Goal: Book appointment/travel/reservation

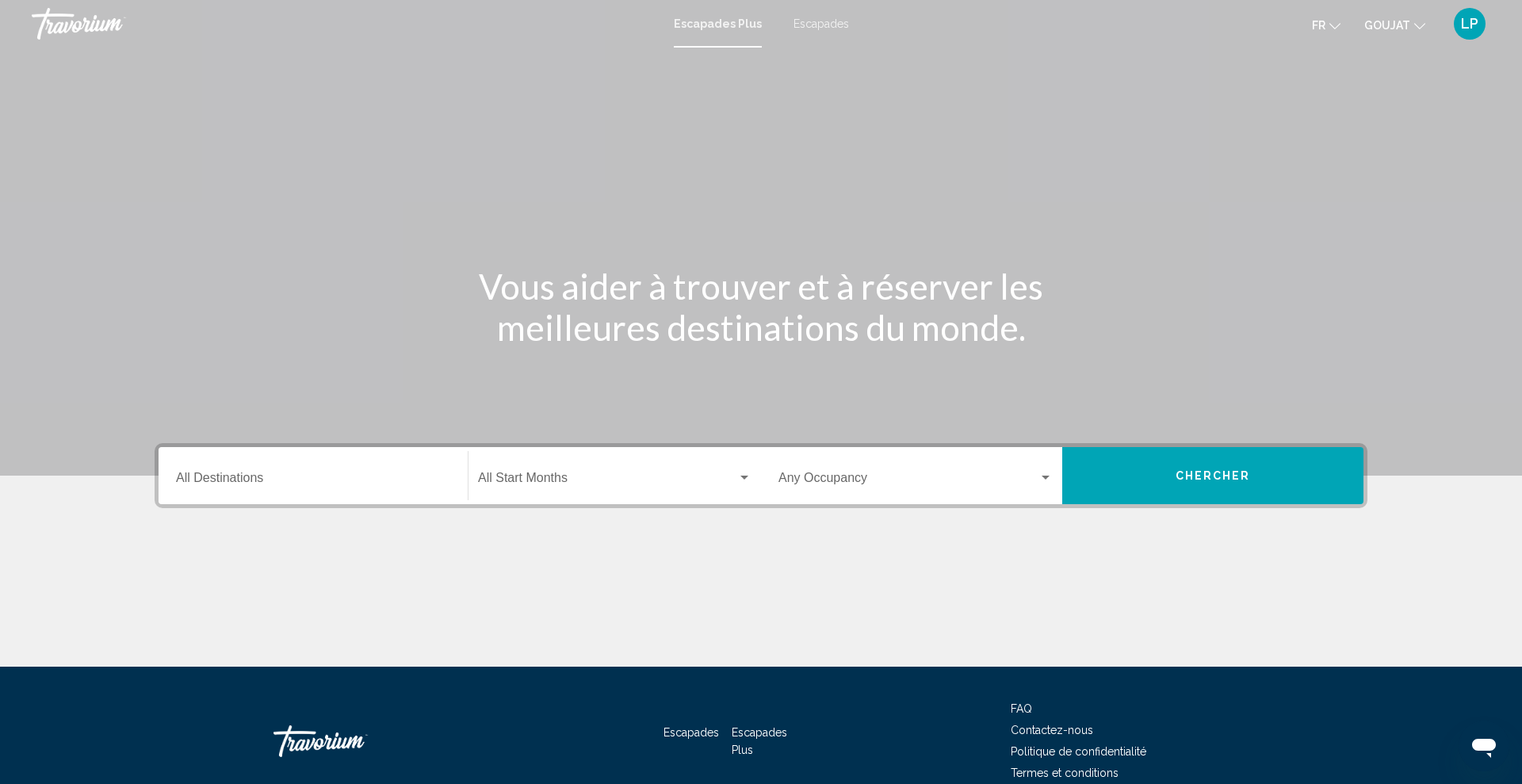
click at [822, 22] on font "Escapades" at bounding box center [821, 24] width 55 height 13
click at [249, 488] on div "Destination All Destinations" at bounding box center [313, 476] width 275 height 50
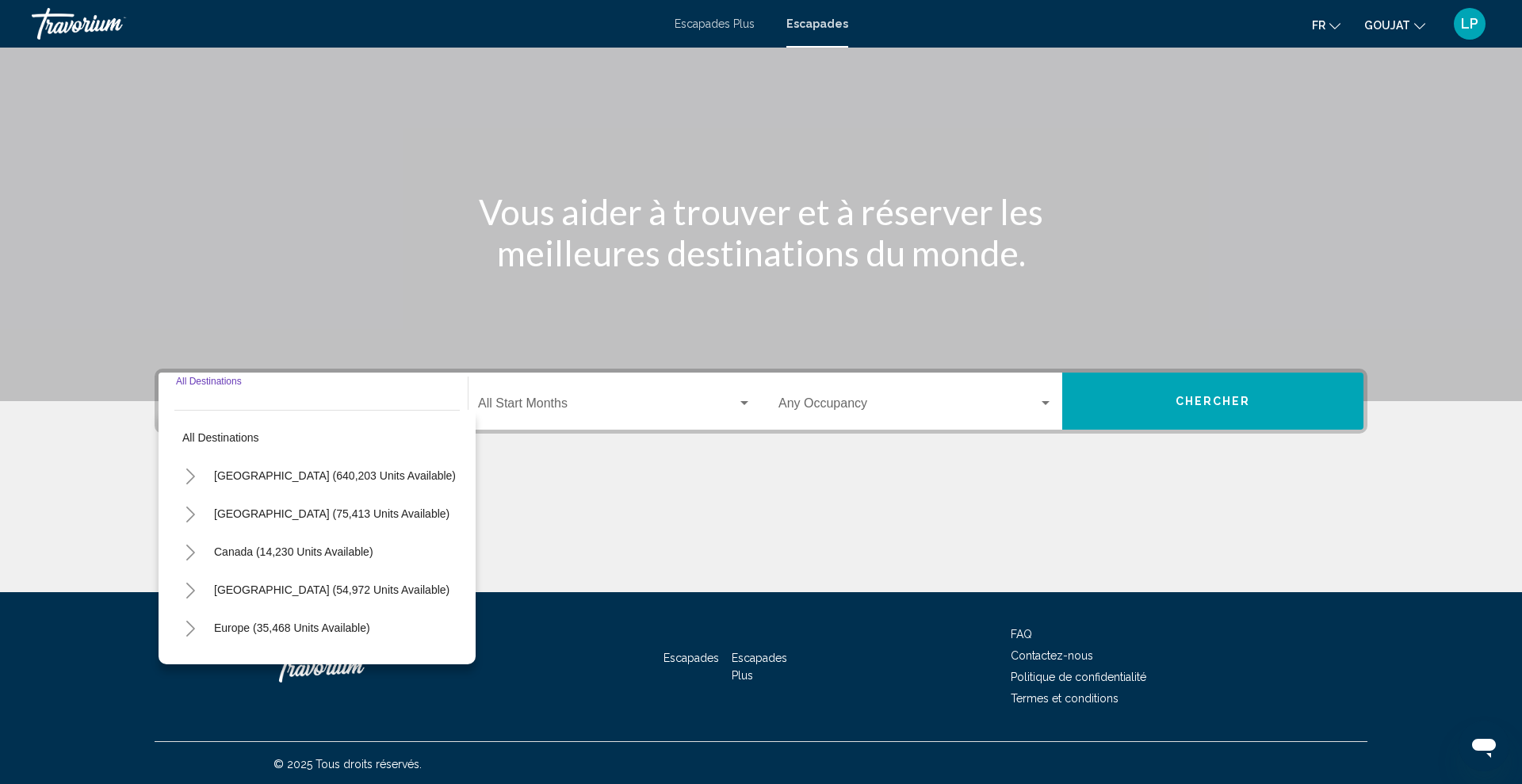
scroll to position [77, 0]
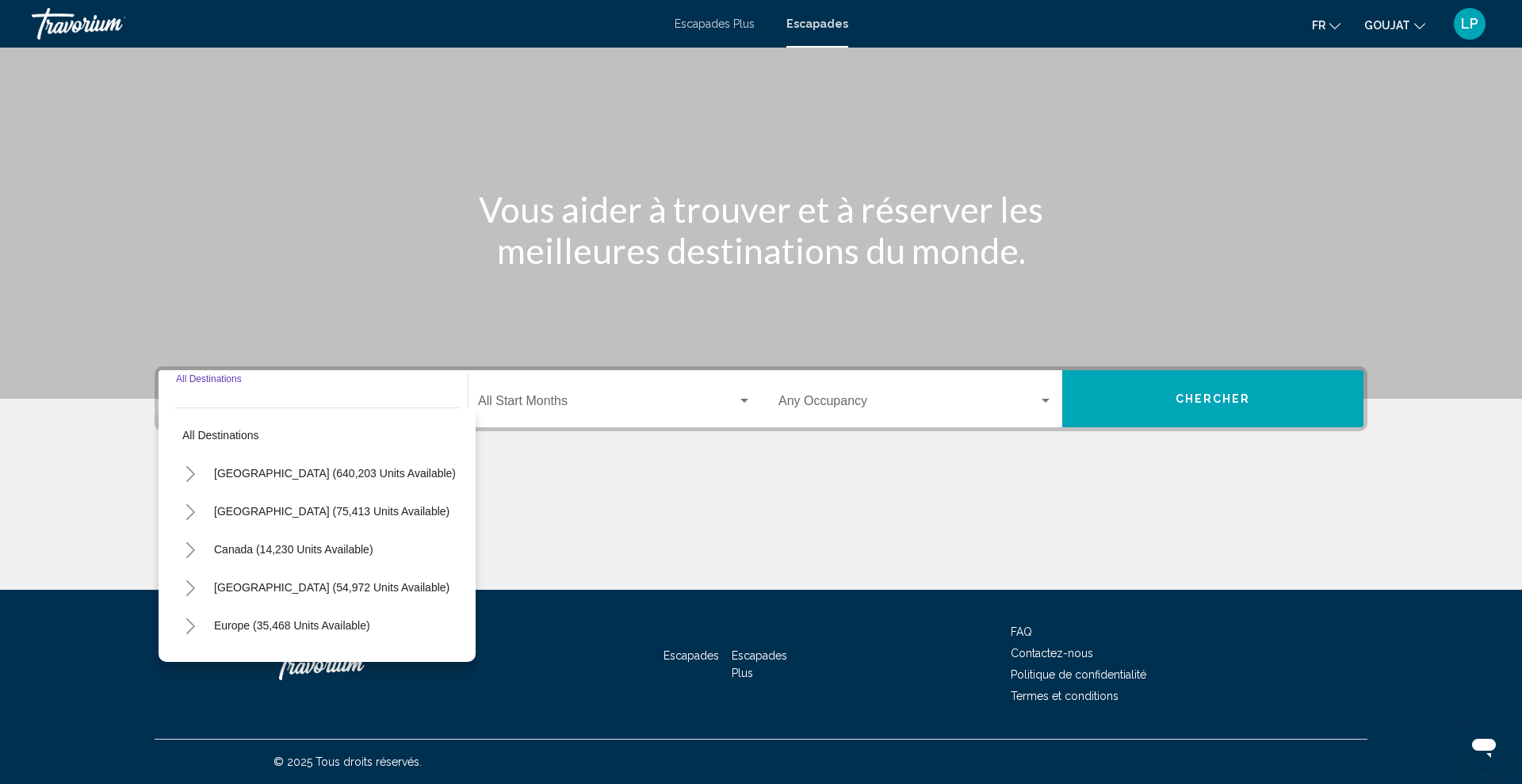
click at [185, 471] on icon "Toggle United States (640,203 units available)" at bounding box center [190, 474] width 12 height 16
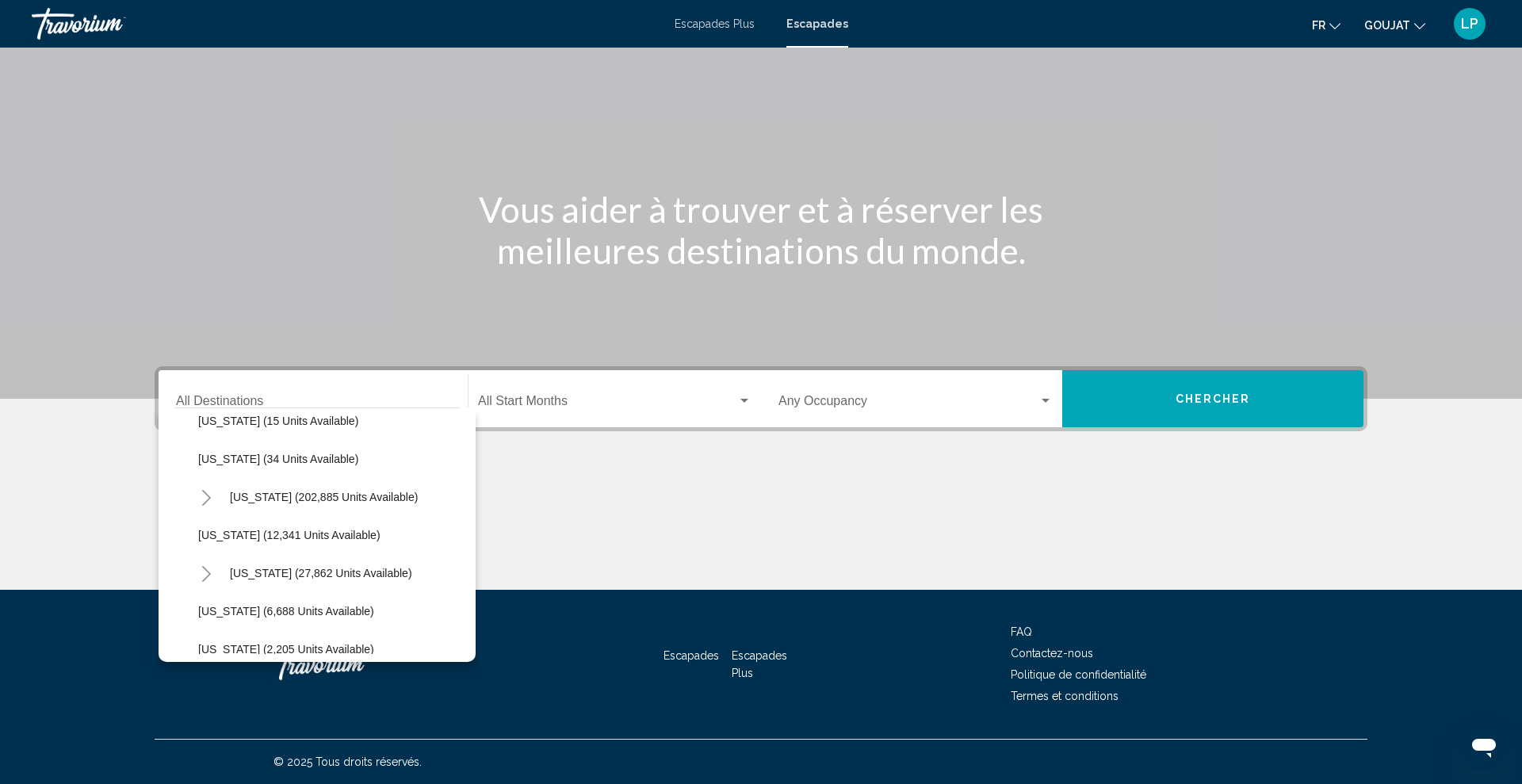
scroll to position [243, 0]
click at [205, 495] on icon "Toggle Florida (202,885 units available)" at bounding box center [206, 497] width 12 height 16
click at [236, 529] on span "Orlando & Disney Area (86,762 units available)" at bounding box center [332, 534] width 235 height 13
type input "**********"
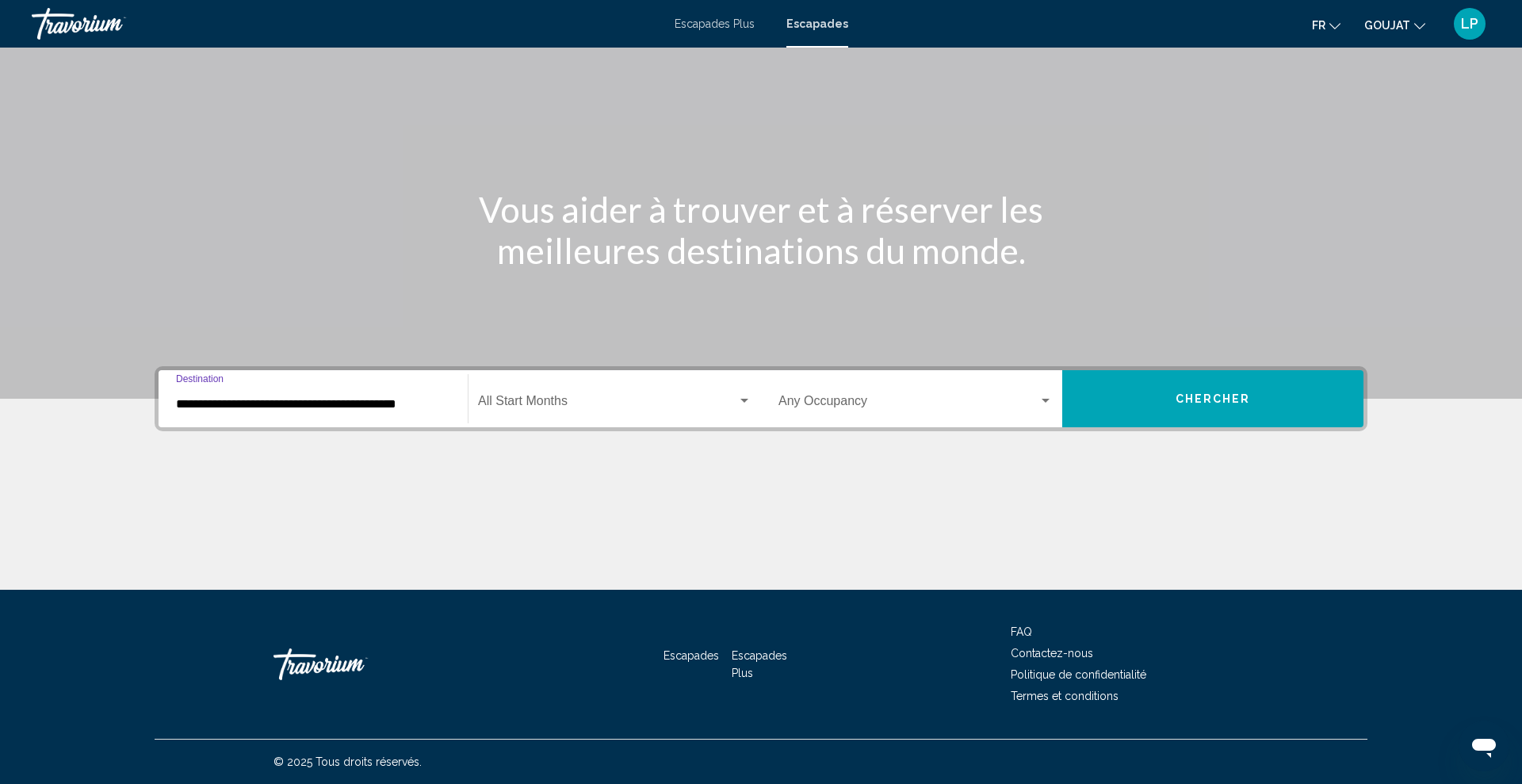
click at [567, 408] on span "Search widget" at bounding box center [608, 404] width 259 height 15
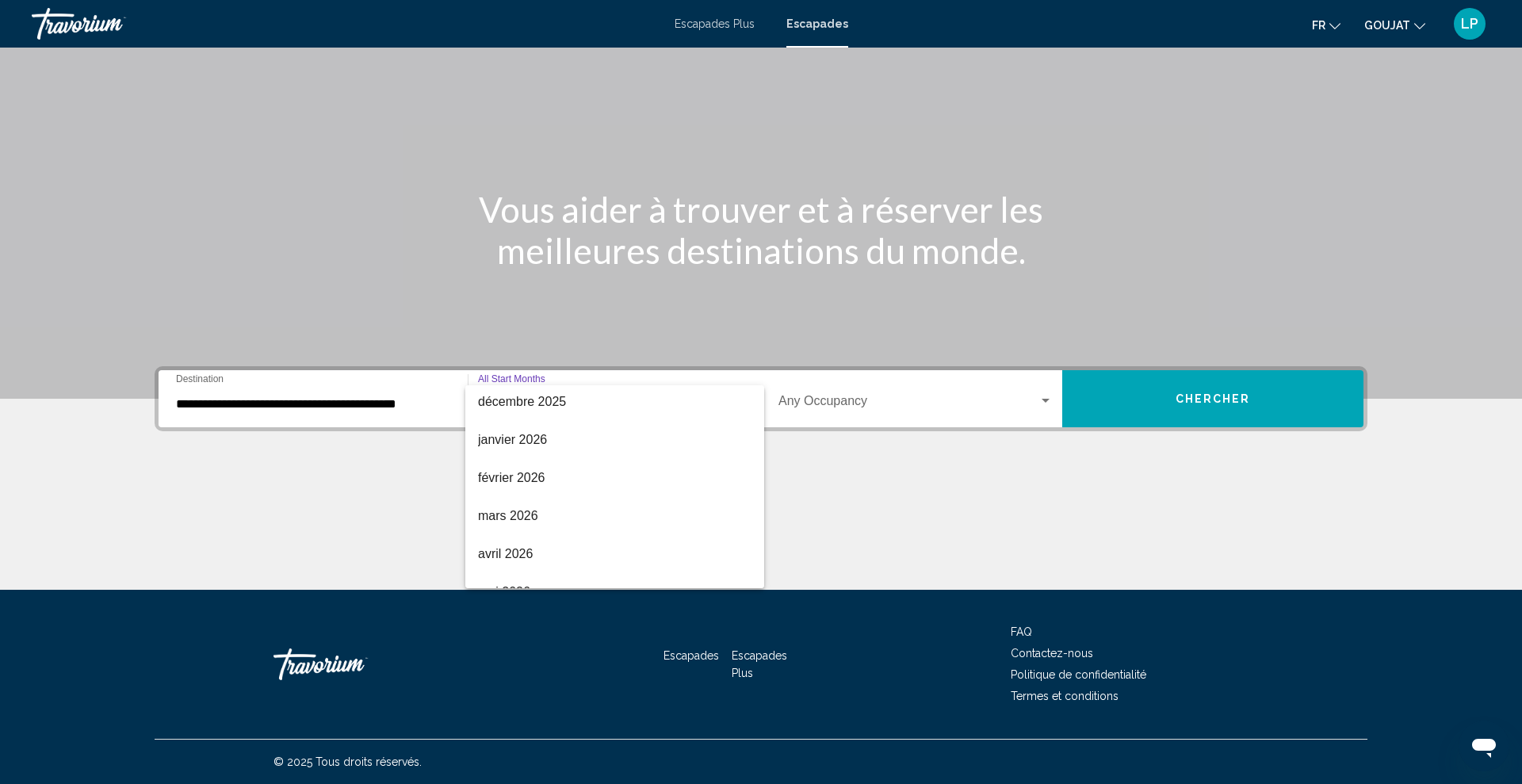
scroll to position [201, 0]
click at [522, 470] on font "février 2026" at bounding box center [512, 468] width 67 height 14
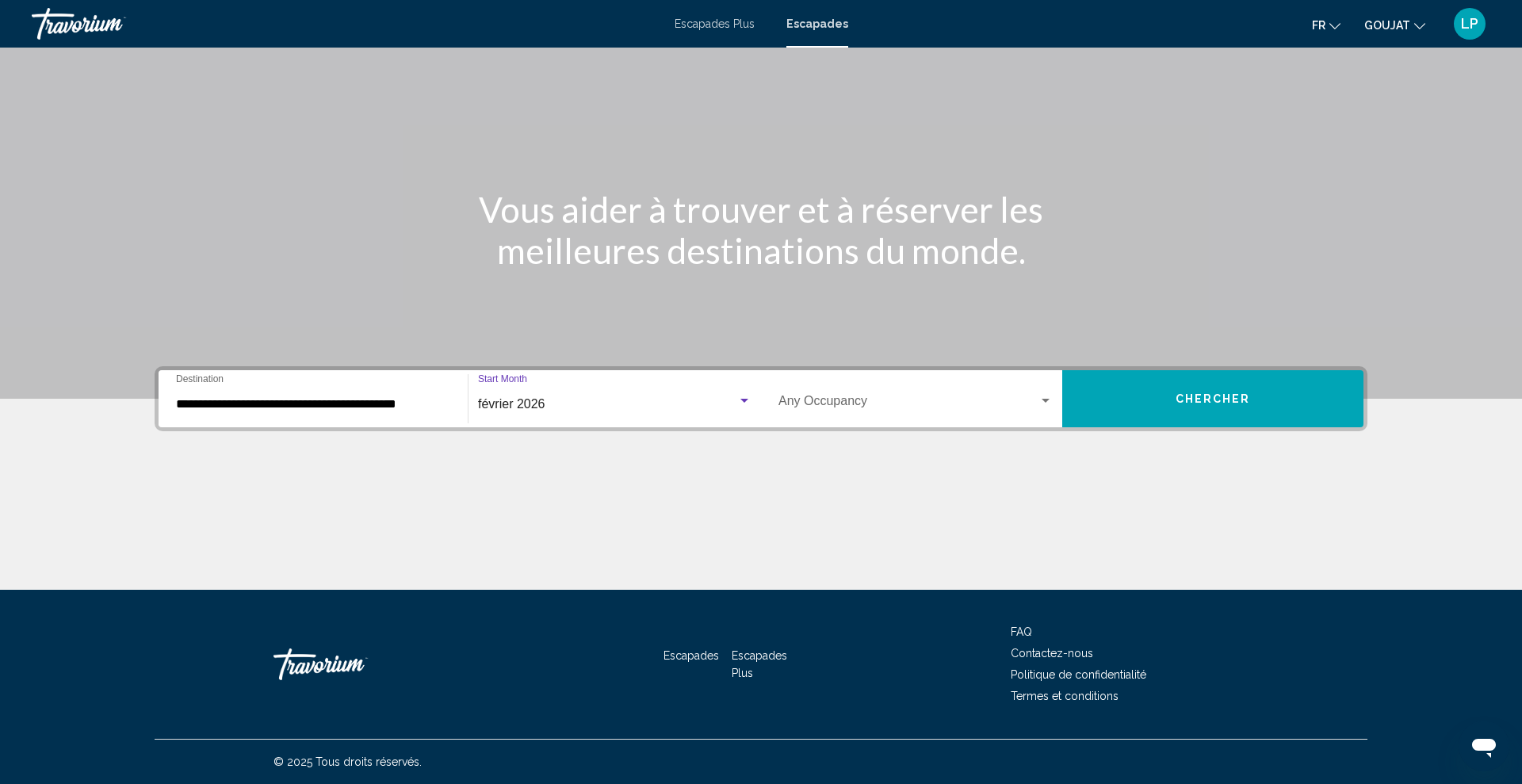
click at [832, 397] on span "Search widget" at bounding box center [908, 404] width 260 height 15
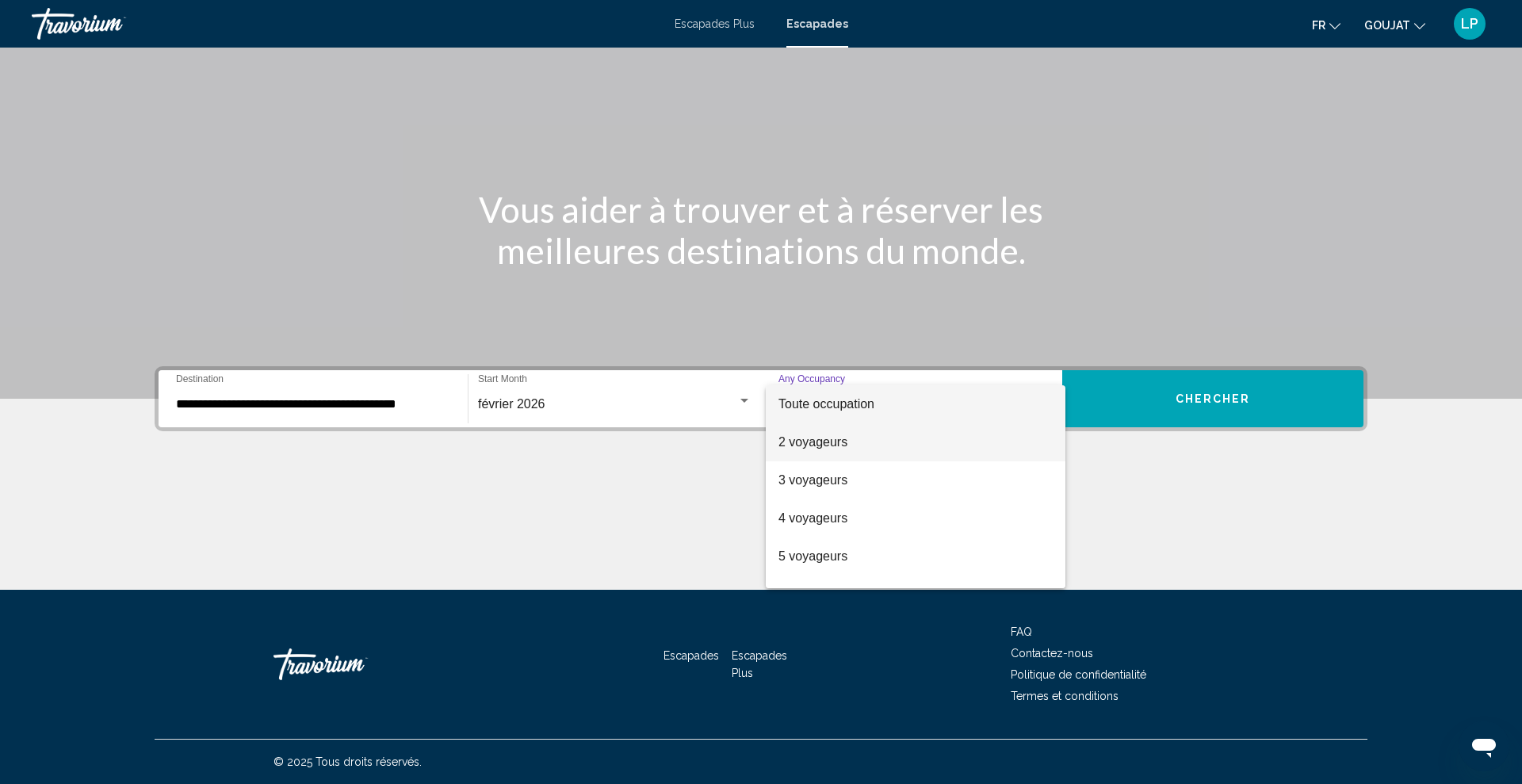
click at [818, 437] on font "2 voyageurs" at bounding box center [813, 442] width 69 height 14
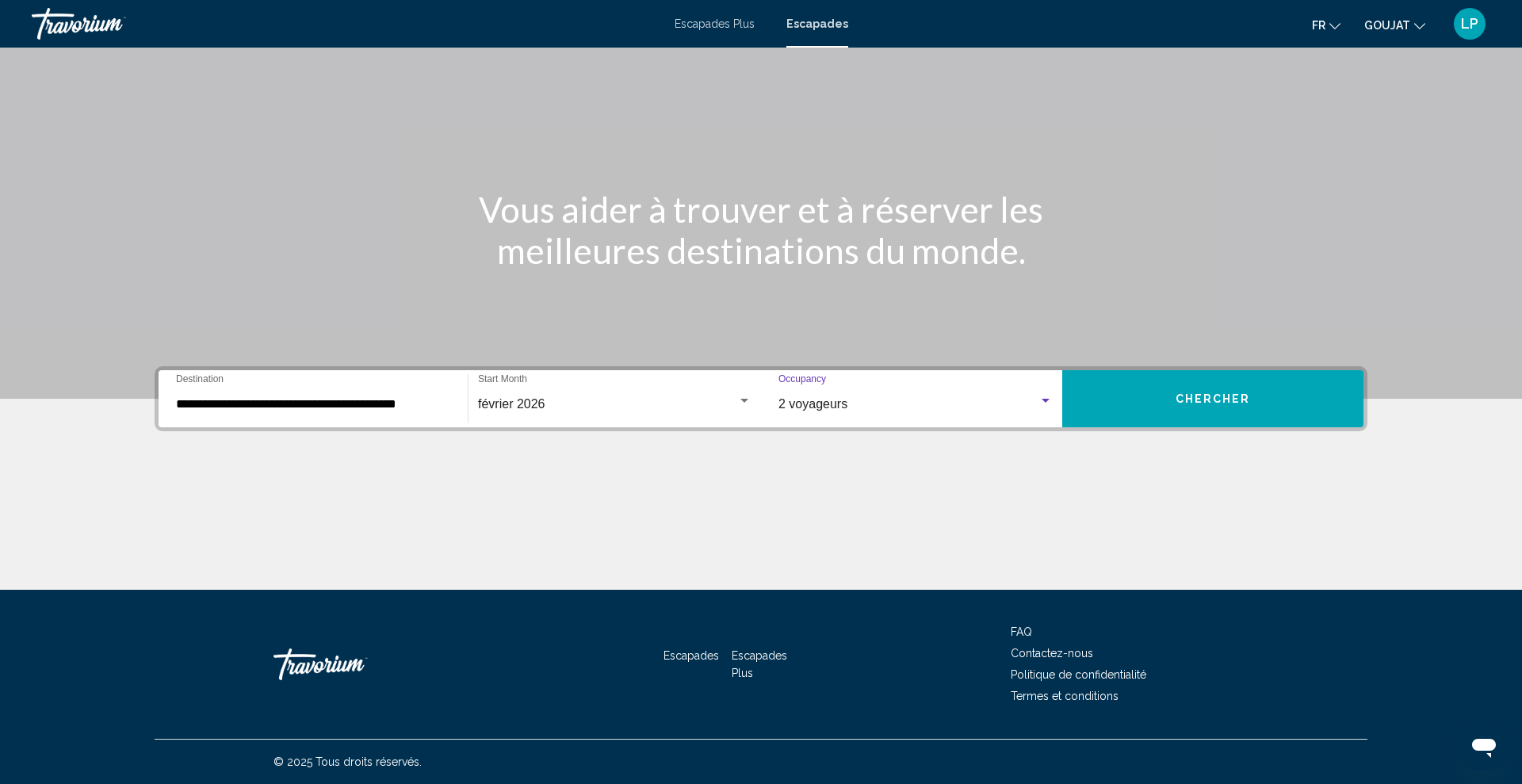
click at [1161, 396] on button "Chercher" at bounding box center [1213, 398] width 301 height 57
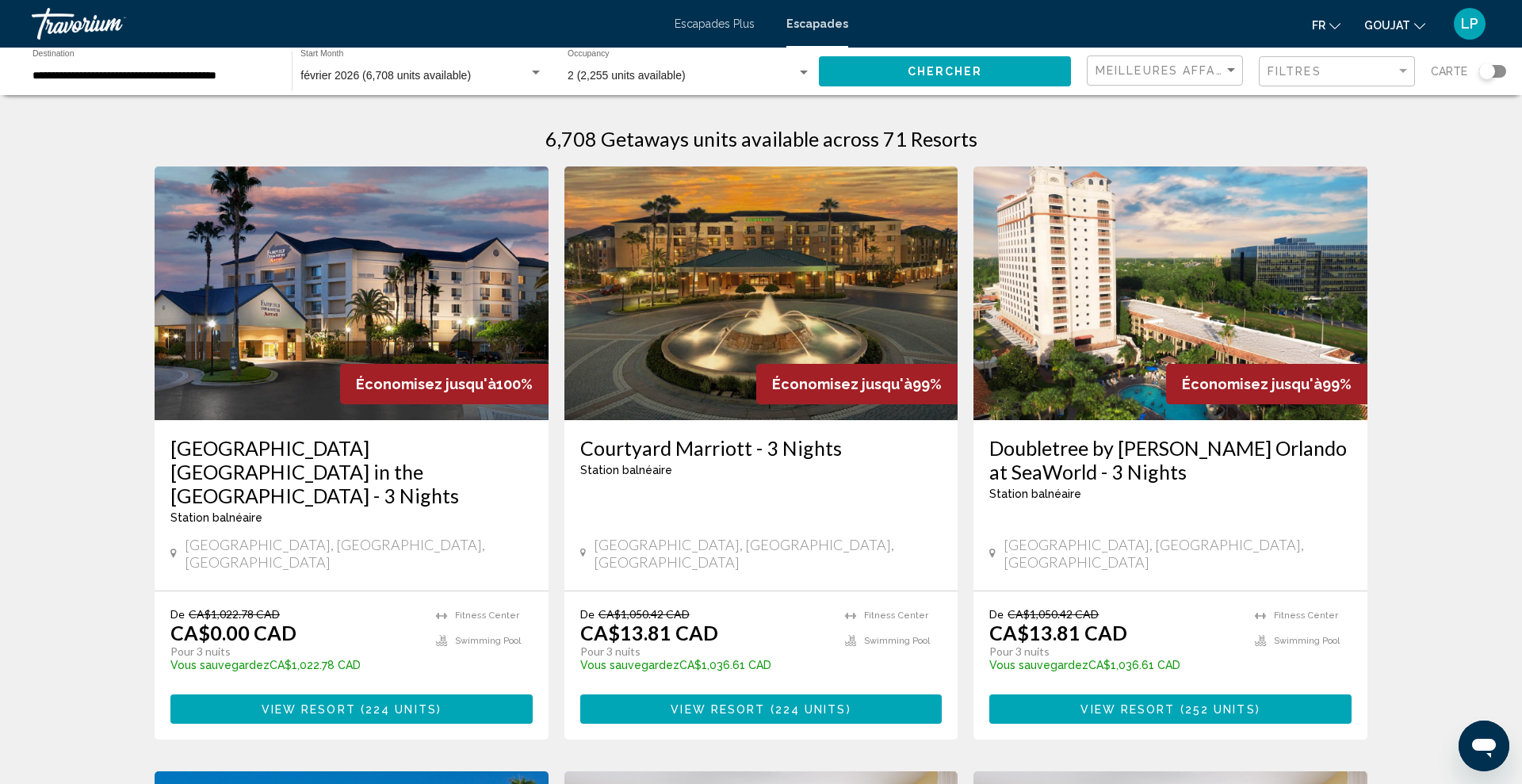
click at [1321, 80] on div "Filtres" at bounding box center [1338, 72] width 142 height 29
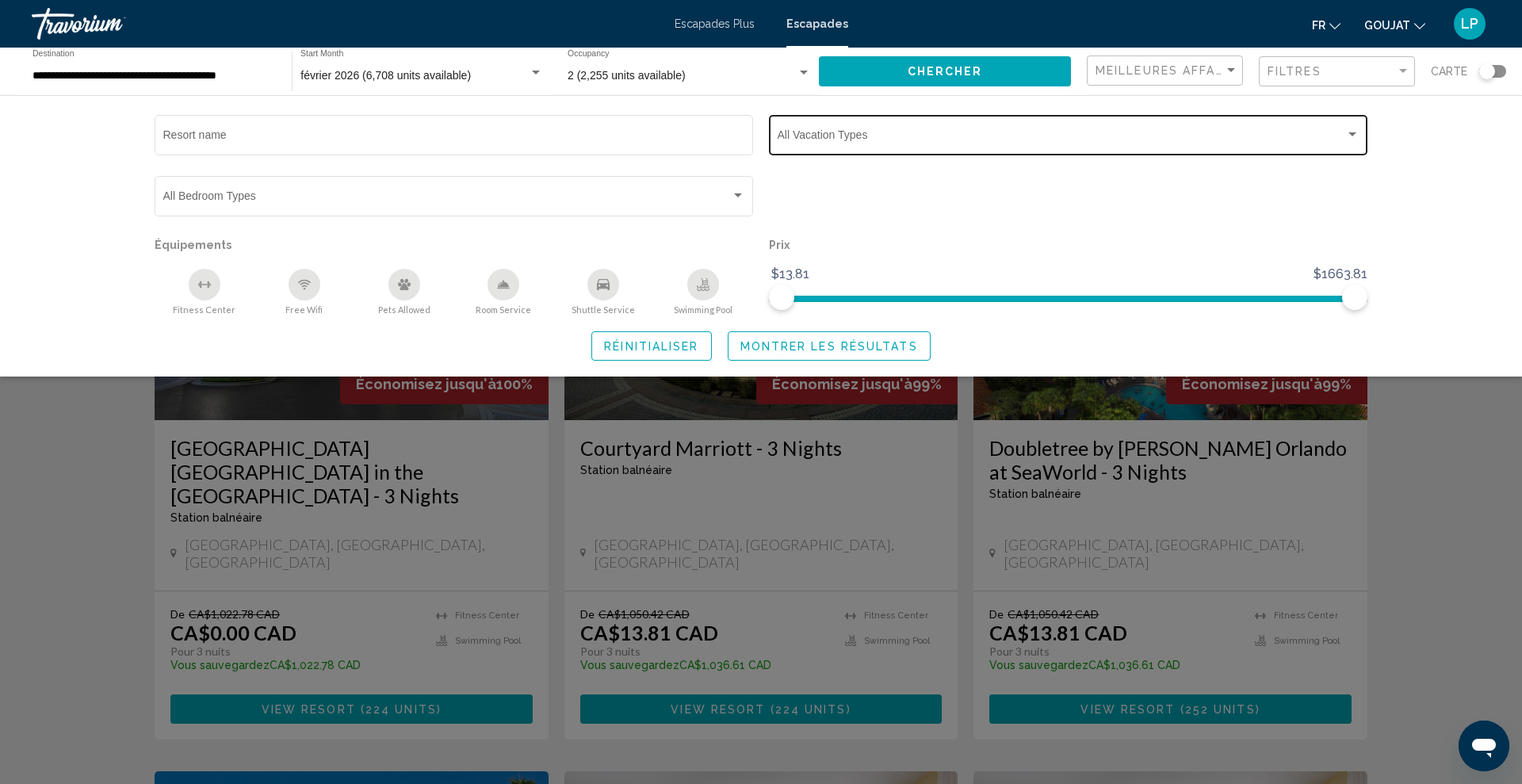
click at [1004, 139] on span "Search widget" at bounding box center [1062, 138] width 568 height 13
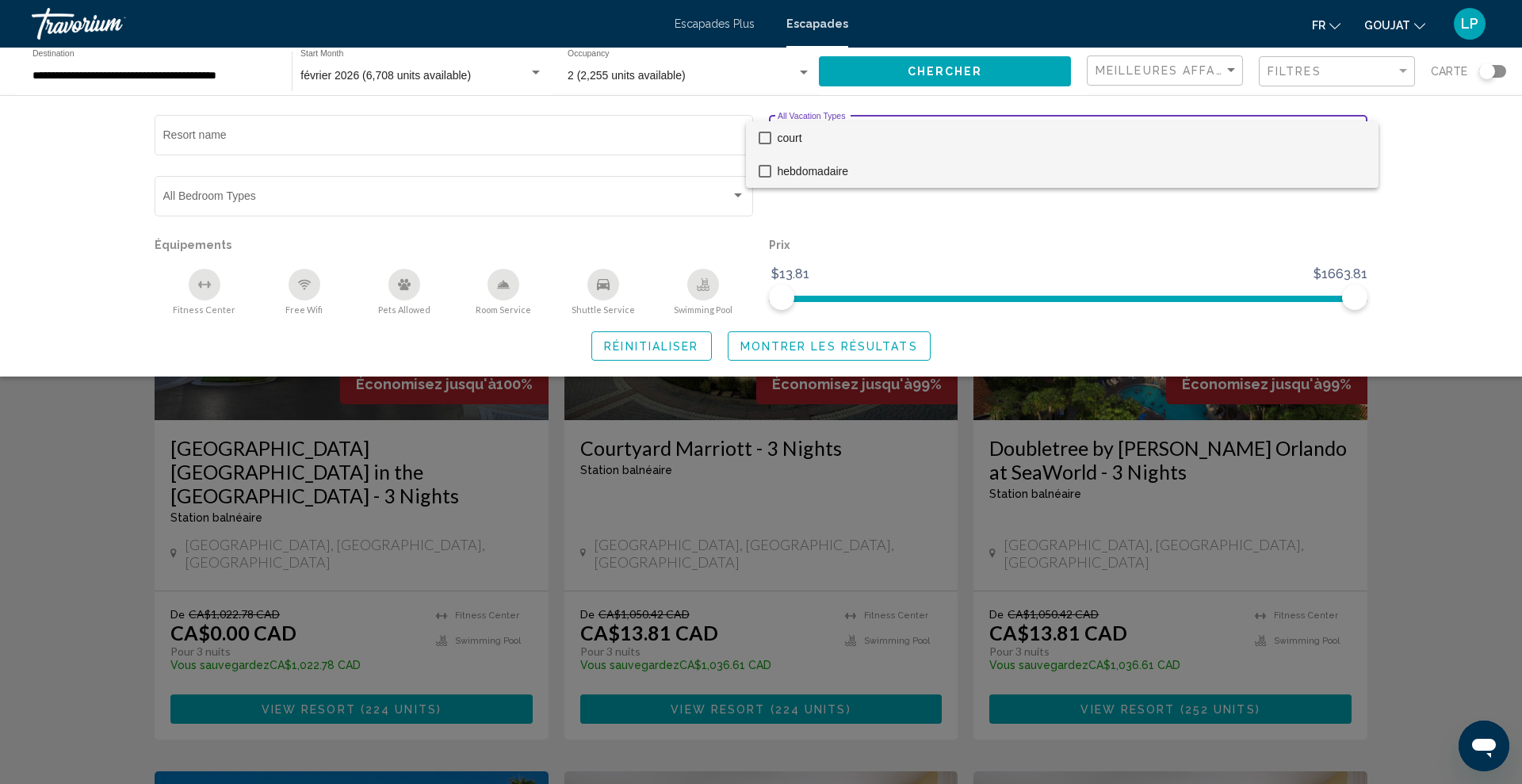
click at [809, 169] on font "hebdomadaire" at bounding box center [814, 172] width 72 height 13
click at [766, 346] on div at bounding box center [761, 392] width 1522 height 784
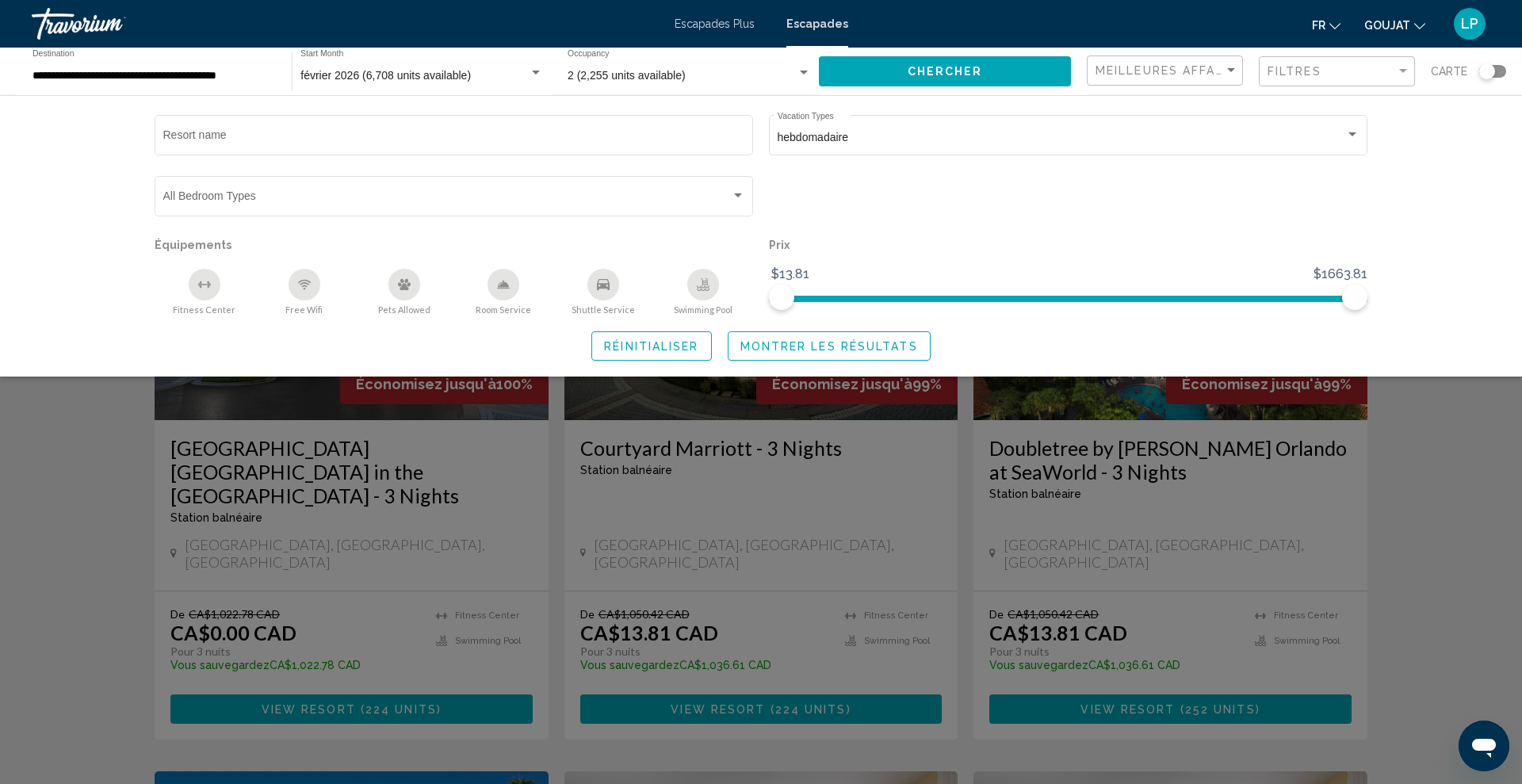
click at [815, 347] on span "Montrer les résultats" at bounding box center [829, 346] width 177 height 13
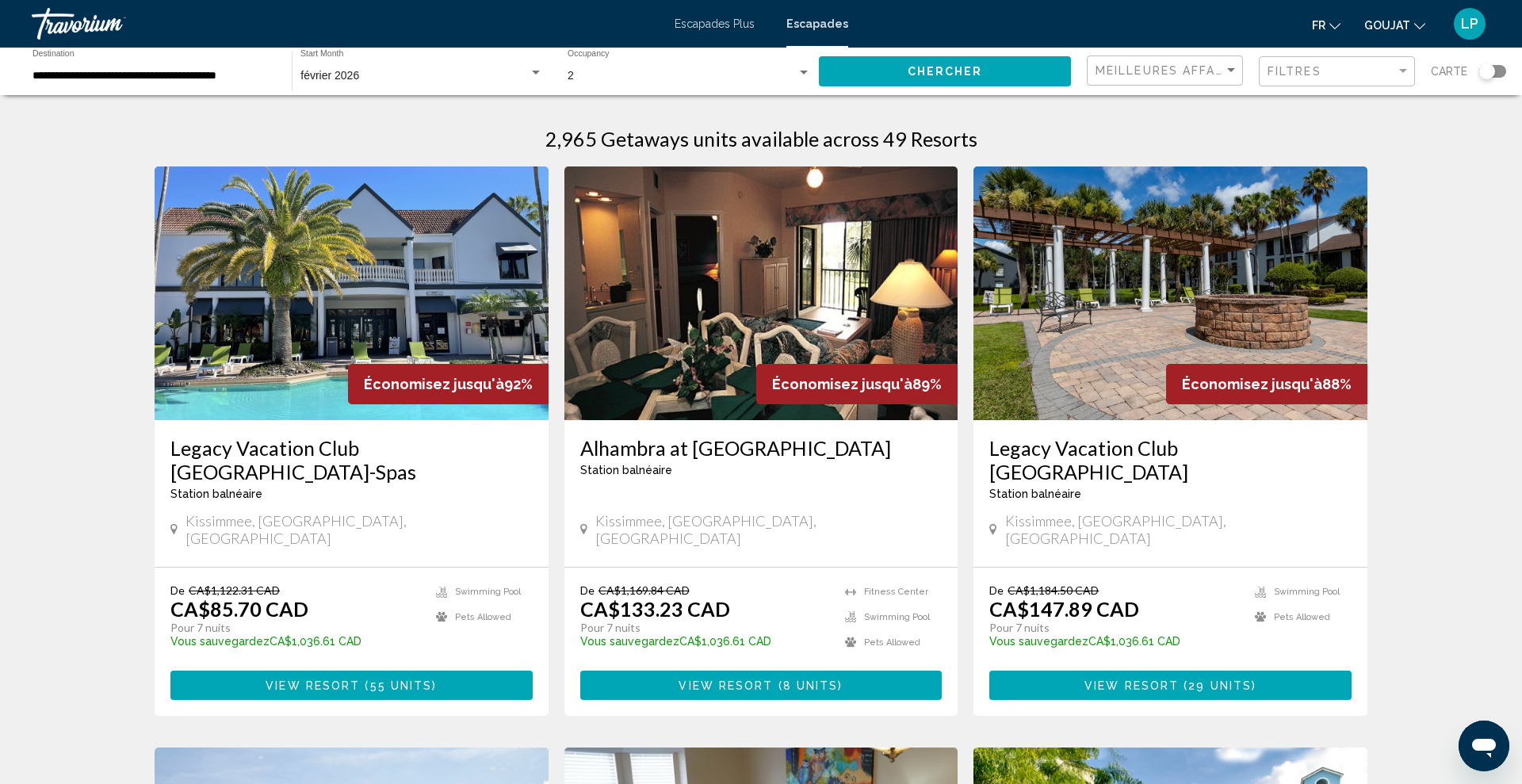
scroll to position [1, 0]
click at [443, 252] on img "Contenu principal" at bounding box center [351, 292] width 394 height 253
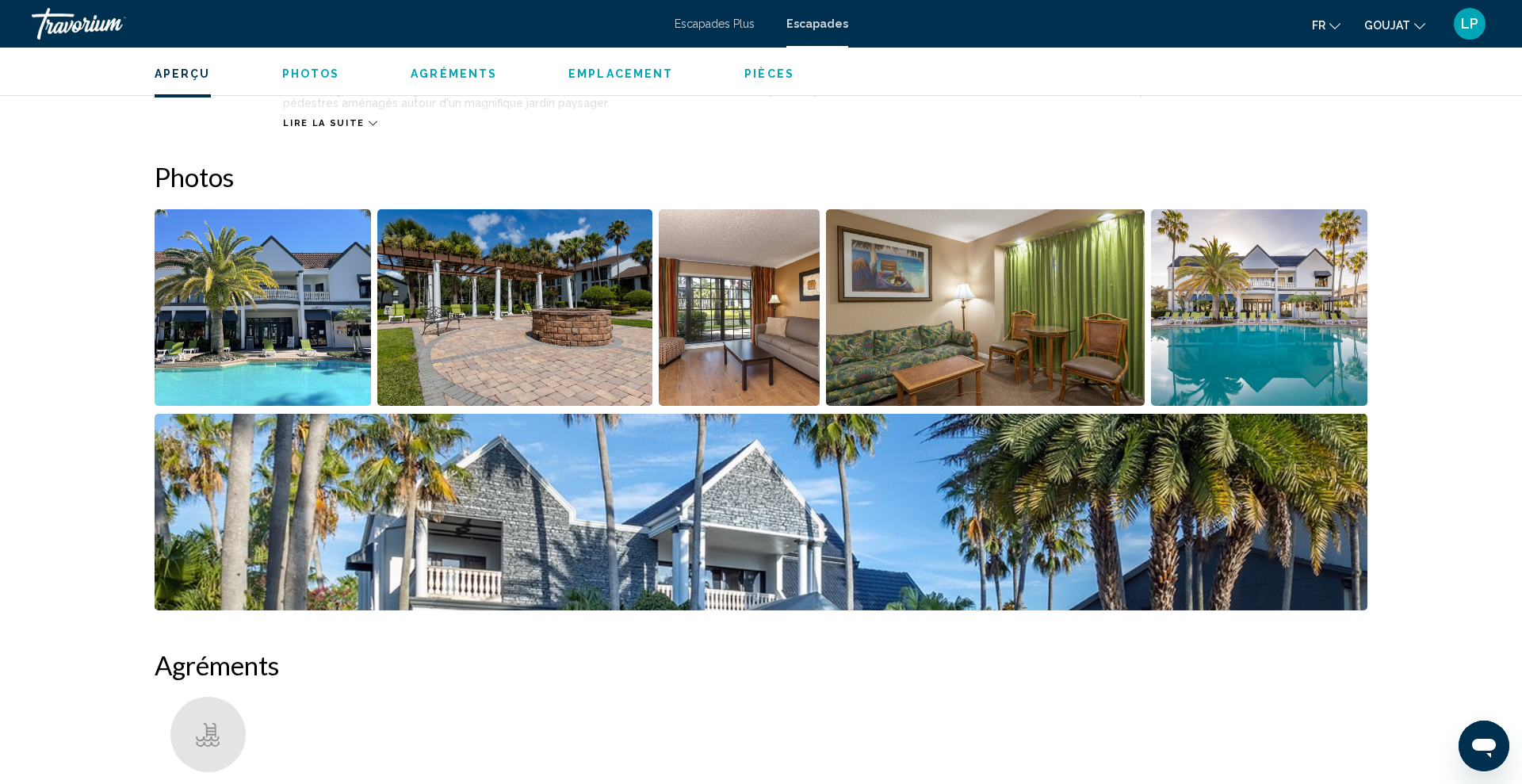
scroll to position [684, 0]
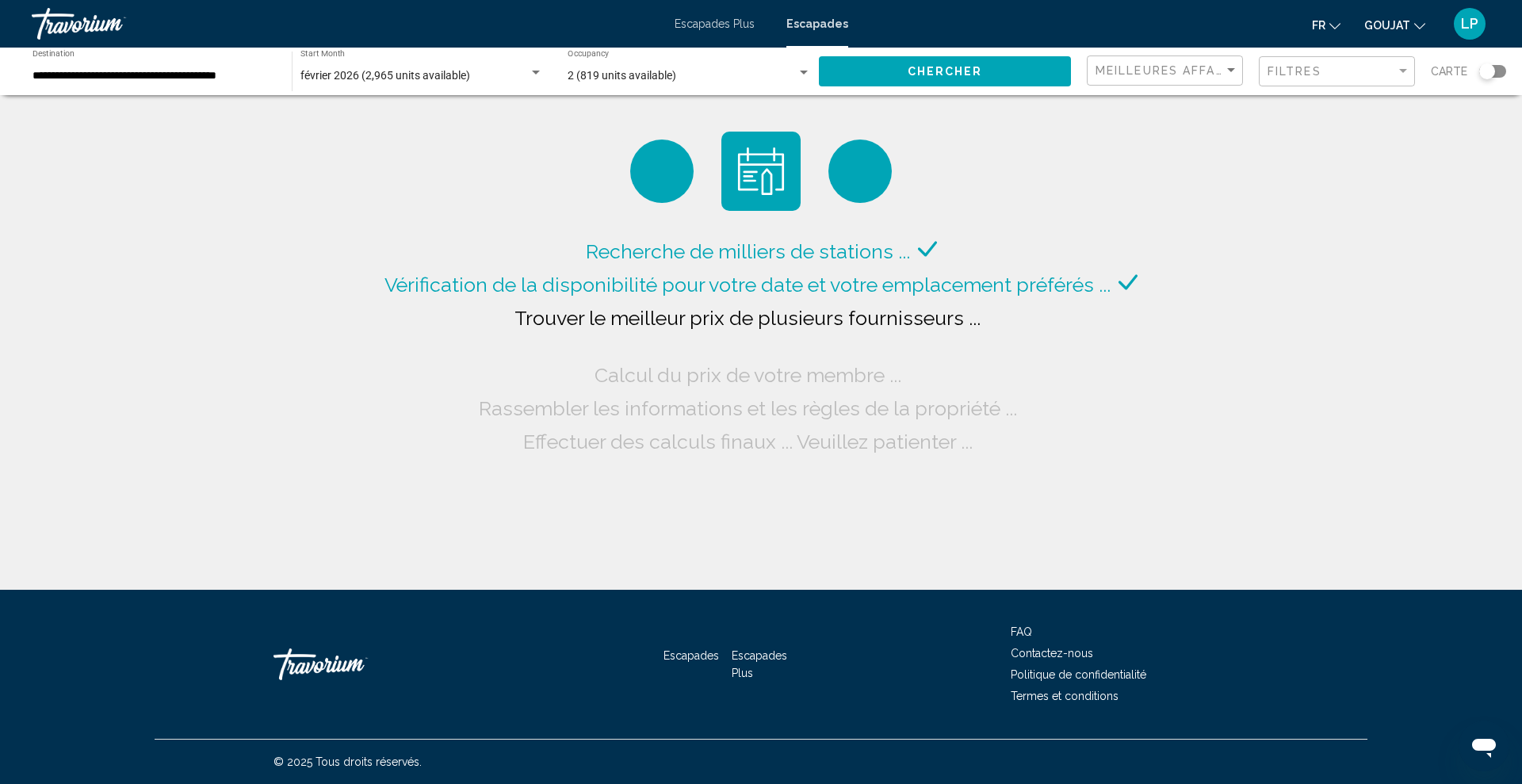
click at [1480, 26] on div "LP" at bounding box center [1470, 24] width 32 height 32
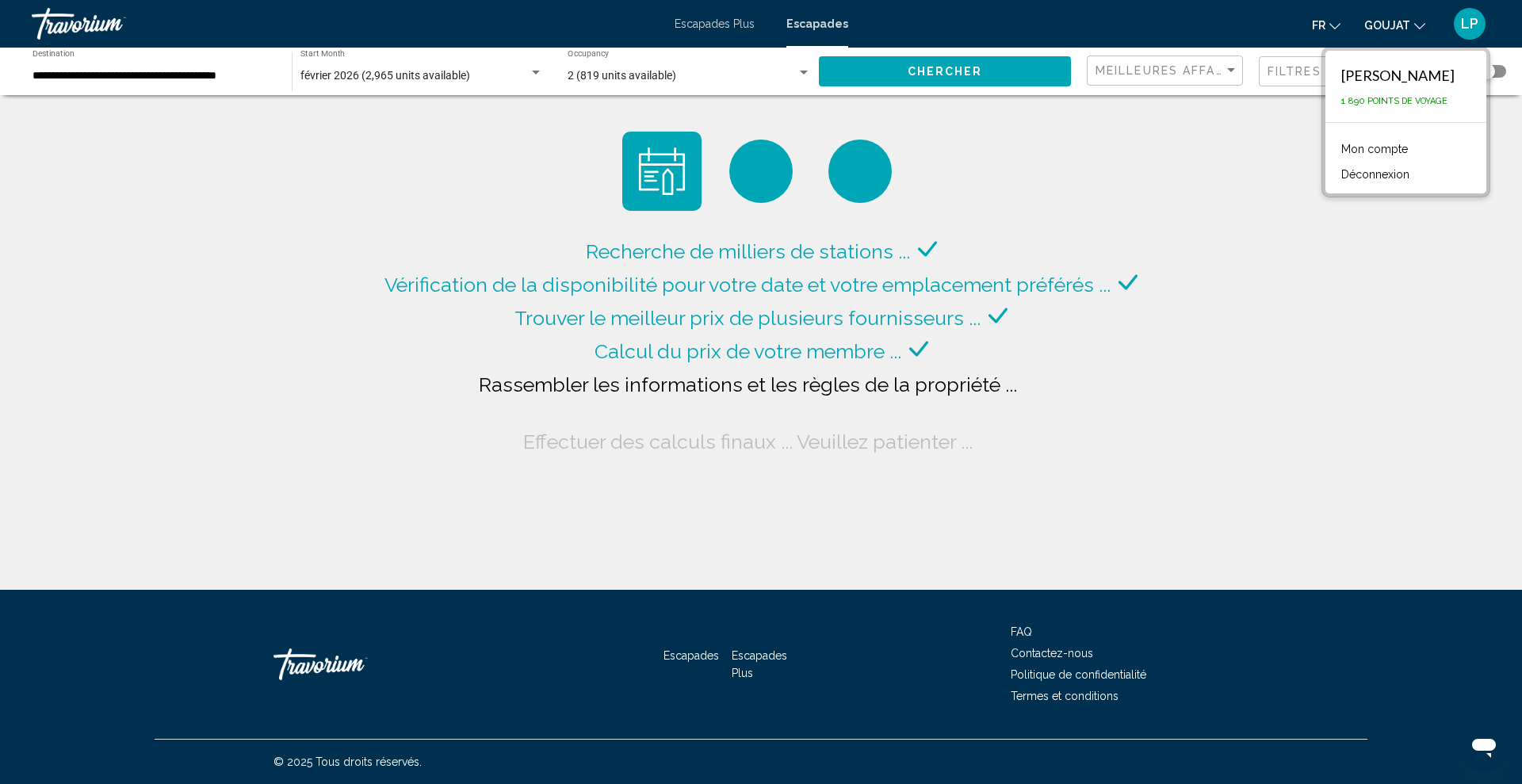
click at [1393, 174] on font "Déconnexion" at bounding box center [1376, 174] width 68 height 13
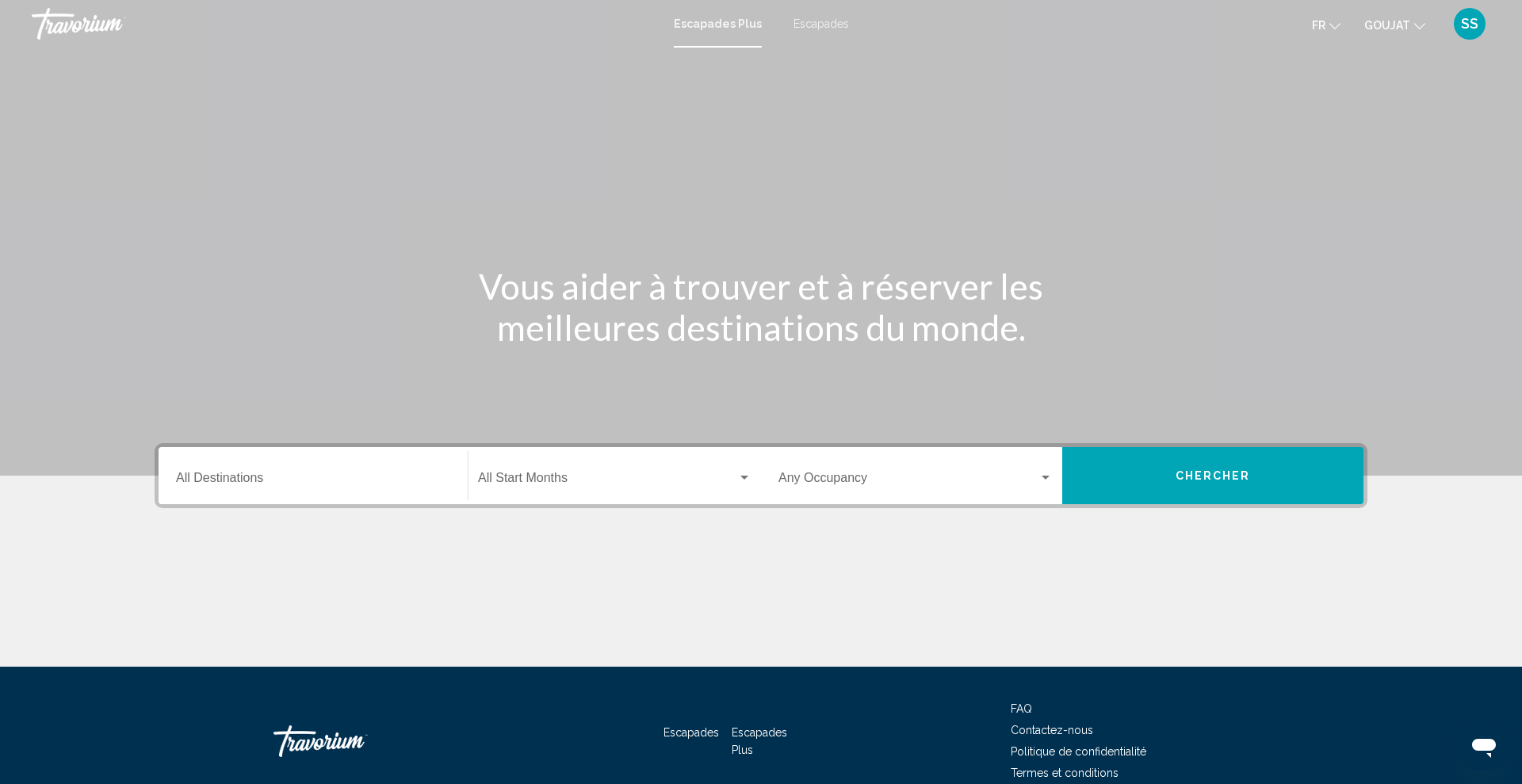
click at [838, 26] on font "Escapades" at bounding box center [821, 24] width 55 height 13
click at [304, 482] on input "Destination All Destinations" at bounding box center [313, 481] width 275 height 15
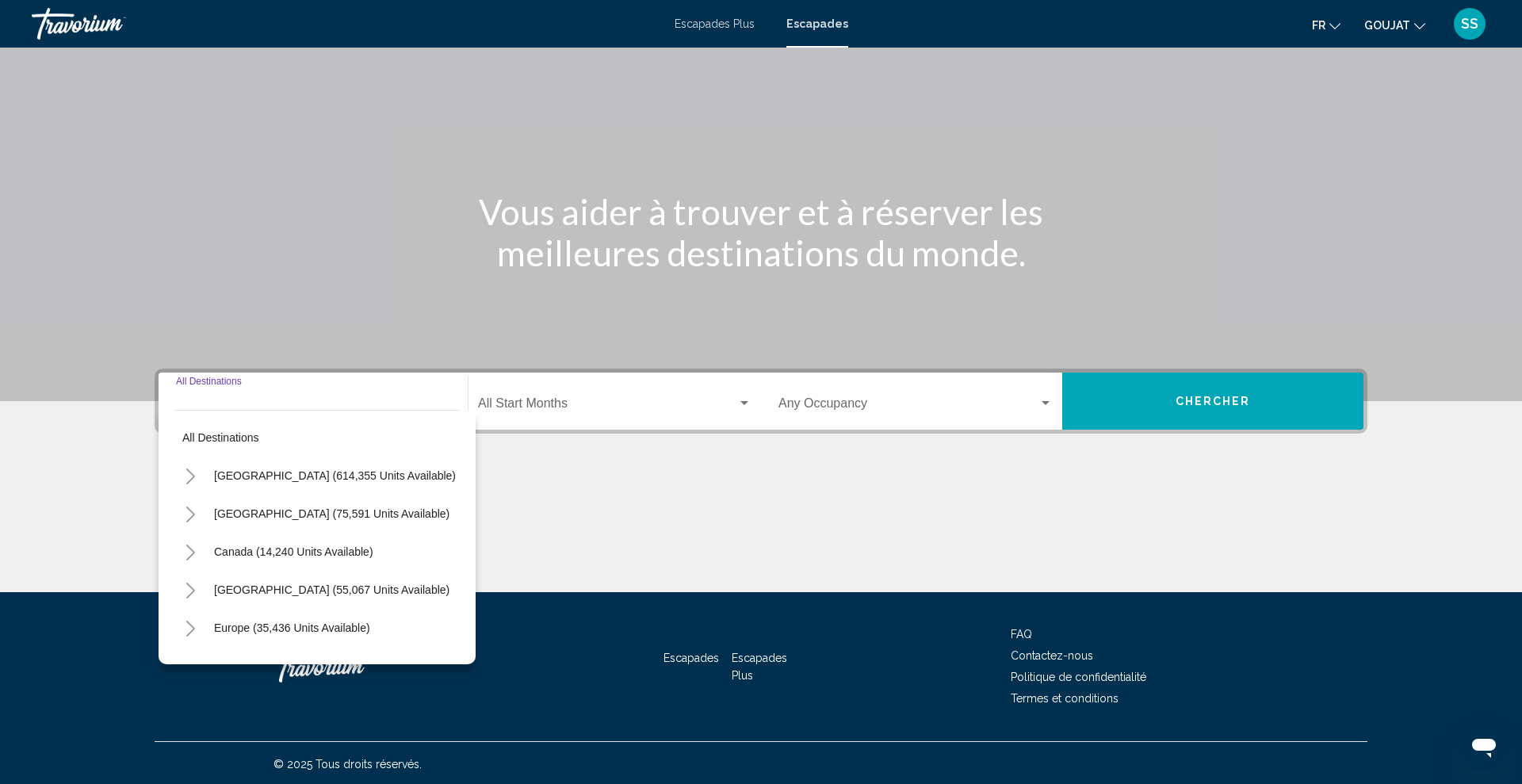
scroll to position [77, 0]
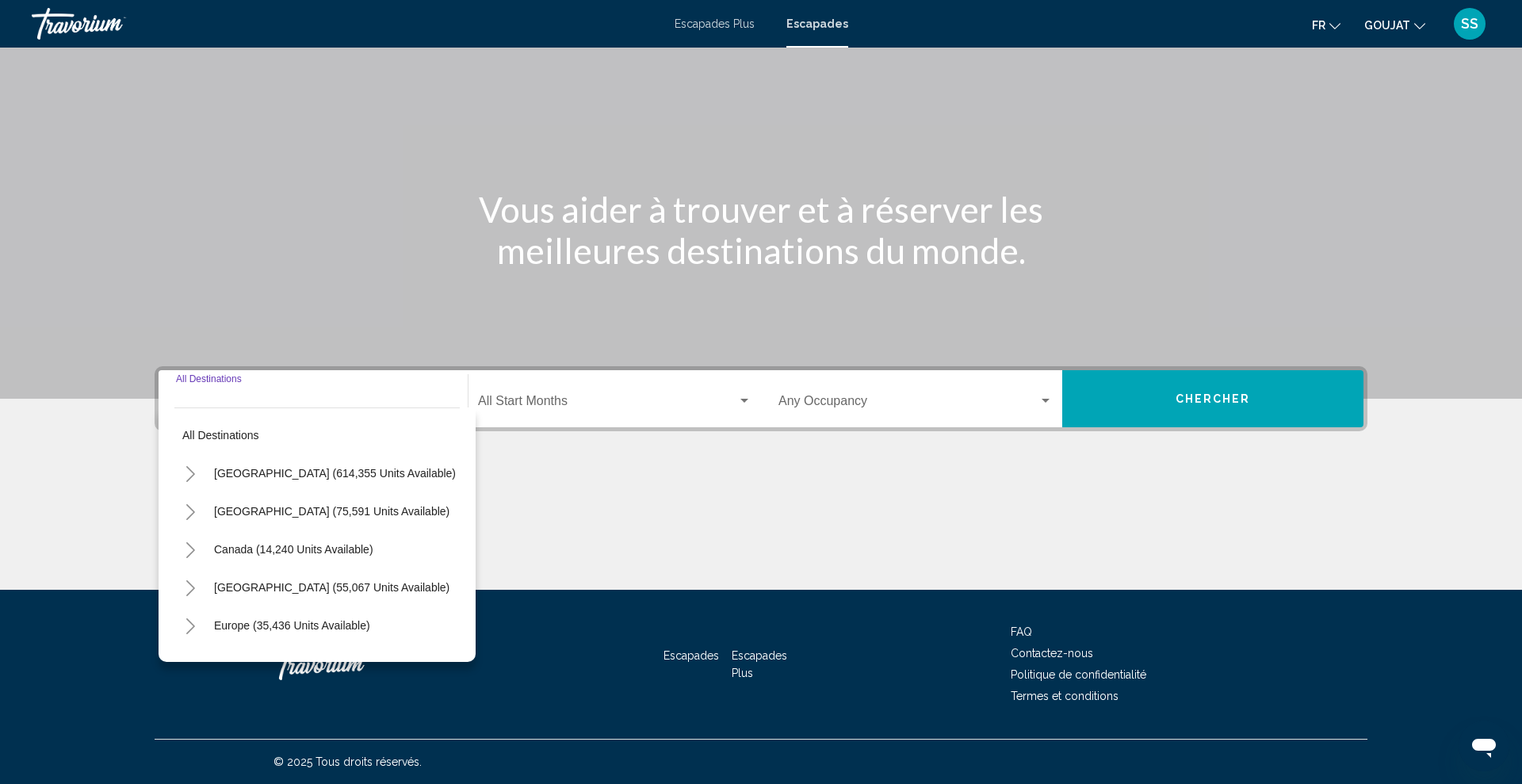
click at [186, 476] on icon "Toggle United States (614,355 units available)" at bounding box center [190, 474] width 12 height 16
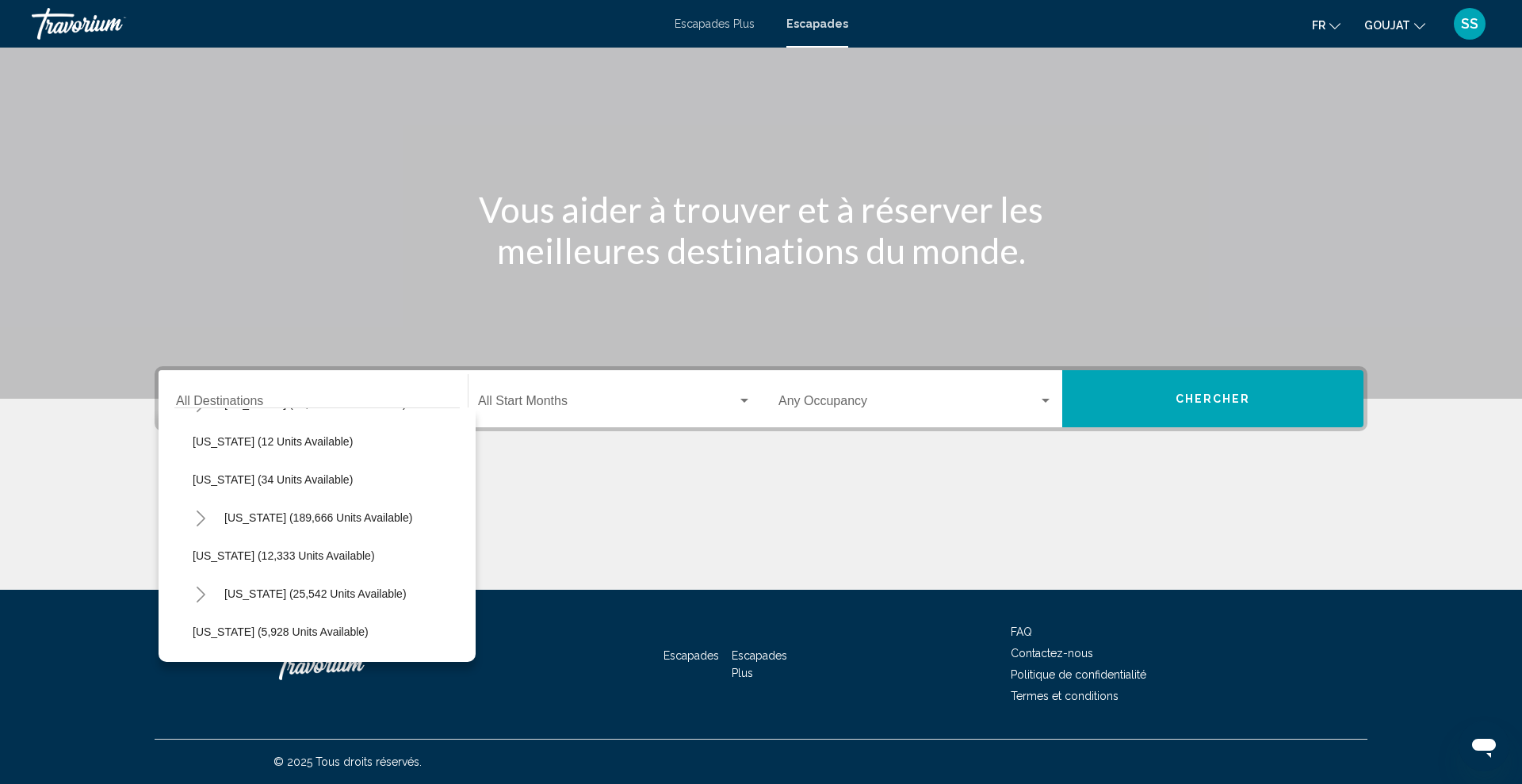
scroll to position [223, 5]
click at [241, 519] on span "Florida (189,666 units available)" at bounding box center [319, 517] width 188 height 13
type input "**********"
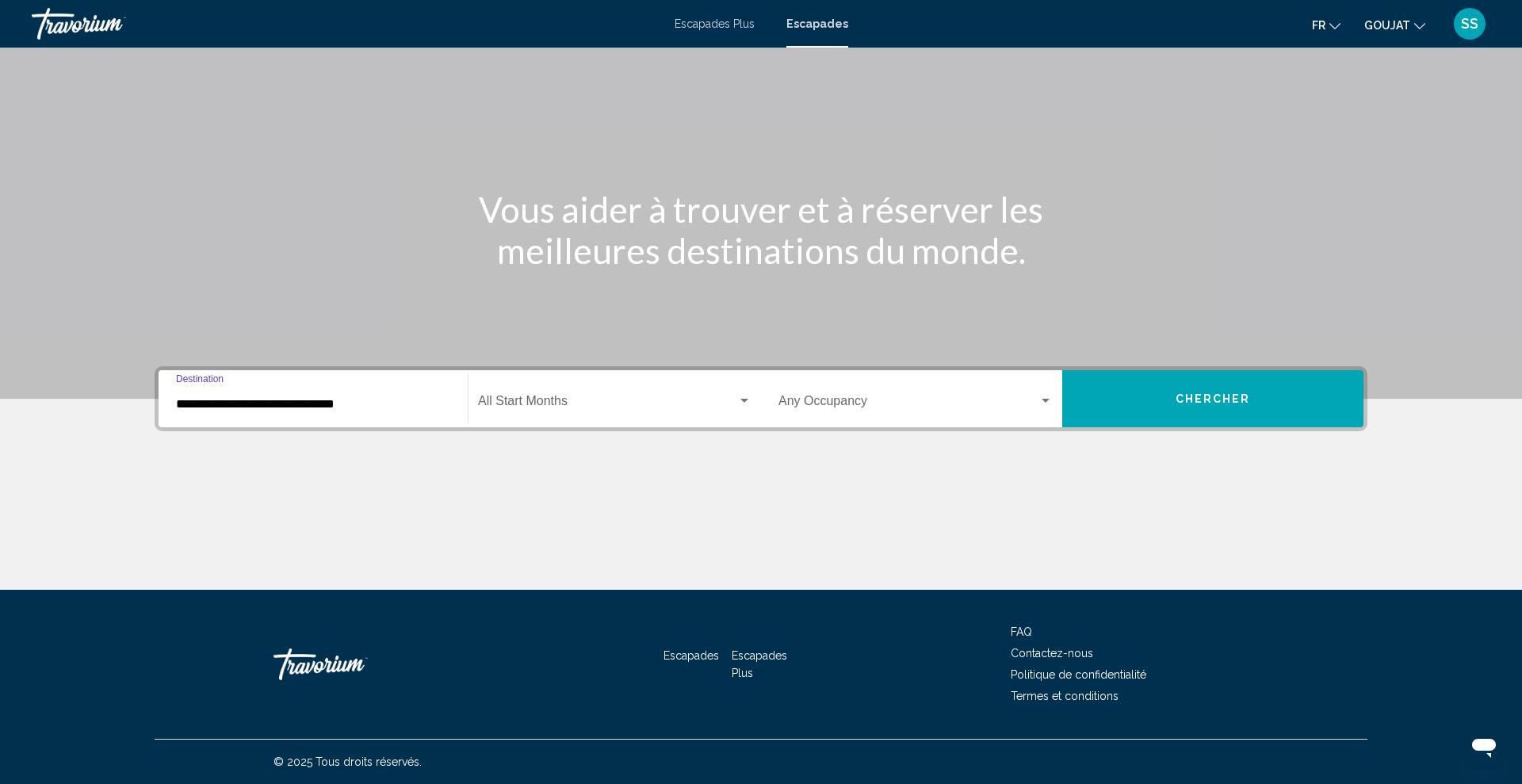
click at [532, 400] on span "Search widget" at bounding box center [608, 404] width 259 height 15
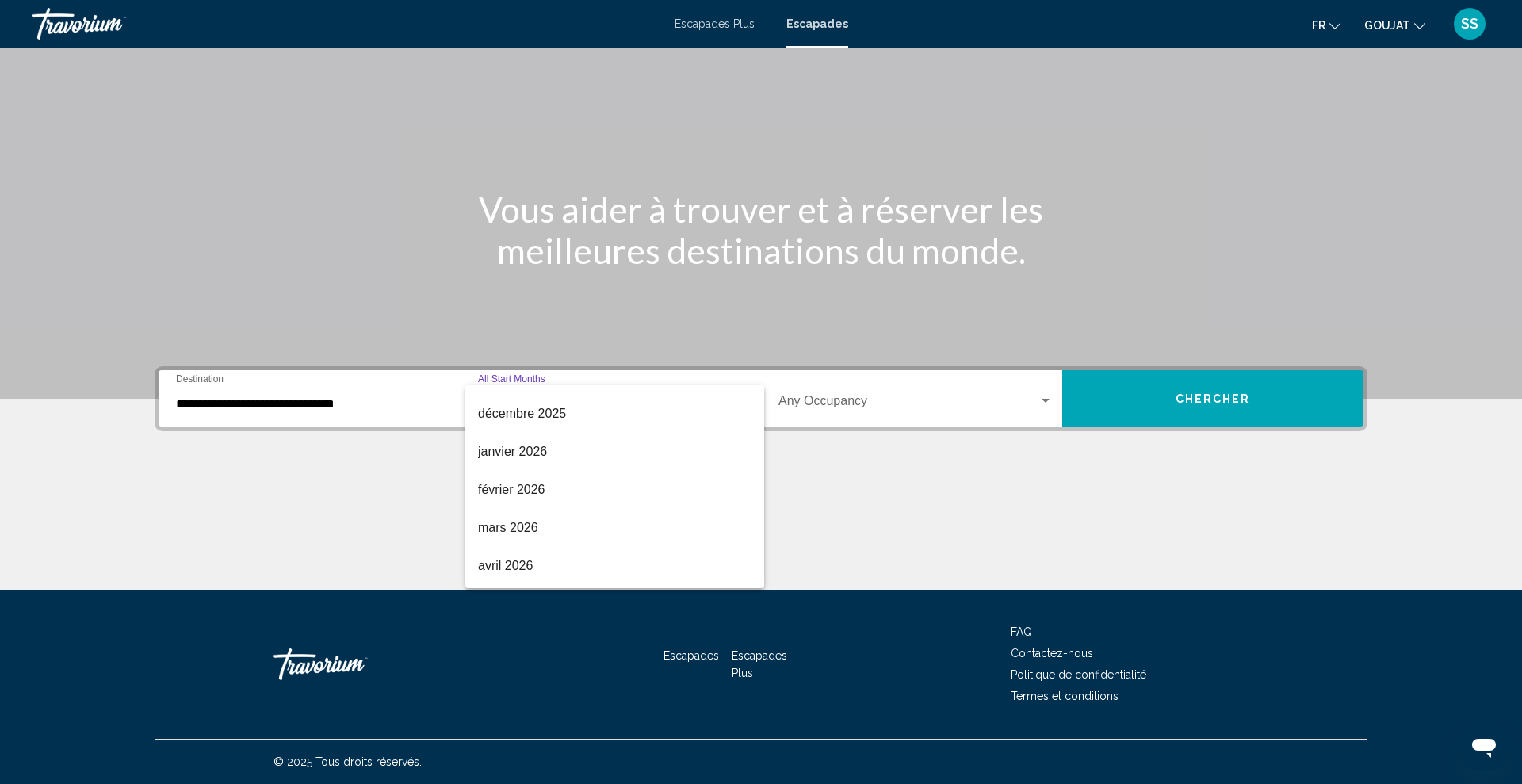
scroll to position [185, 0]
click at [528, 486] on font "février 2026" at bounding box center [512, 485] width 67 height 14
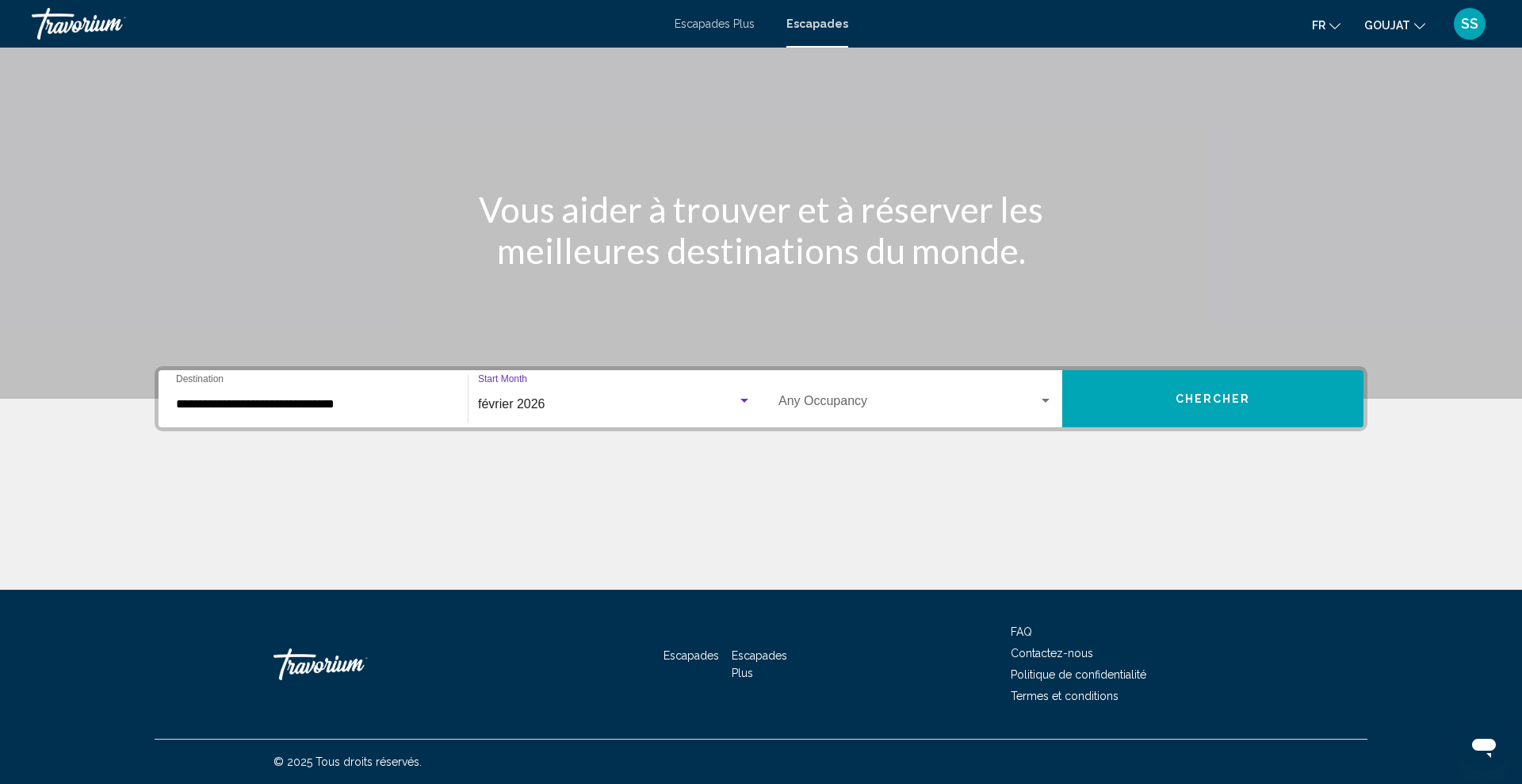
click at [890, 386] on div "Occupancy Any Occupancy" at bounding box center [916, 398] width 275 height 50
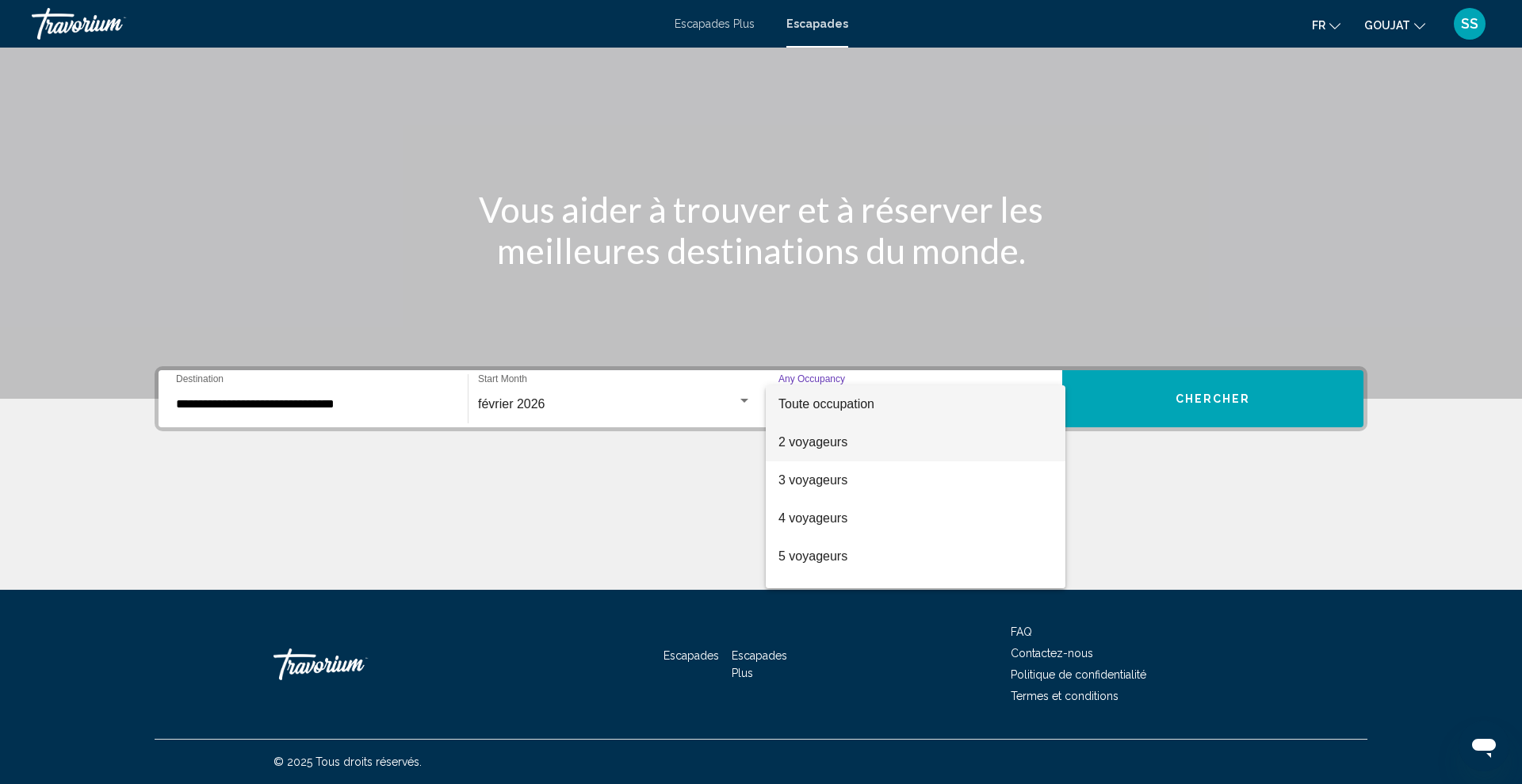
click at [823, 439] on font "2 voyageurs" at bounding box center [813, 442] width 69 height 14
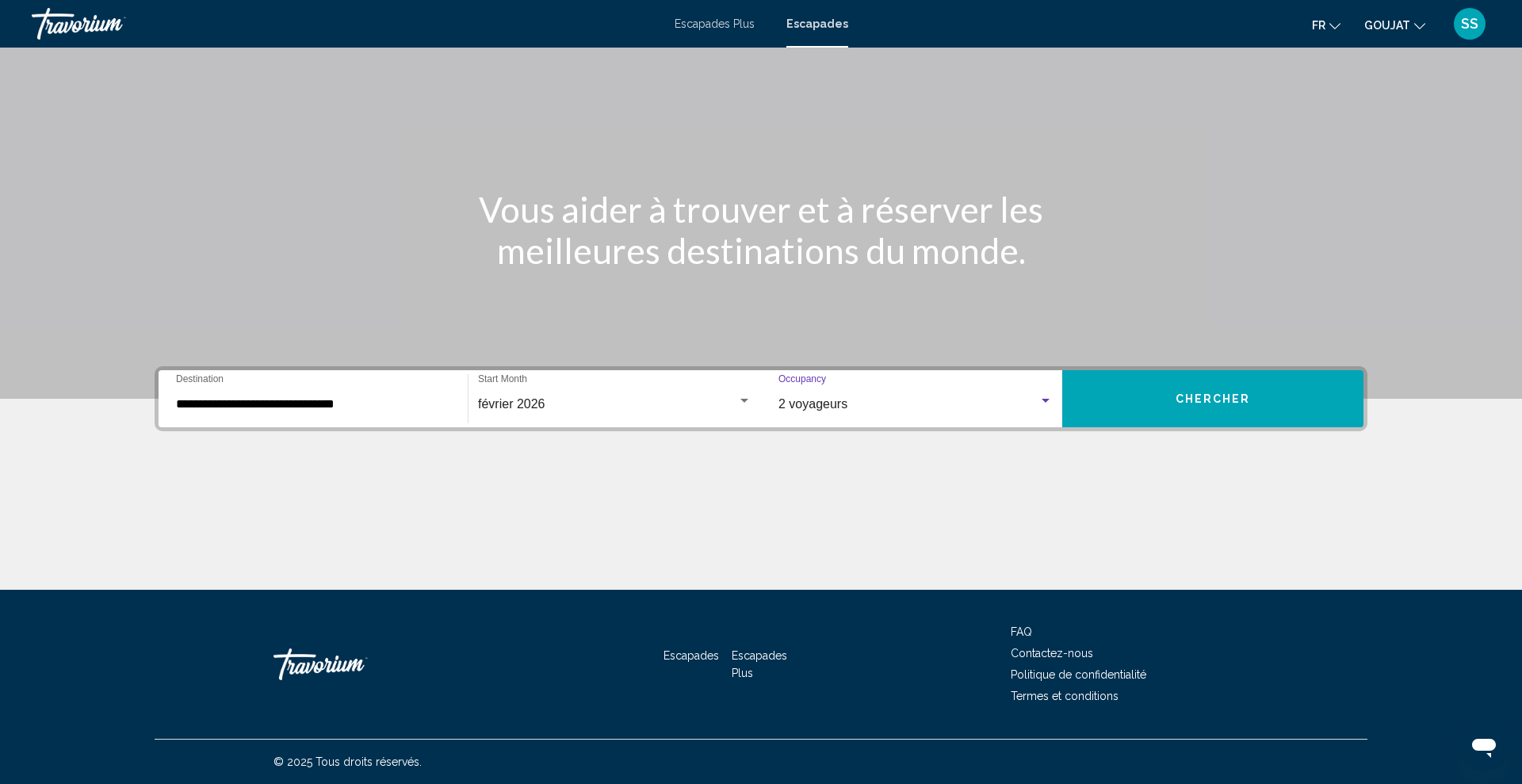
click at [1205, 382] on button "Chercher" at bounding box center [1213, 398] width 301 height 57
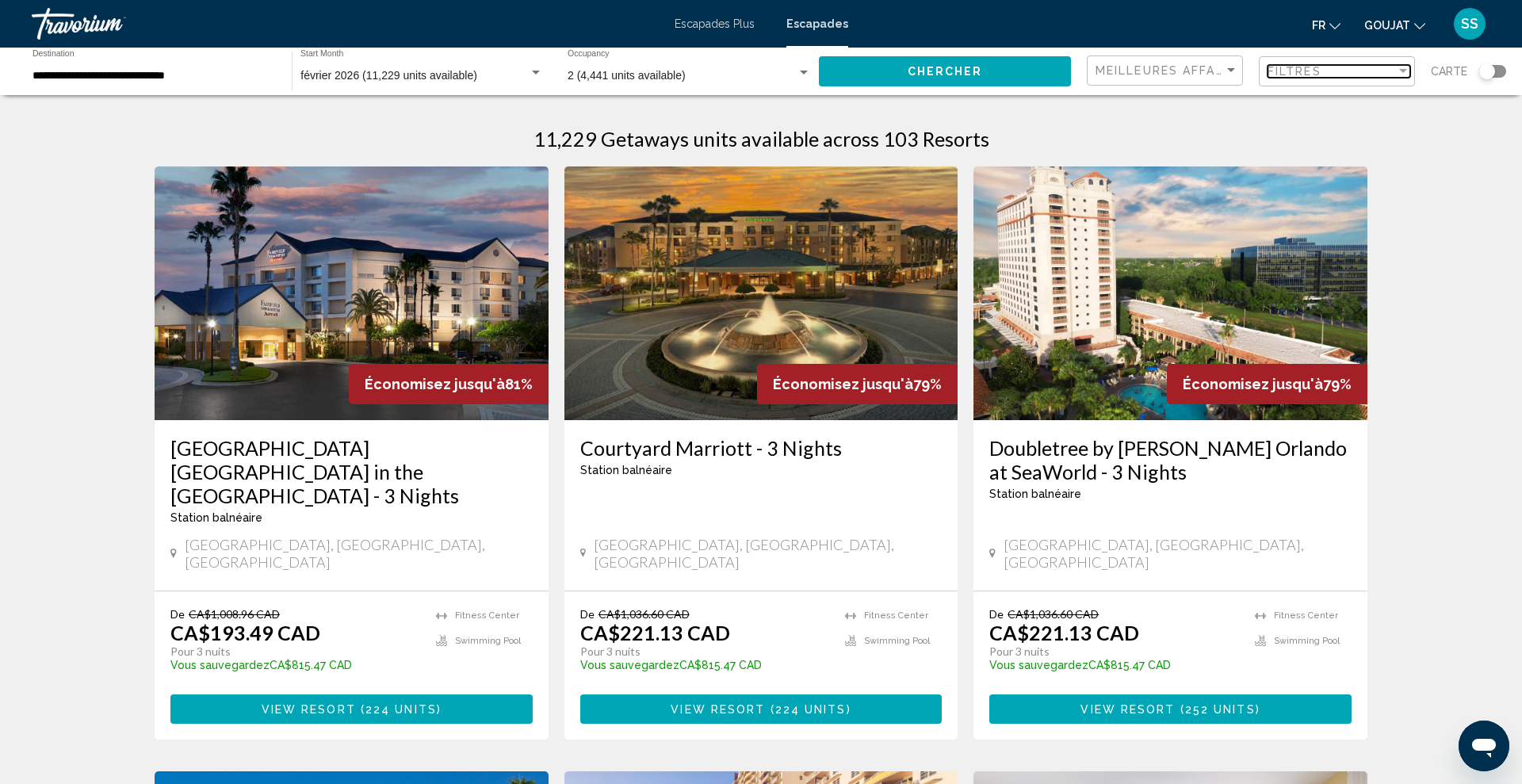
click at [1355, 76] on div "Filtres" at bounding box center [1332, 72] width 129 height 13
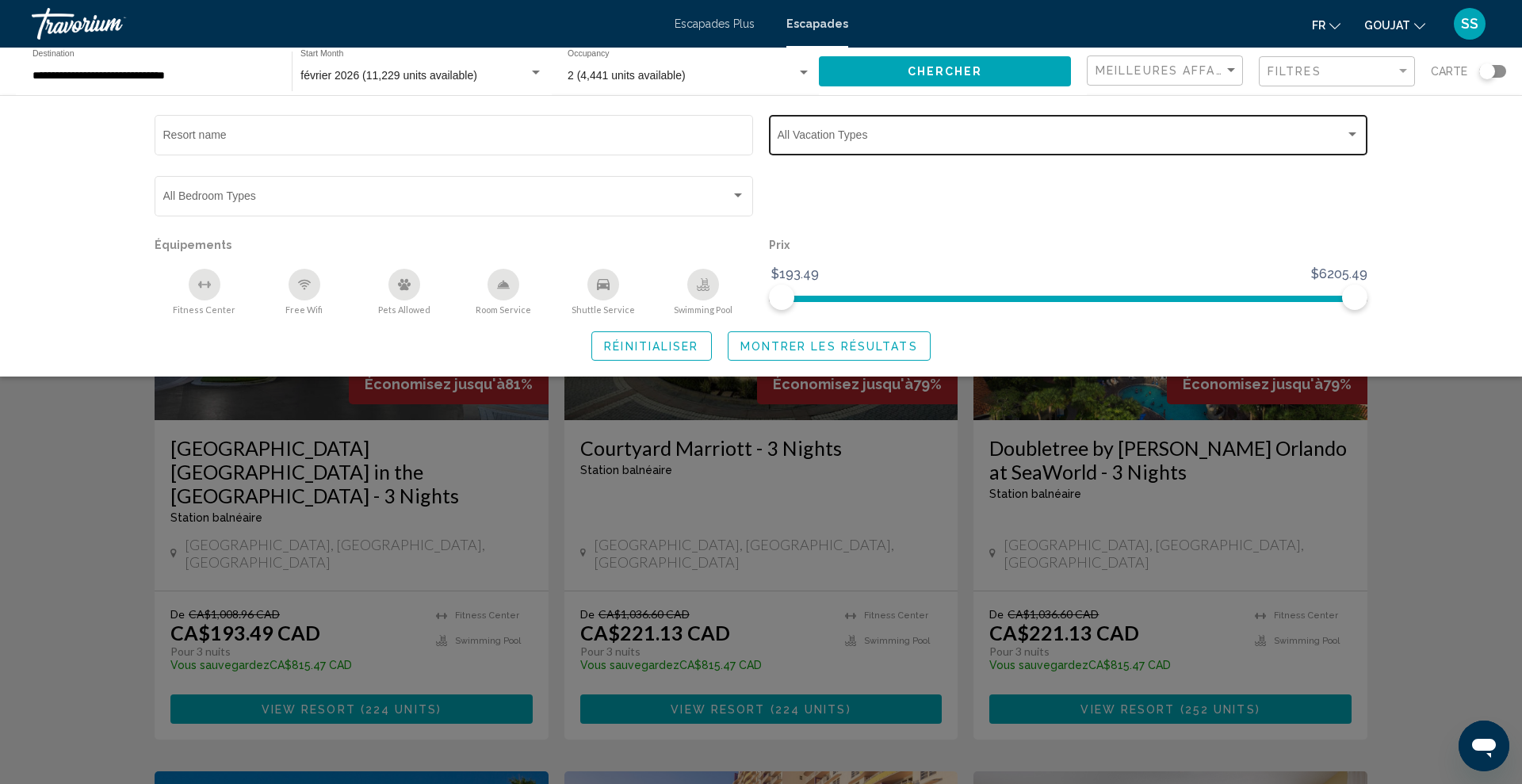
click at [1014, 126] on div "Vacation Types All Vacation Types" at bounding box center [1069, 133] width 582 height 43
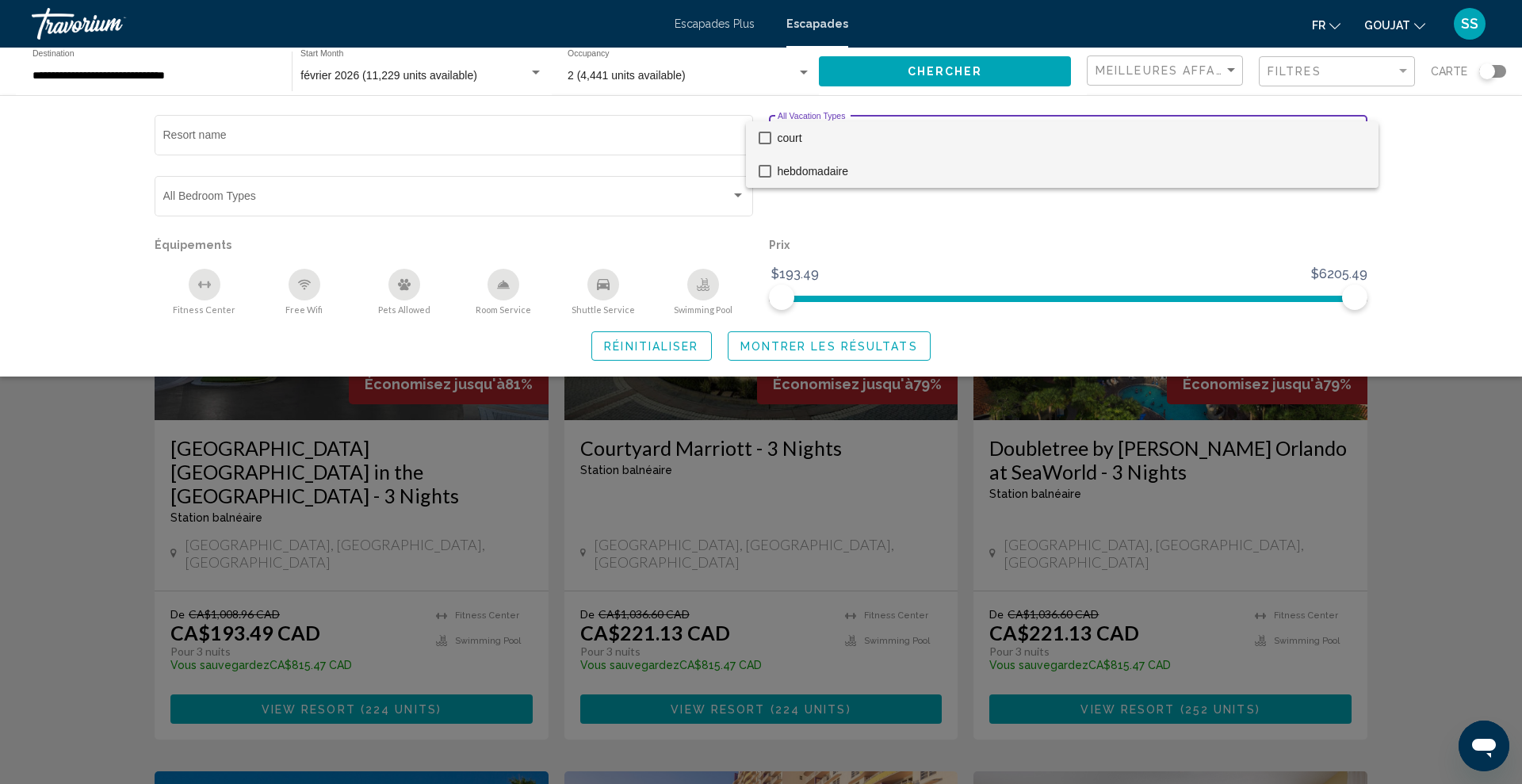
click at [836, 165] on font "hebdomadaire" at bounding box center [814, 172] width 72 height 13
click at [1441, 170] on div at bounding box center [761, 392] width 1522 height 784
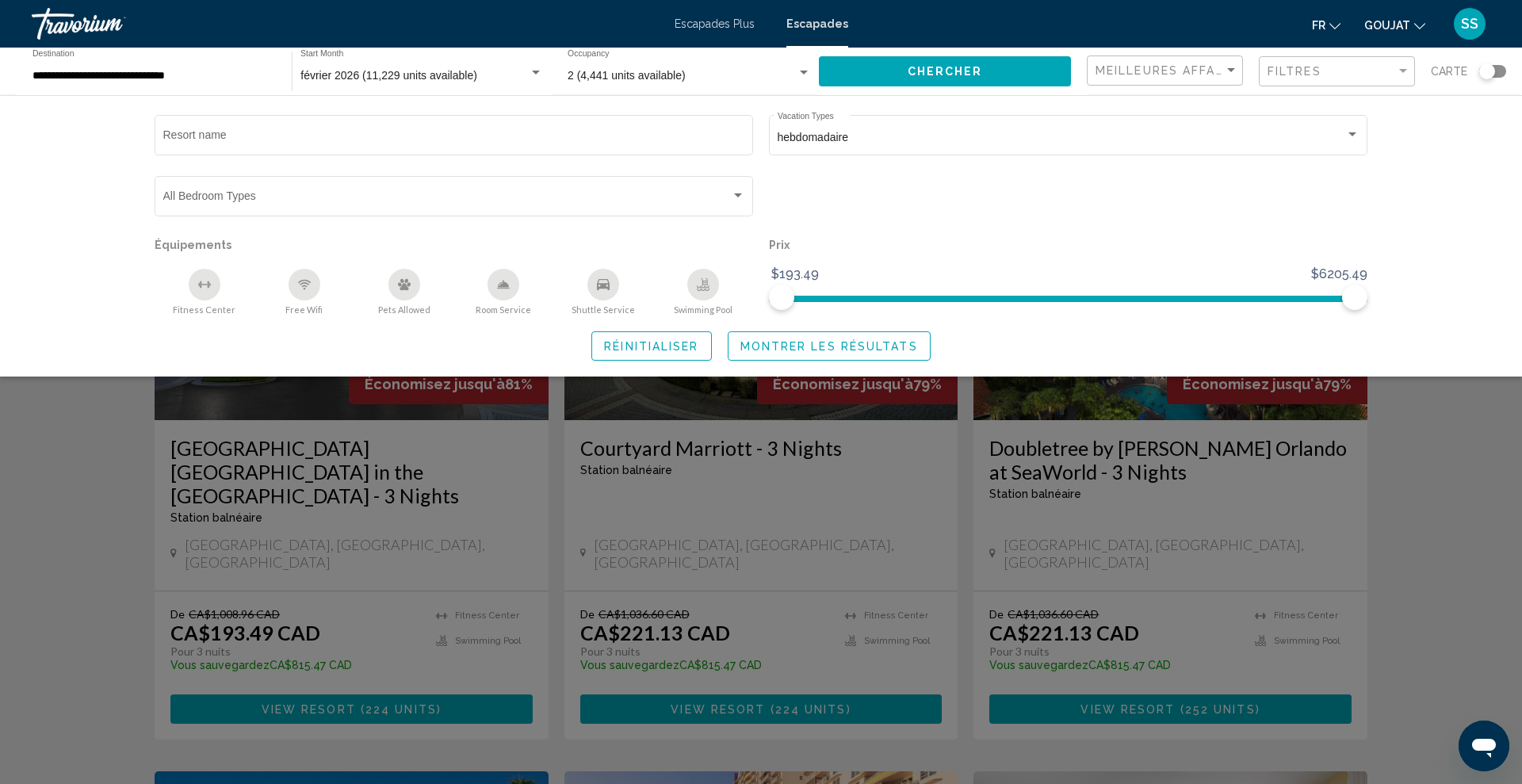
click at [875, 342] on span "Montrer les résultats" at bounding box center [829, 346] width 177 height 13
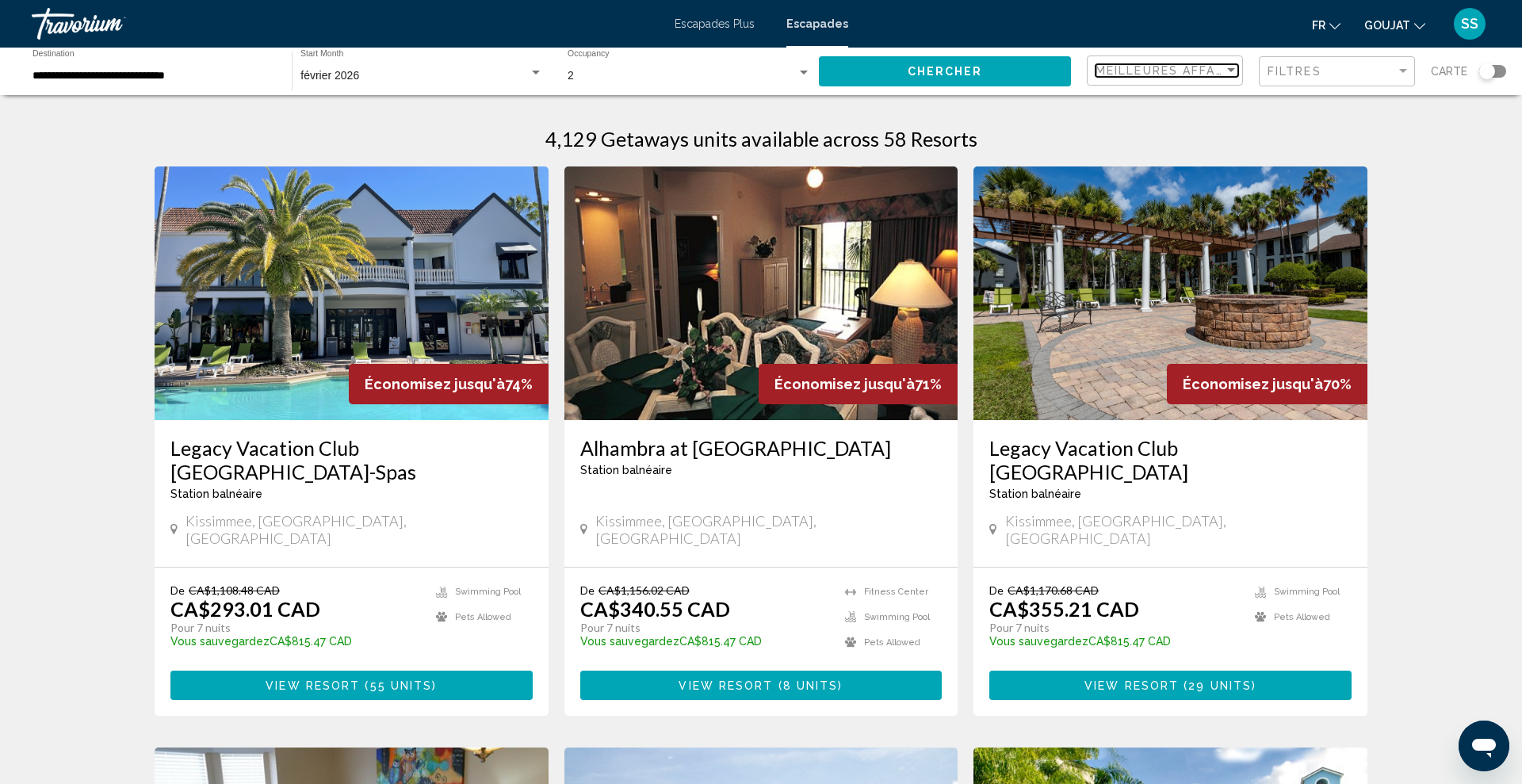
click at [1180, 69] on span "Meilleures affaires" at bounding box center [1170, 71] width 150 height 13
click at [1126, 102] on font "Prix le plus bas" at bounding box center [1134, 104] width 75 height 13
click at [1048, 77] on button "Chercher" at bounding box center [945, 71] width 253 height 29
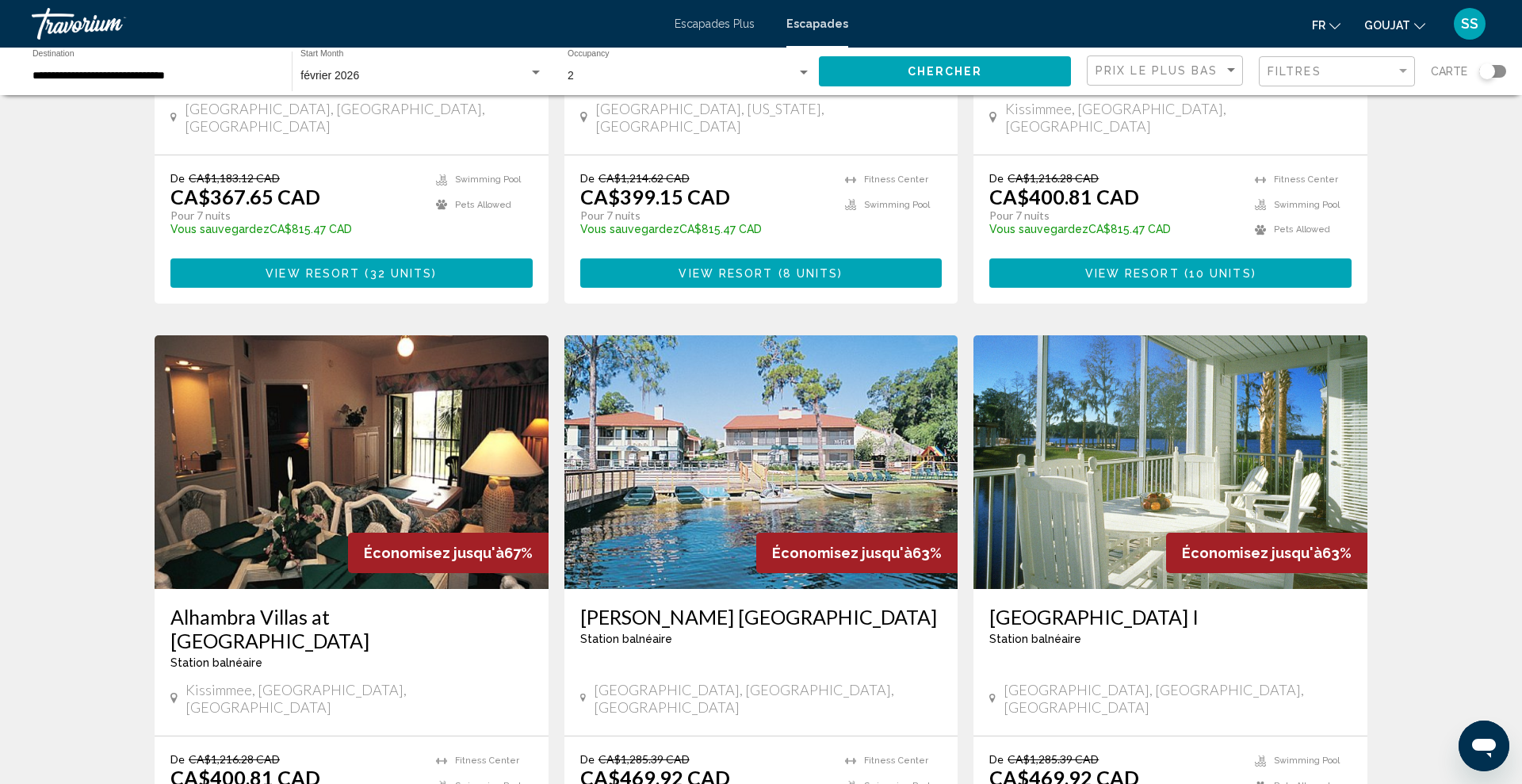
scroll to position [1797, 0]
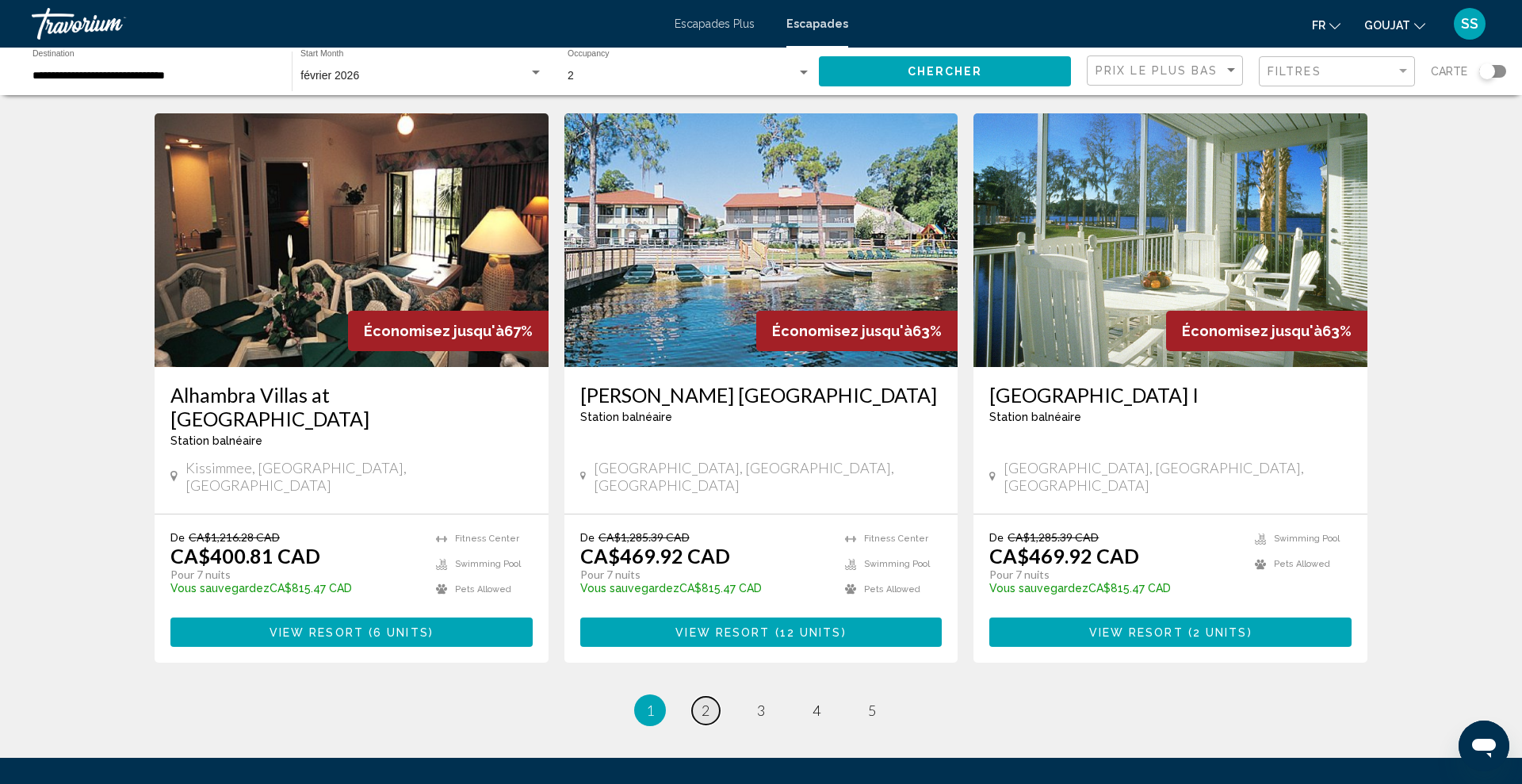
click at [705, 701] on span "2" at bounding box center [705, 710] width 8 height 17
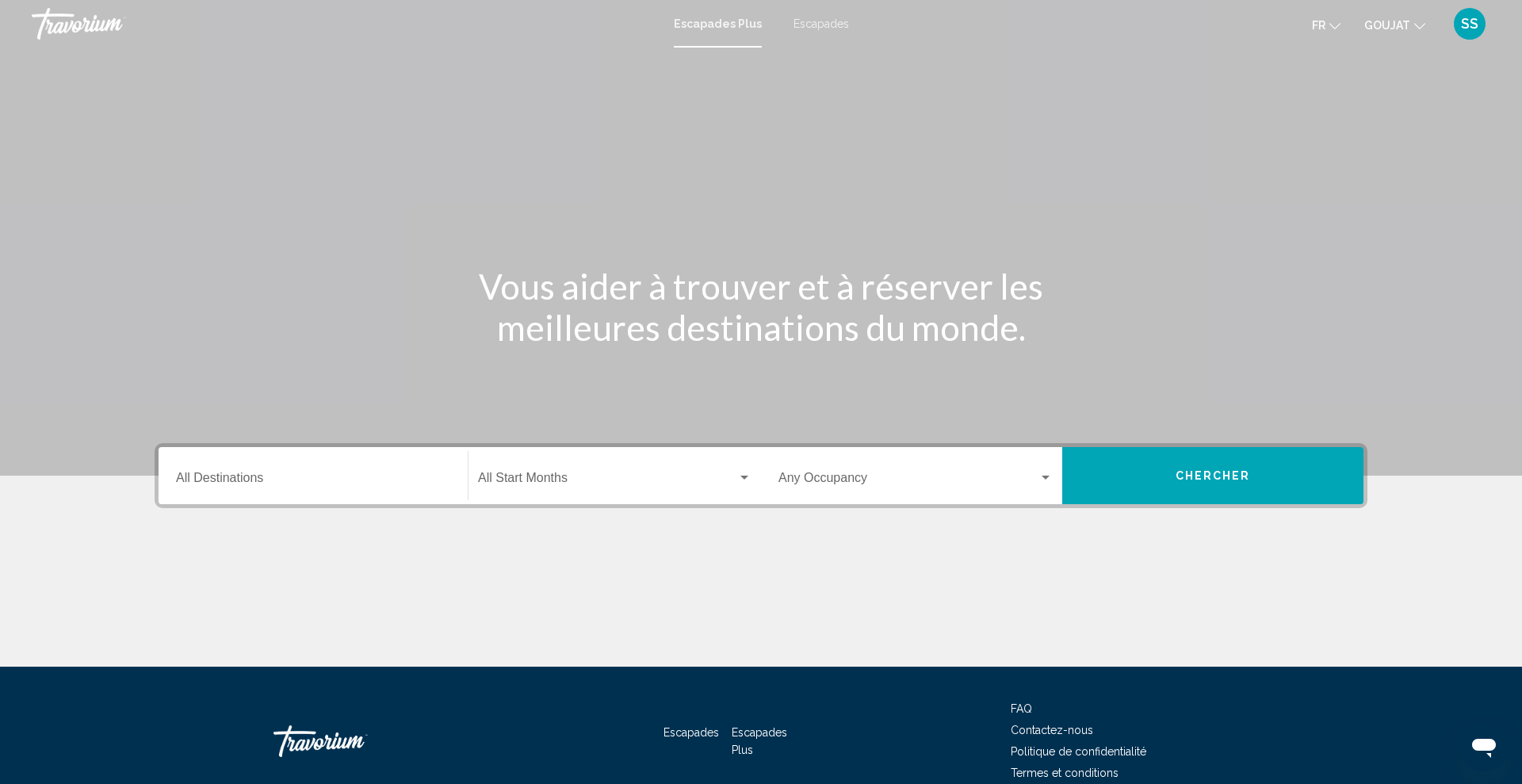
click at [1466, 23] on font "SS" at bounding box center [1470, 23] width 17 height 17
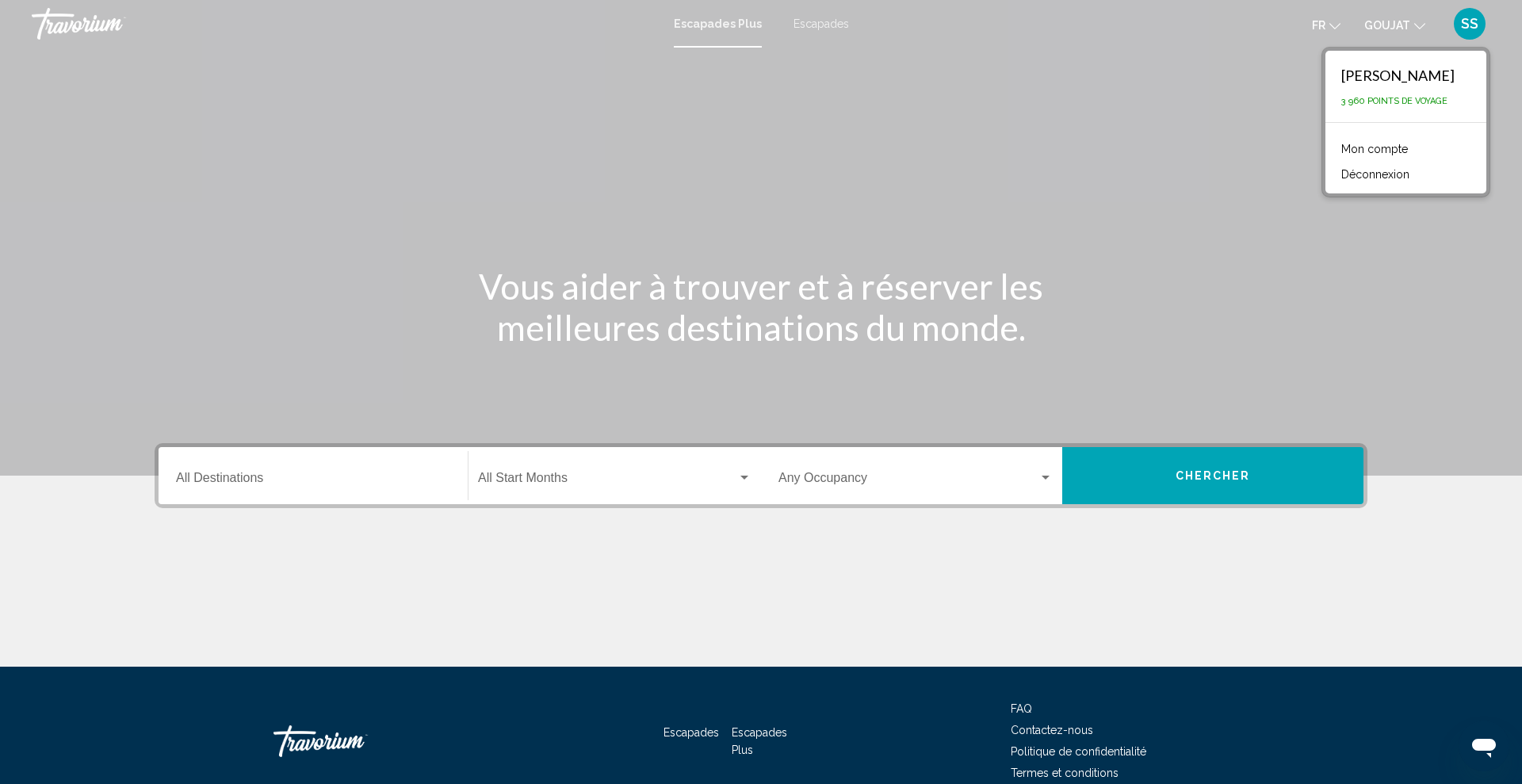
click at [1382, 179] on font "Déconnexion" at bounding box center [1376, 174] width 68 height 13
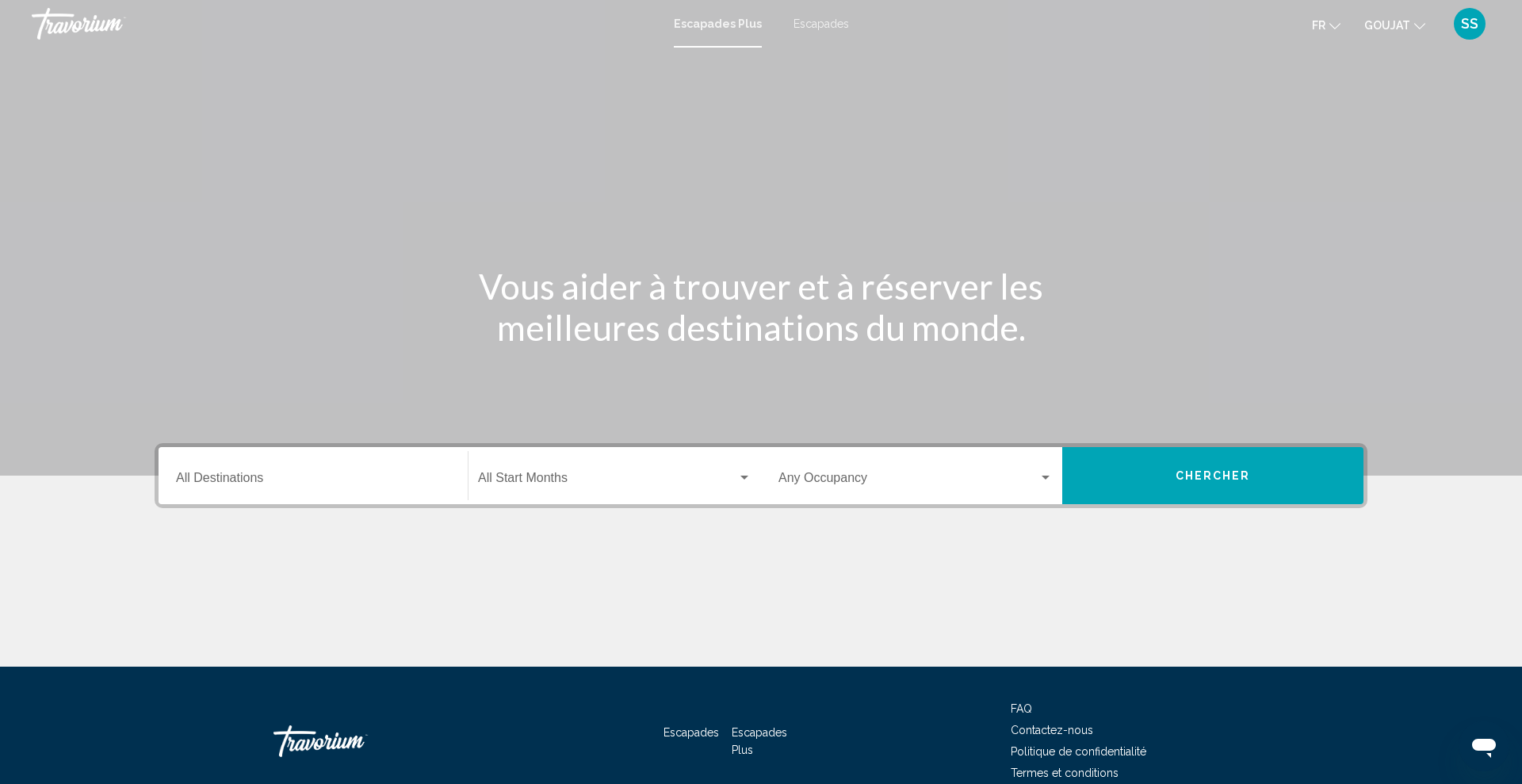
click at [326, 478] on input "Destination All Destinations" at bounding box center [313, 481] width 275 height 15
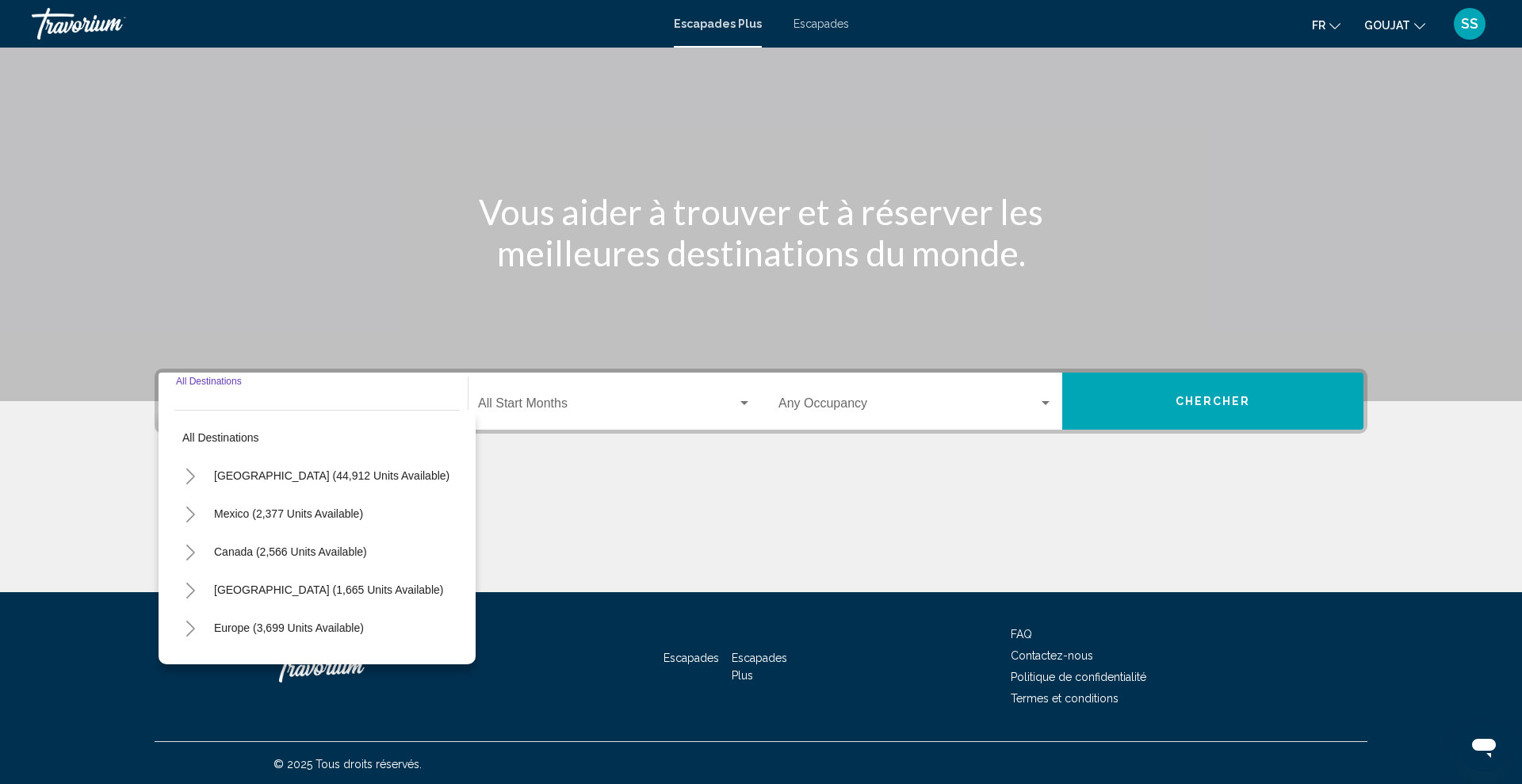
scroll to position [77, 0]
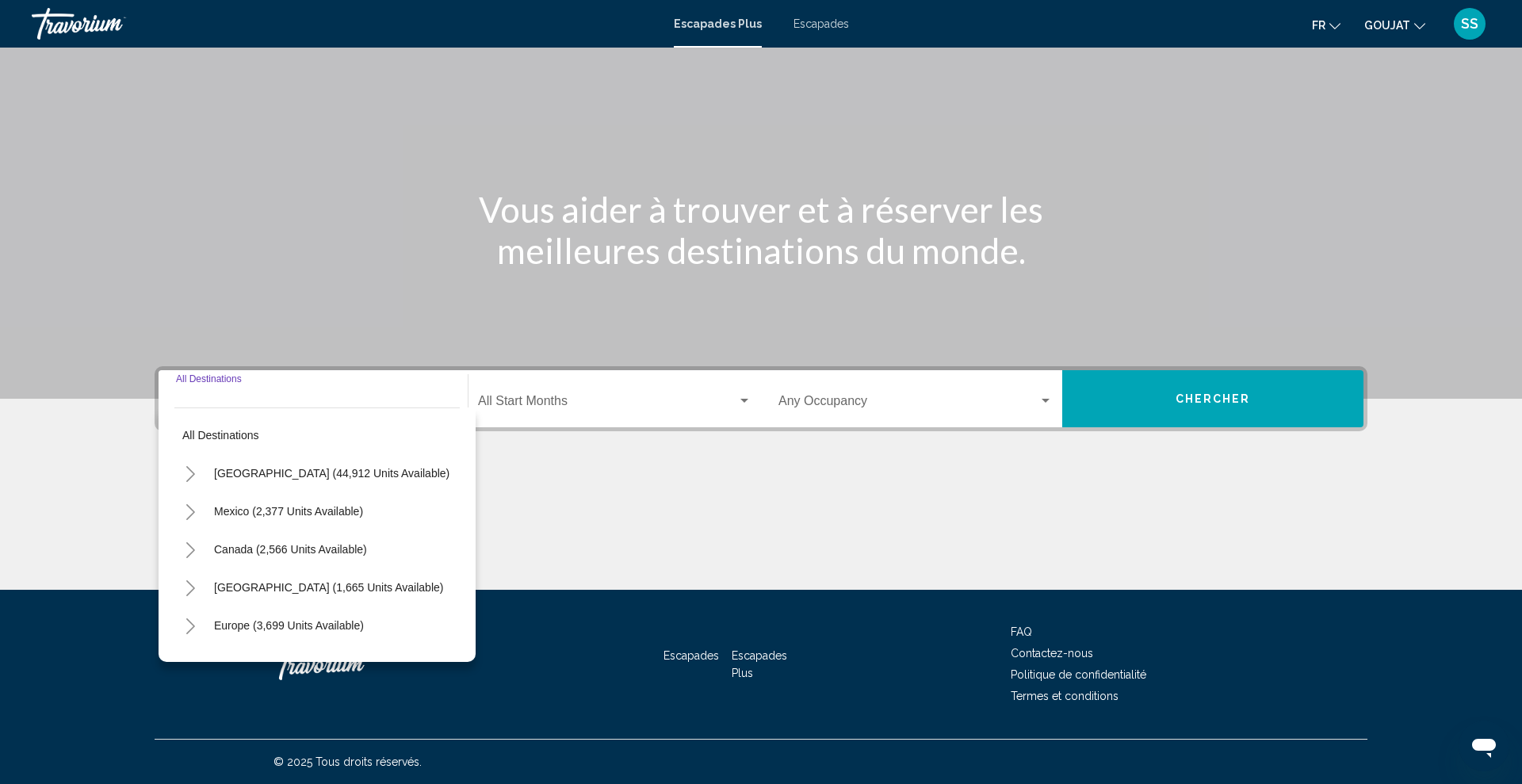
click at [188, 470] on icon "Toggle United States (44,912 units available)" at bounding box center [190, 474] width 12 height 16
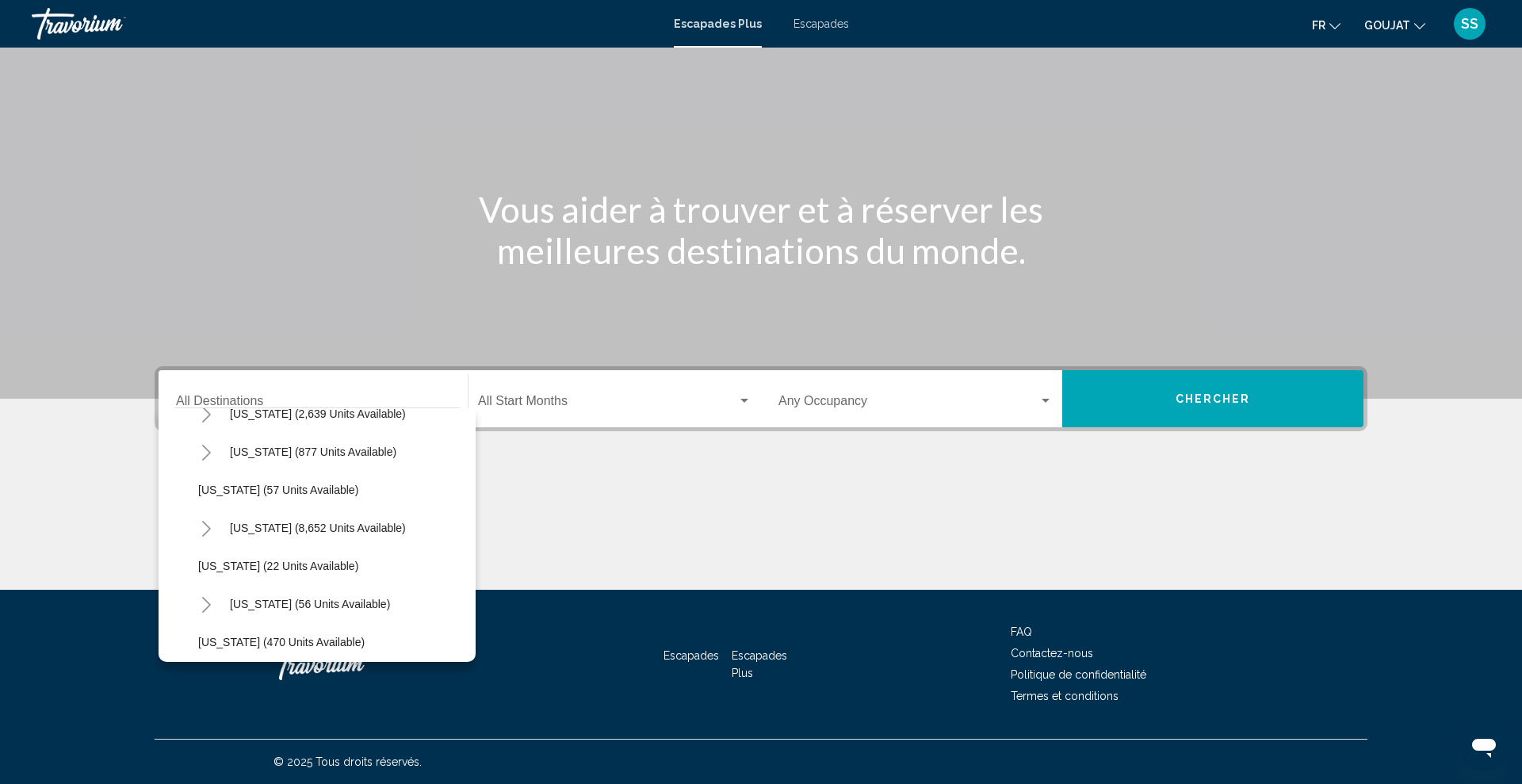
scroll to position [175, 0]
click at [207, 525] on icon "Toggle Florida (8,652 units available)" at bounding box center [206, 526] width 12 height 16
click at [264, 564] on span "Orlando & Disney Area (10,057 units available)" at bounding box center [332, 565] width 235 height 13
type input "**********"
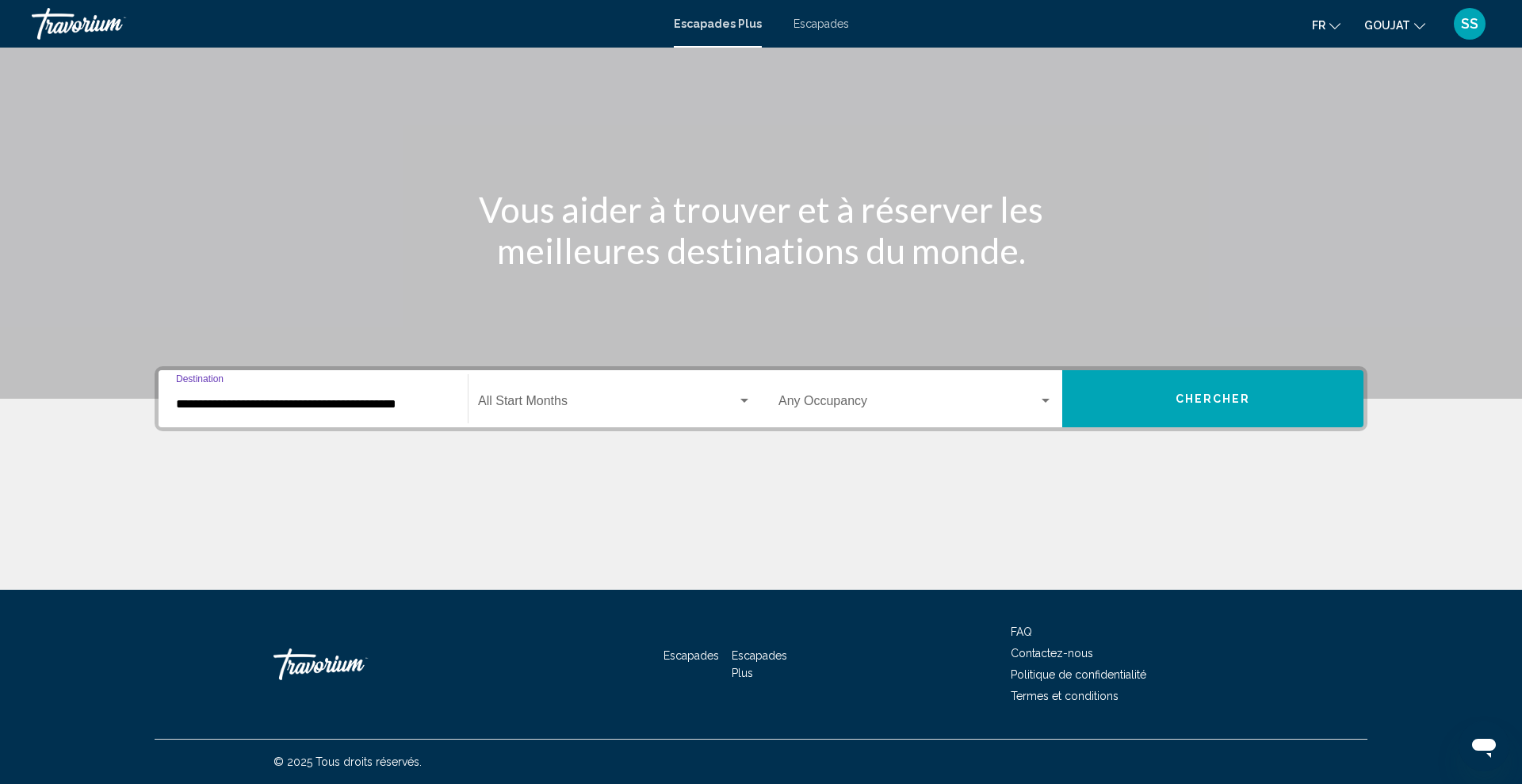
click at [617, 406] on span "Widget de recherche" at bounding box center [608, 404] width 259 height 15
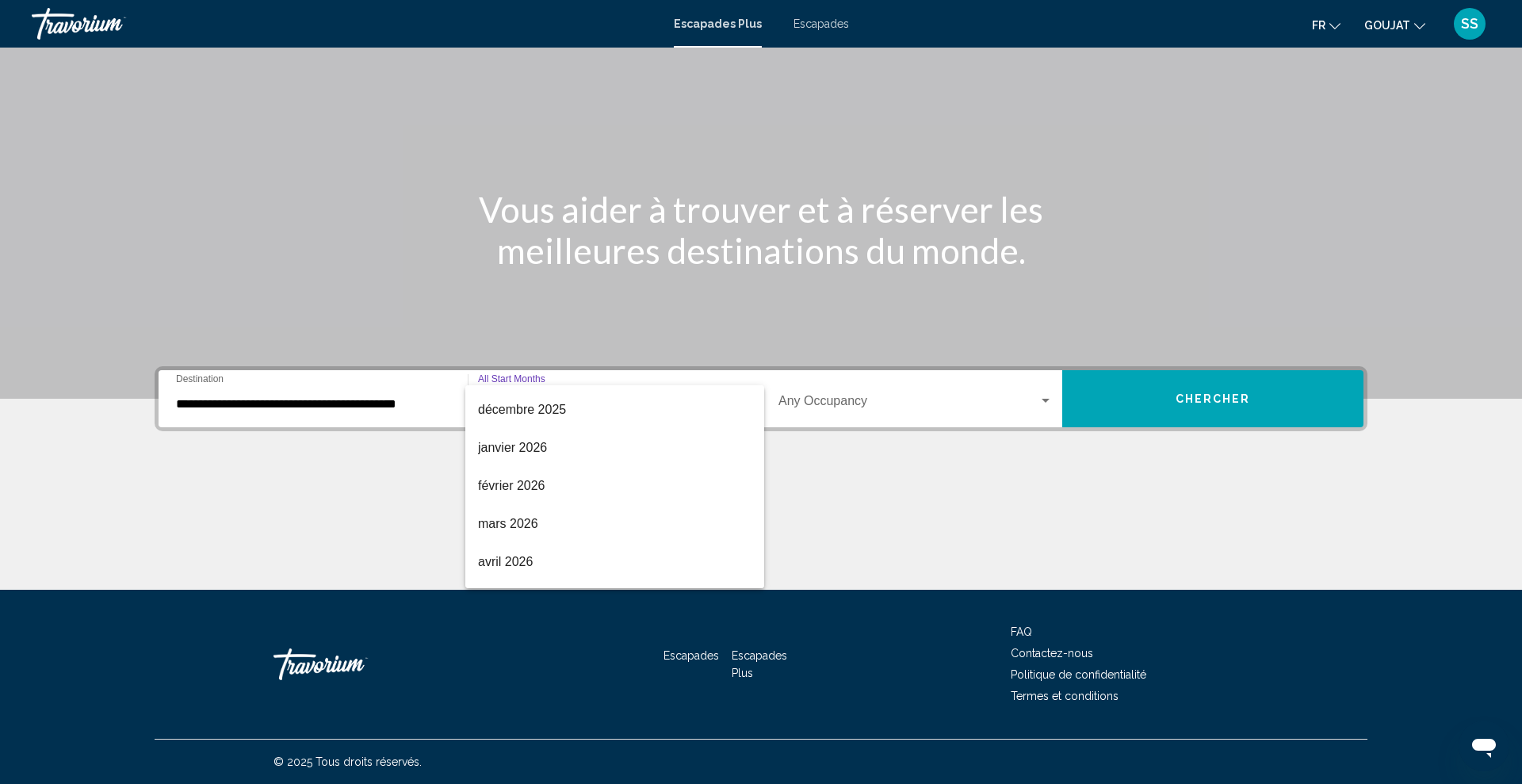
scroll to position [184, 0]
click at [537, 487] on font "février 2026" at bounding box center [512, 486] width 67 height 14
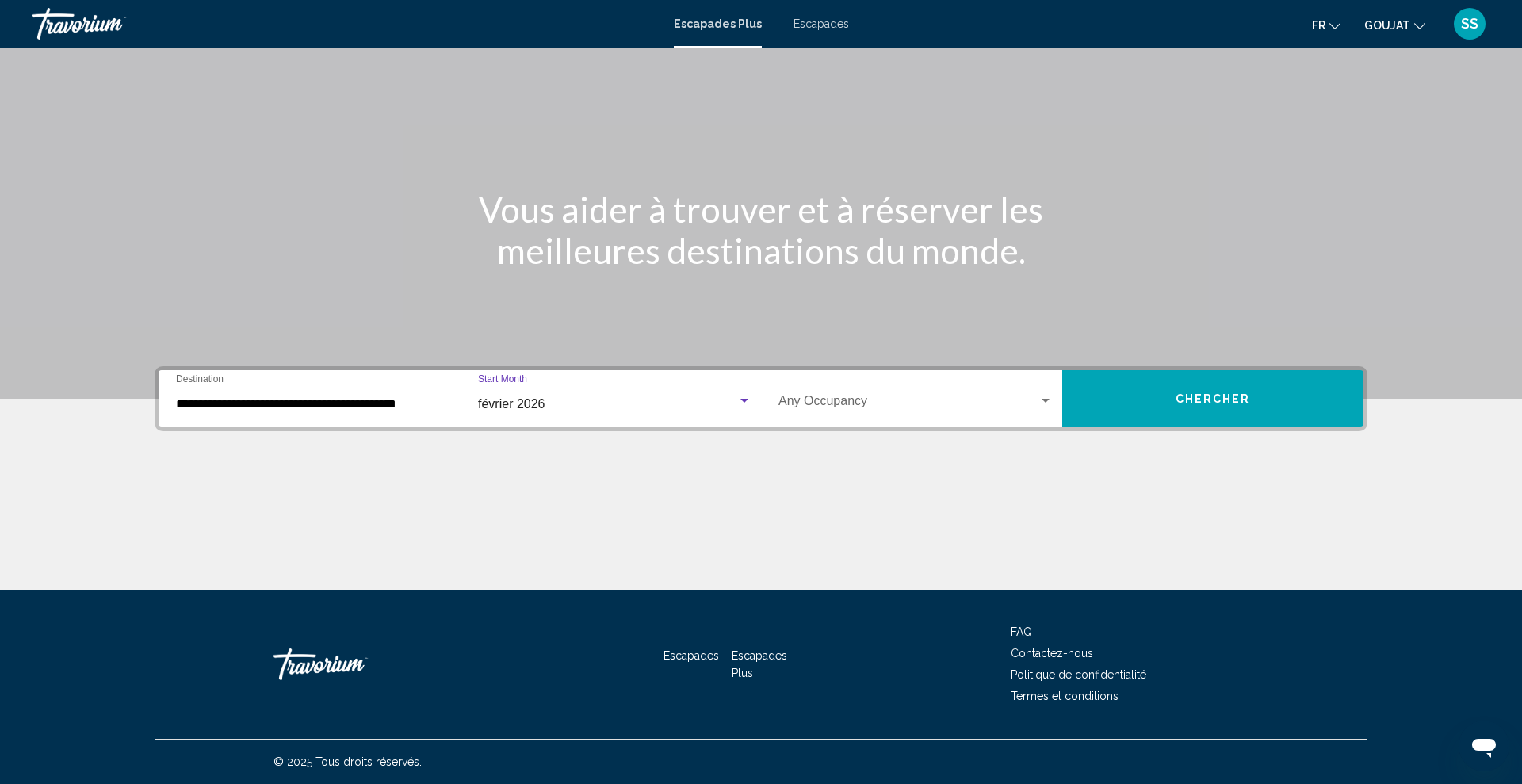
click at [831, 413] on div "Occupancy Any Occupancy" at bounding box center [916, 398] width 275 height 50
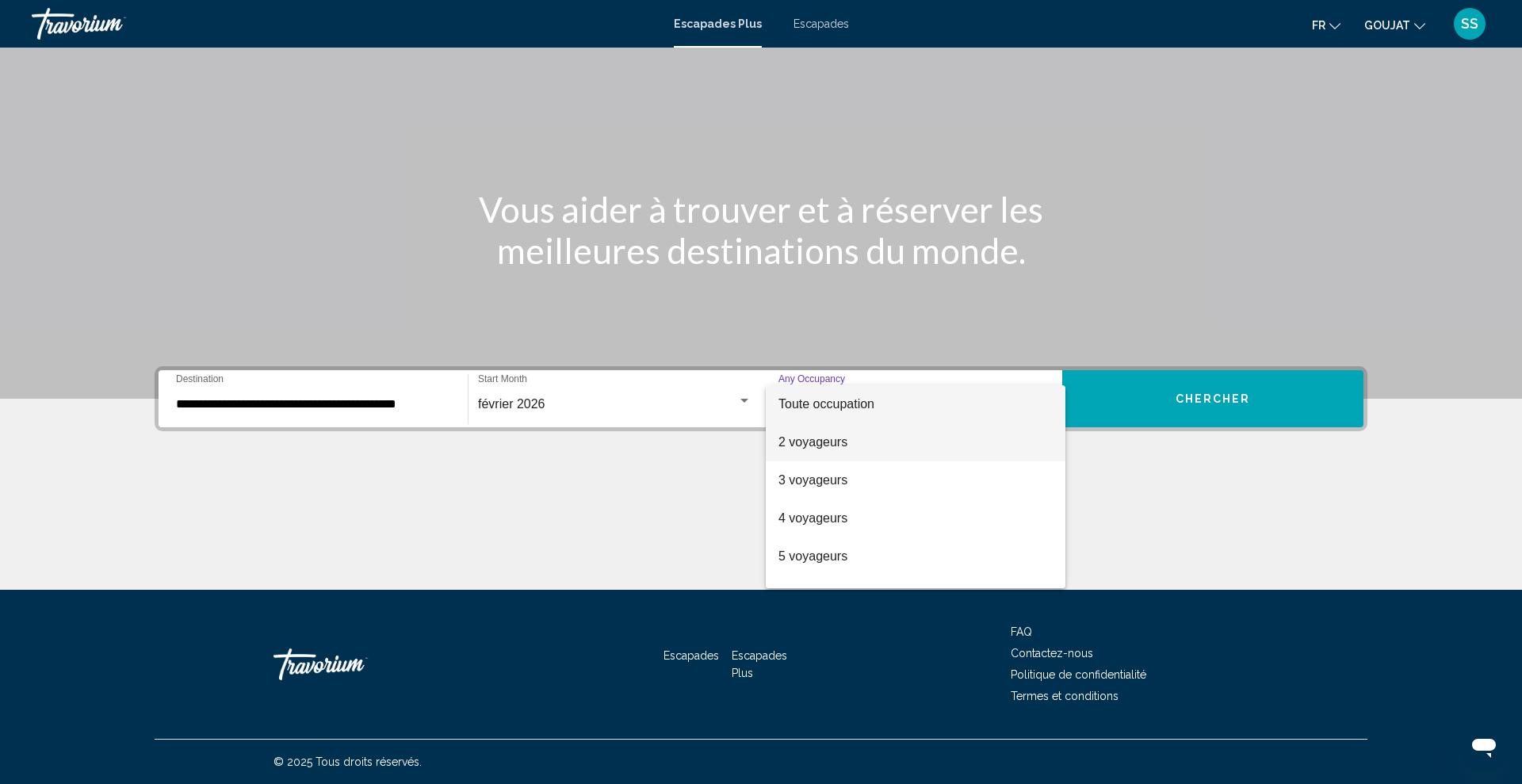
click at [826, 438] on font "2 voyageurs" at bounding box center [813, 442] width 69 height 14
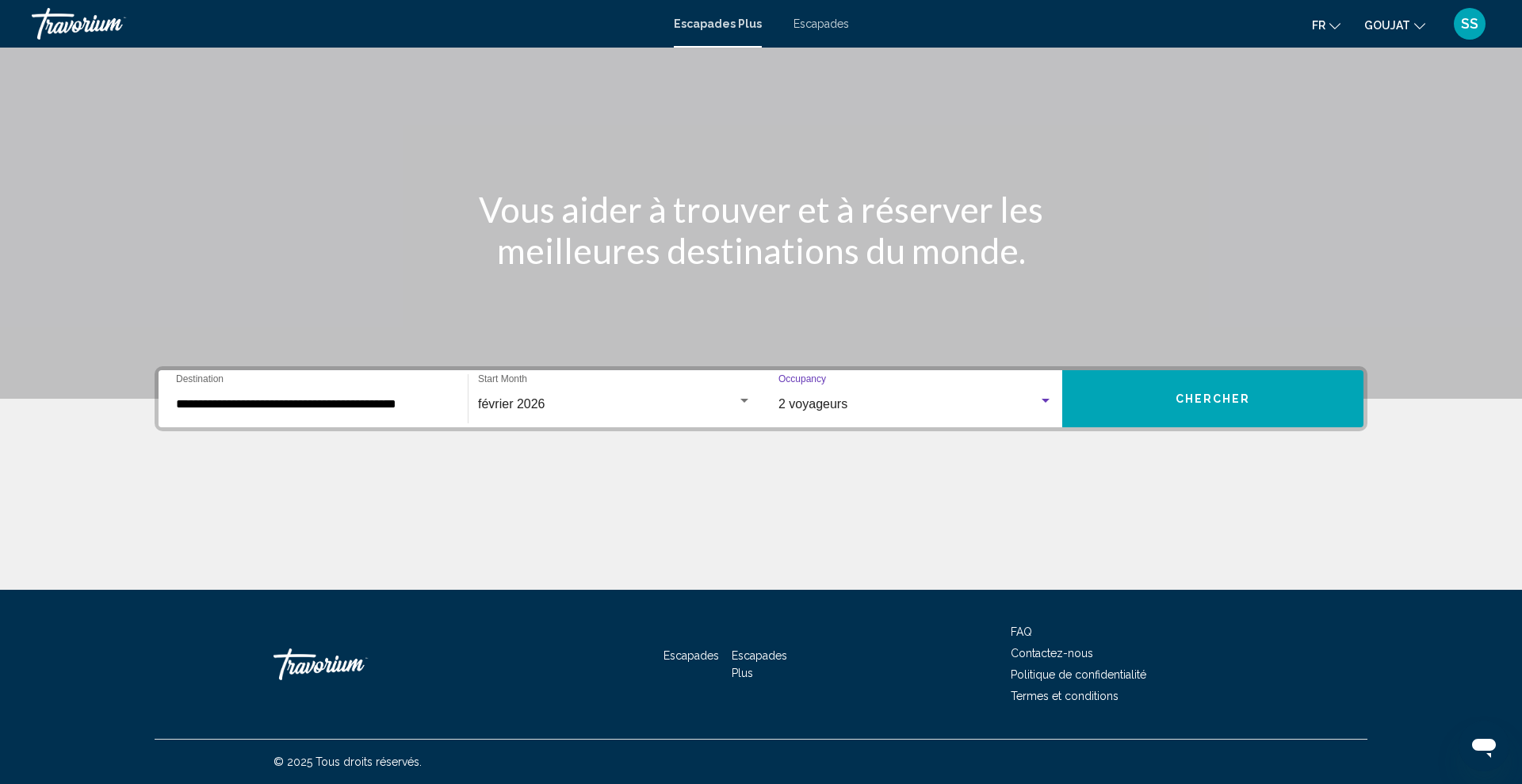
click at [1161, 395] on button "Chercher" at bounding box center [1213, 398] width 301 height 57
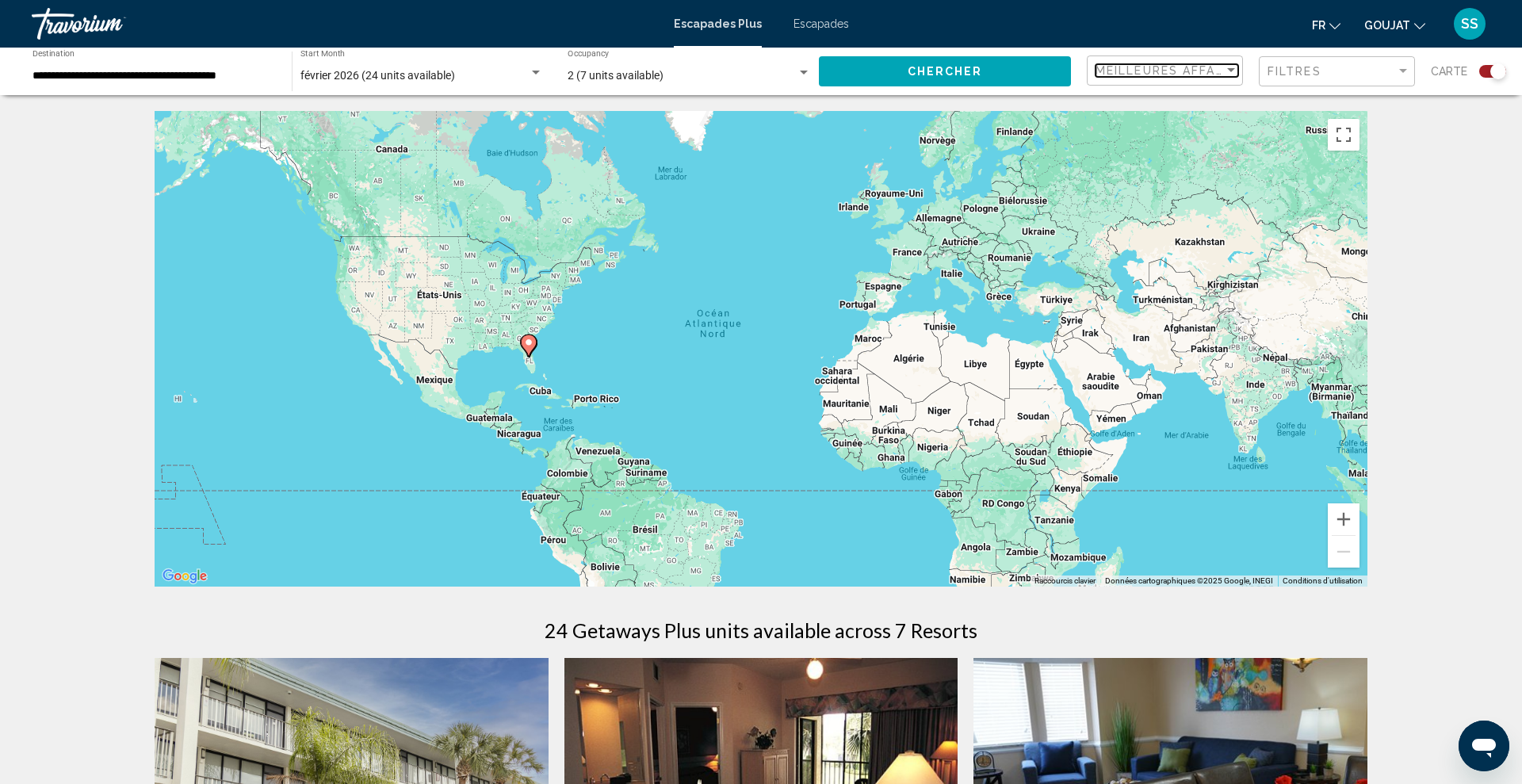
click at [1214, 69] on span "Meilleures affaires" at bounding box center [1170, 71] width 150 height 13
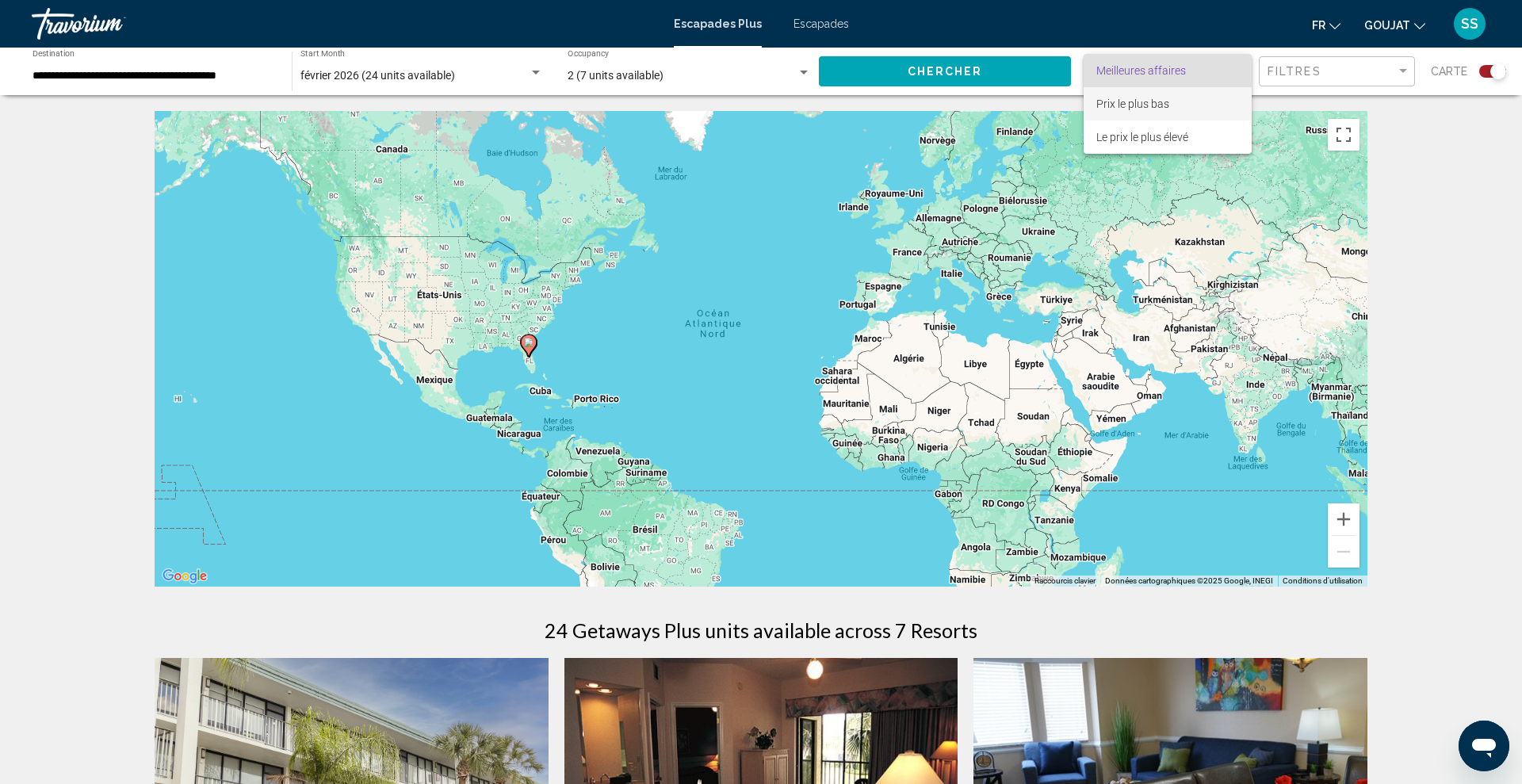
click at [1160, 101] on font "Prix le plus bas" at bounding box center [1133, 104] width 73 height 13
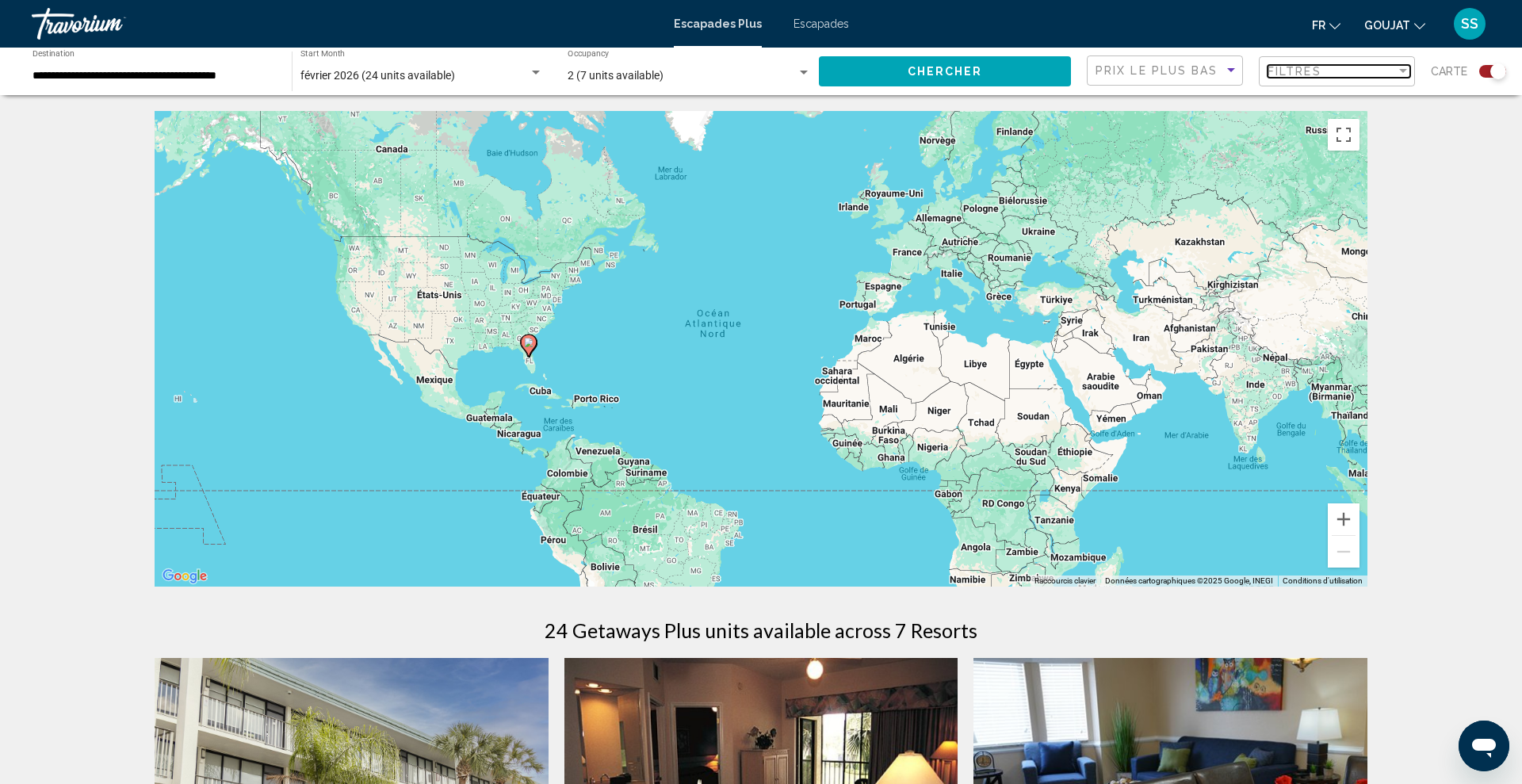
click at [1321, 69] on span "Filtres" at bounding box center [1294, 72] width 54 height 13
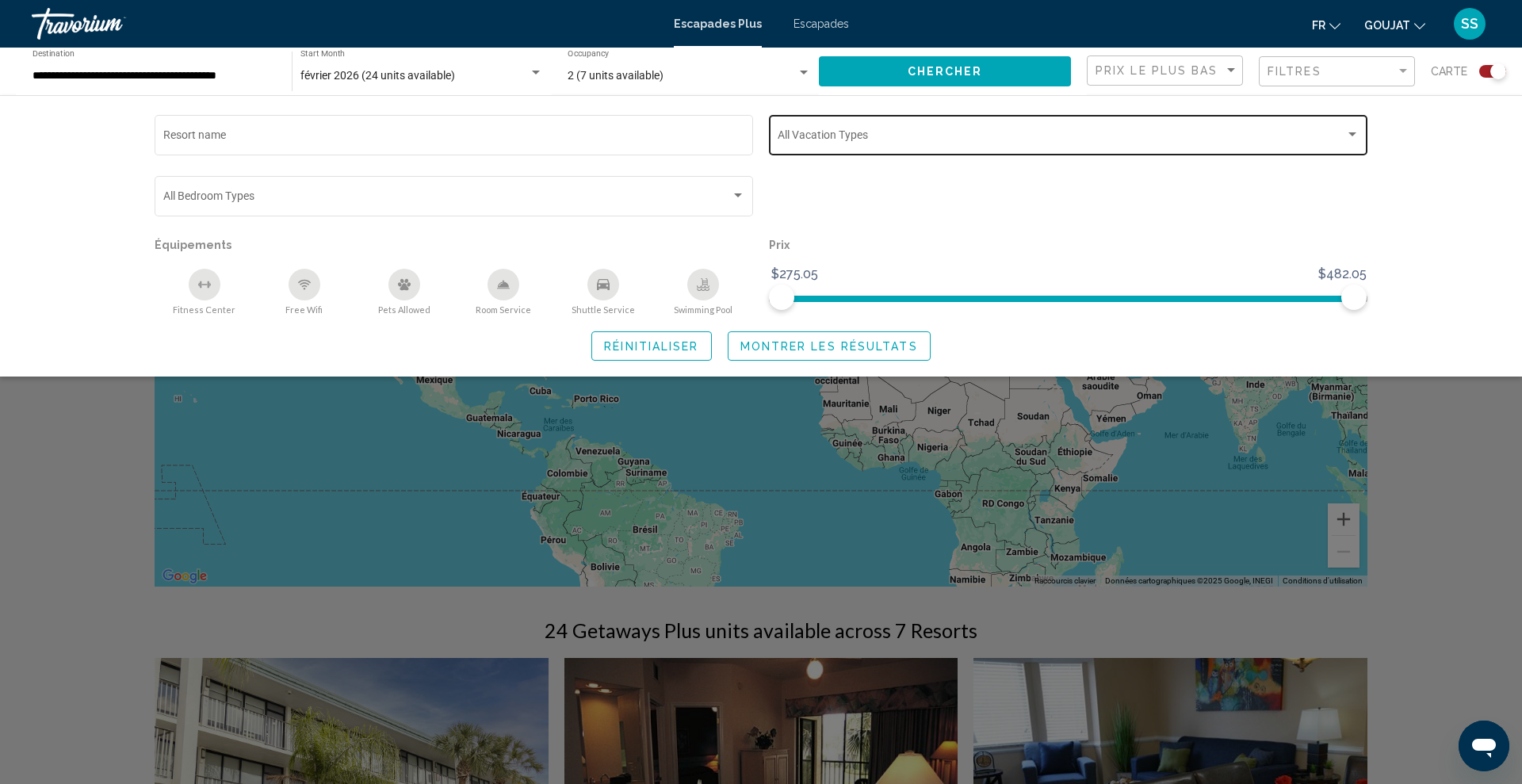
click at [794, 147] on div "Vacation Types All Vacation Types" at bounding box center [1069, 133] width 582 height 43
click at [800, 138] on font "hebdomadaire" at bounding box center [814, 138] width 72 height 13
click at [756, 346] on div at bounding box center [761, 392] width 1522 height 784
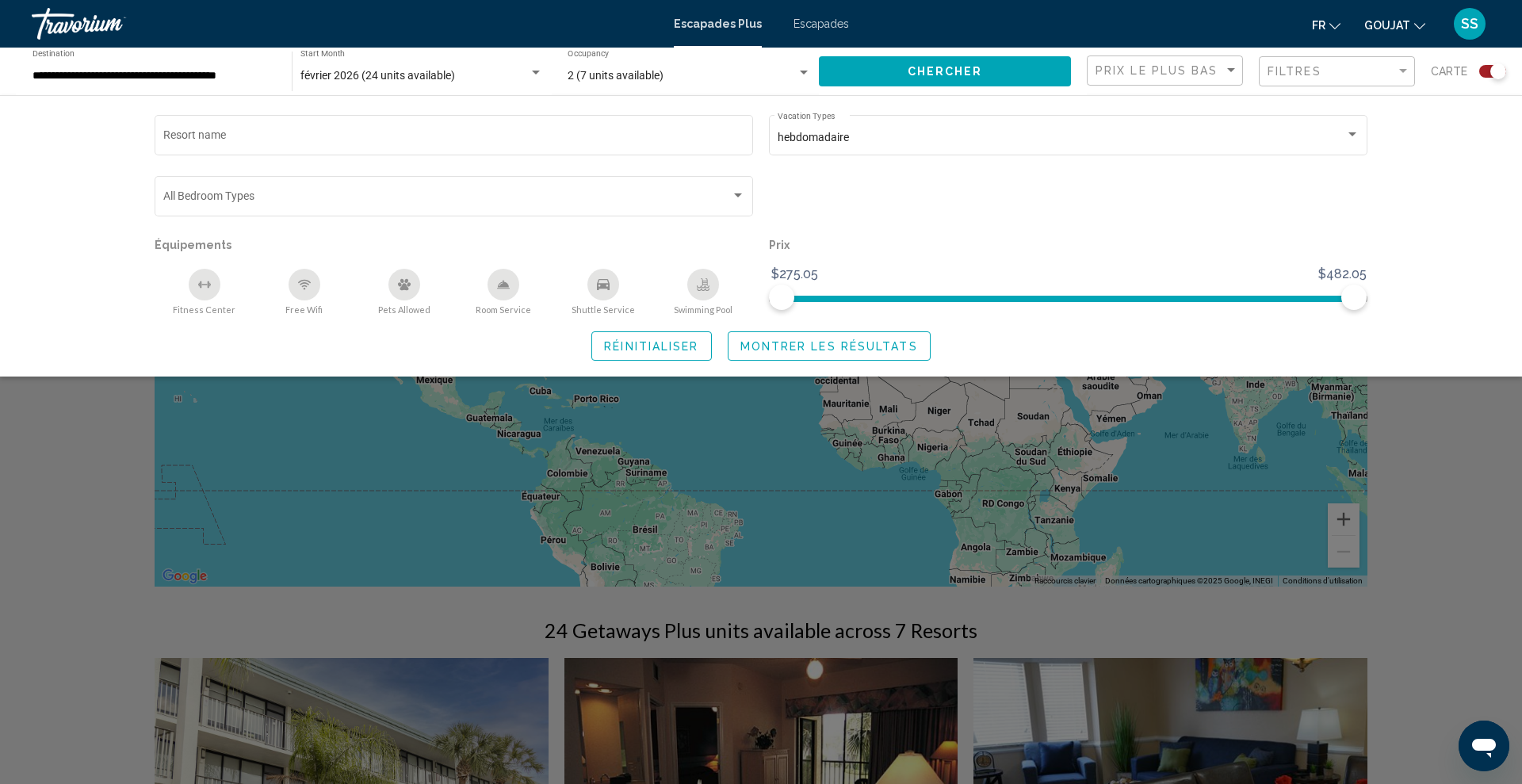
click at [802, 349] on span "Montrer les résultats" at bounding box center [829, 346] width 177 height 13
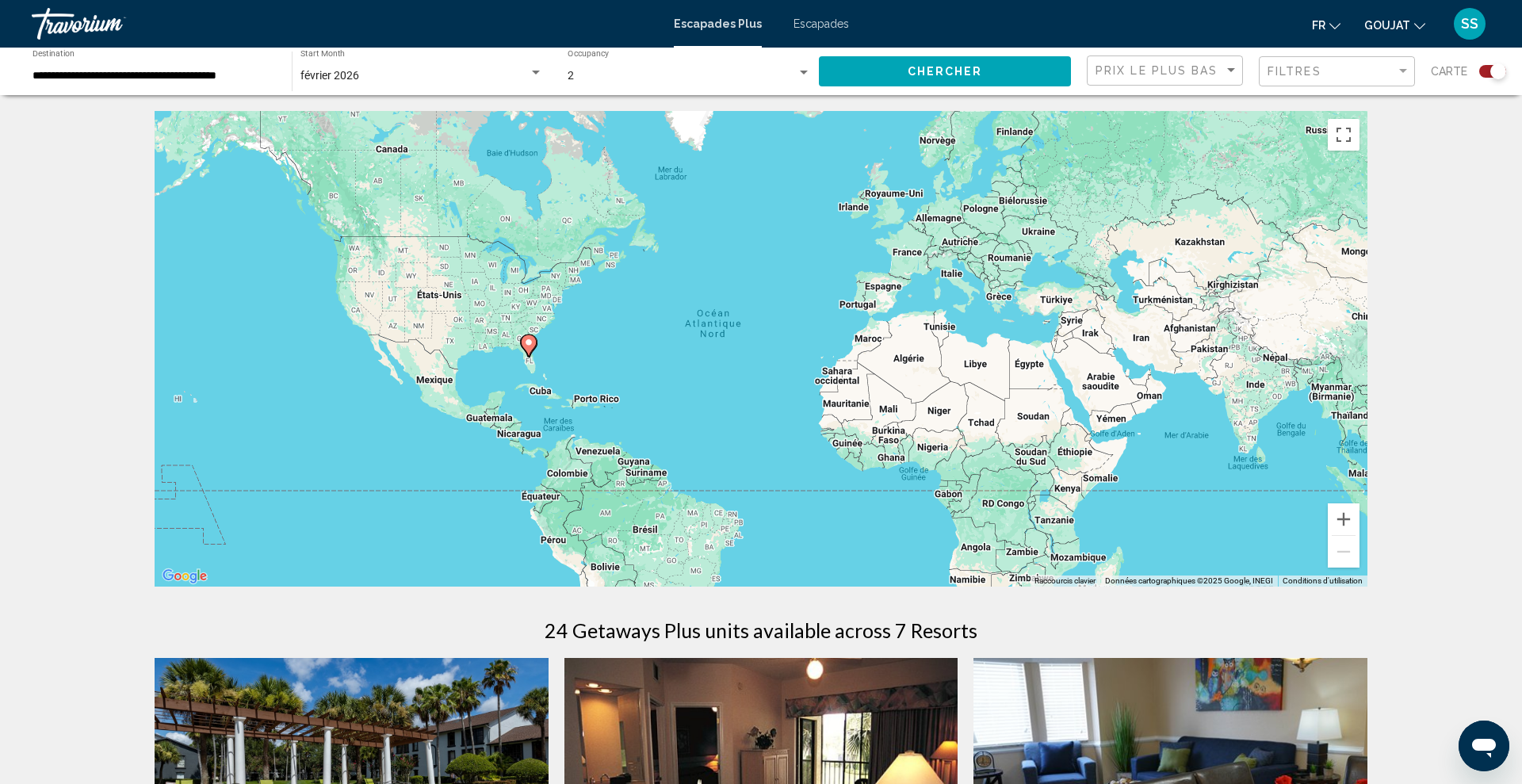
click at [807, 28] on font "Escapades" at bounding box center [821, 24] width 55 height 13
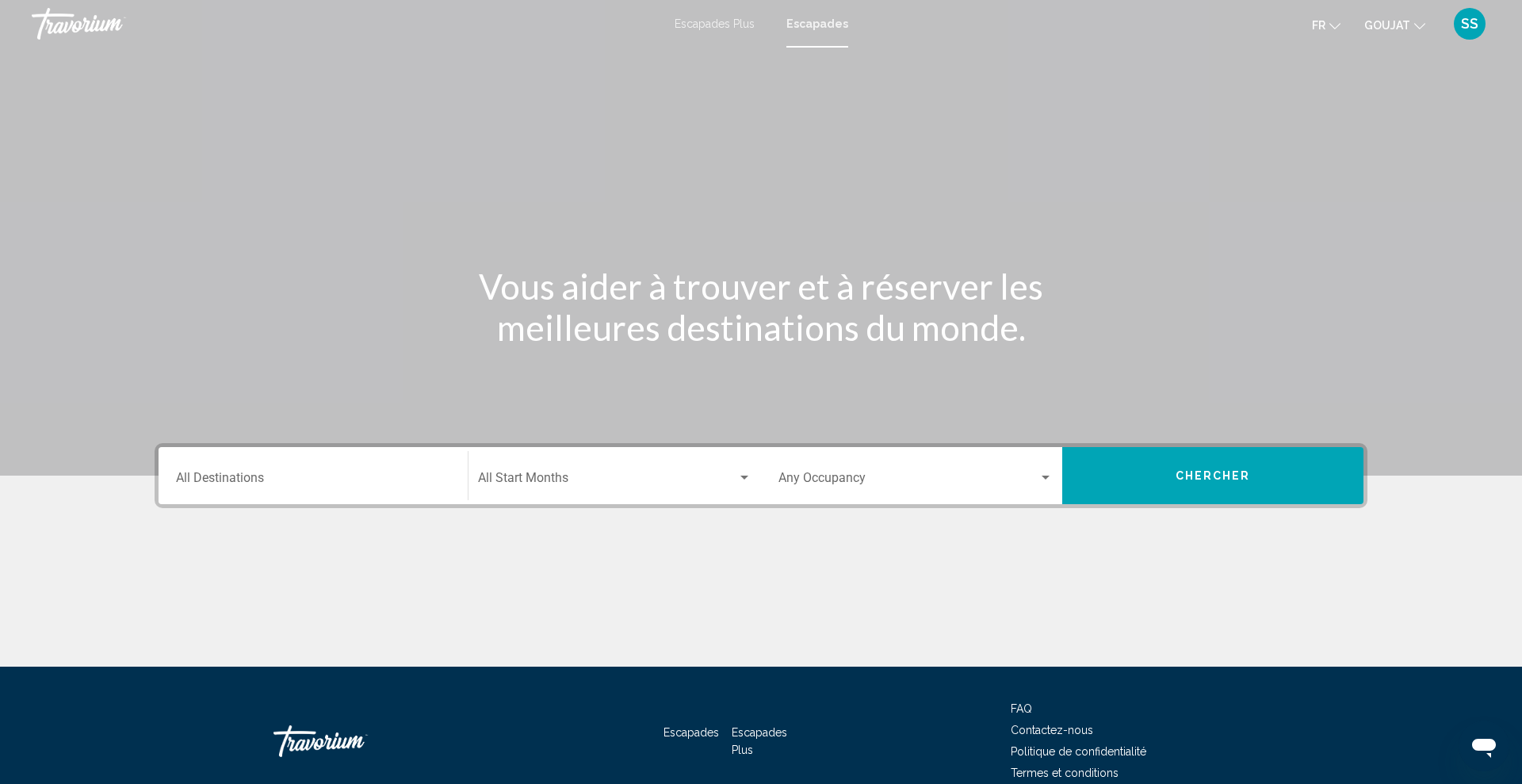
click at [303, 476] on input "Destination All Destinations" at bounding box center [313, 481] width 275 height 15
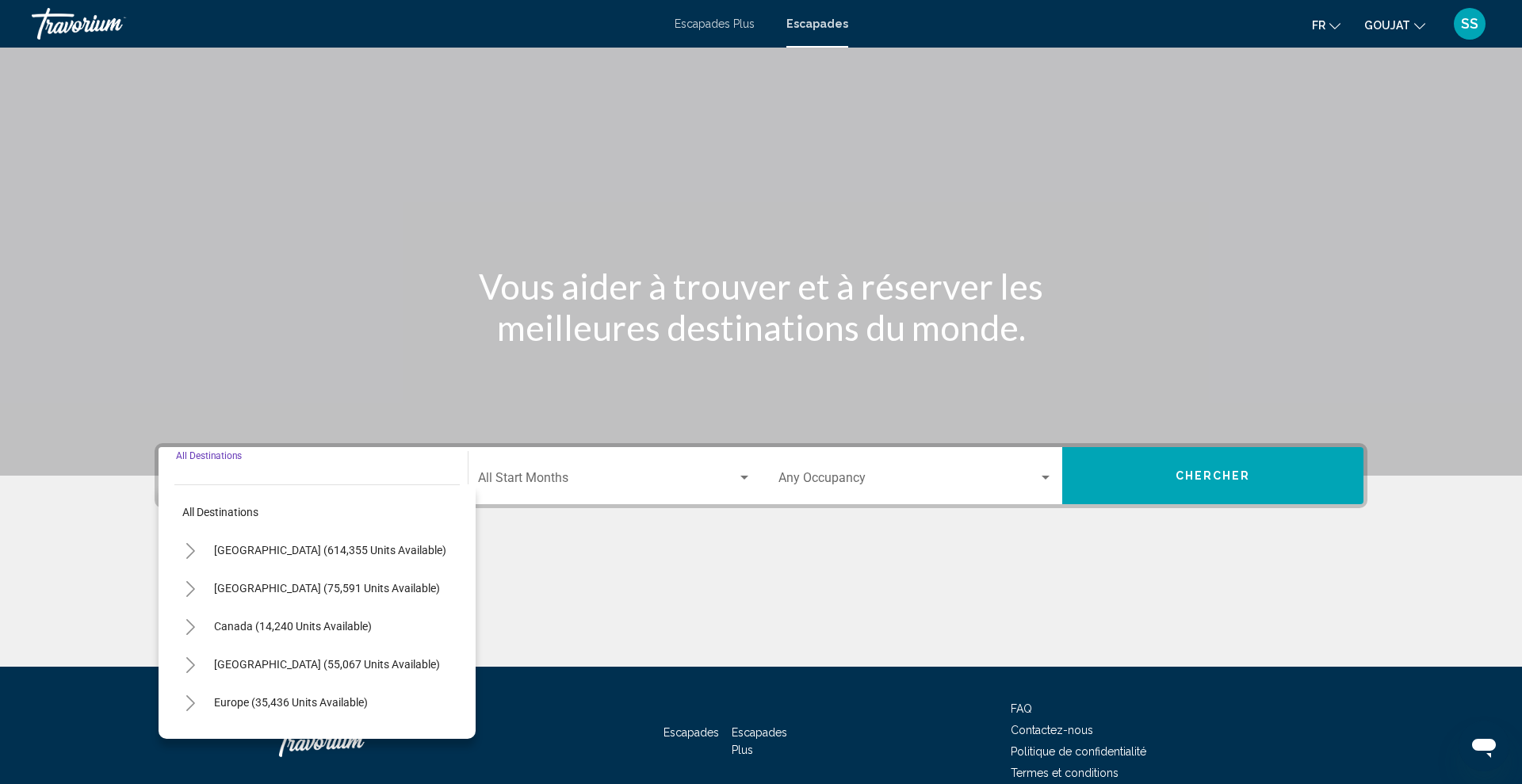
scroll to position [77, 0]
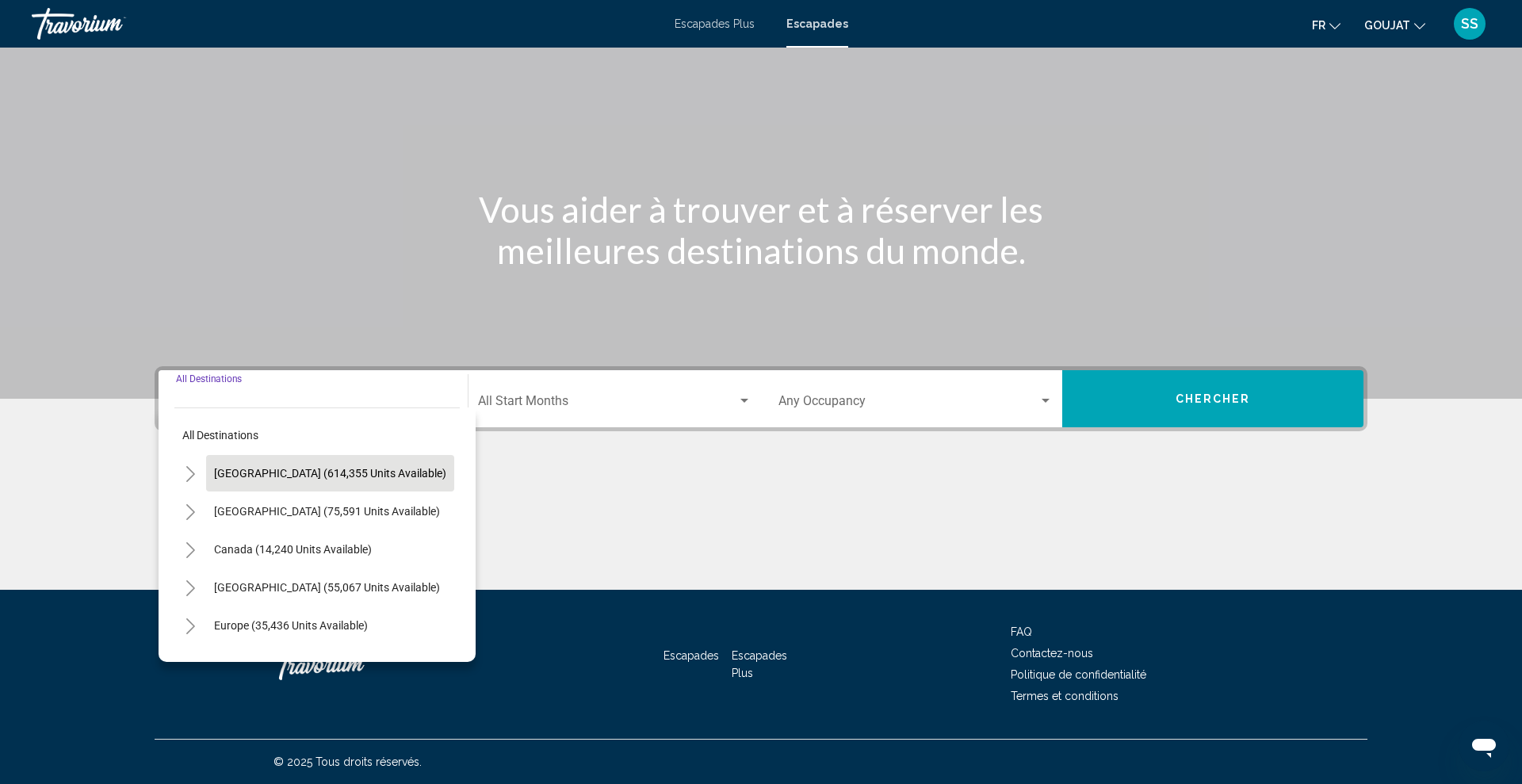
click at [253, 477] on span "United States (614,355 units available)" at bounding box center [330, 473] width 232 height 13
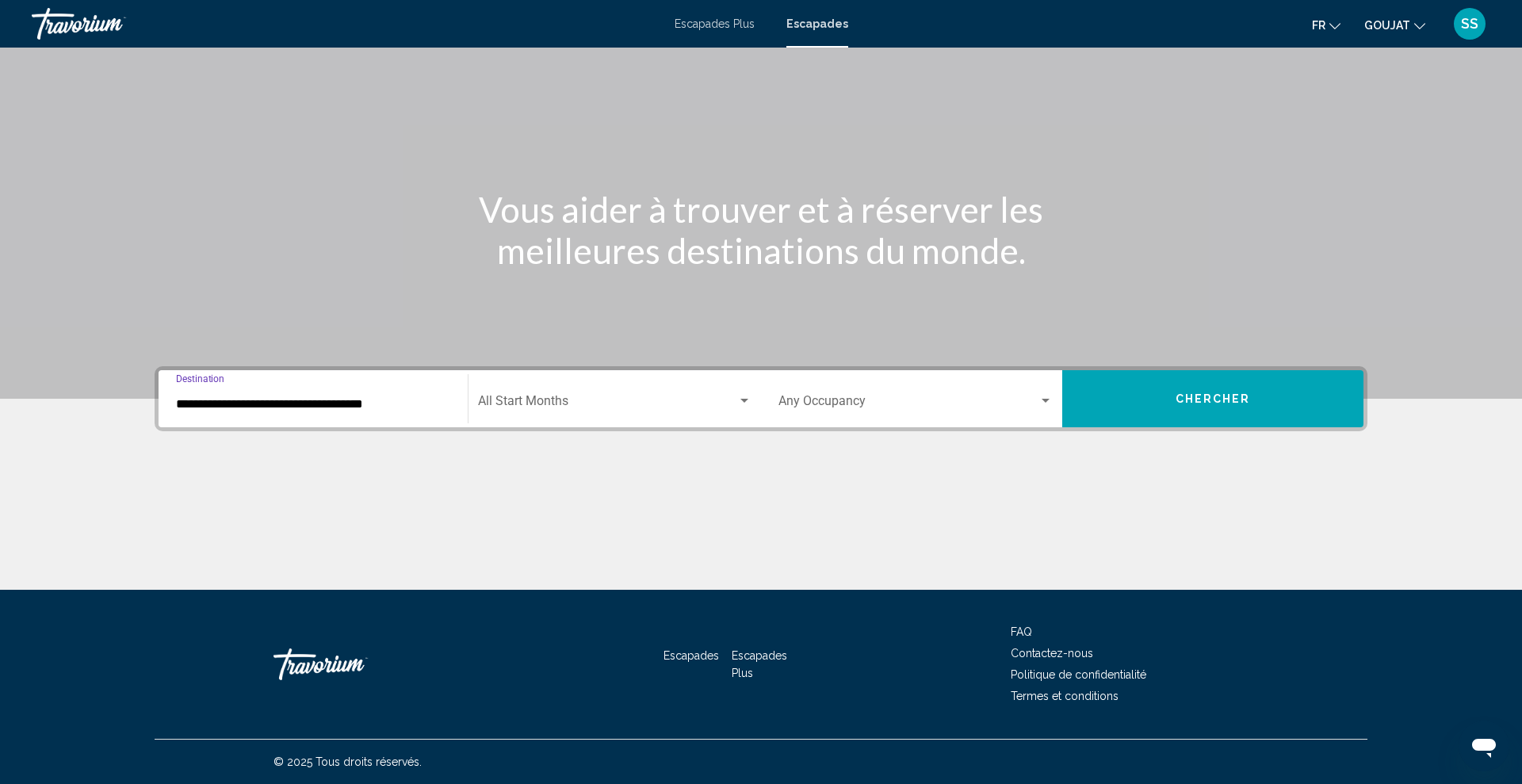
click at [211, 412] on div "**********" at bounding box center [313, 398] width 275 height 50
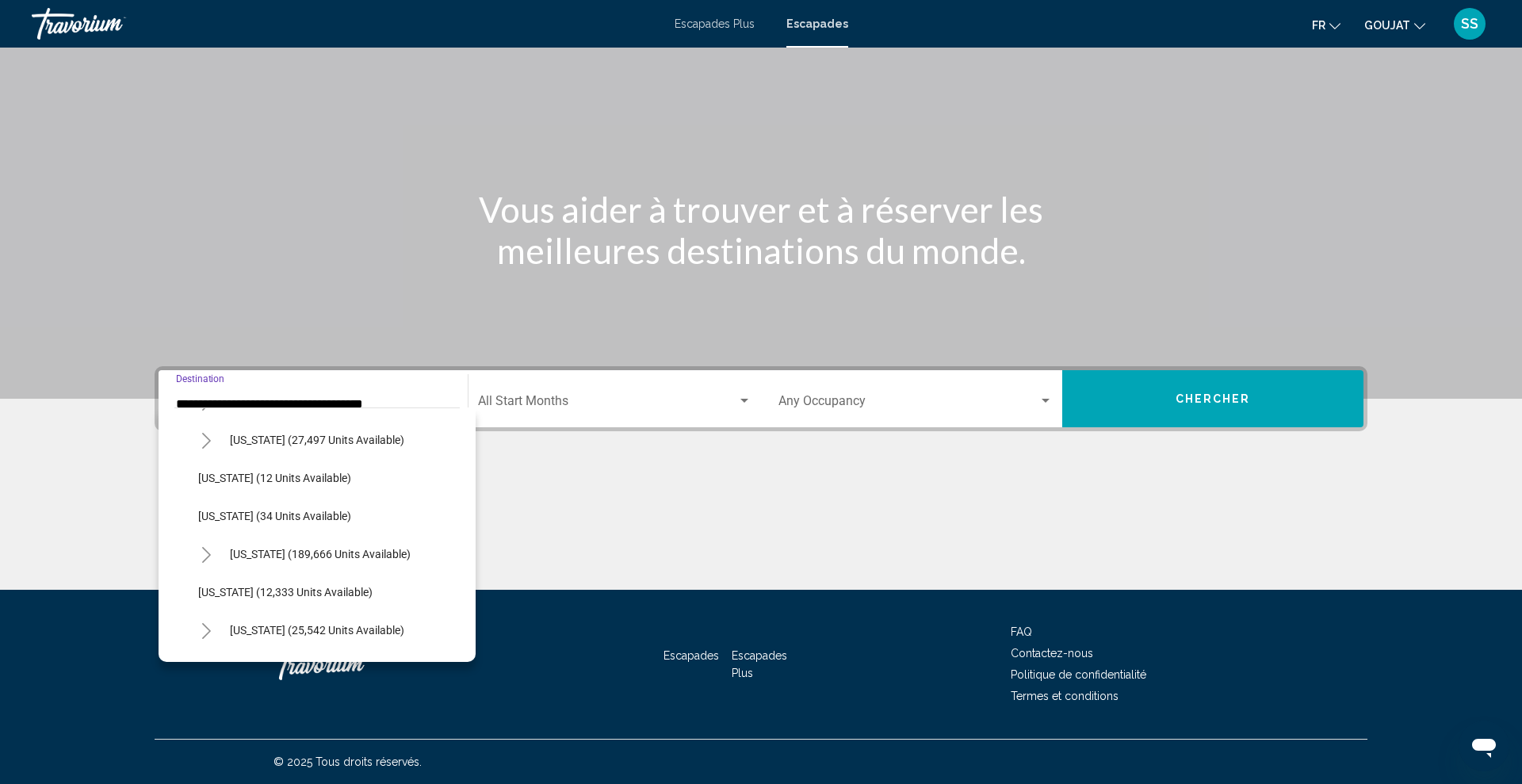
scroll to position [187, 0]
click at [207, 546] on icon "Toggle Florida (189,666 units available)" at bounding box center [206, 553] width 12 height 16
click at [285, 551] on span "Florida (189,666 units available)" at bounding box center [320, 553] width 181 height 13
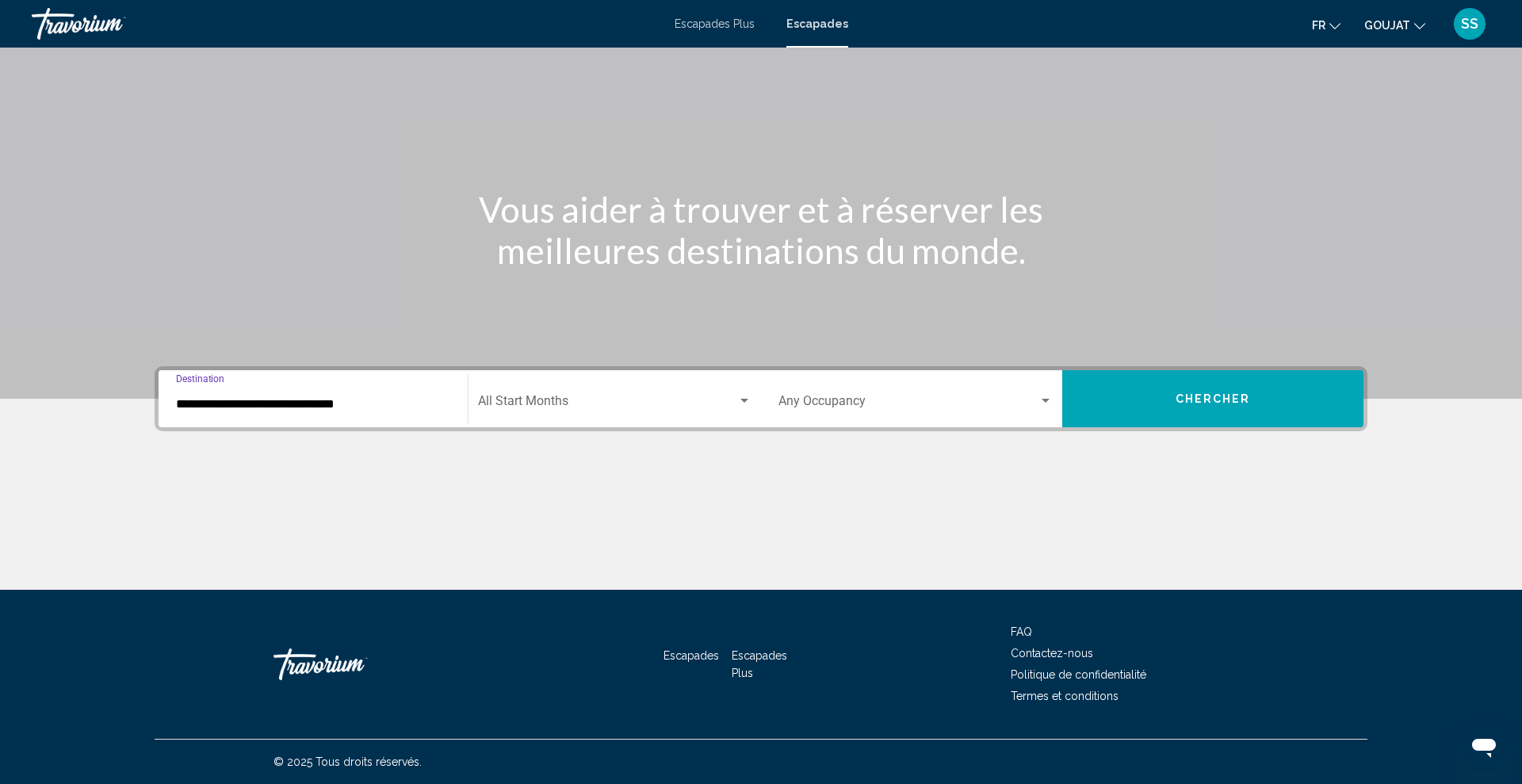
click at [566, 409] on span "Search widget" at bounding box center [608, 404] width 259 height 15
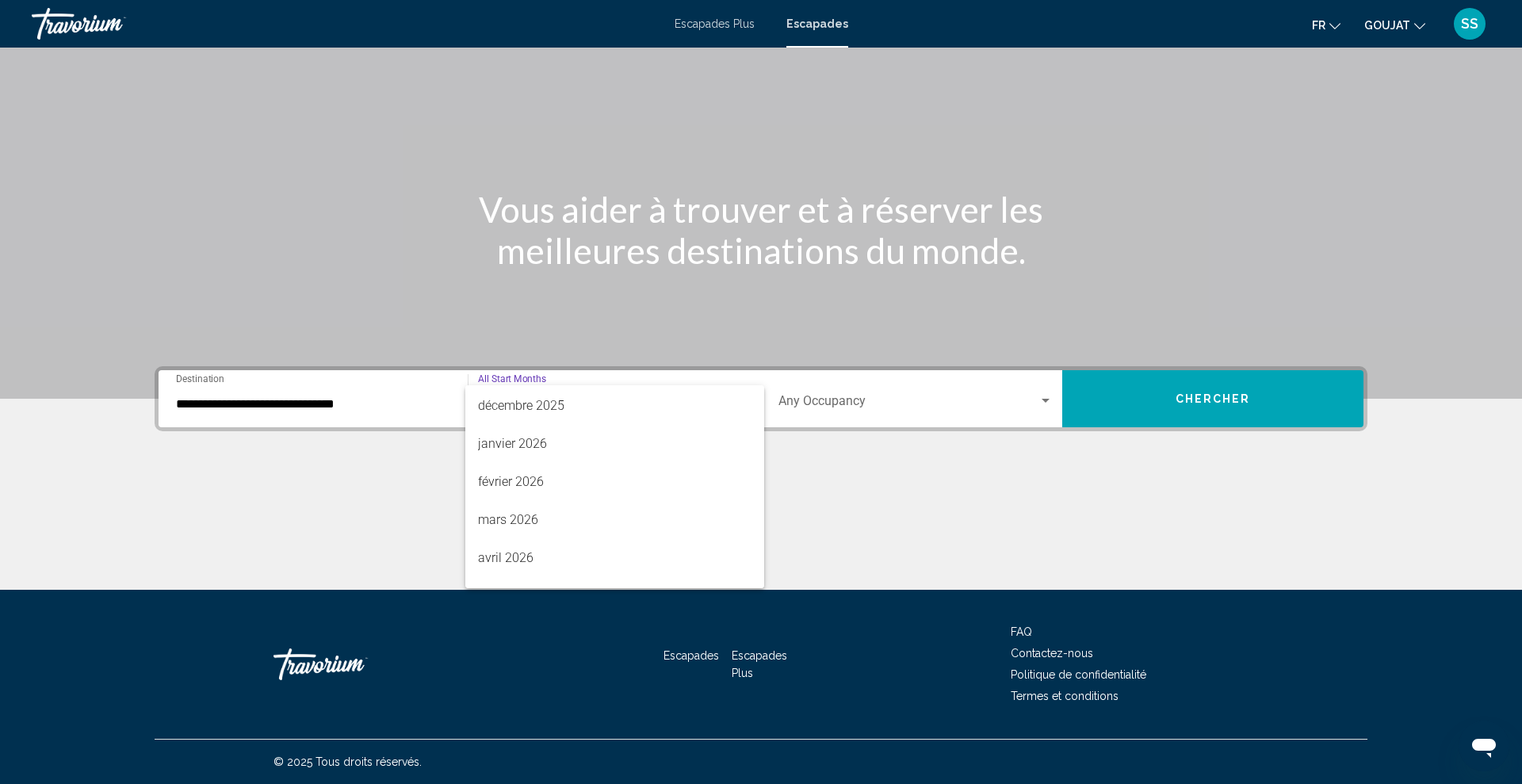
scroll to position [189, 0]
click at [509, 519] on font "mars 2026" at bounding box center [509, 519] width 61 height 15
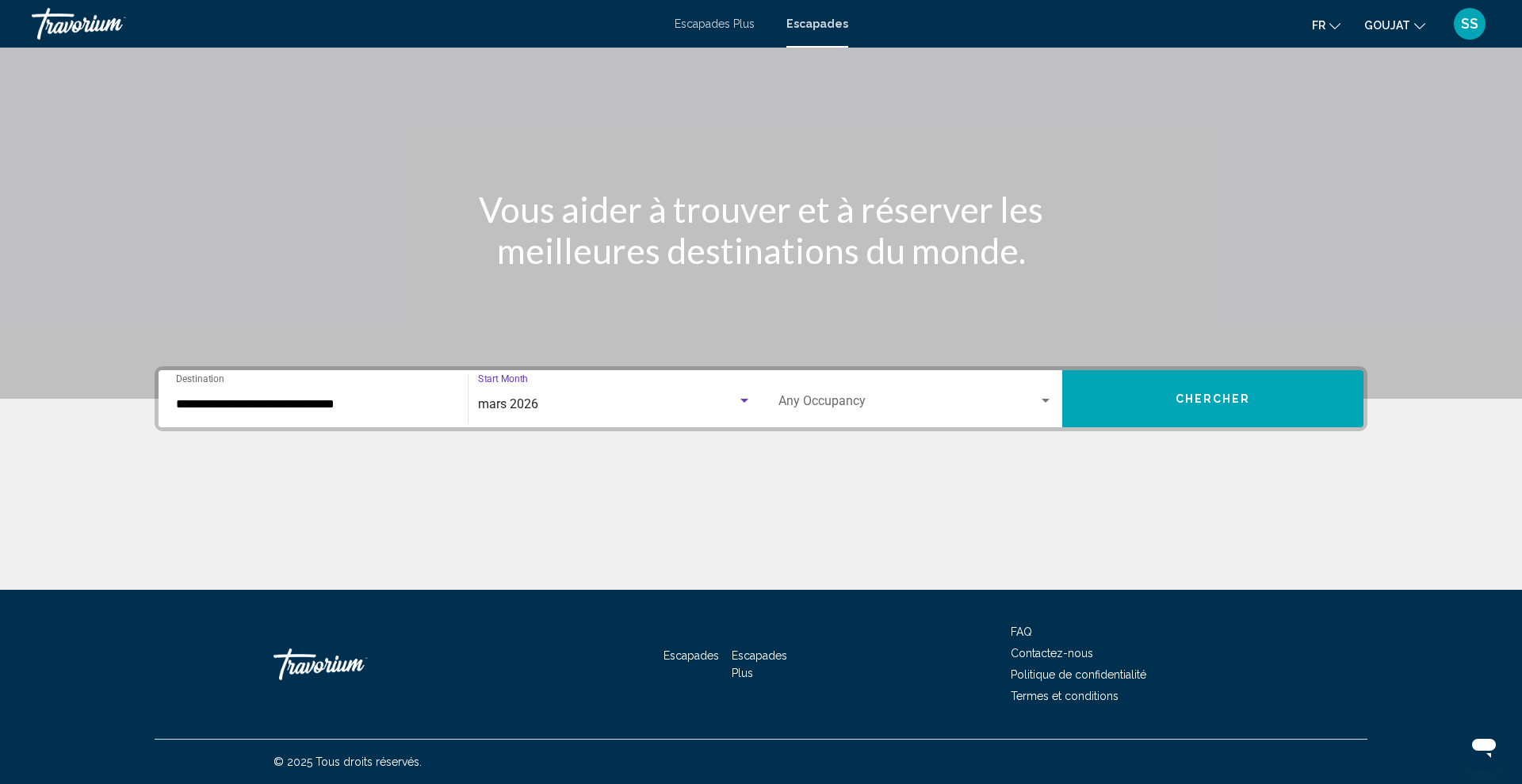
click at [831, 397] on span "Search widget" at bounding box center [908, 404] width 260 height 15
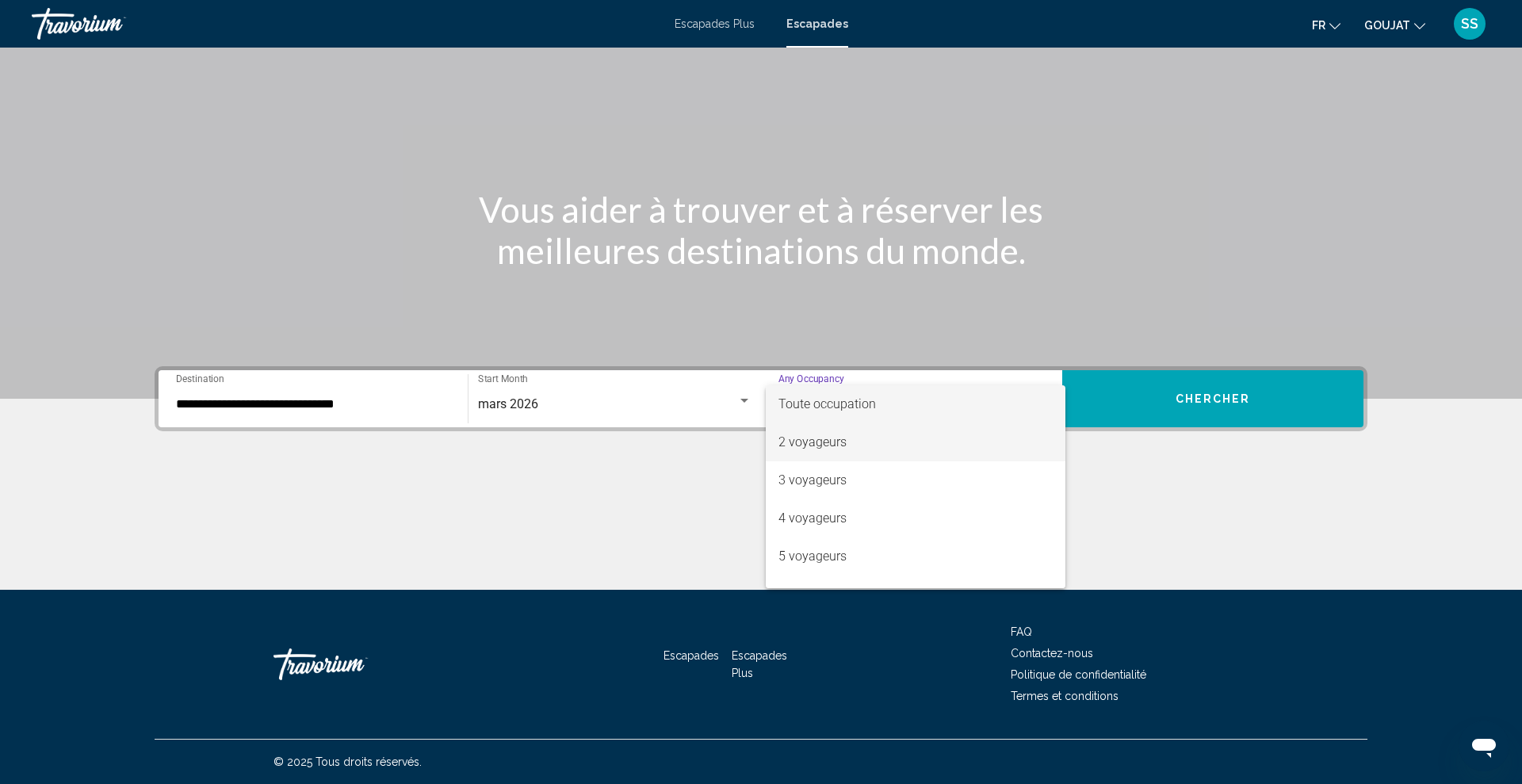
click at [824, 443] on font "2 voyageurs" at bounding box center [813, 442] width 68 height 15
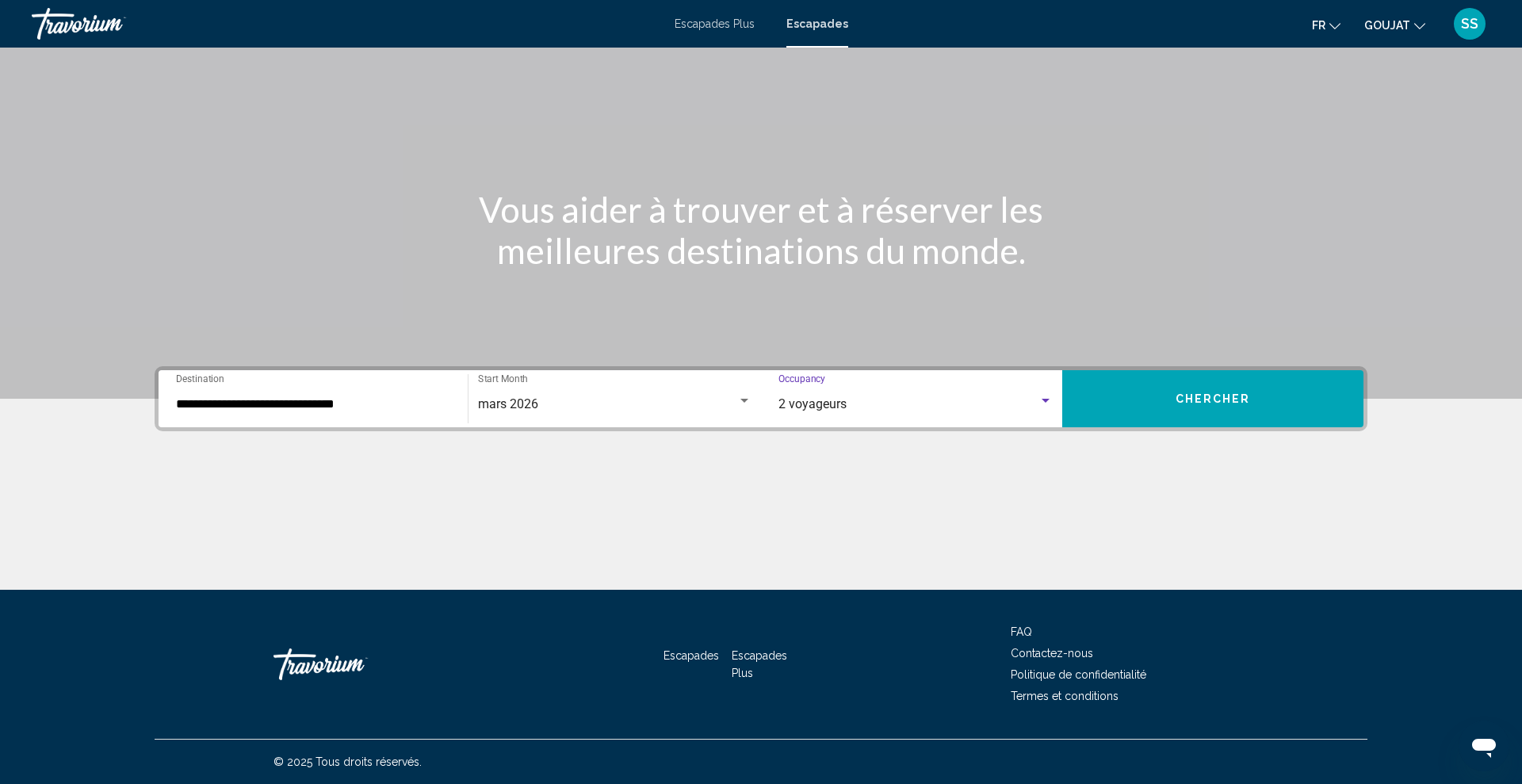
click at [293, 408] on input "**********" at bounding box center [313, 404] width 275 height 15
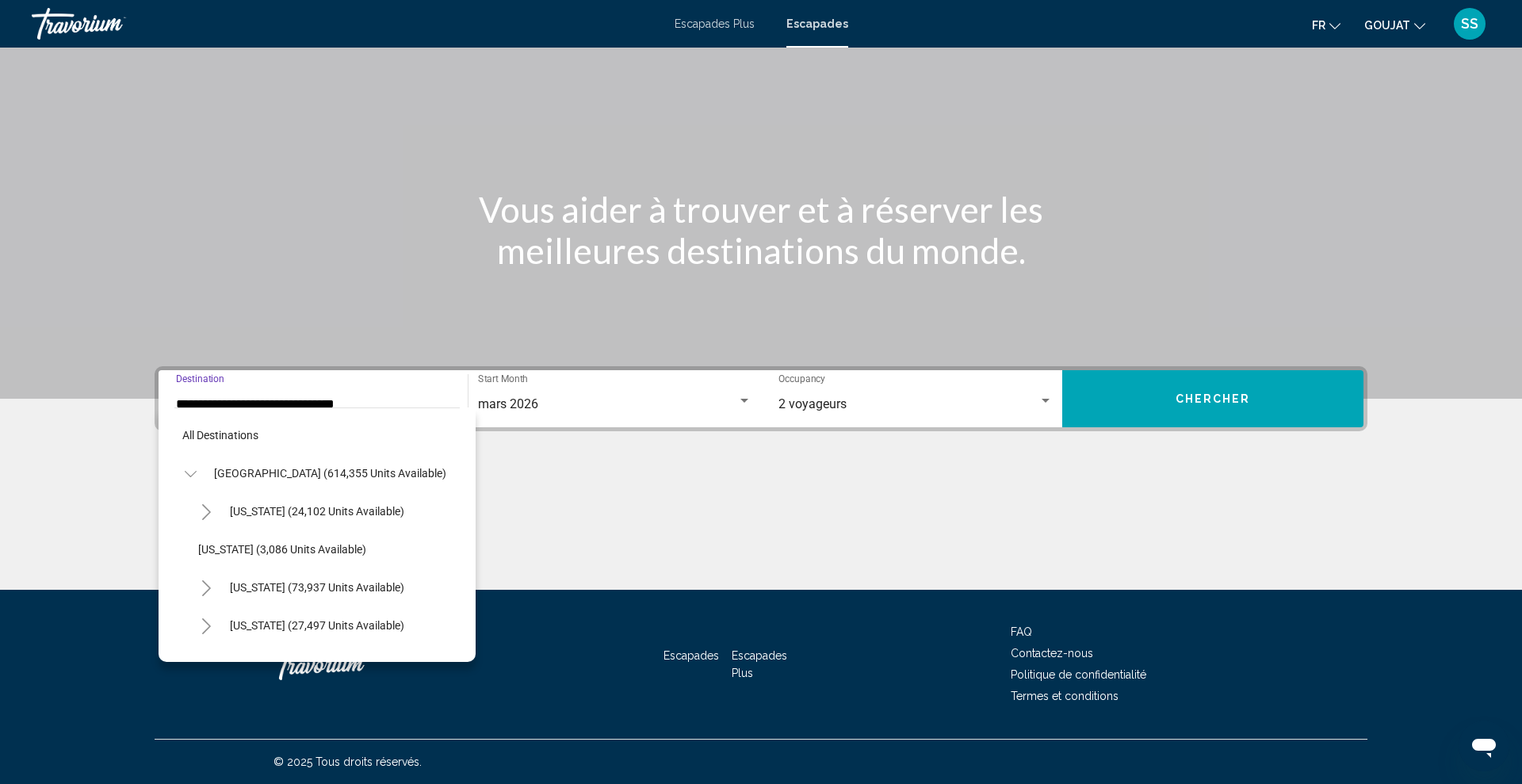
scroll to position [208, 0]
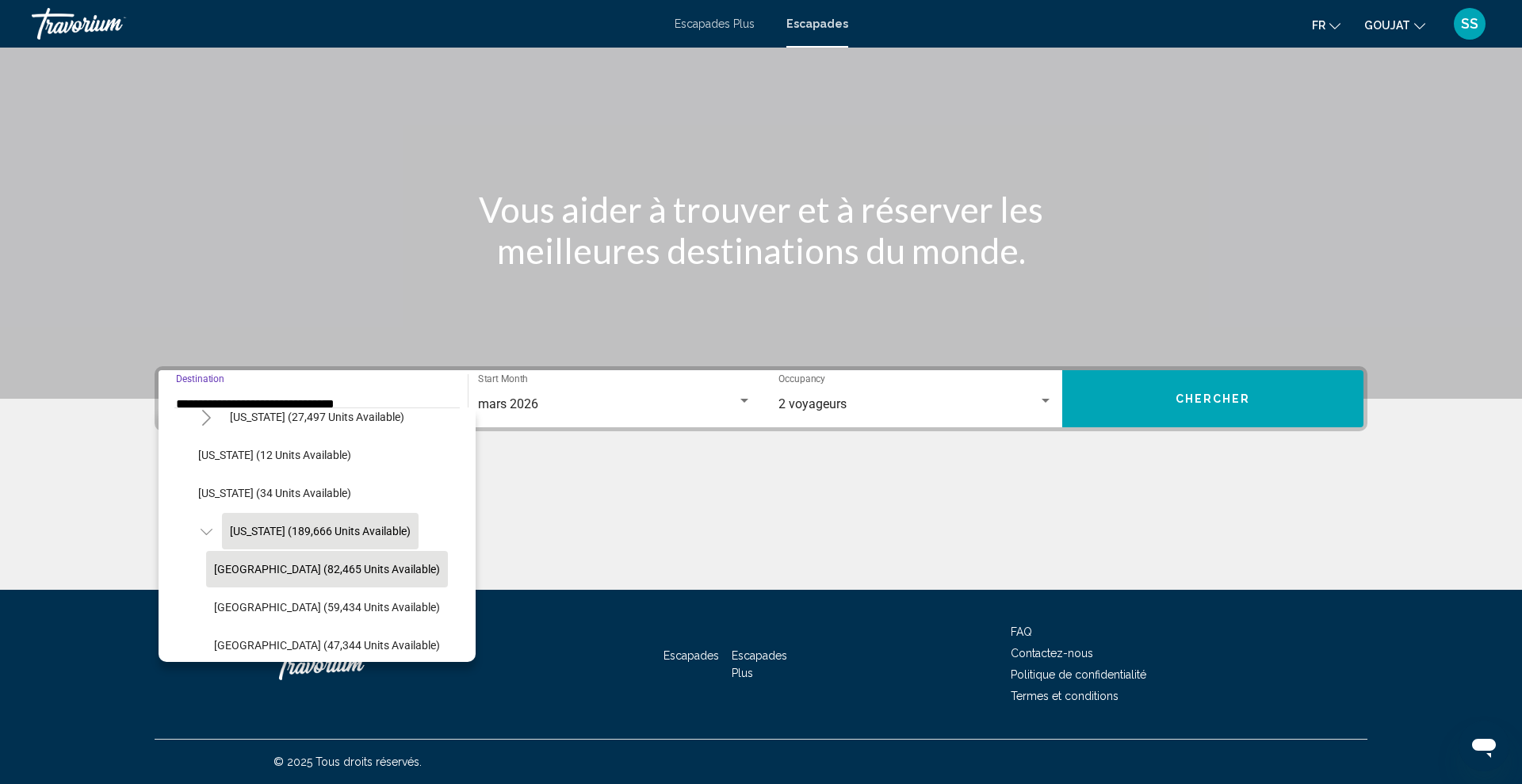
click at [266, 570] on span "Orlando & Disney Area (82,465 units available)" at bounding box center [327, 569] width 226 height 13
type input "**********"
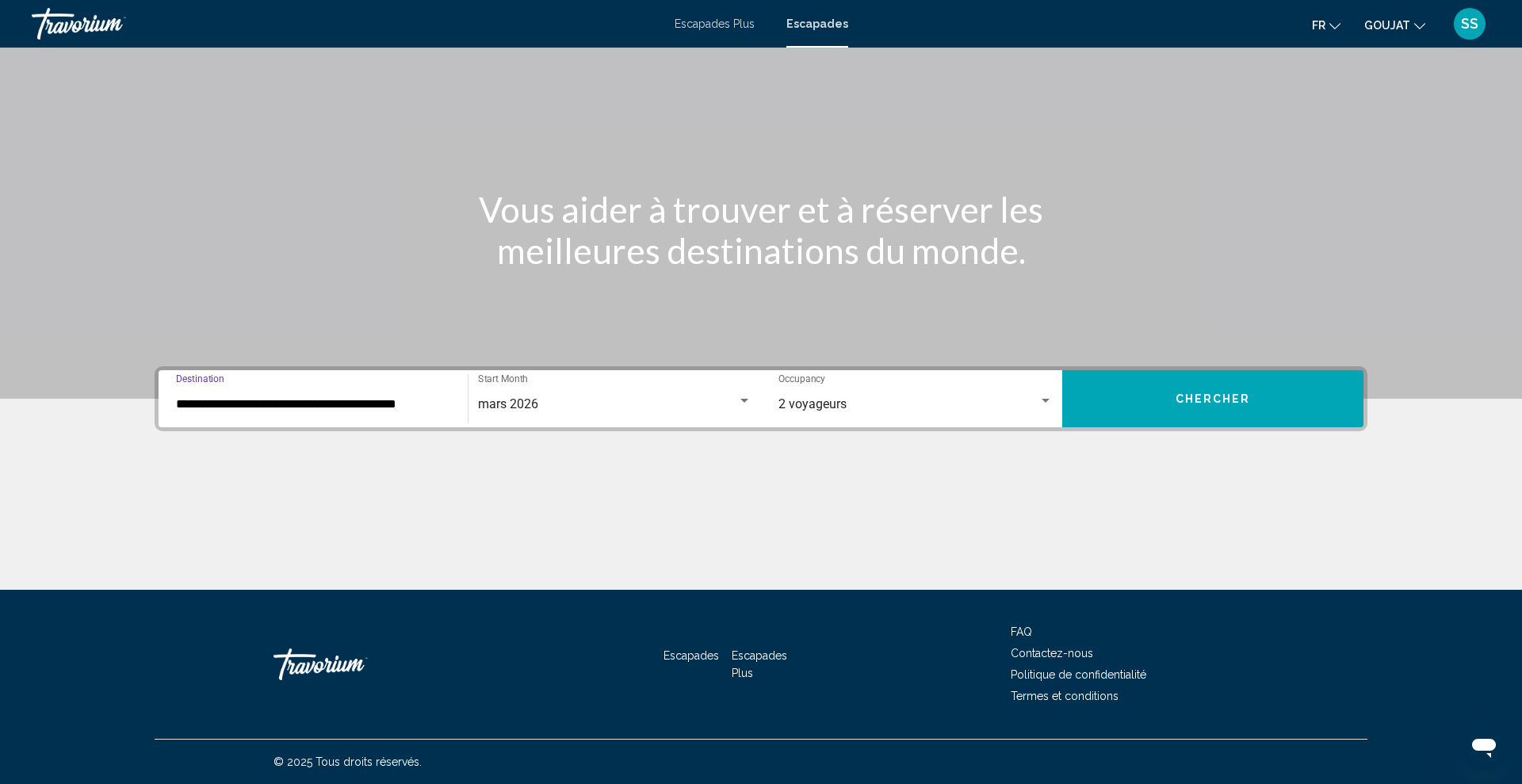
click at [1264, 397] on button "Chercher" at bounding box center [1213, 398] width 301 height 57
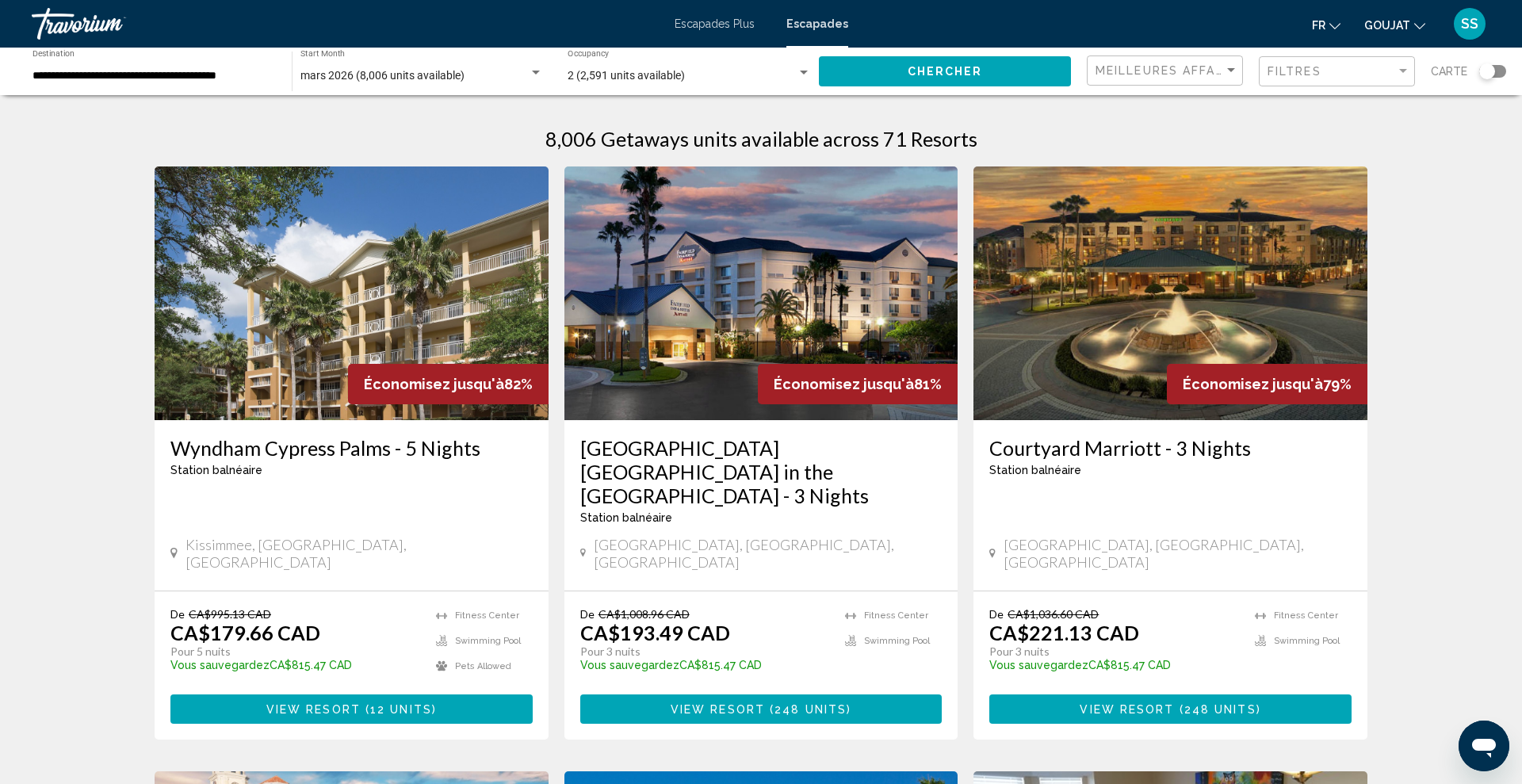
click at [432, 322] on img "Contenu principal" at bounding box center [351, 293] width 394 height 253
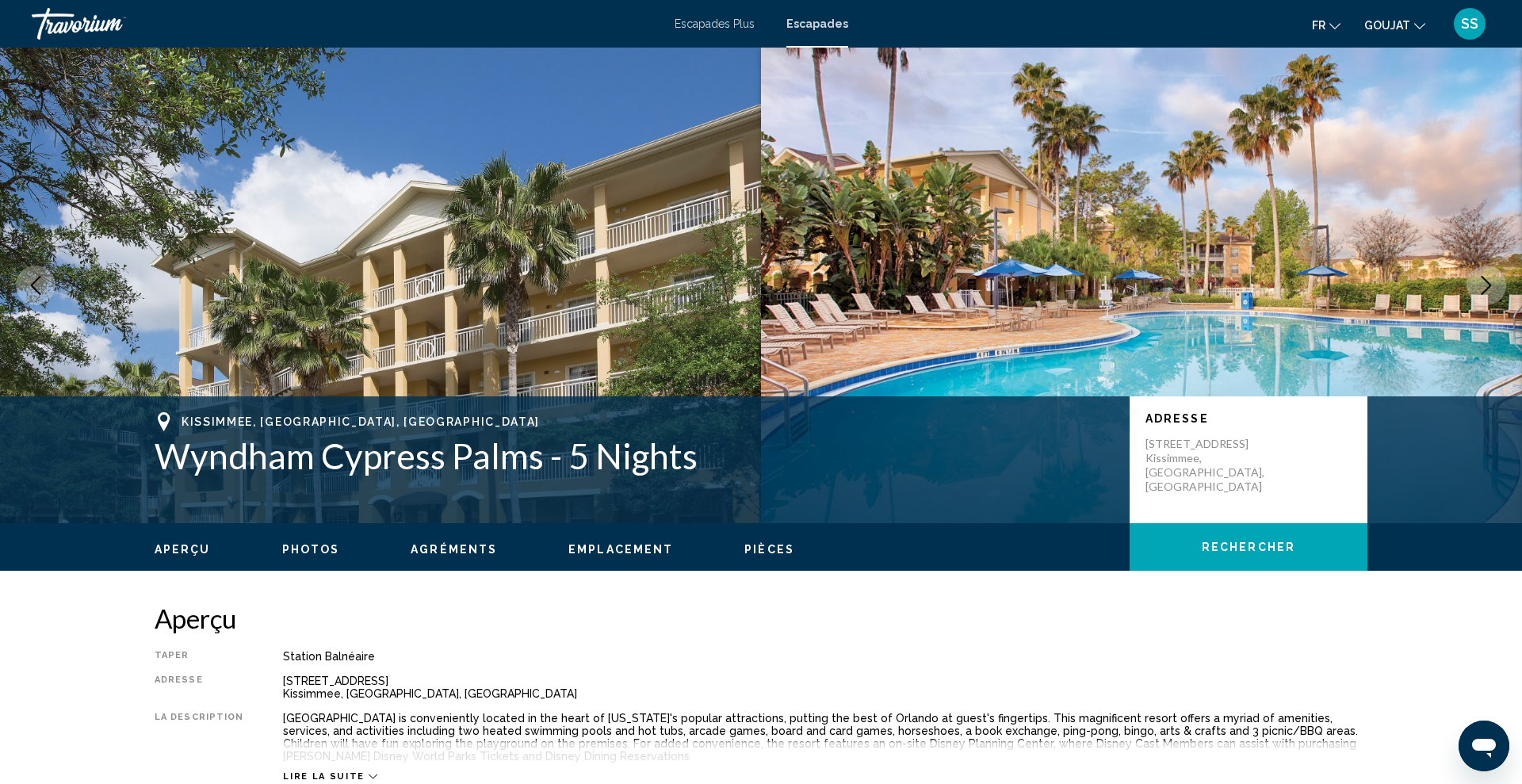
click at [1486, 294] on icon "Next image" at bounding box center [1486, 285] width 19 height 19
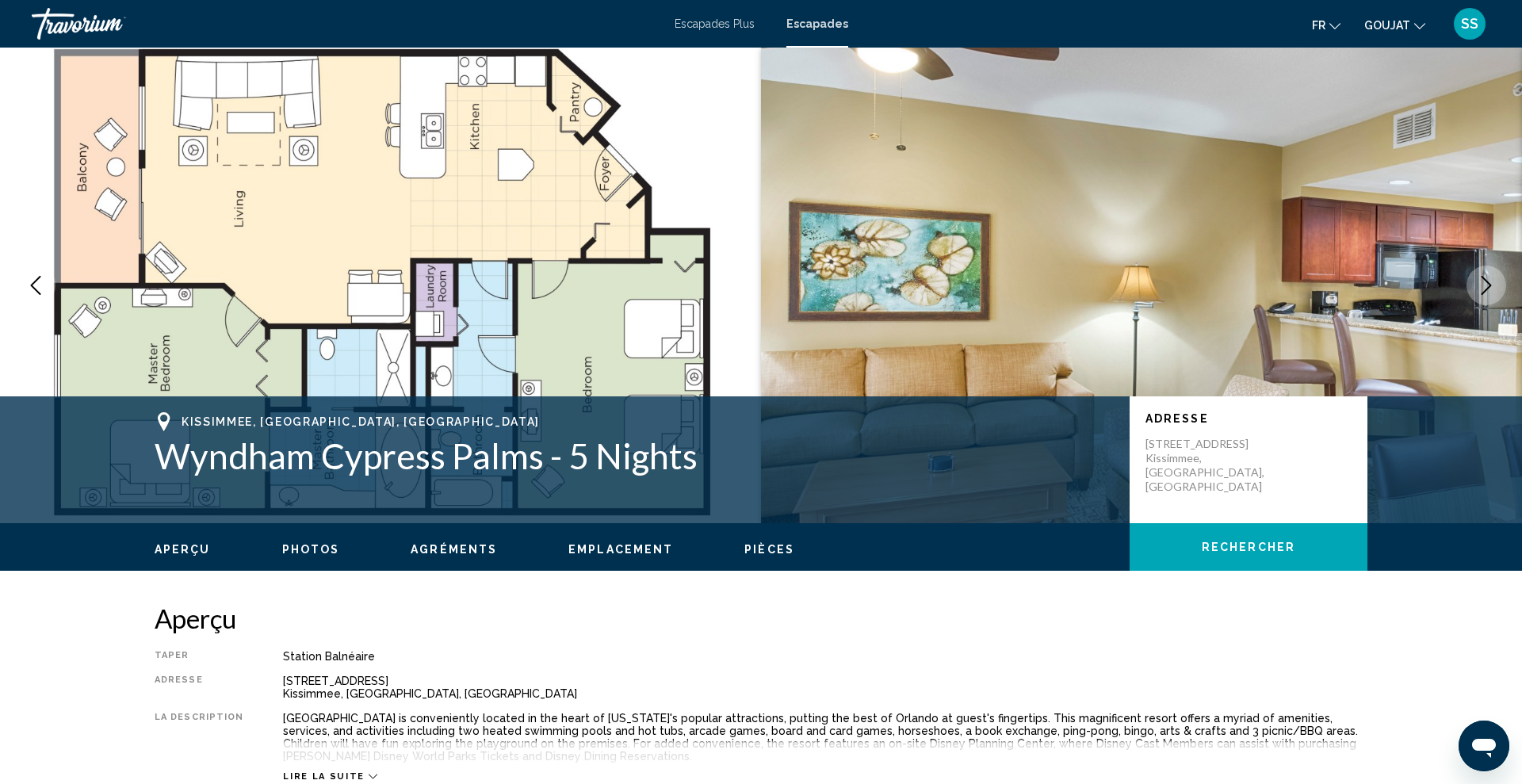
click at [1486, 294] on icon "Next image" at bounding box center [1486, 285] width 19 height 19
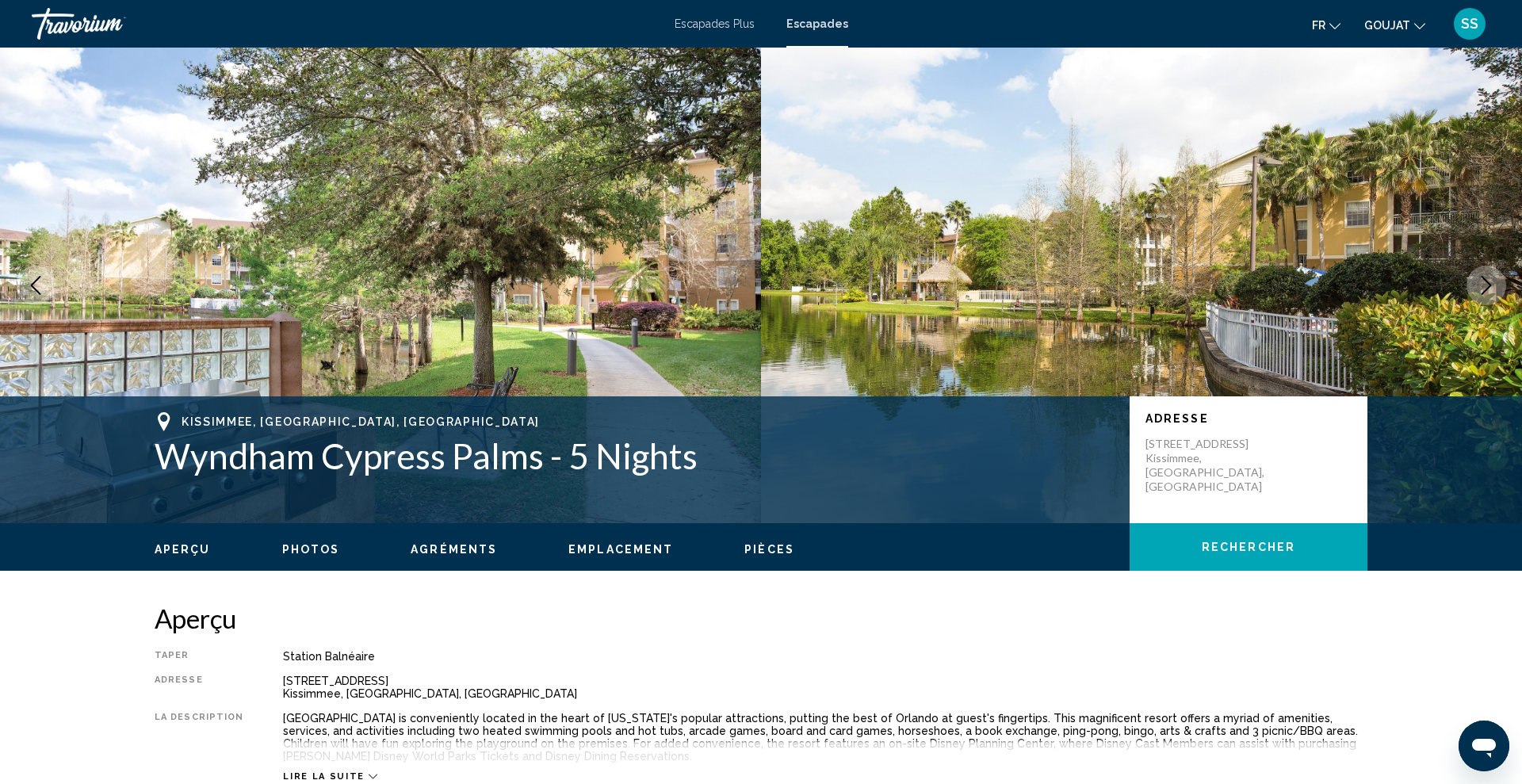
click at [1486, 294] on icon "Next image" at bounding box center [1486, 285] width 19 height 19
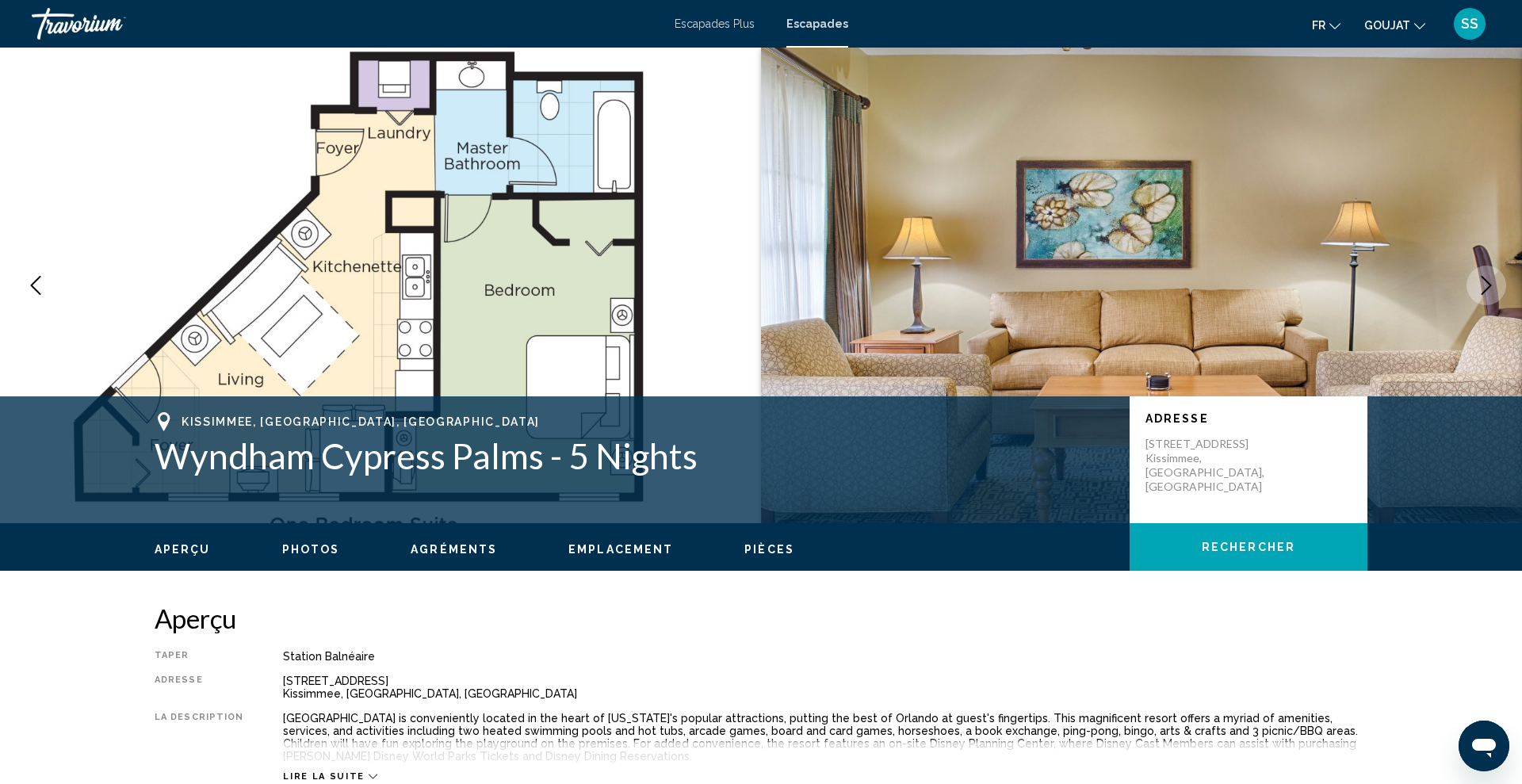
click at [1486, 294] on icon "Next image" at bounding box center [1486, 285] width 19 height 19
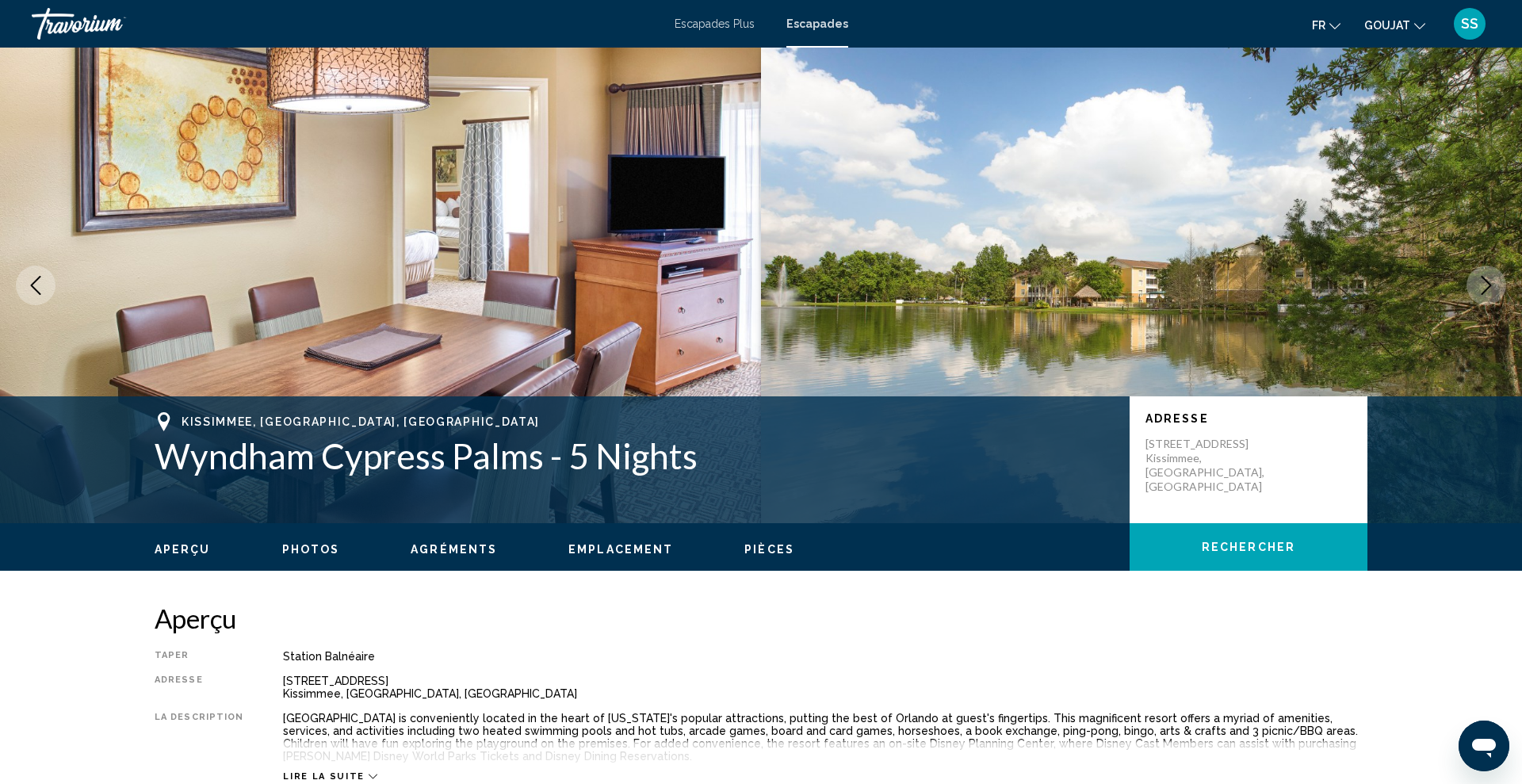
click at [1486, 294] on icon "Next image" at bounding box center [1486, 285] width 19 height 19
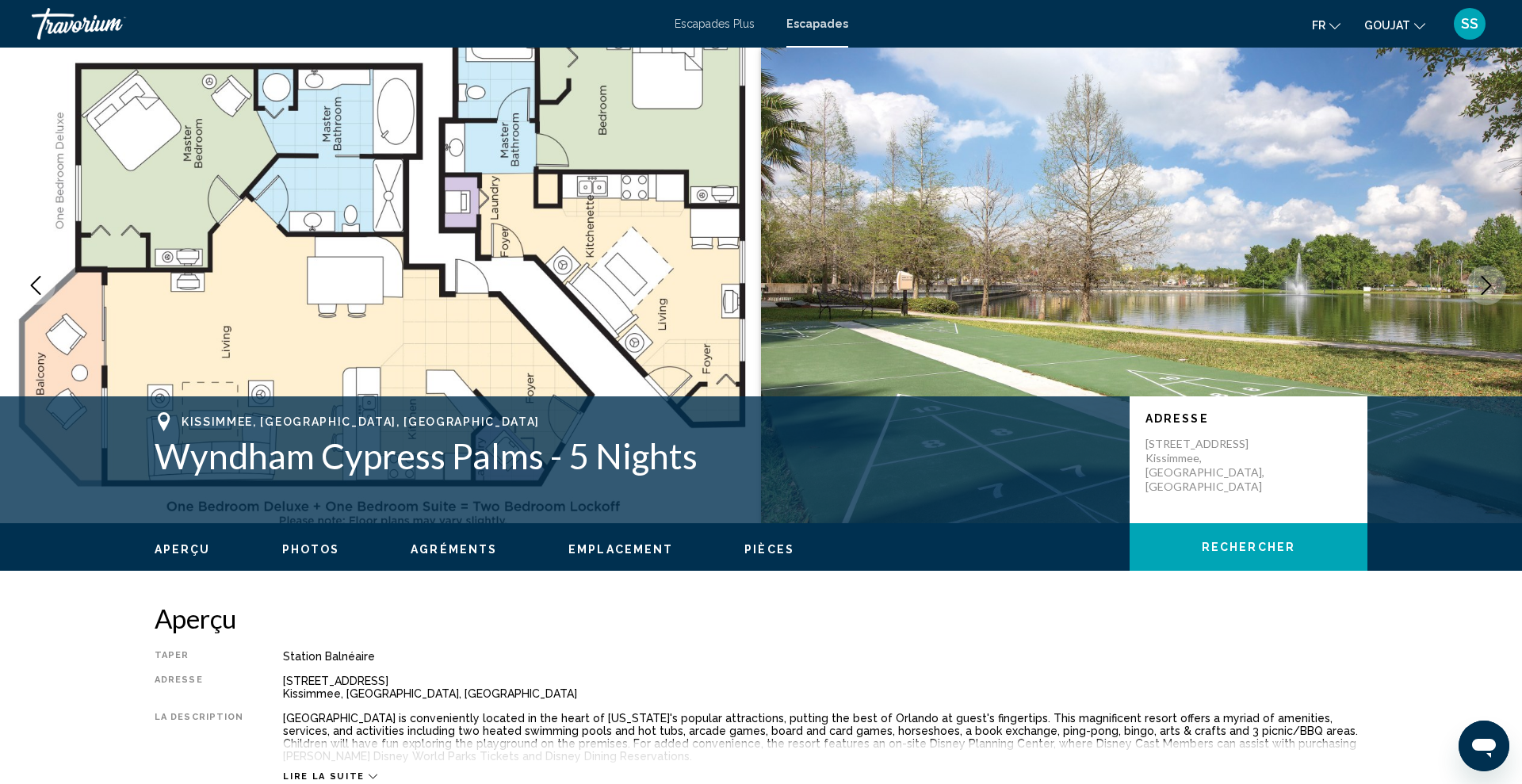
click at [1486, 294] on icon "Next image" at bounding box center [1486, 285] width 19 height 19
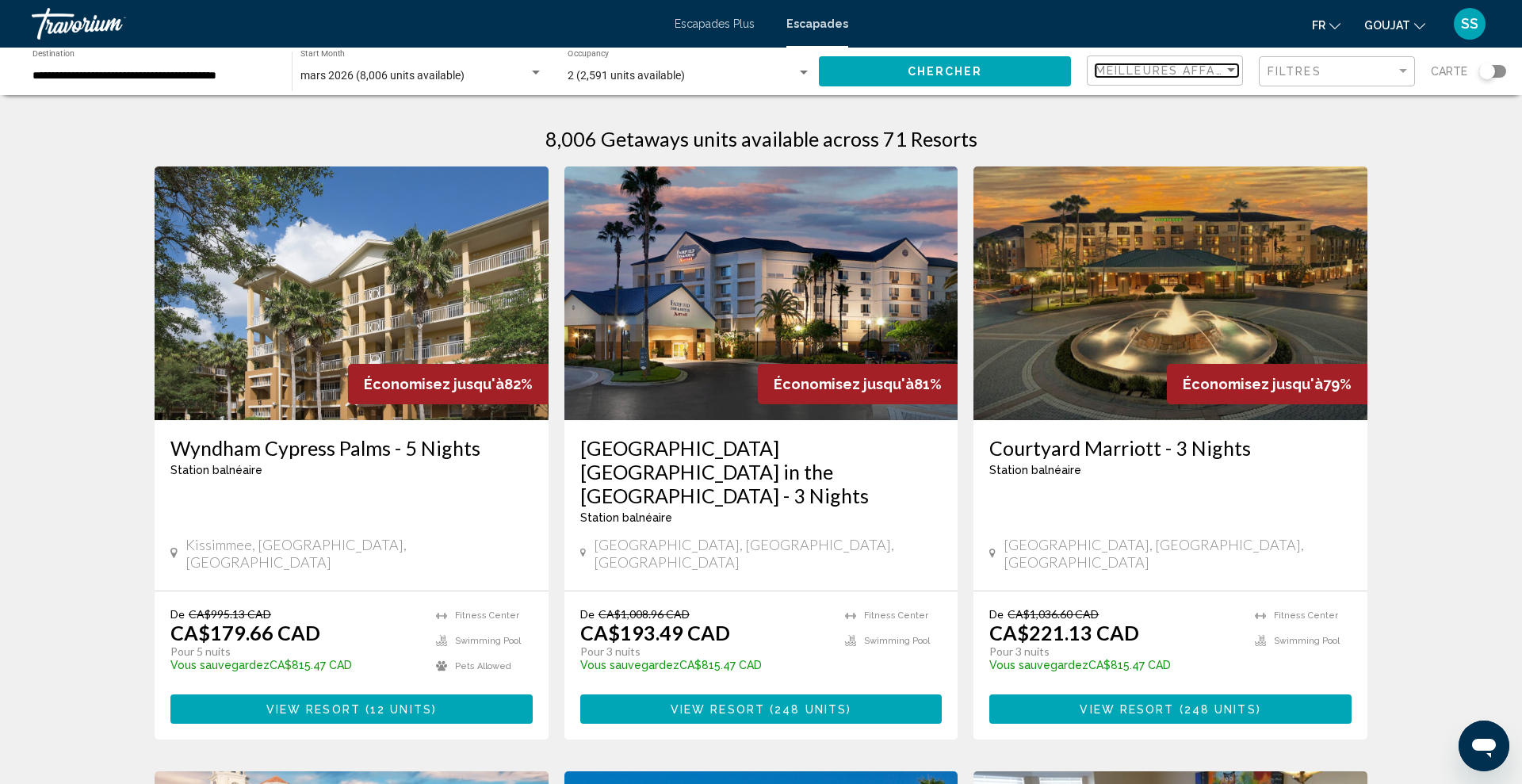
click at [1235, 73] on div "Sort by" at bounding box center [1232, 71] width 15 height 13
click at [1162, 137] on font "Le prix le plus élevé" at bounding box center [1143, 137] width 92 height 13
click at [1312, 71] on span "Filtres" at bounding box center [1294, 72] width 54 height 13
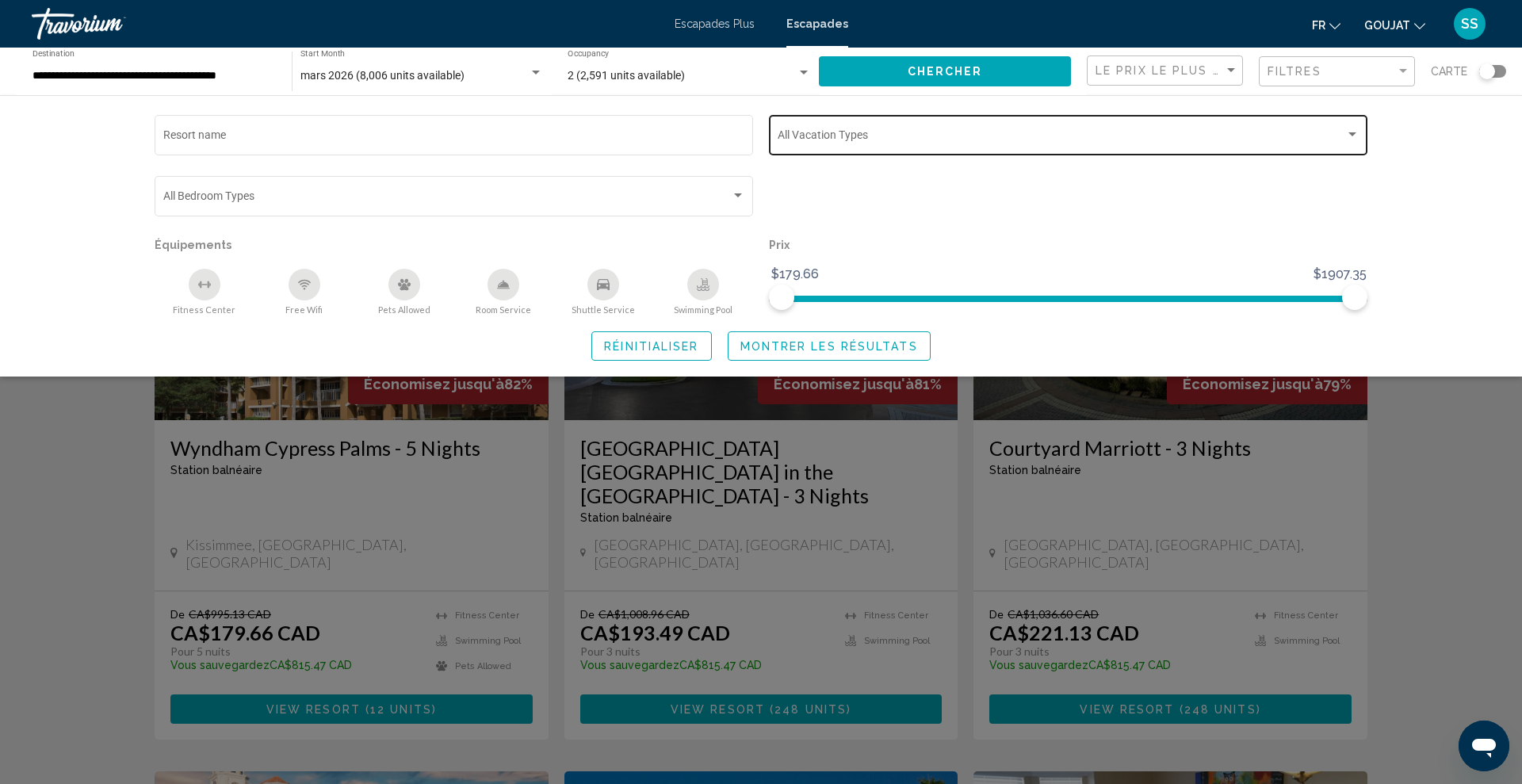
click at [972, 135] on span "Search widget" at bounding box center [1062, 138] width 568 height 13
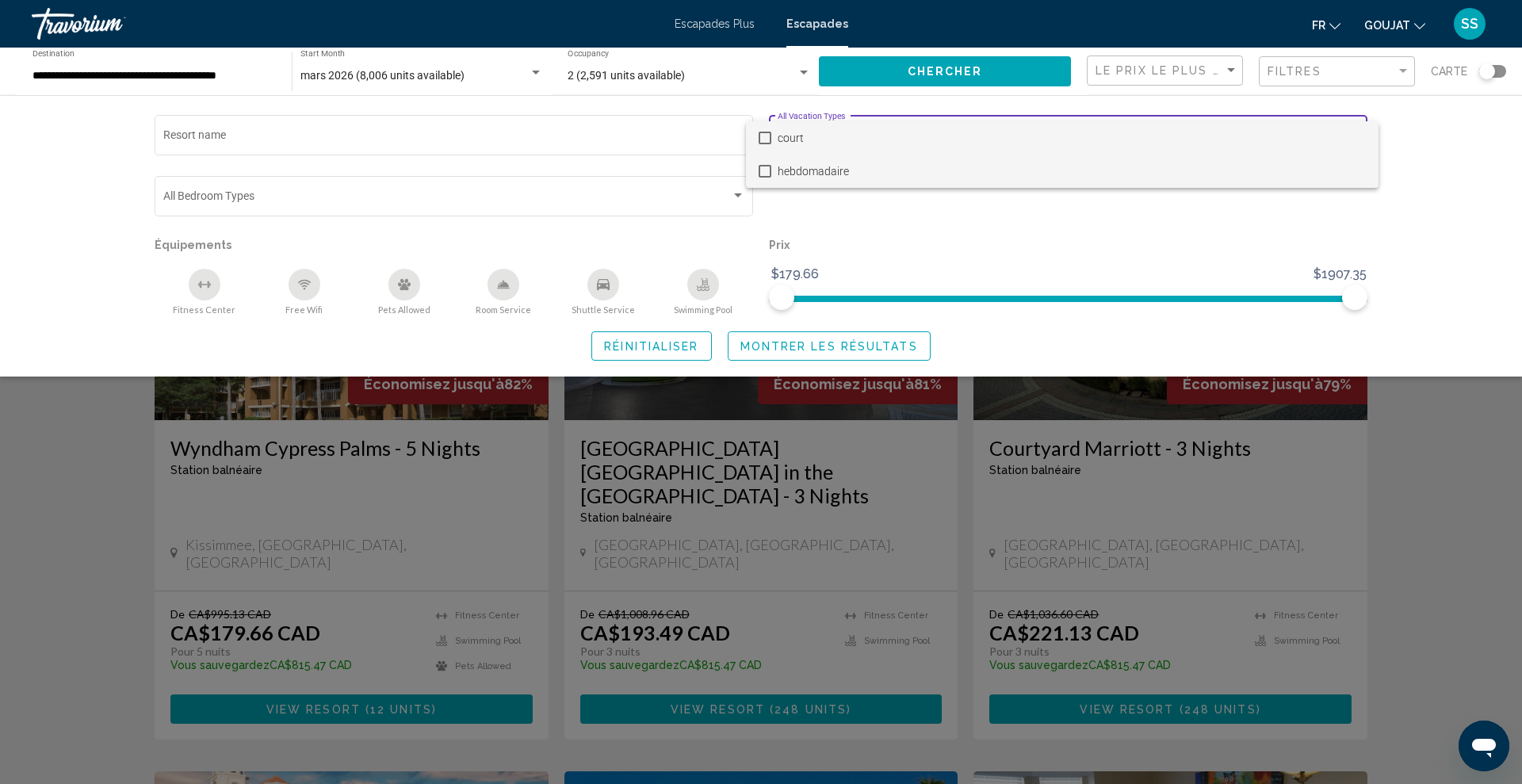
click at [831, 173] on font "hebdomadaire" at bounding box center [814, 172] width 72 height 13
click at [762, 339] on div at bounding box center [761, 392] width 1522 height 784
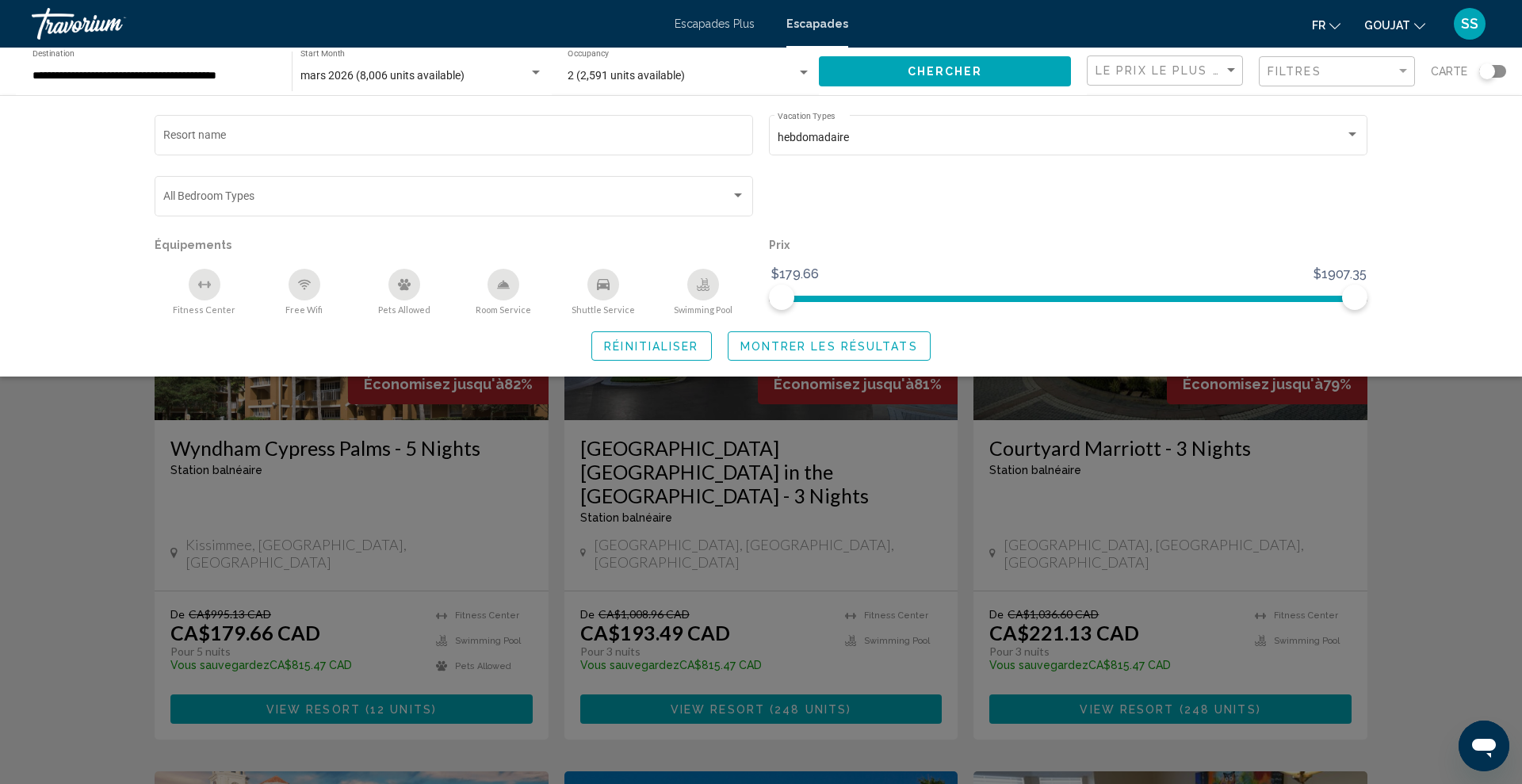
click at [789, 344] on span "Montrer les résultats" at bounding box center [829, 346] width 177 height 13
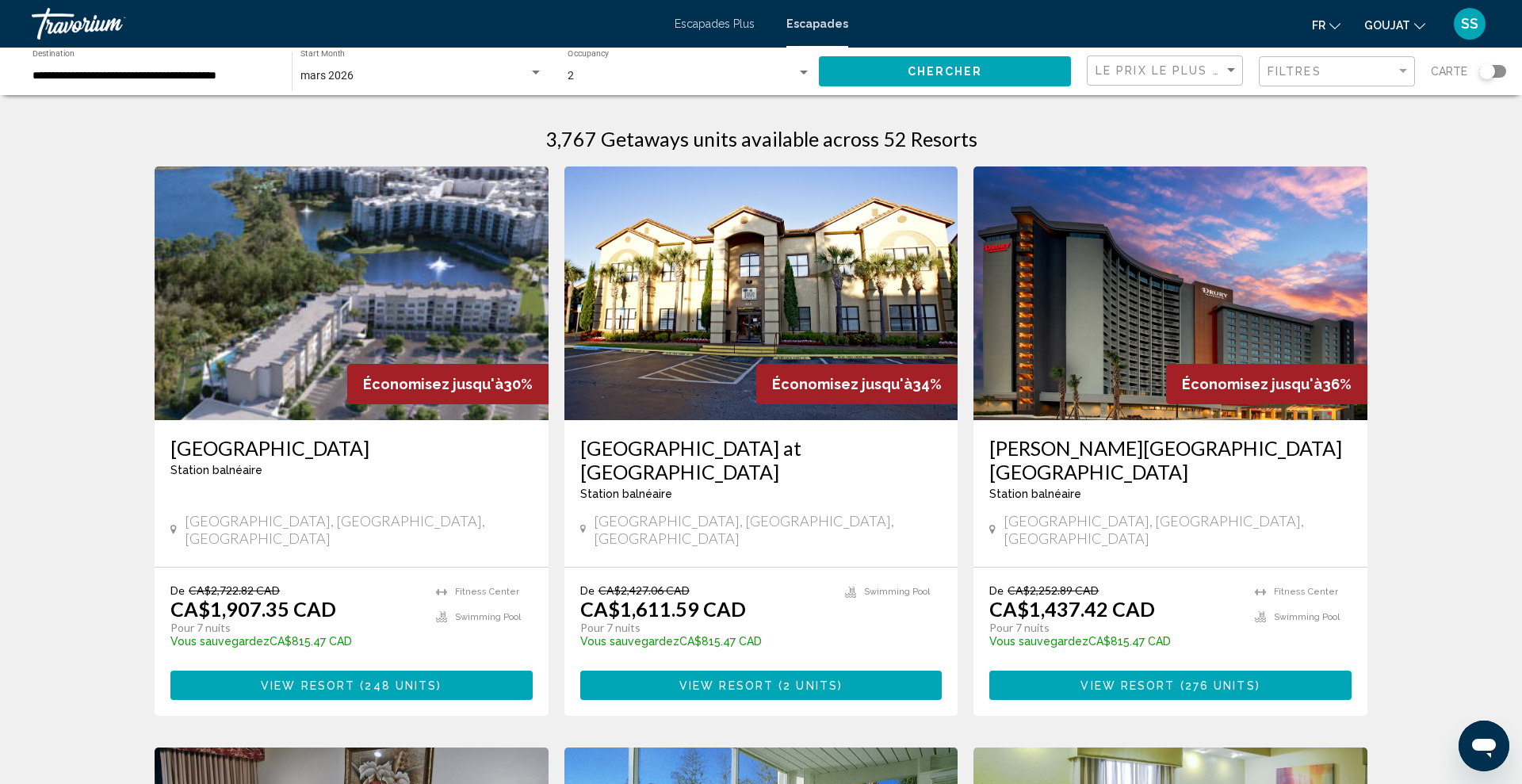
click at [1221, 80] on div "Le prix le plus élevé" at bounding box center [1167, 71] width 142 height 29
click at [1181, 113] on span "Prix le plus bas" at bounding box center [1167, 114] width 142 height 33
click at [1030, 76] on button "Chercher" at bounding box center [945, 71] width 253 height 29
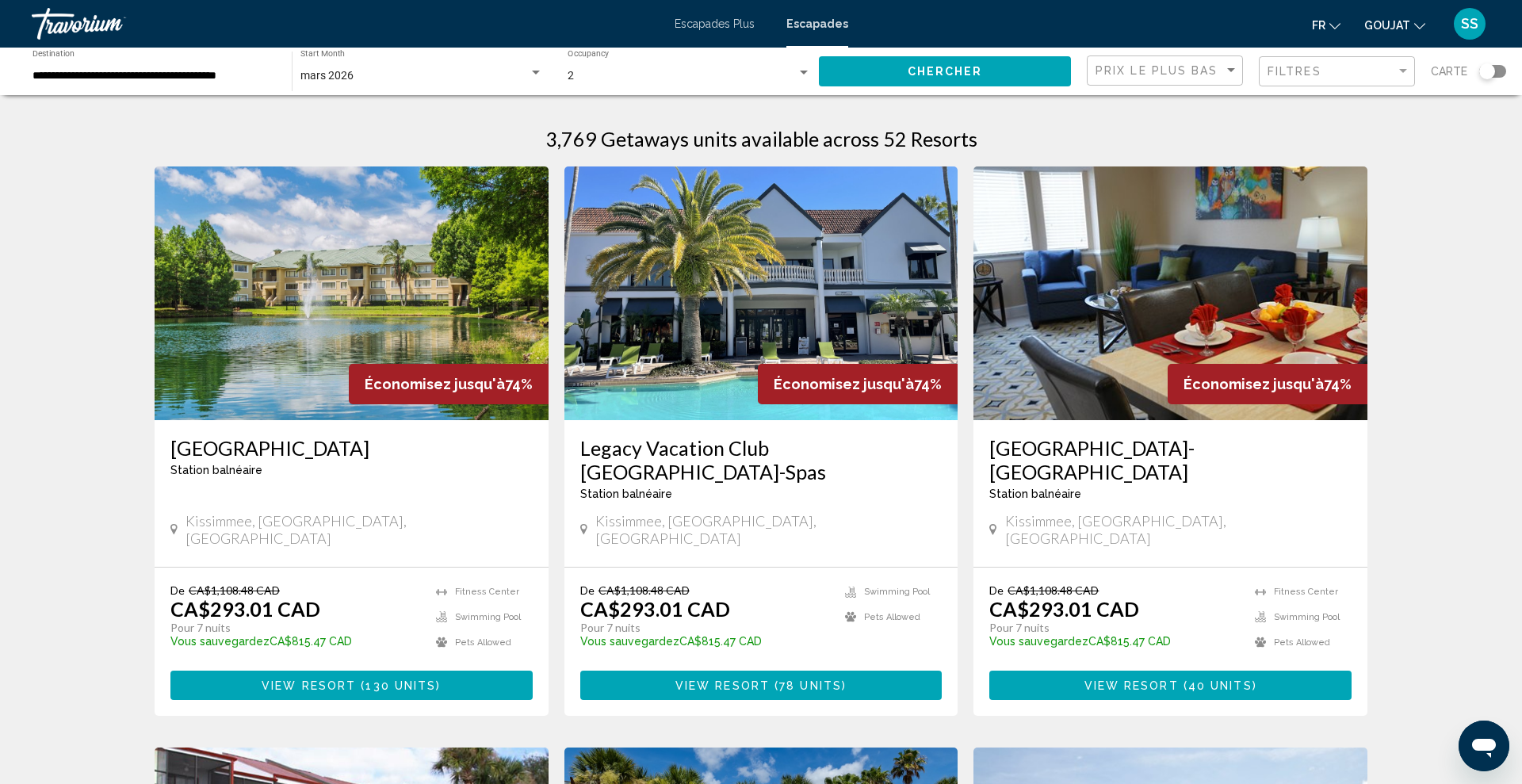
click at [524, 75] on div "mars 2026" at bounding box center [414, 76] width 229 height 13
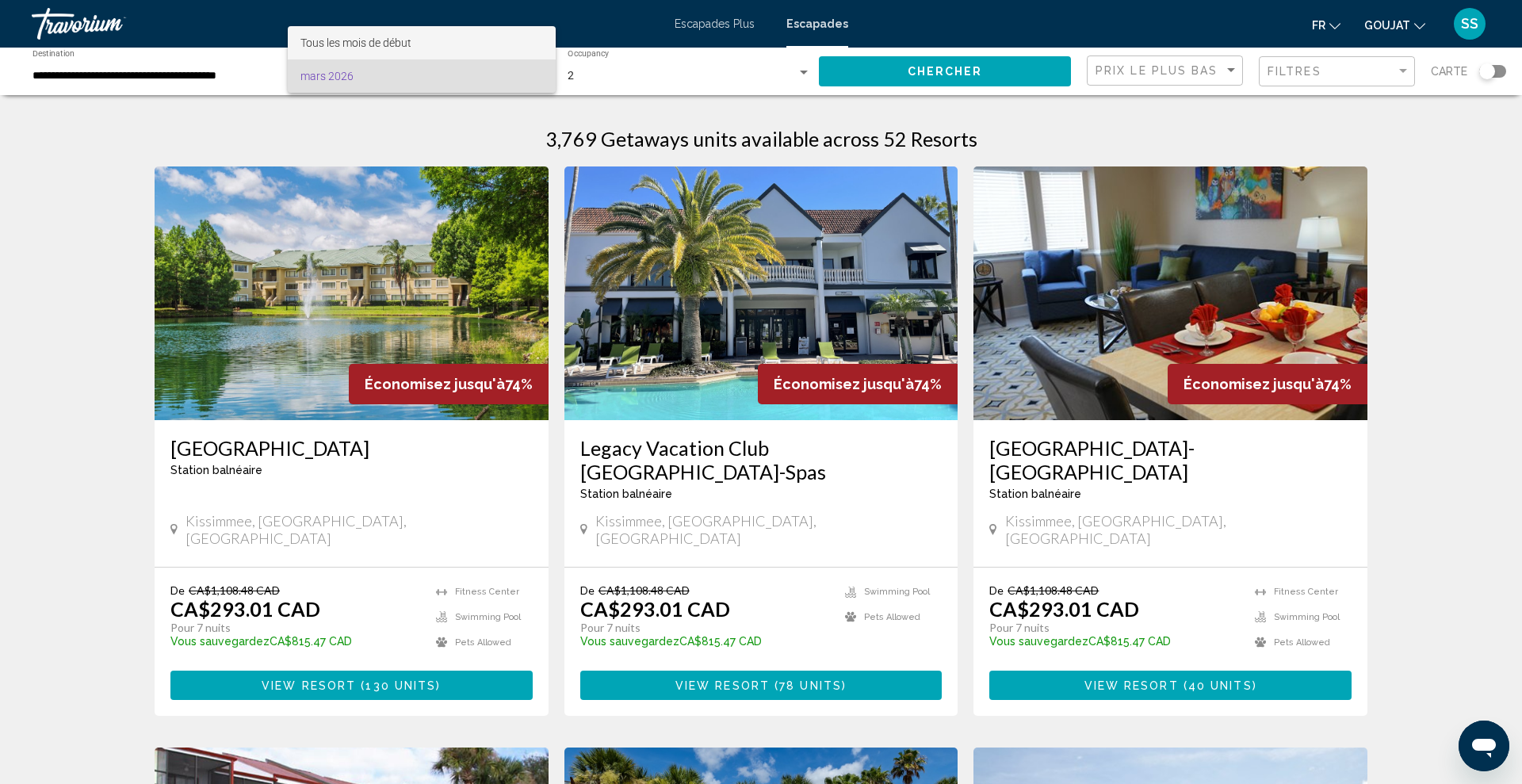
click at [421, 50] on span "Tous les mois de début" at bounding box center [422, 42] width 242 height 33
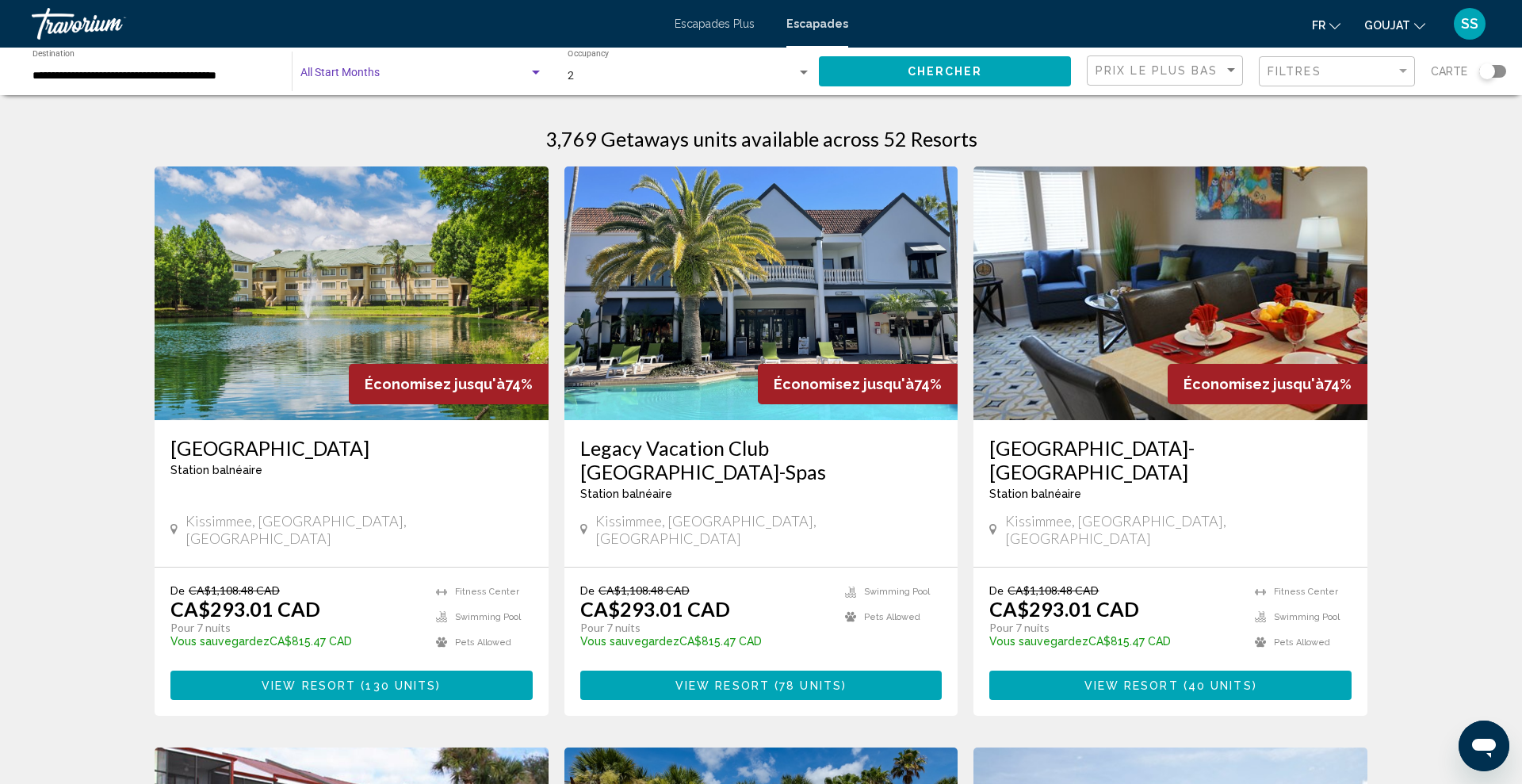
click at [409, 73] on span "Search widget" at bounding box center [414, 76] width 229 height 13
click at [1076, 124] on div at bounding box center [761, 392] width 1522 height 784
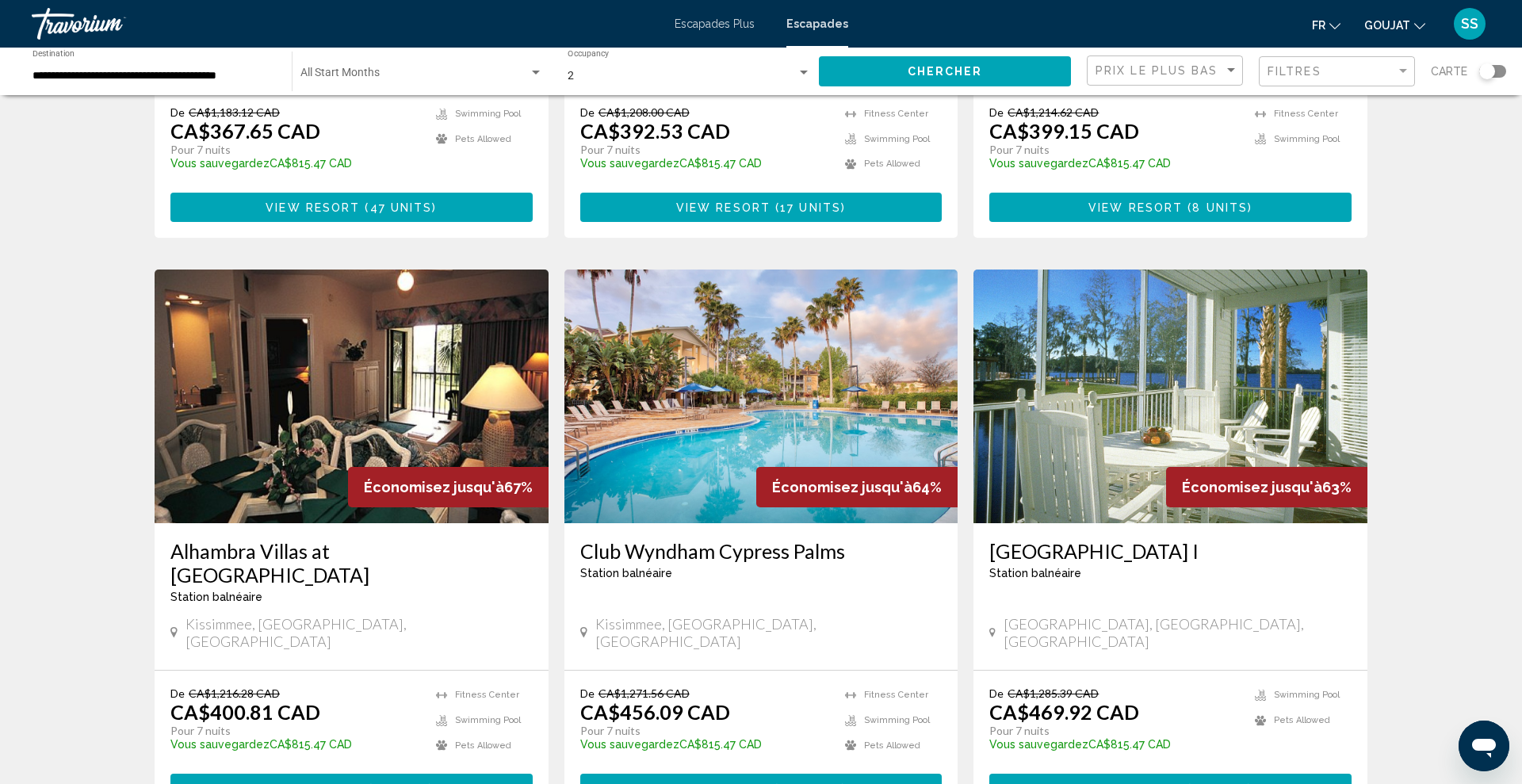
scroll to position [1797, 0]
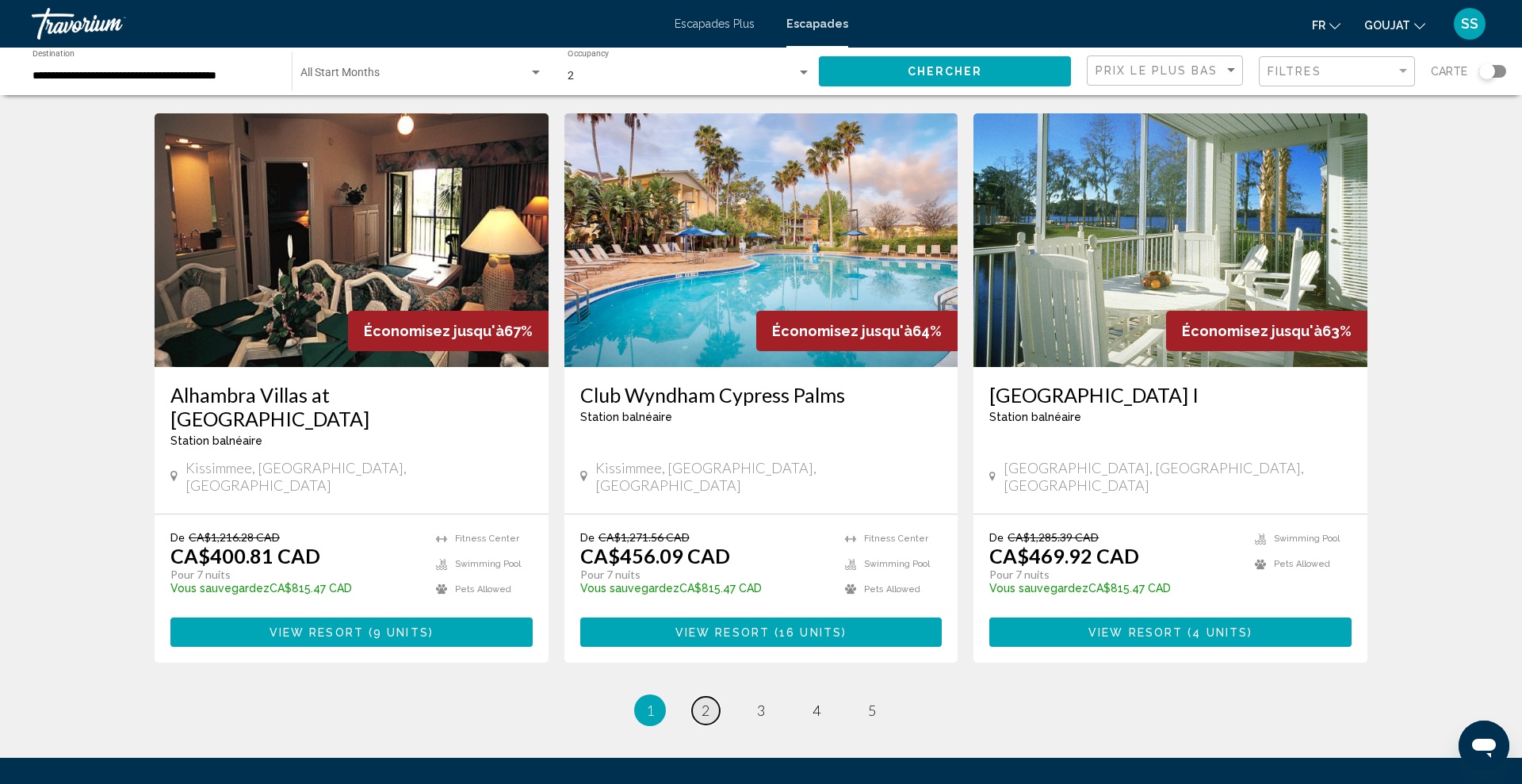
click at [707, 701] on span "2" at bounding box center [705, 710] width 8 height 17
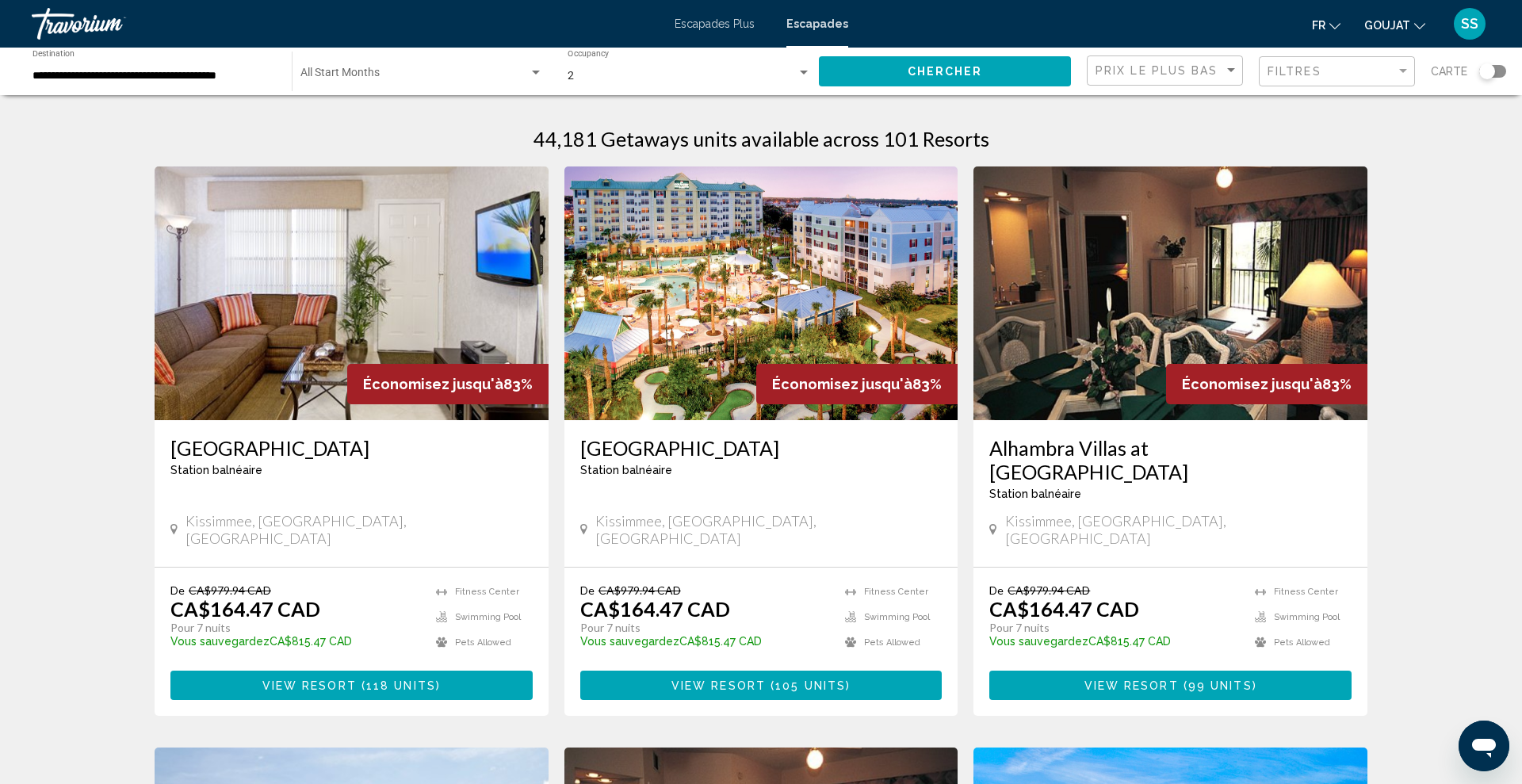
click at [806, 285] on img "Contenu principal" at bounding box center [761, 293] width 394 height 253
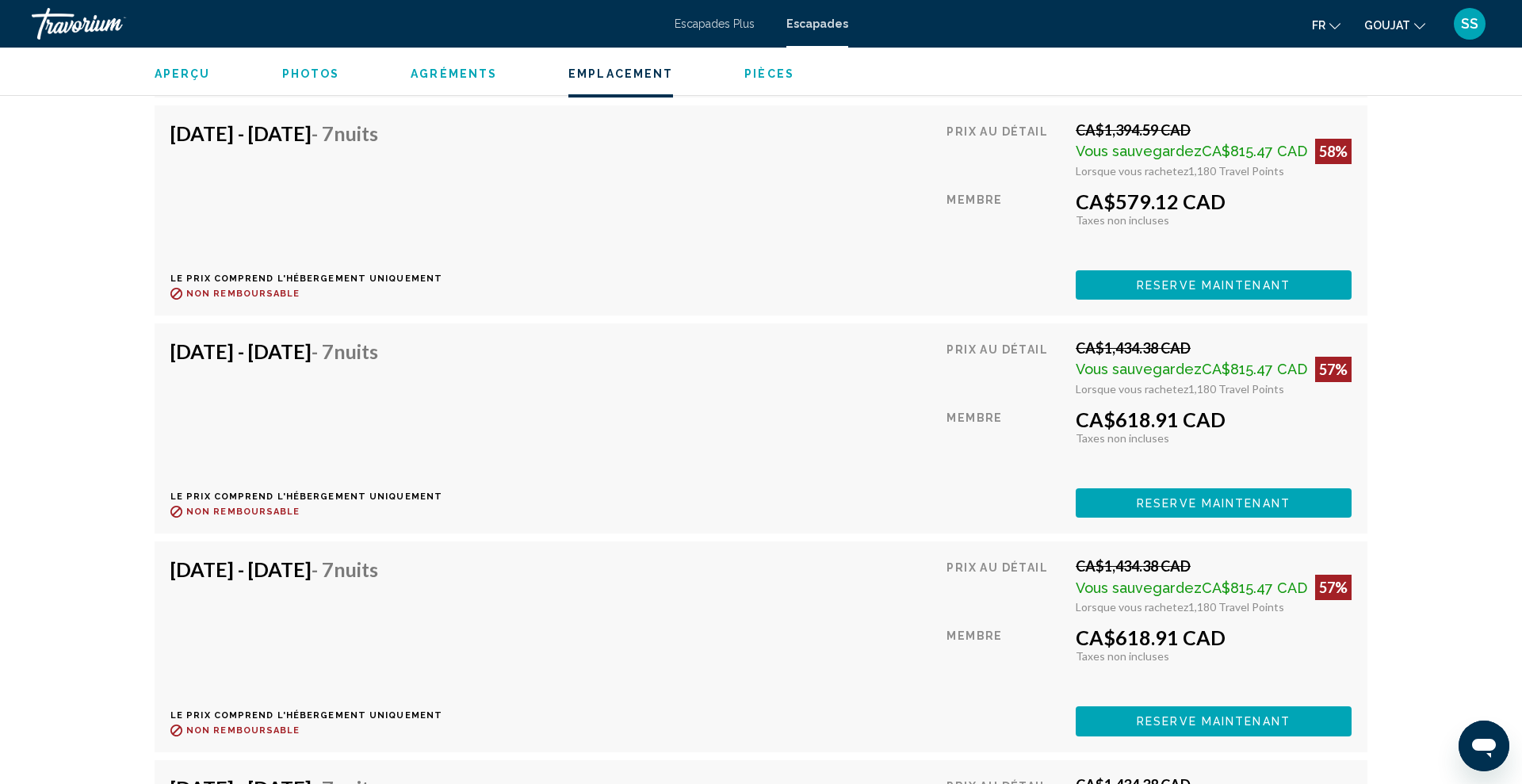
scroll to position [7030, 0]
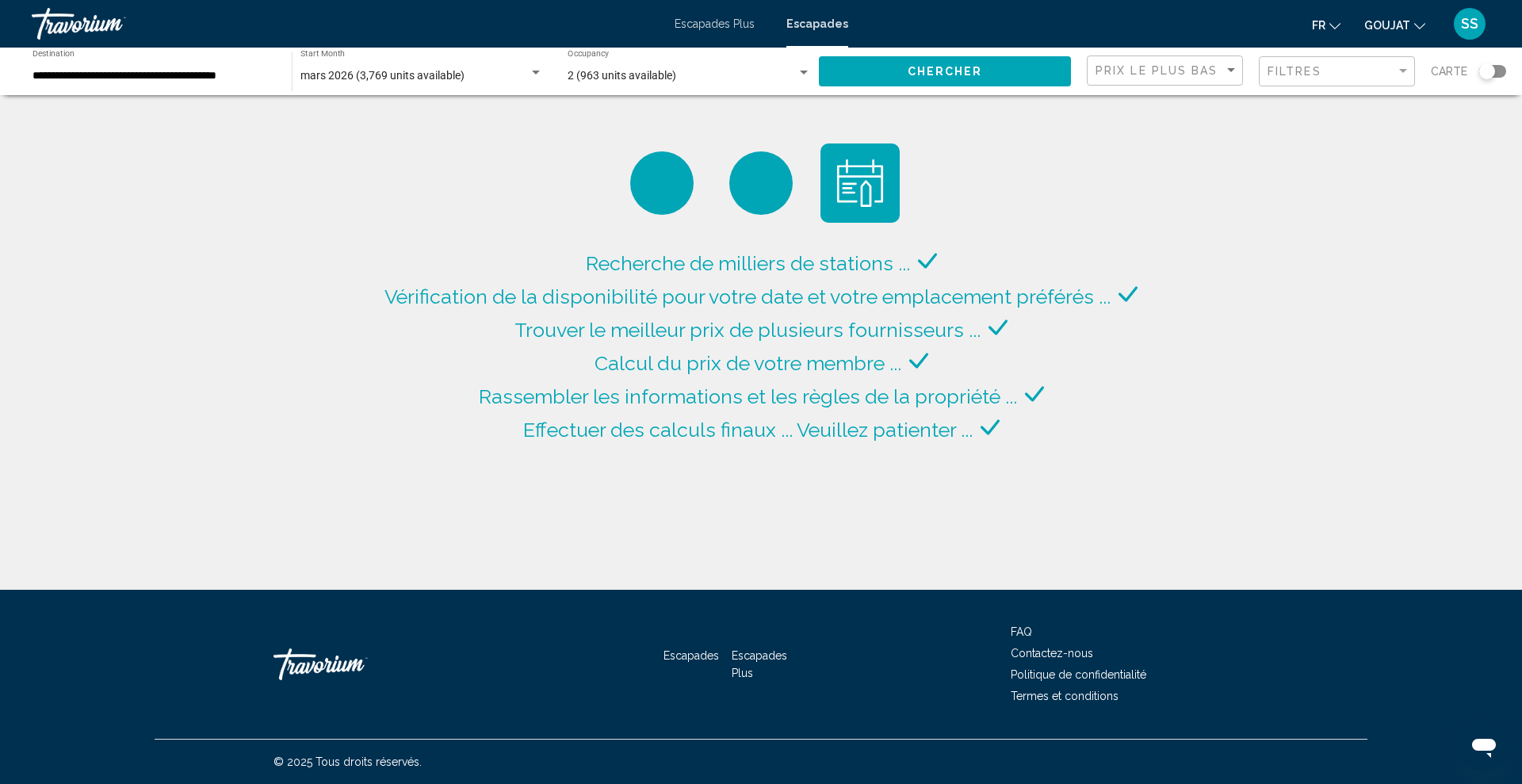
click at [402, 78] on span "mars 2026 (3,769 units available)" at bounding box center [382, 75] width 164 height 13
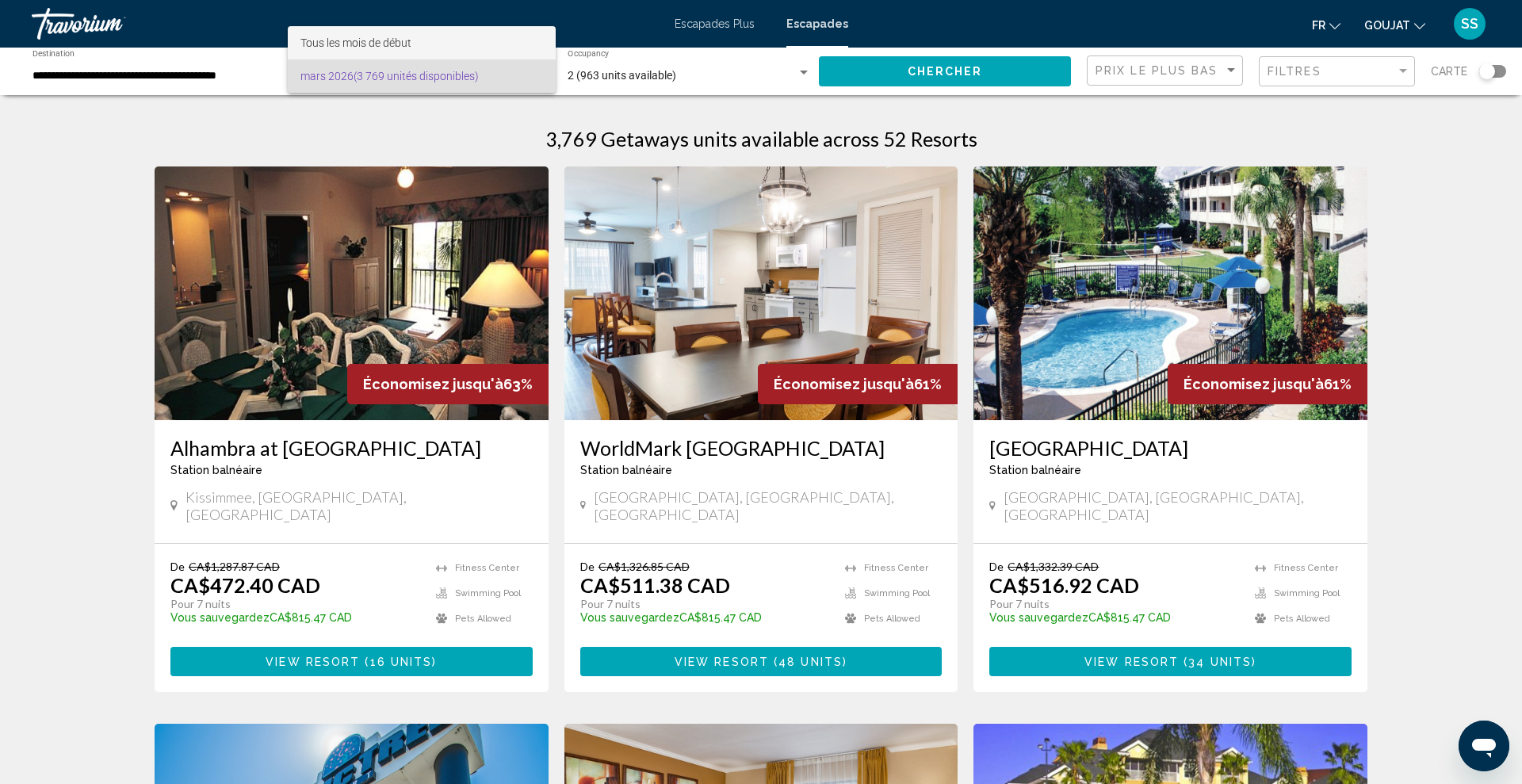
click at [332, 42] on font "Tous les mois de début" at bounding box center [355, 43] width 111 height 13
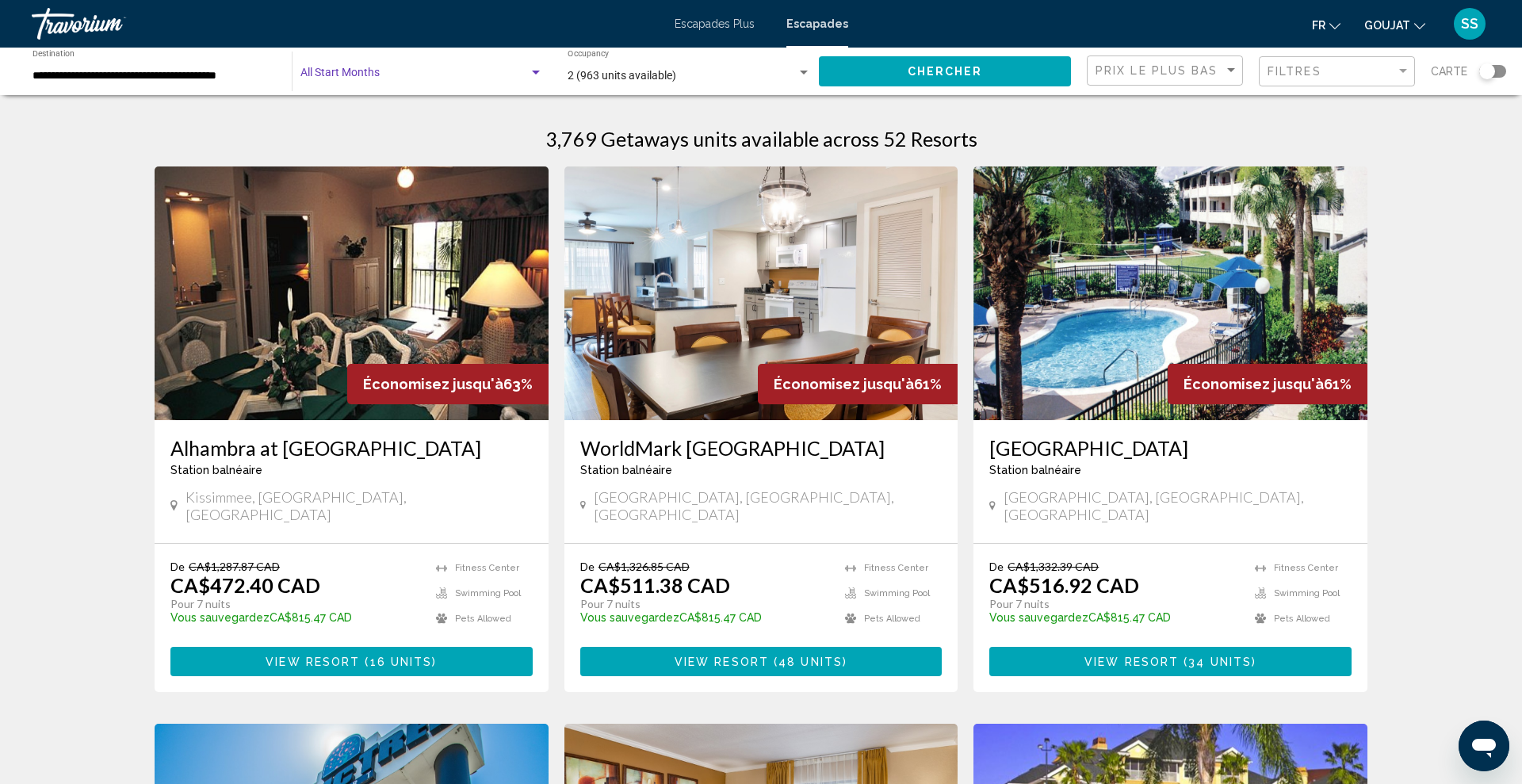
click at [731, 26] on font "Escapades Plus" at bounding box center [715, 24] width 80 height 13
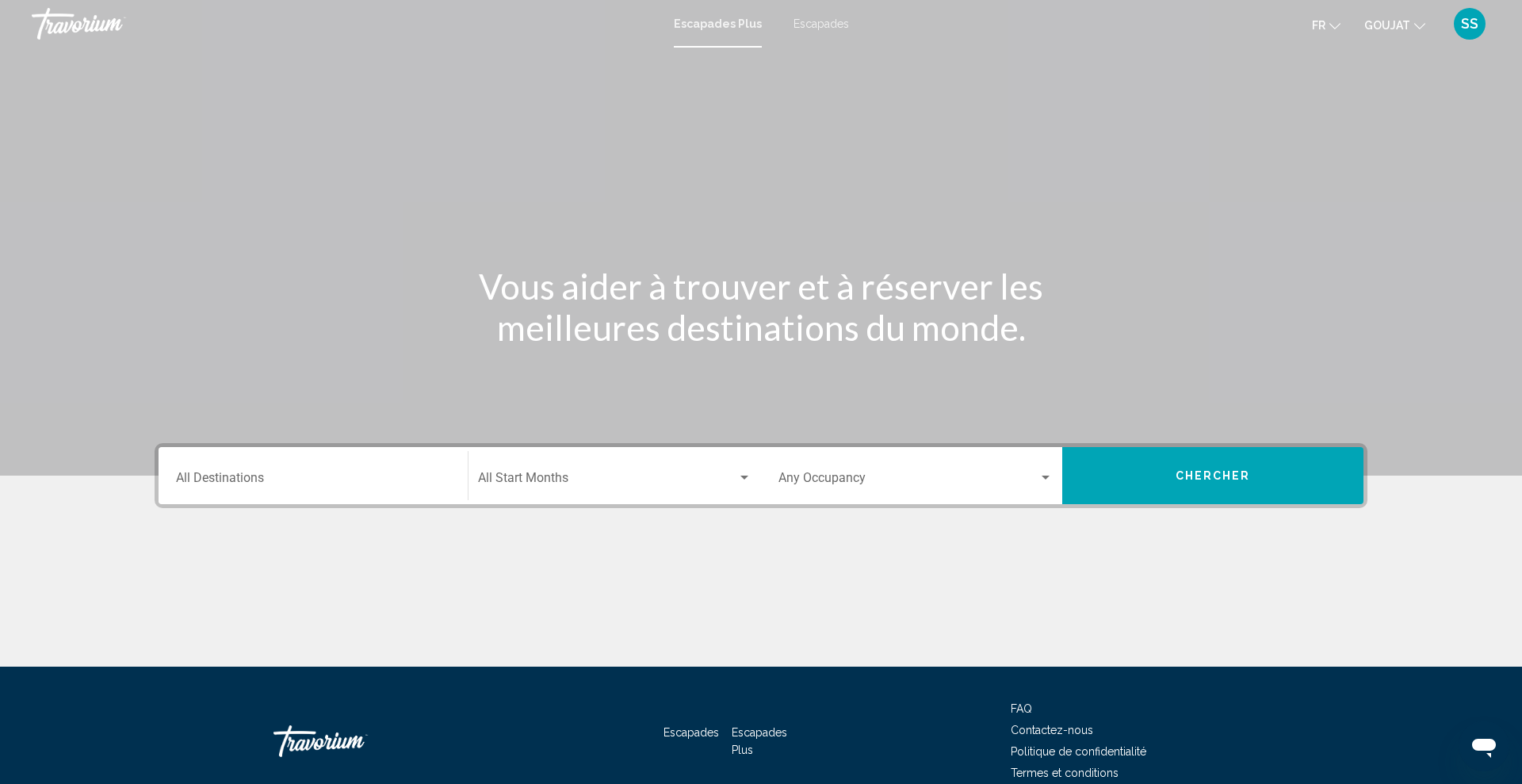
click at [824, 25] on font "Escapades" at bounding box center [821, 24] width 55 height 13
click at [270, 479] on input "Destination All Destinations" at bounding box center [313, 481] width 275 height 15
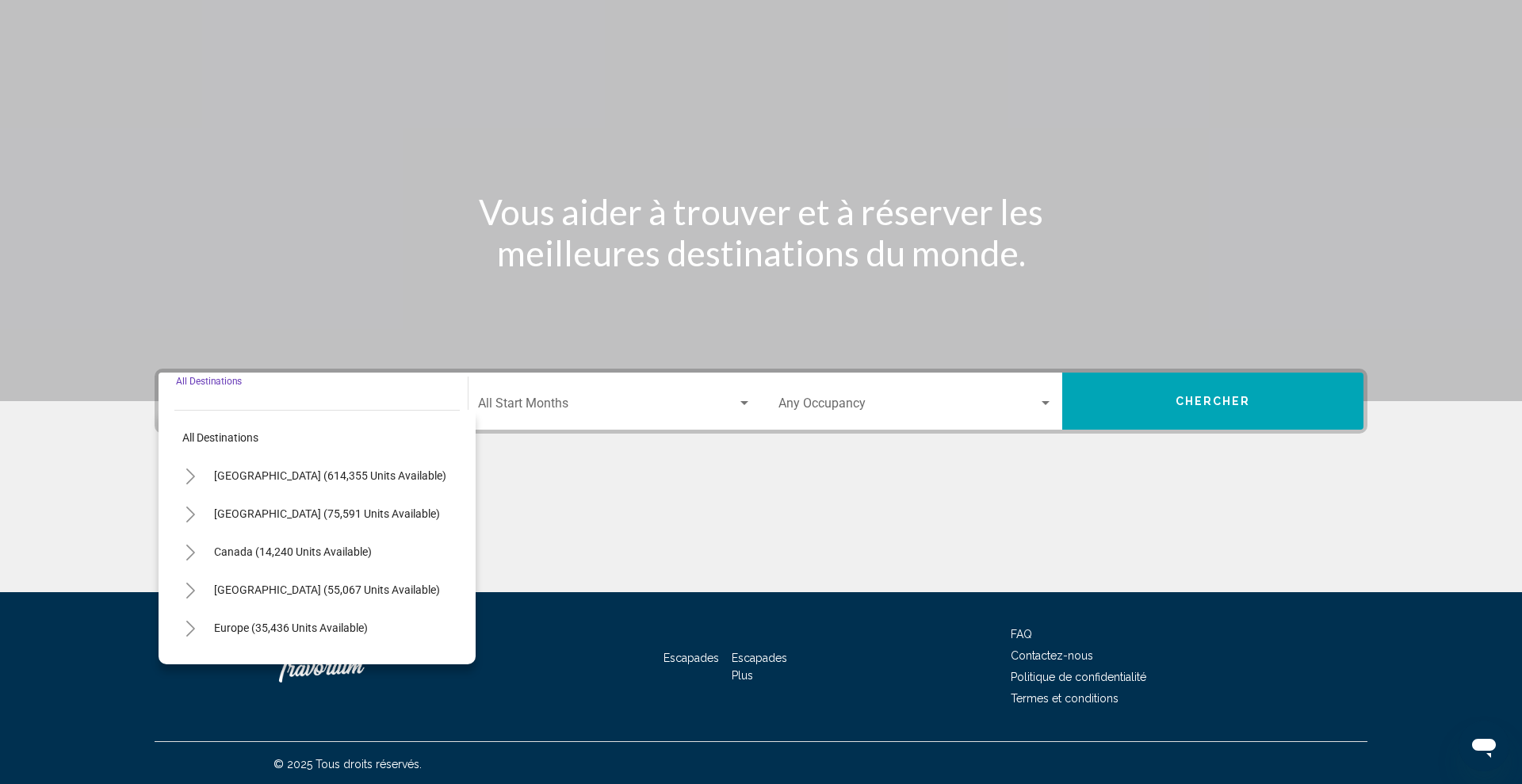
scroll to position [77, 0]
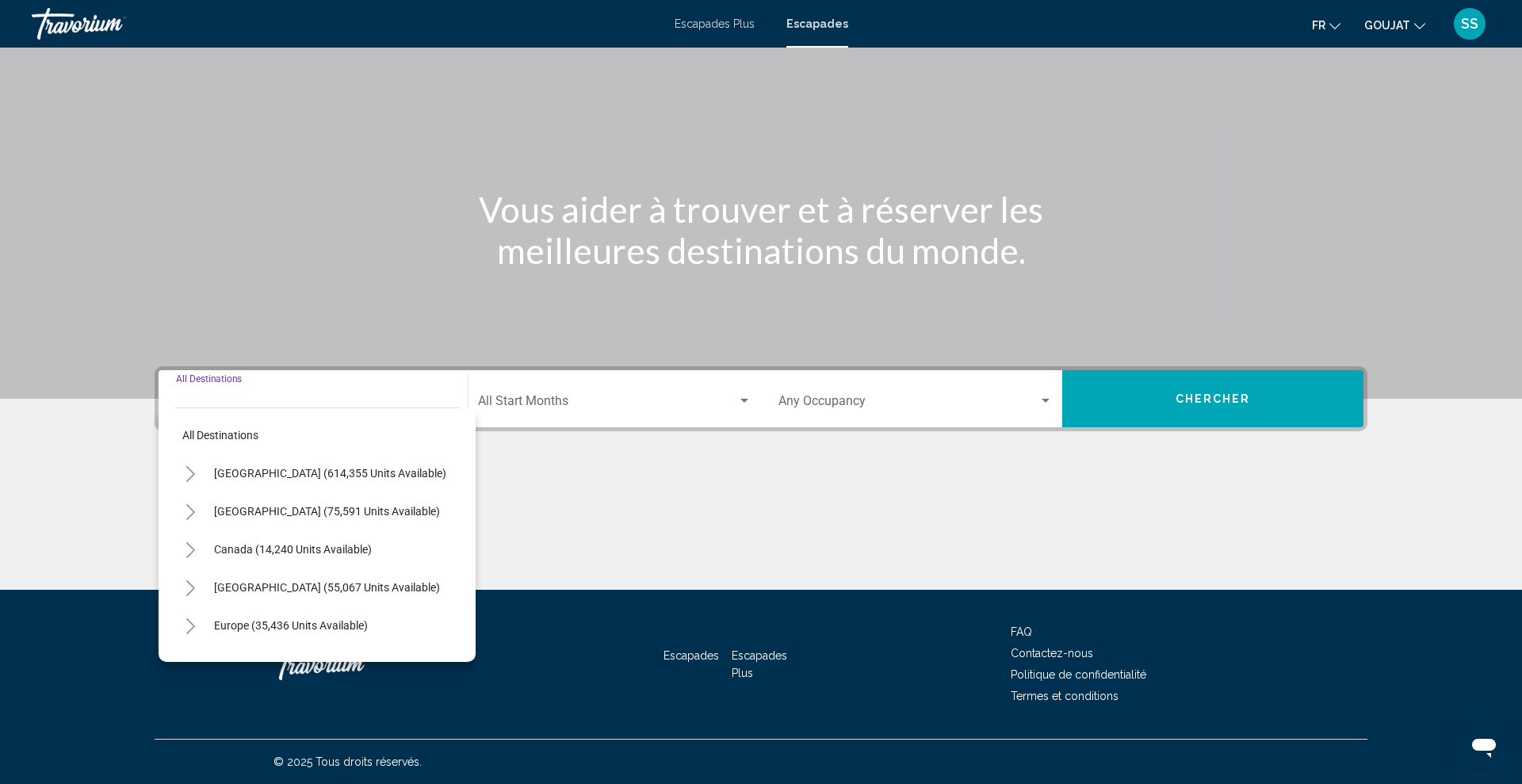
click at [192, 474] on icon "Toggle United States (614,355 units available)" at bounding box center [190, 474] width 8 height 16
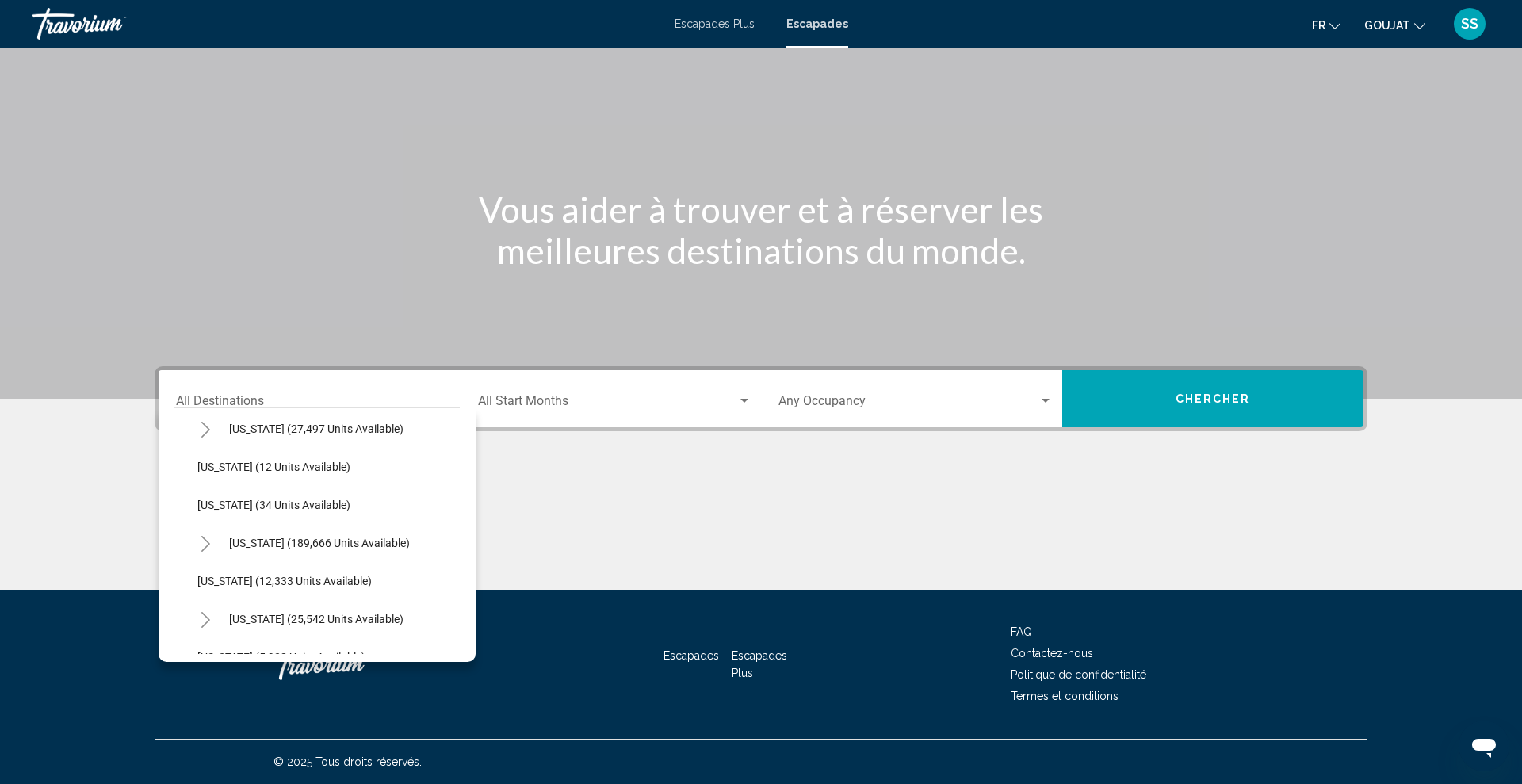
scroll to position [204, 1]
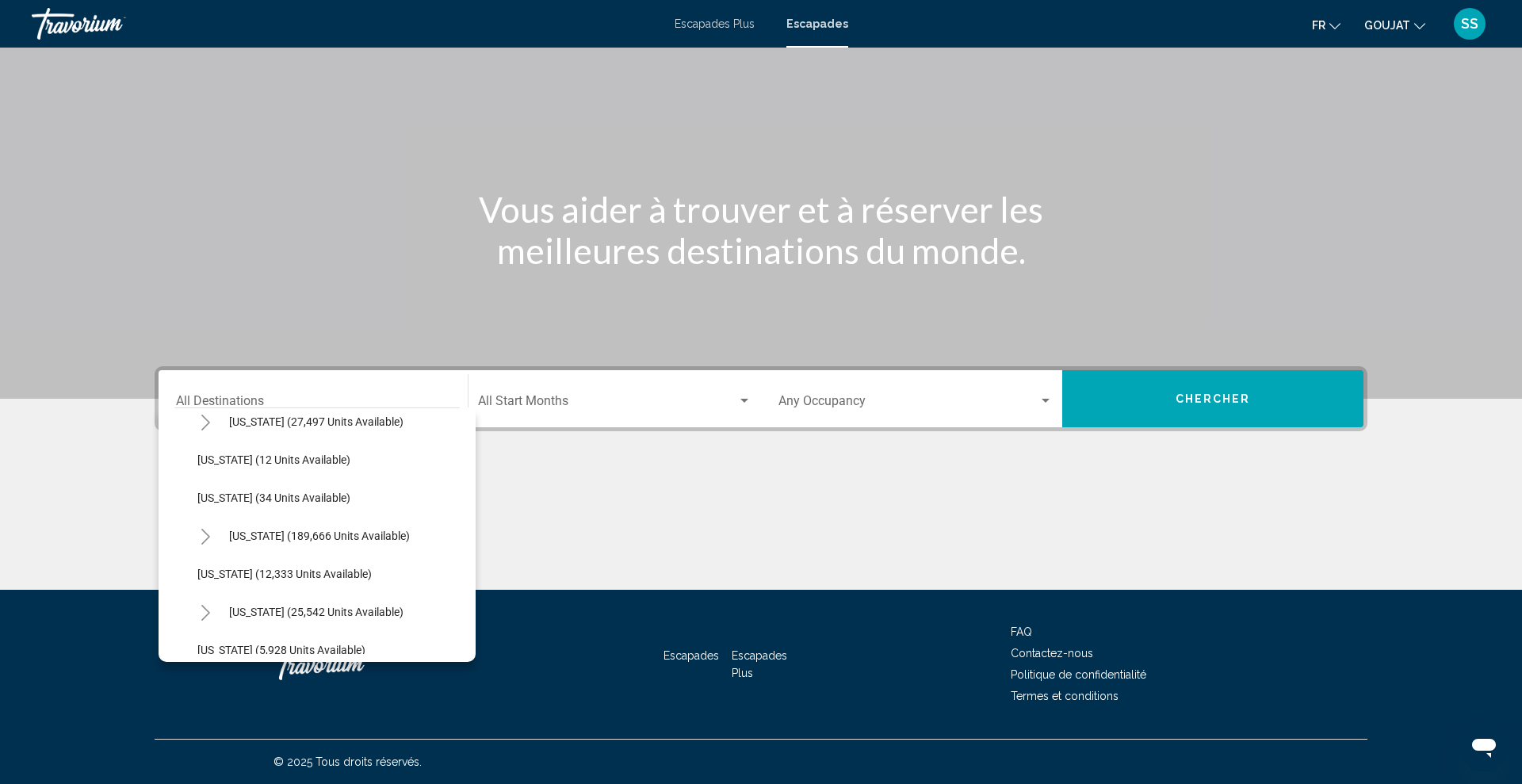
click at [201, 536] on icon "Toggle Florida (189,666 units available)" at bounding box center [206, 536] width 12 height 16
click at [231, 582] on button "Orlando & Disney Area (82,465 units available)" at bounding box center [326, 574] width 242 height 37
type input "**********"
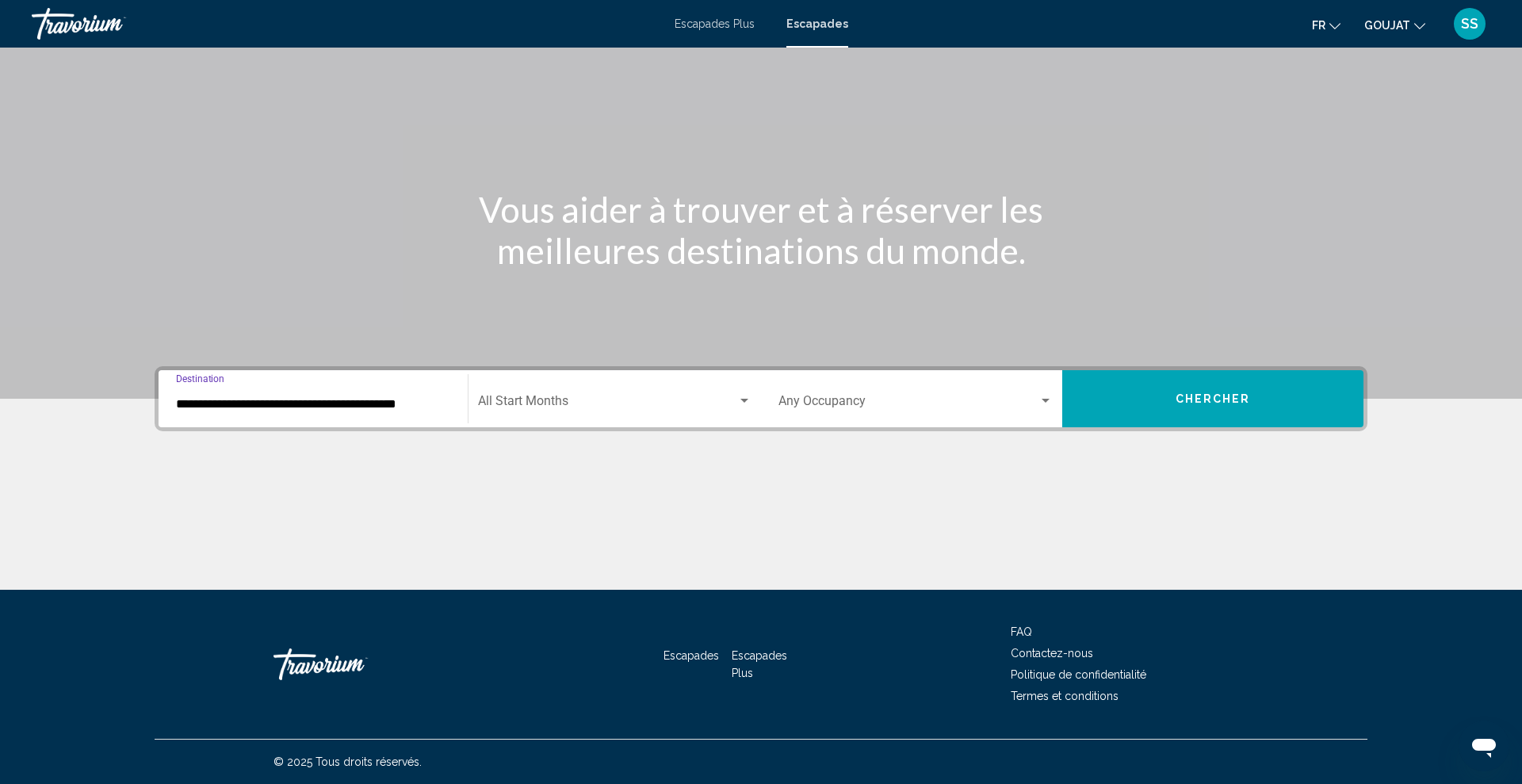
click at [533, 411] on div "Start Month All Start Months" at bounding box center [615, 398] width 274 height 50
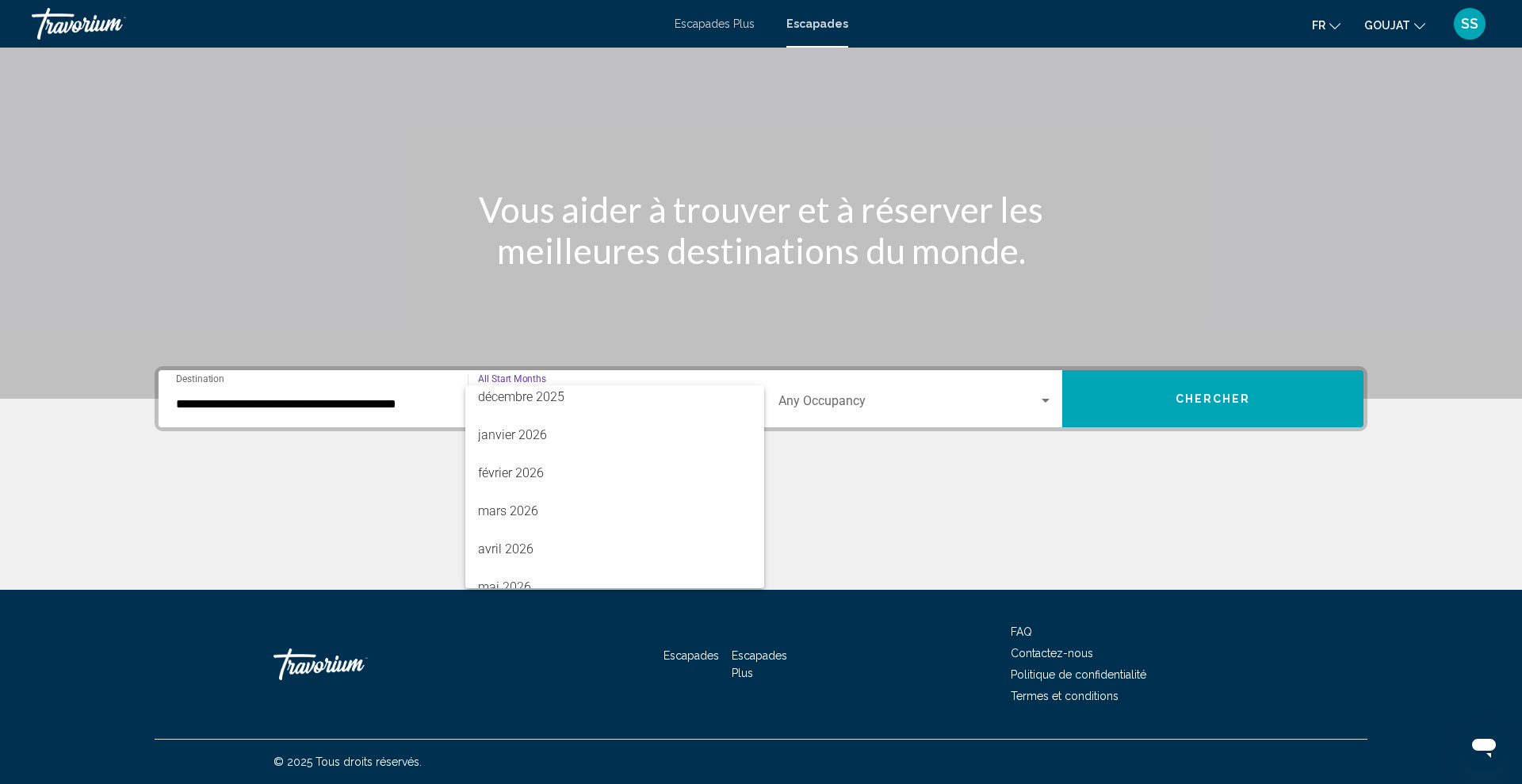
scroll to position [200, 0]
click at [540, 464] on font "février 2026" at bounding box center [512, 469] width 66 height 15
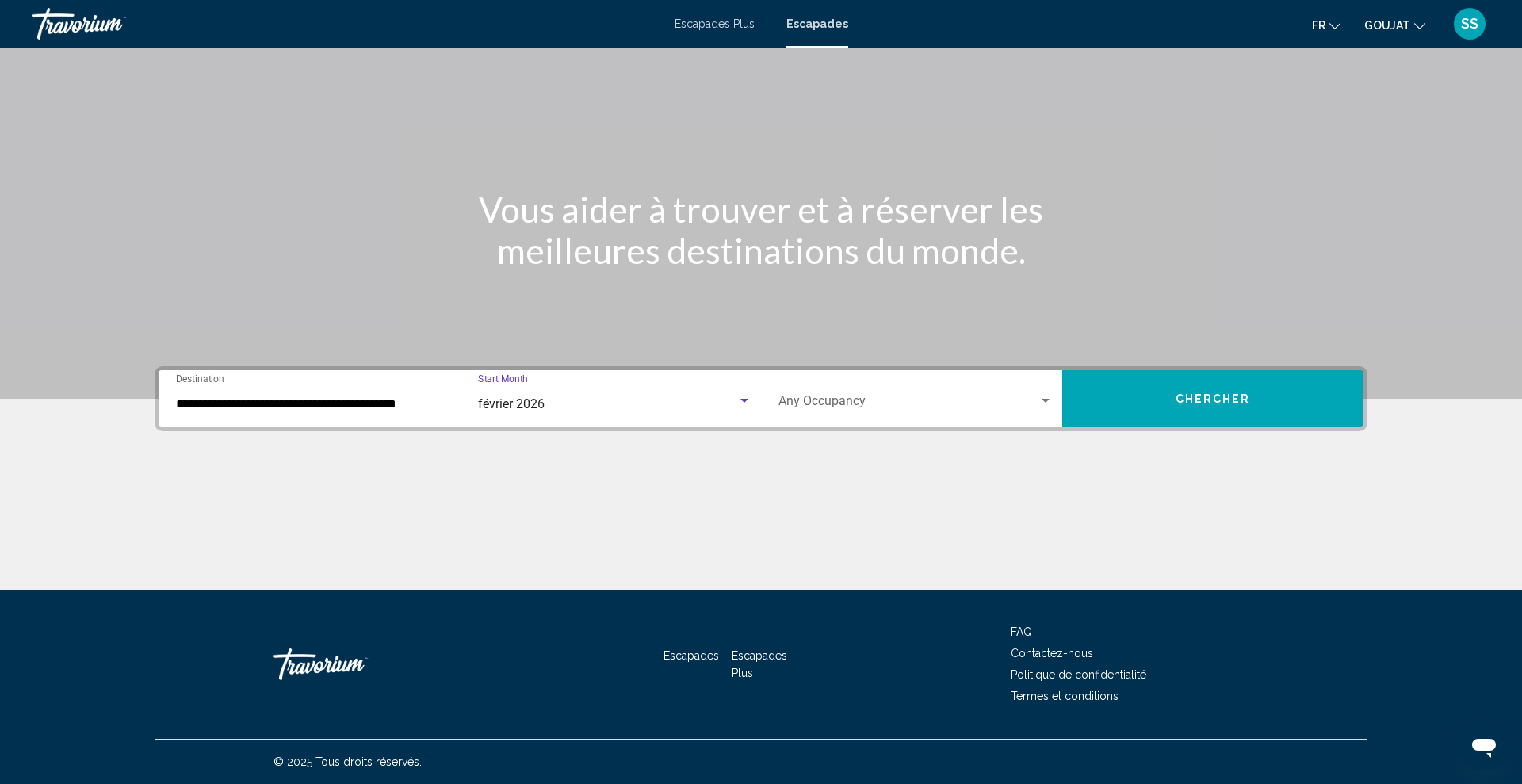
click at [1152, 397] on button "Chercher" at bounding box center [1213, 398] width 301 height 57
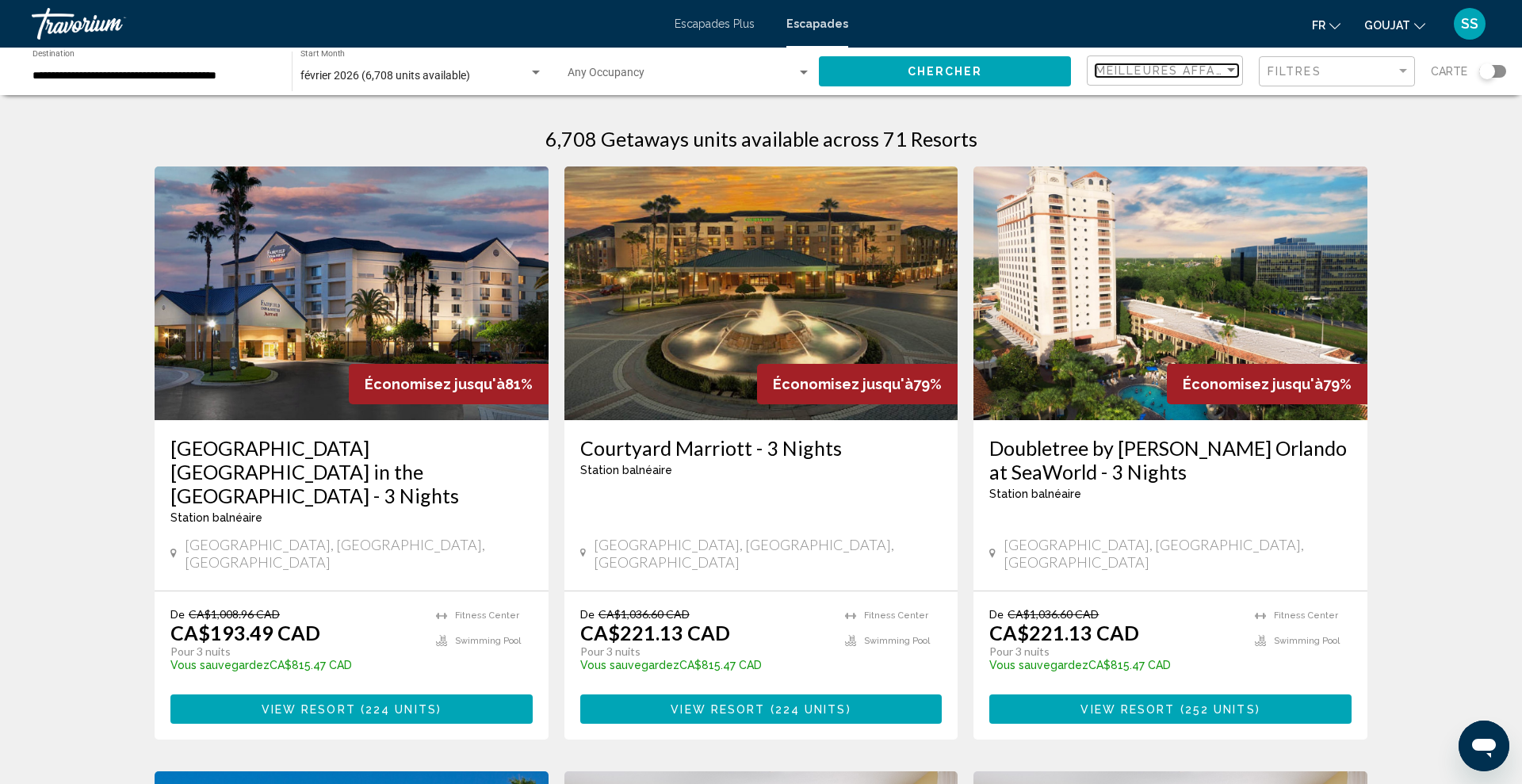
click at [1208, 76] on span "Meilleures affaires" at bounding box center [1170, 71] width 150 height 13
click at [1141, 99] on font "Prix le plus bas" at bounding box center [1133, 104] width 73 height 13
click at [1300, 73] on span "Filtres" at bounding box center [1294, 72] width 54 height 13
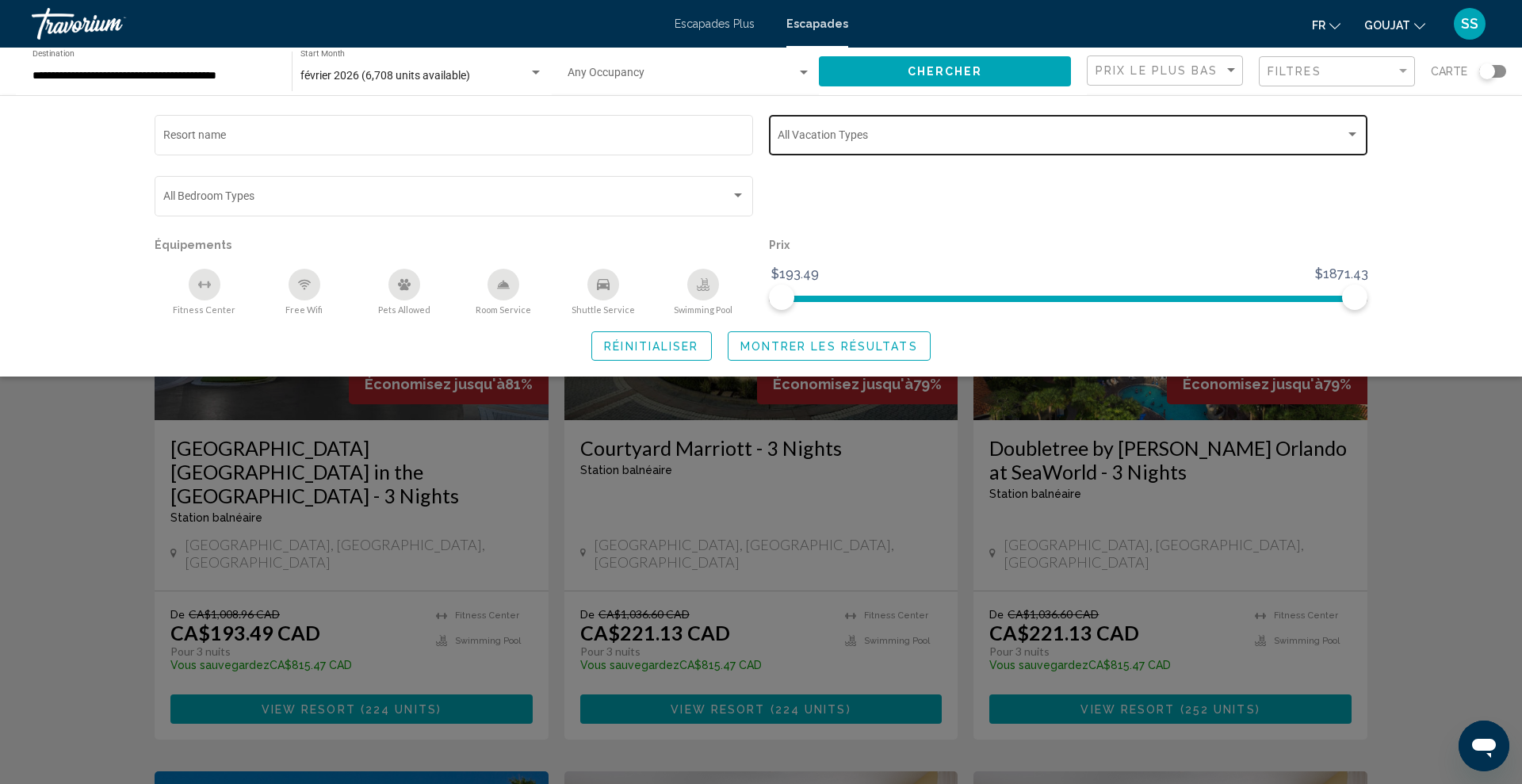
click at [1134, 144] on div "Vacation Types All Vacation Types" at bounding box center [1069, 133] width 582 height 43
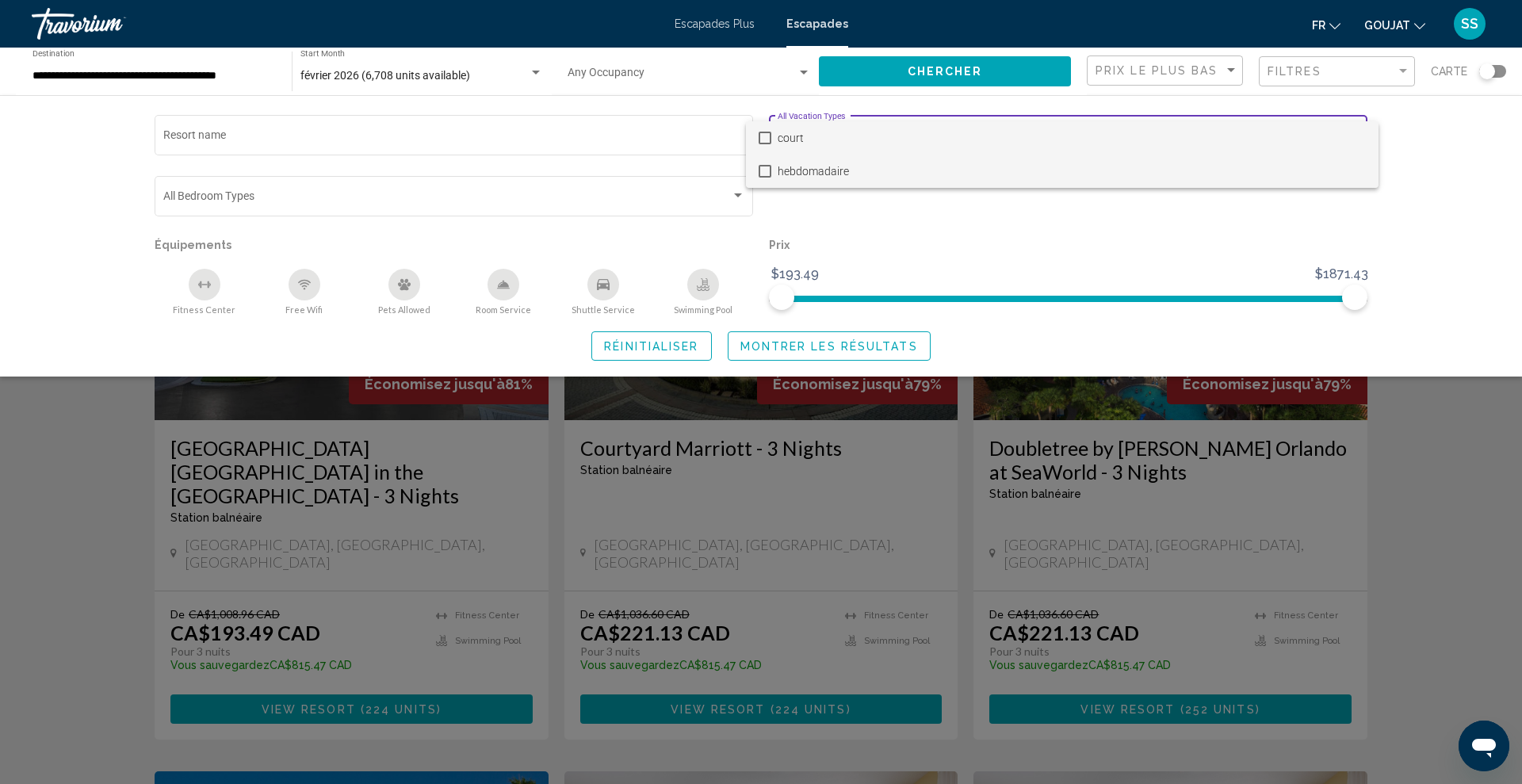
click at [838, 178] on span "hebdomadaire" at bounding box center [1072, 171] width 589 height 33
click at [998, 71] on div at bounding box center [761, 392] width 1522 height 784
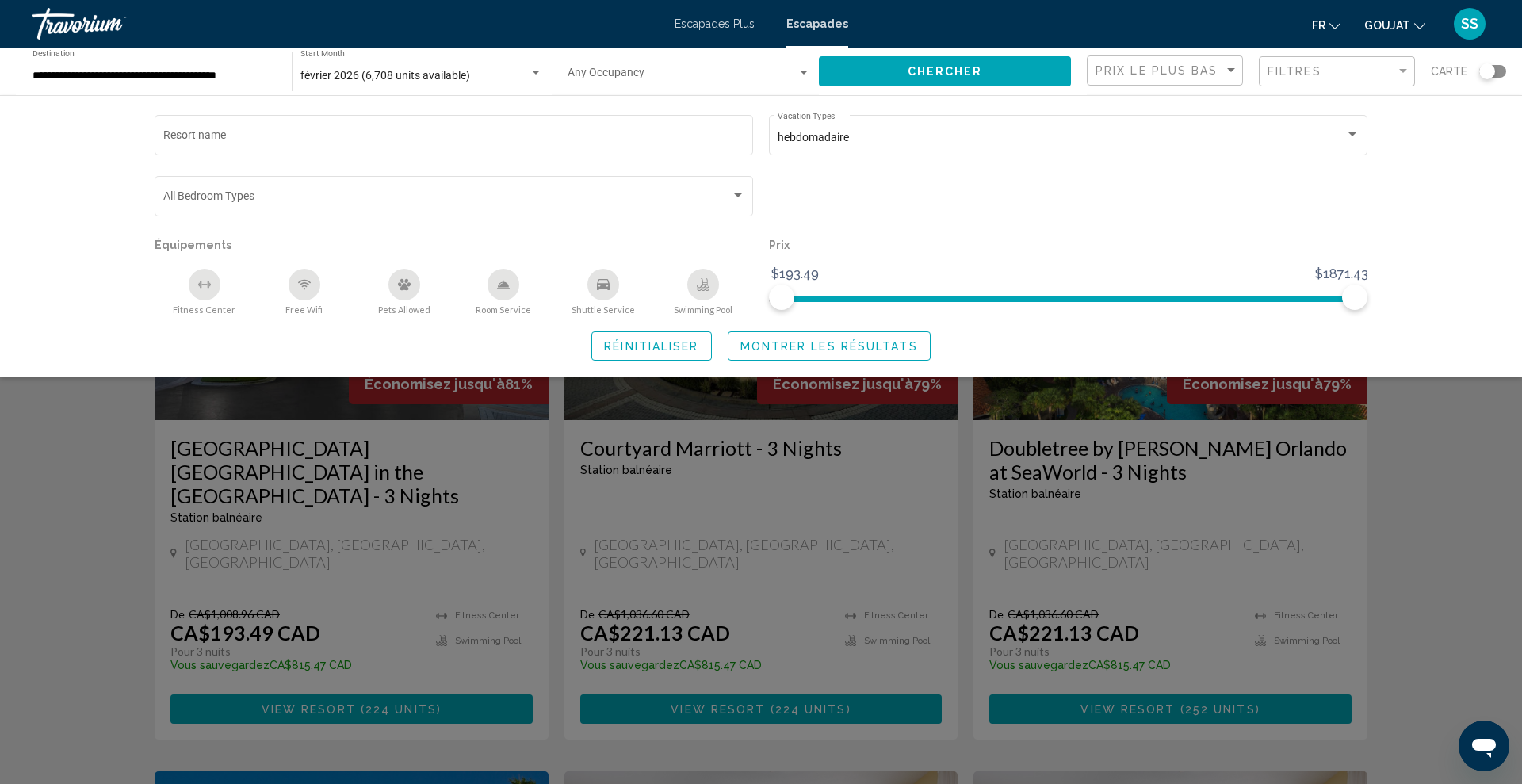
click at [888, 350] on span "Montrer les résultats" at bounding box center [829, 346] width 177 height 13
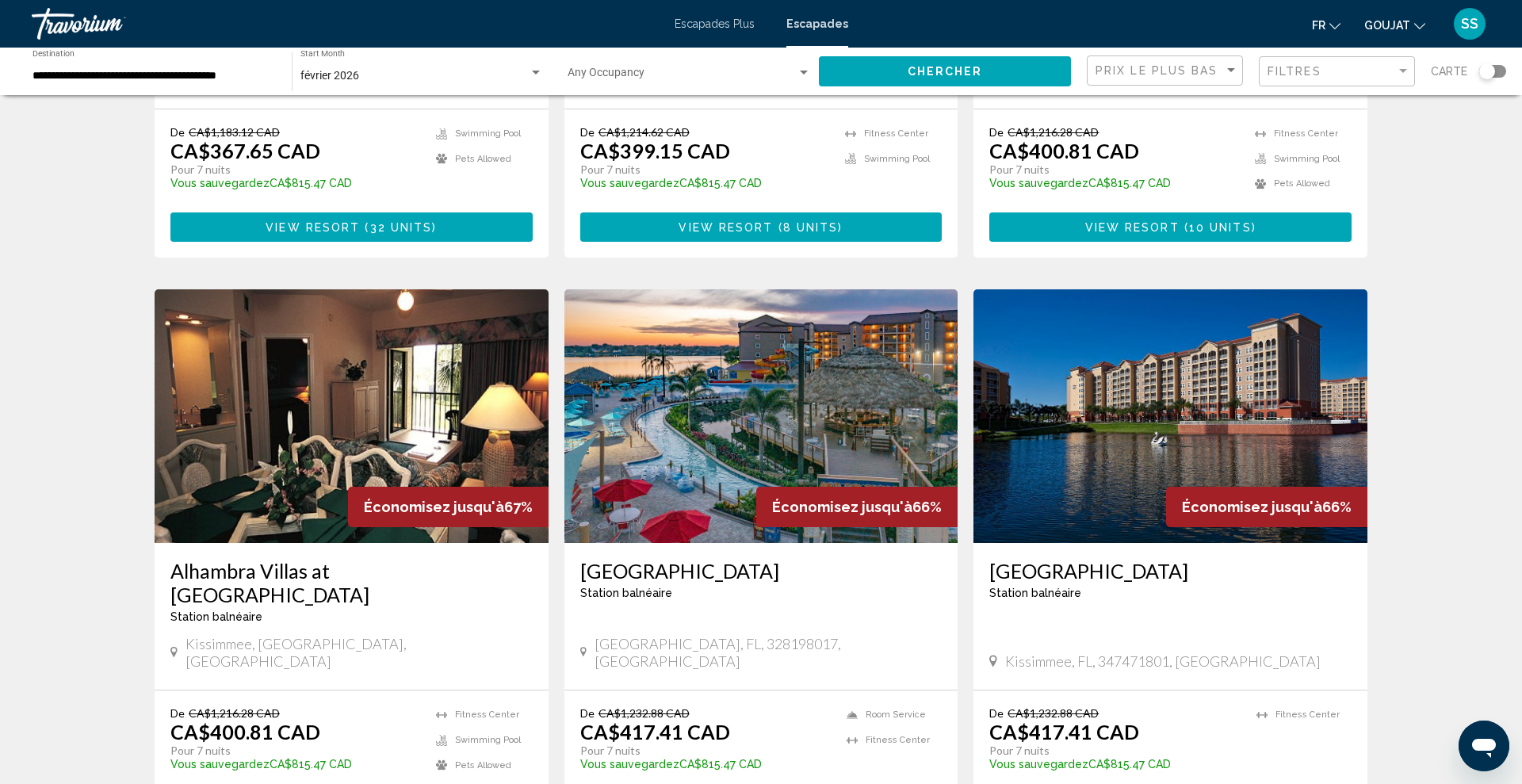
scroll to position [1625, 0]
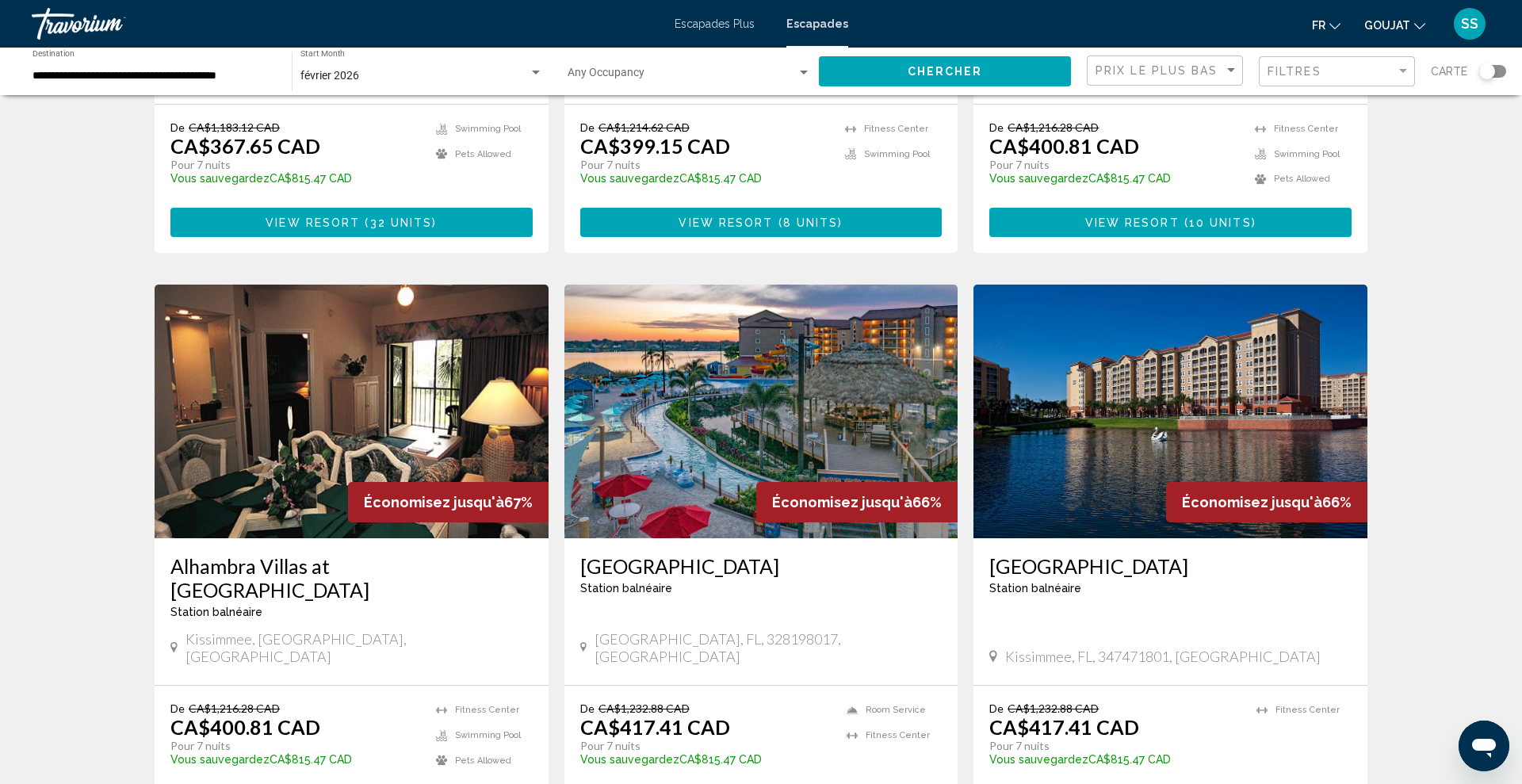
click at [889, 285] on img "Contenu principal" at bounding box center [761, 411] width 394 height 253
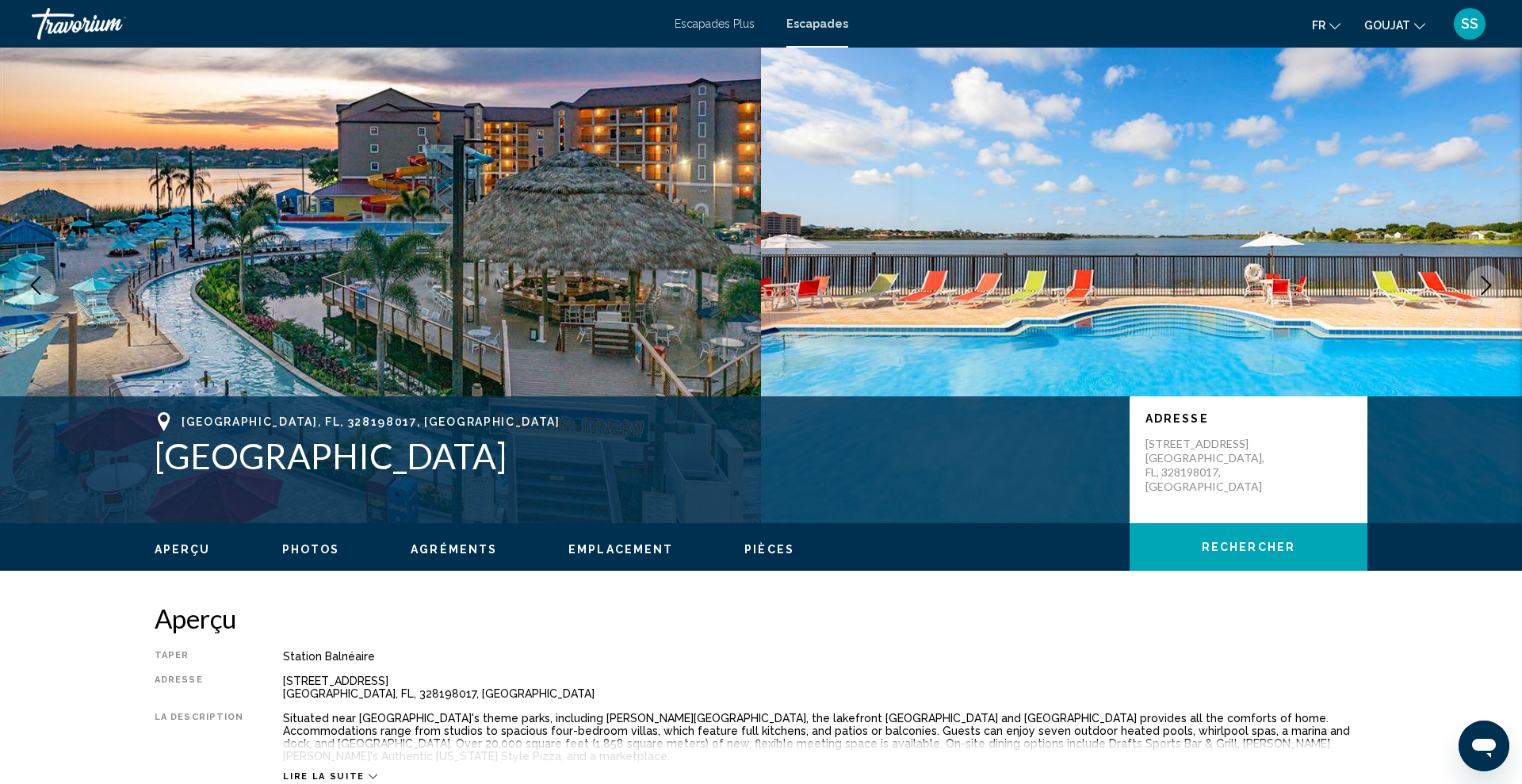
click at [1477, 282] on icon "Next image" at bounding box center [1486, 285] width 19 height 19
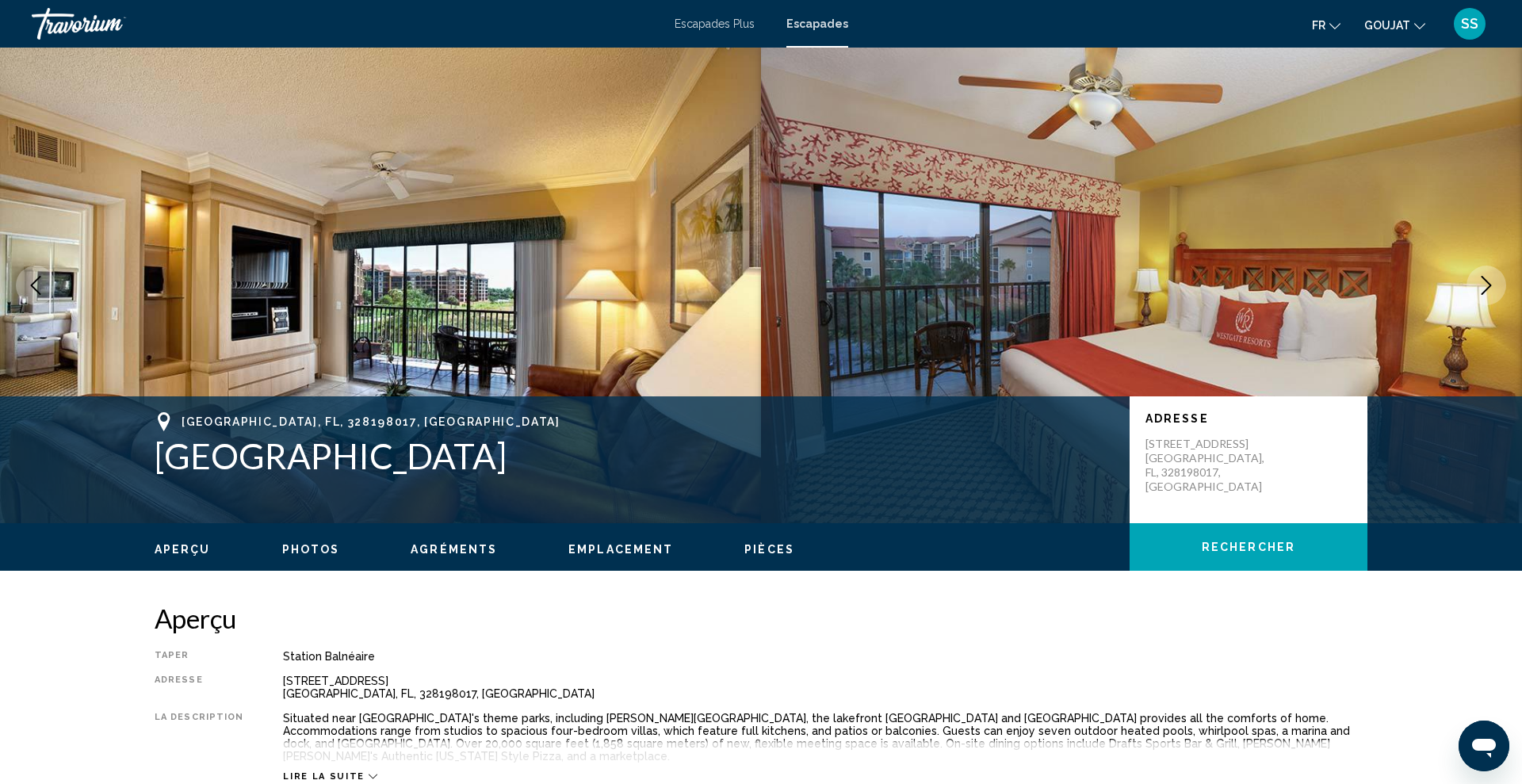
click at [1477, 282] on icon "Next image" at bounding box center [1486, 285] width 19 height 19
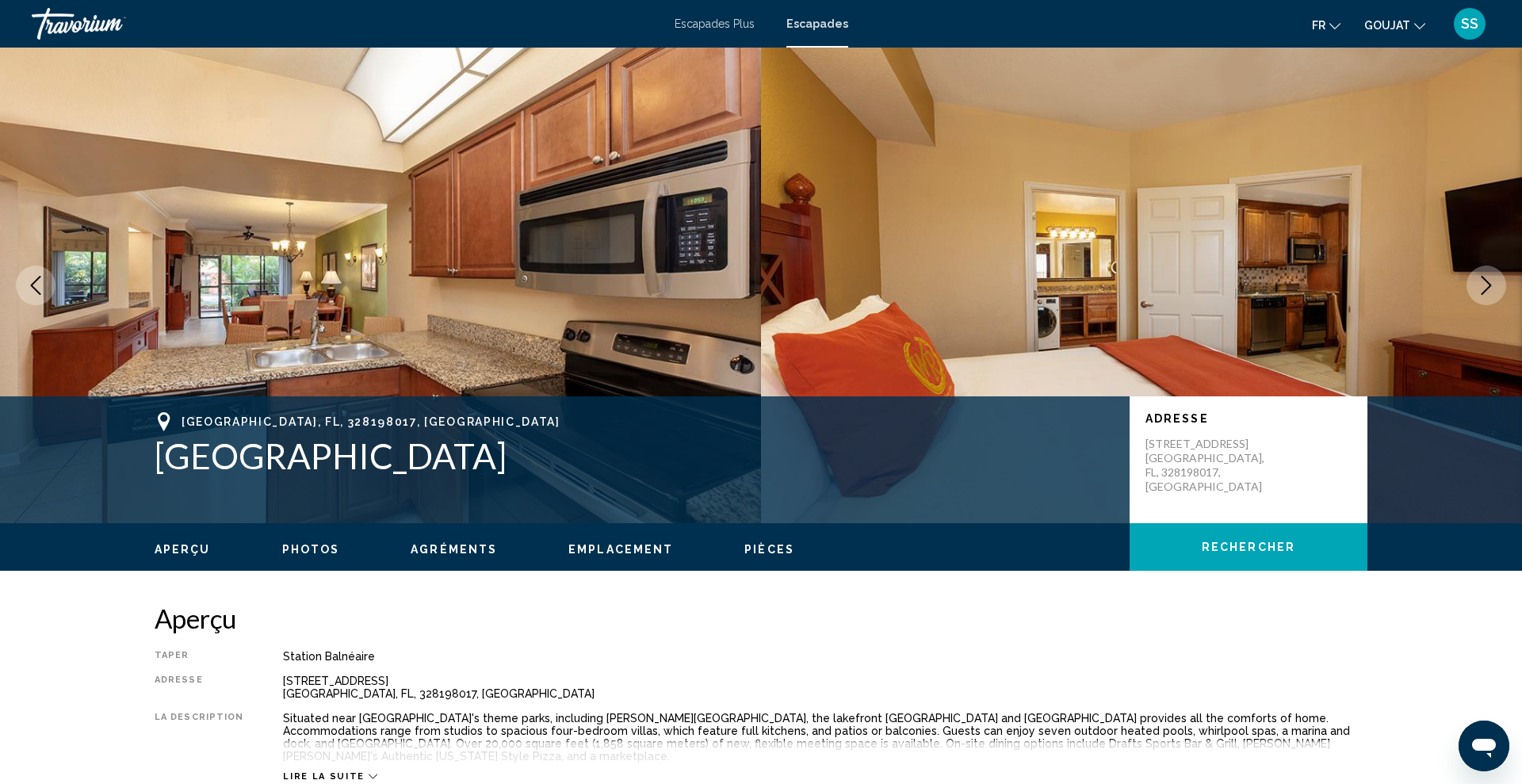
click at [1477, 282] on icon "Next image" at bounding box center [1486, 285] width 19 height 19
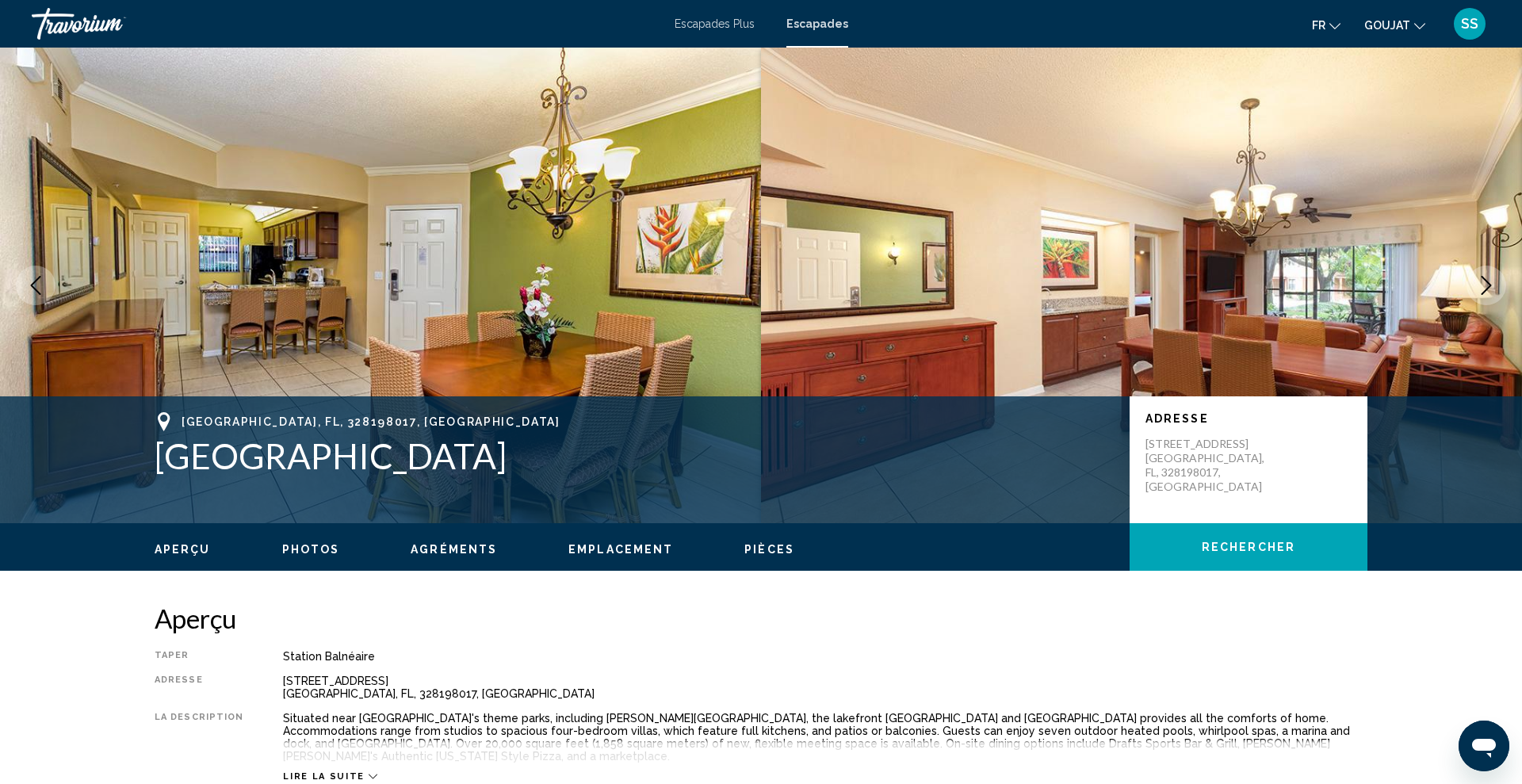
click at [1477, 282] on icon "Next image" at bounding box center [1486, 285] width 19 height 19
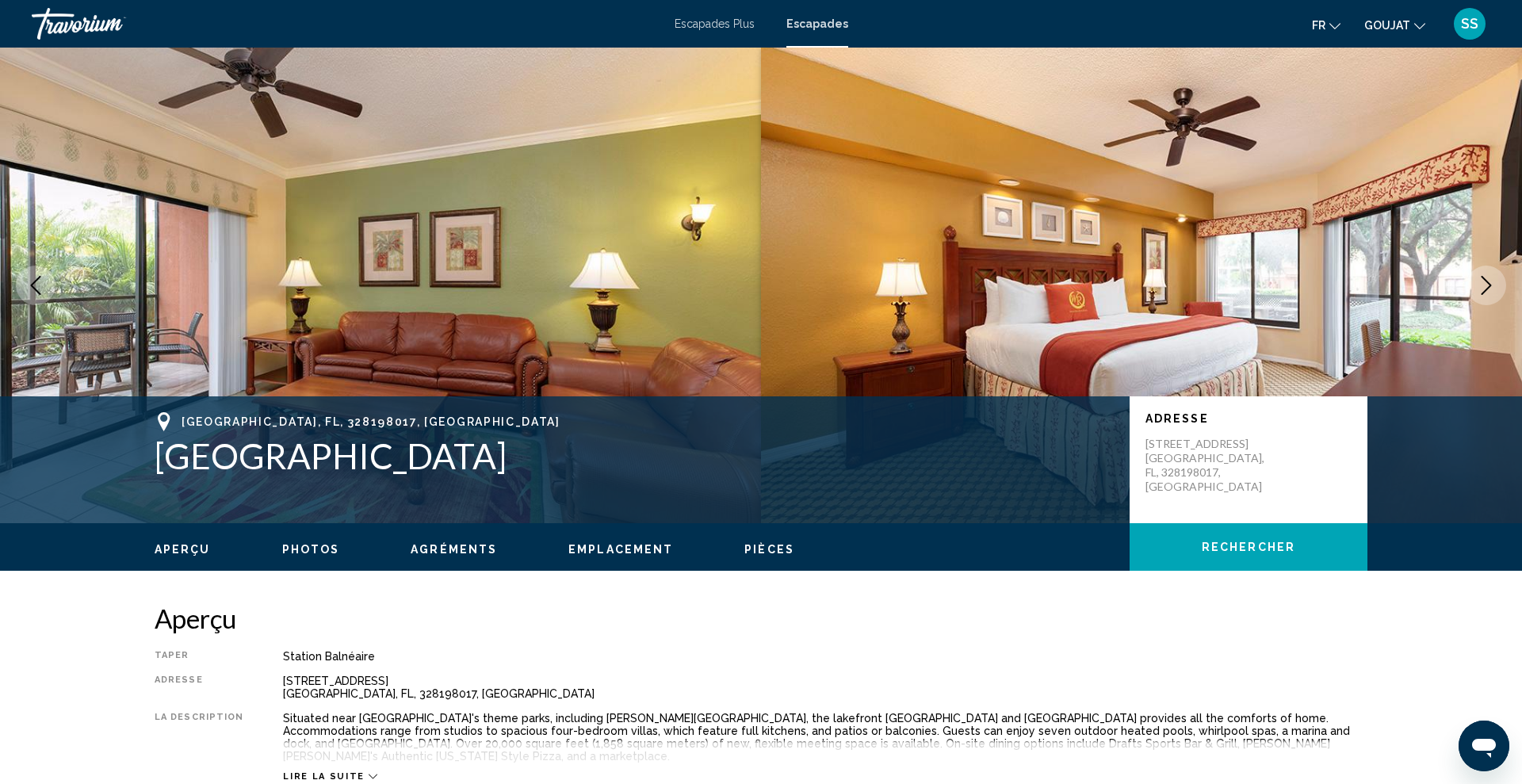
click at [1477, 282] on icon "Next image" at bounding box center [1486, 285] width 19 height 19
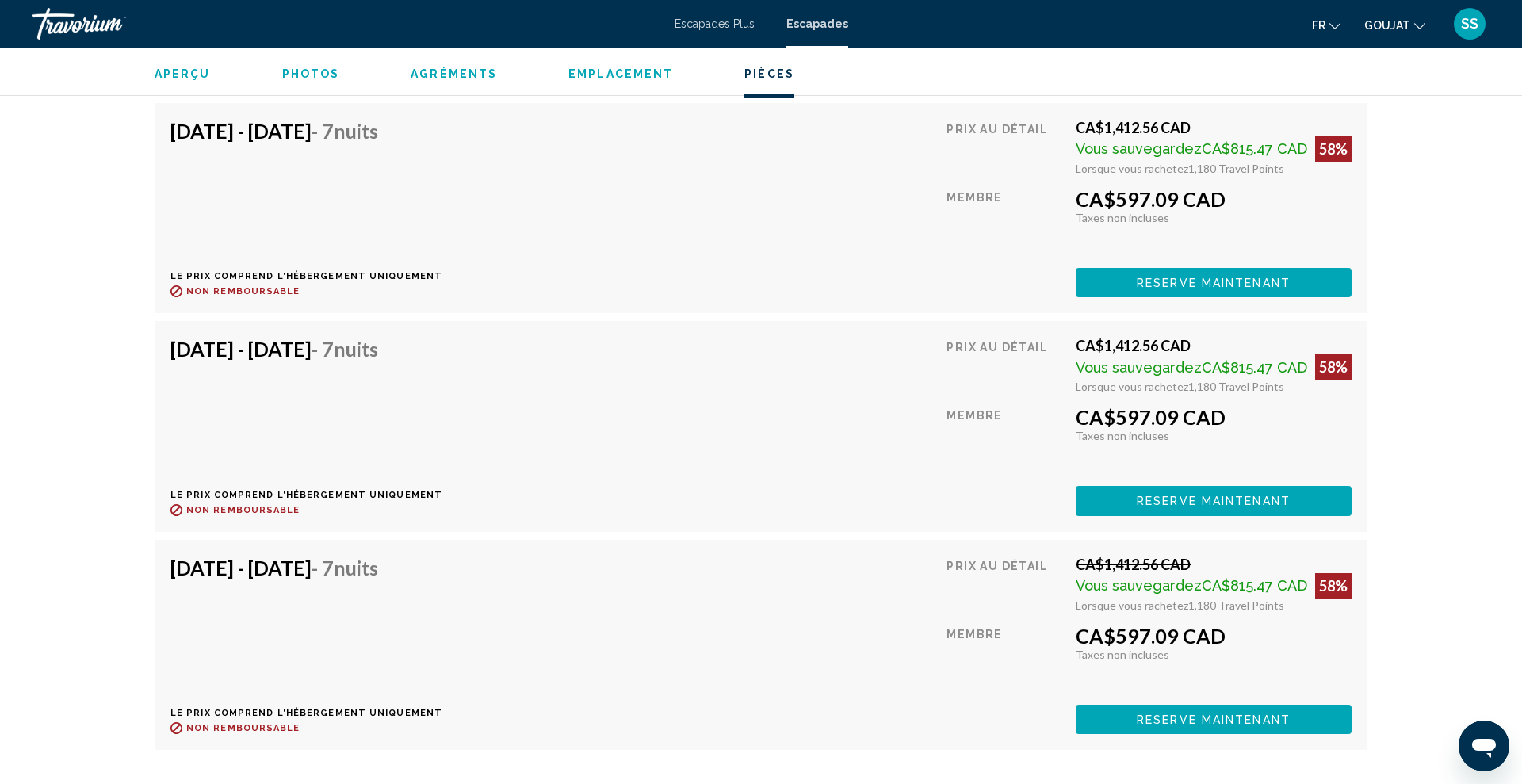
scroll to position [5003, 0]
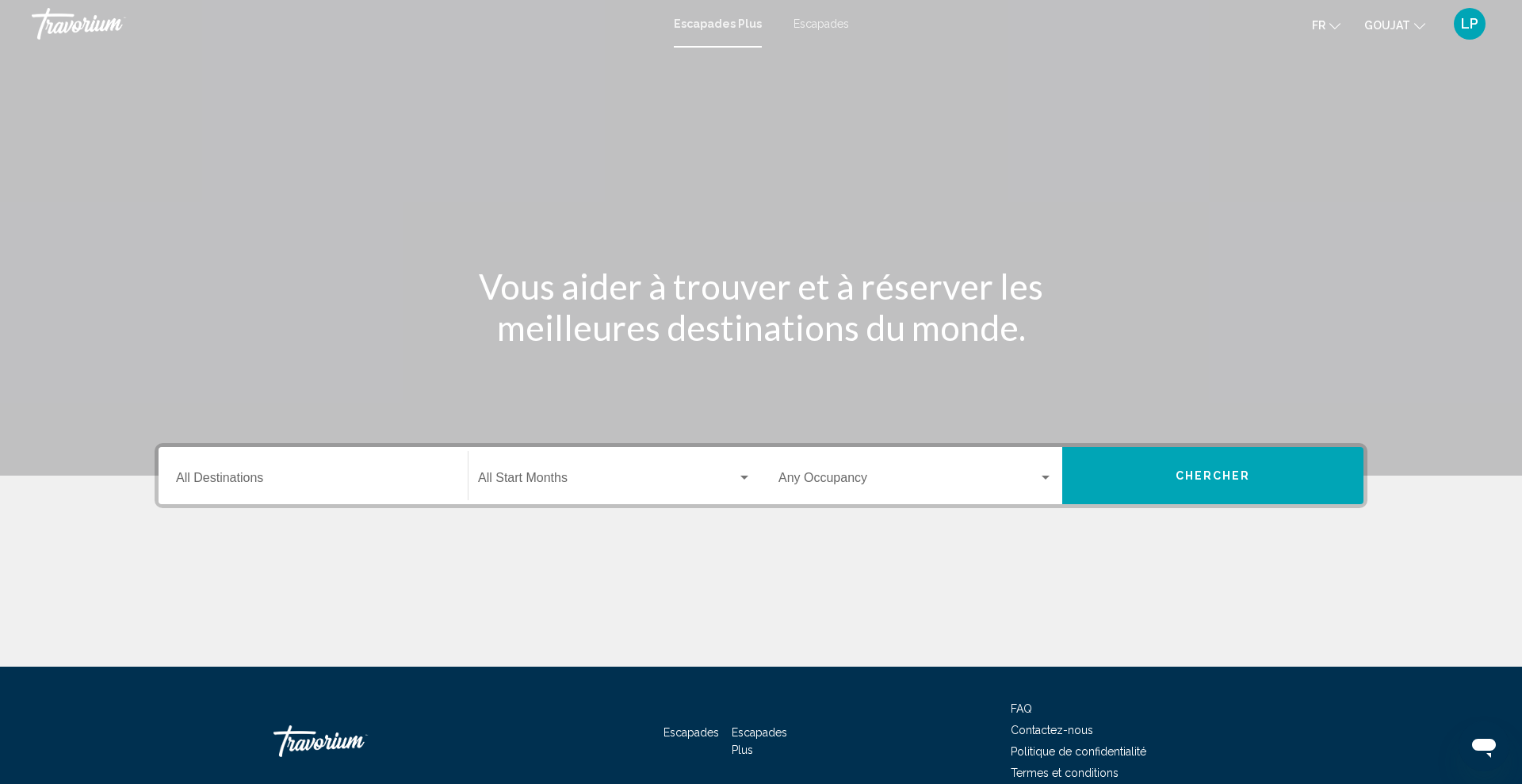
click at [244, 478] on input "Destination All Destinations" at bounding box center [313, 481] width 275 height 15
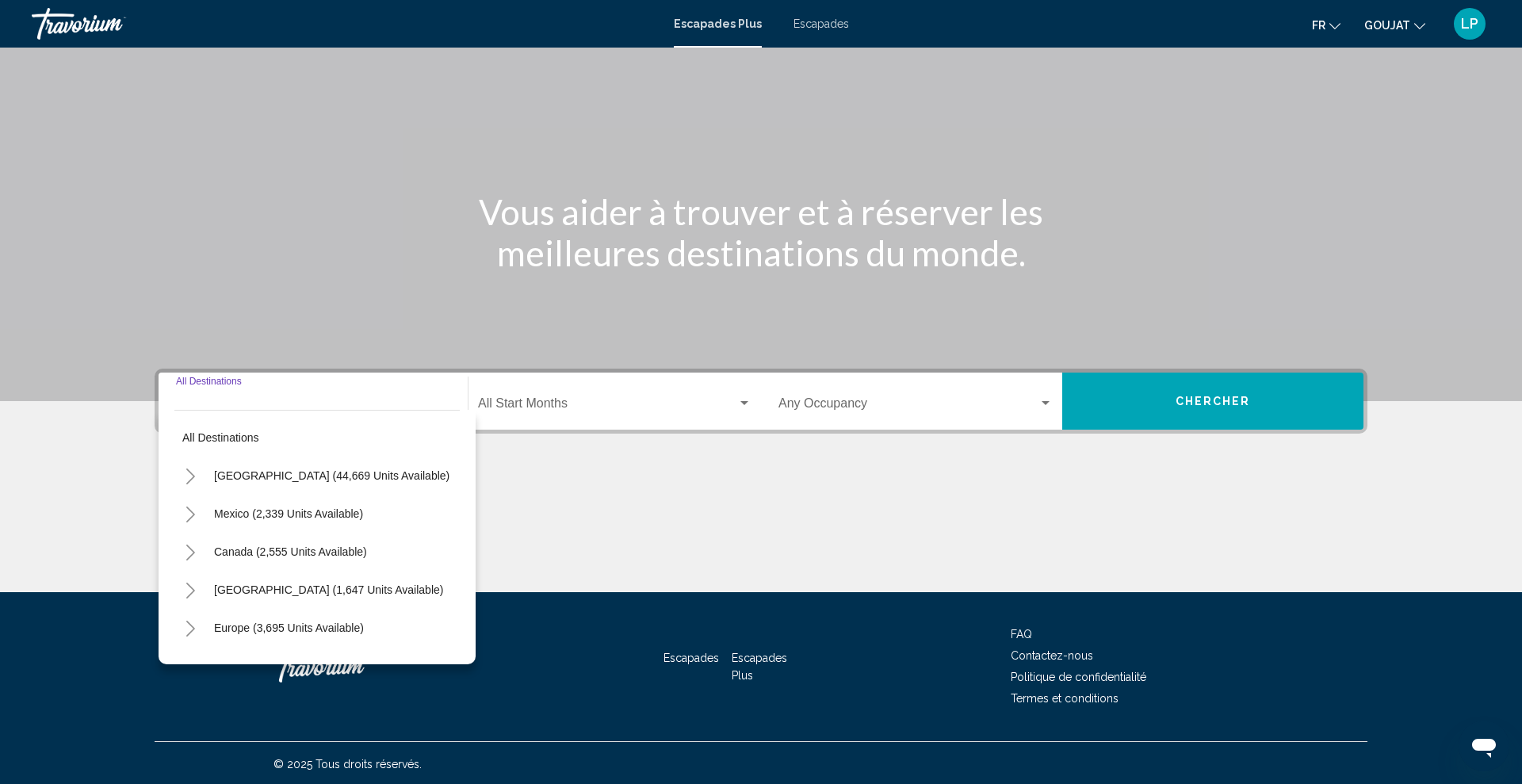
scroll to position [77, 0]
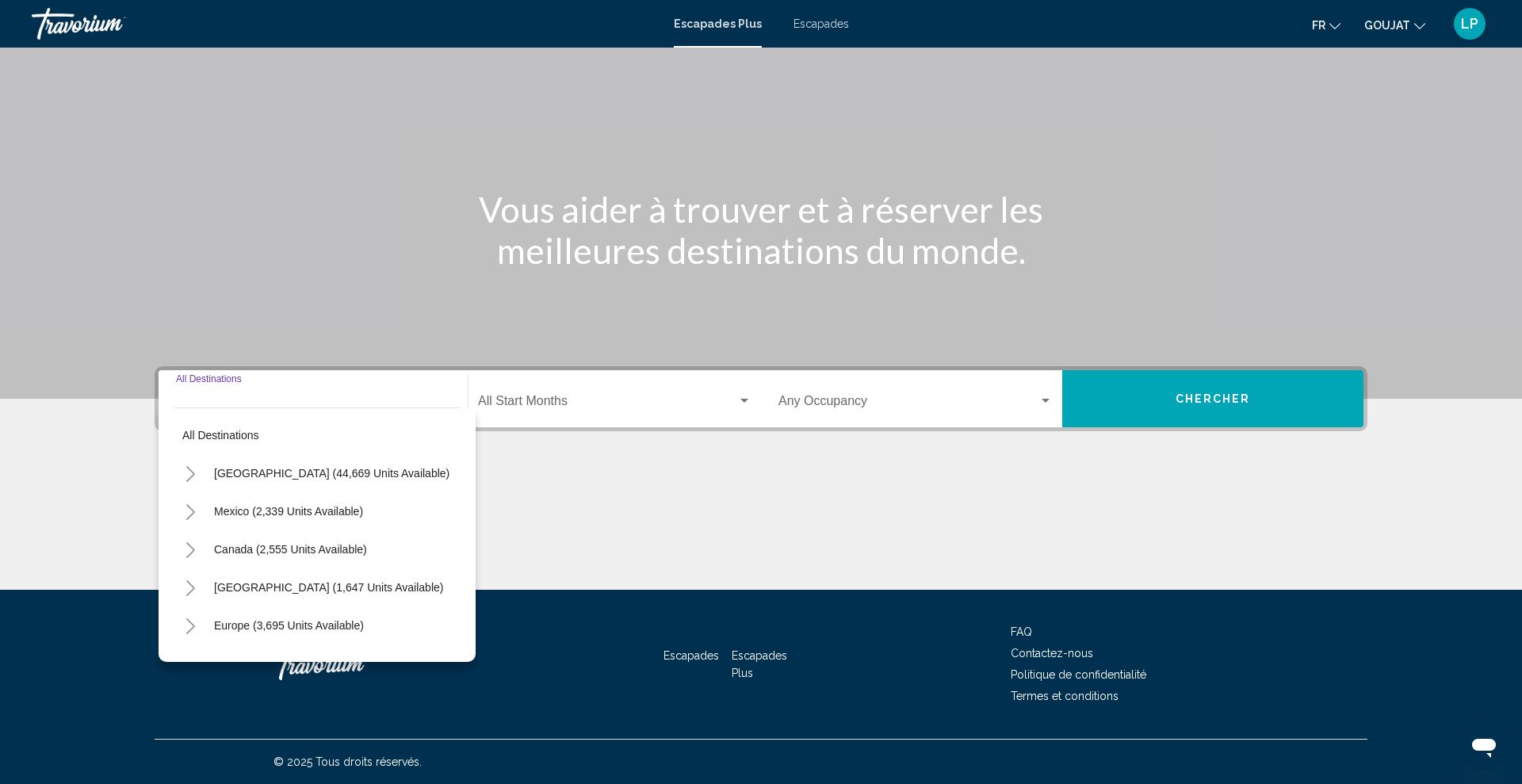
click at [195, 470] on icon "Toggle United States (44,669 units available)" at bounding box center [190, 474] width 12 height 16
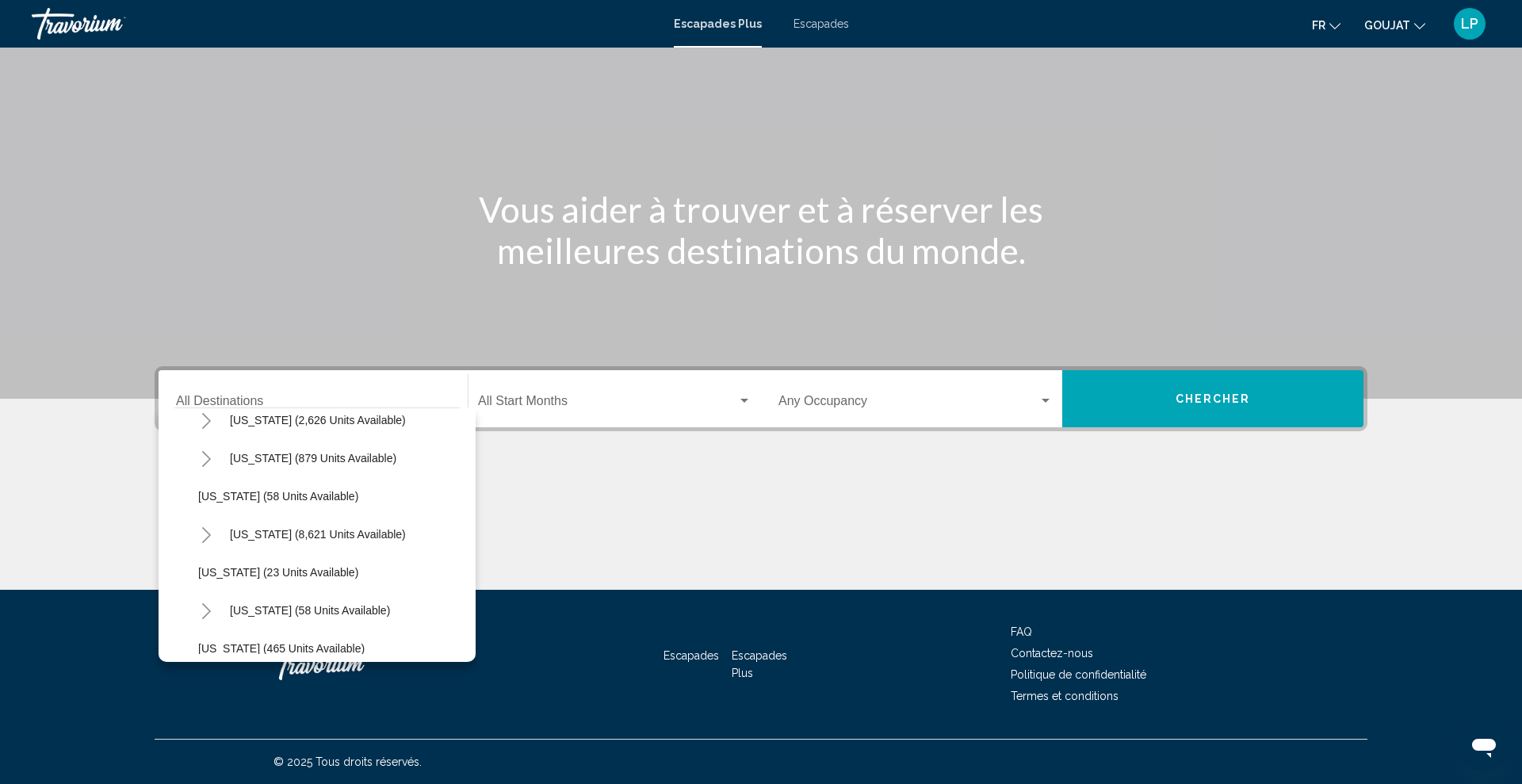
scroll to position [169, 0]
click at [207, 538] on icon "Toggle Florida (8,621 units available)" at bounding box center [206, 532] width 12 height 16
click at [223, 565] on span "[GEOGRAPHIC_DATA] (9,962 units available)" at bounding box center [328, 571] width 229 height 13
type input "**********"
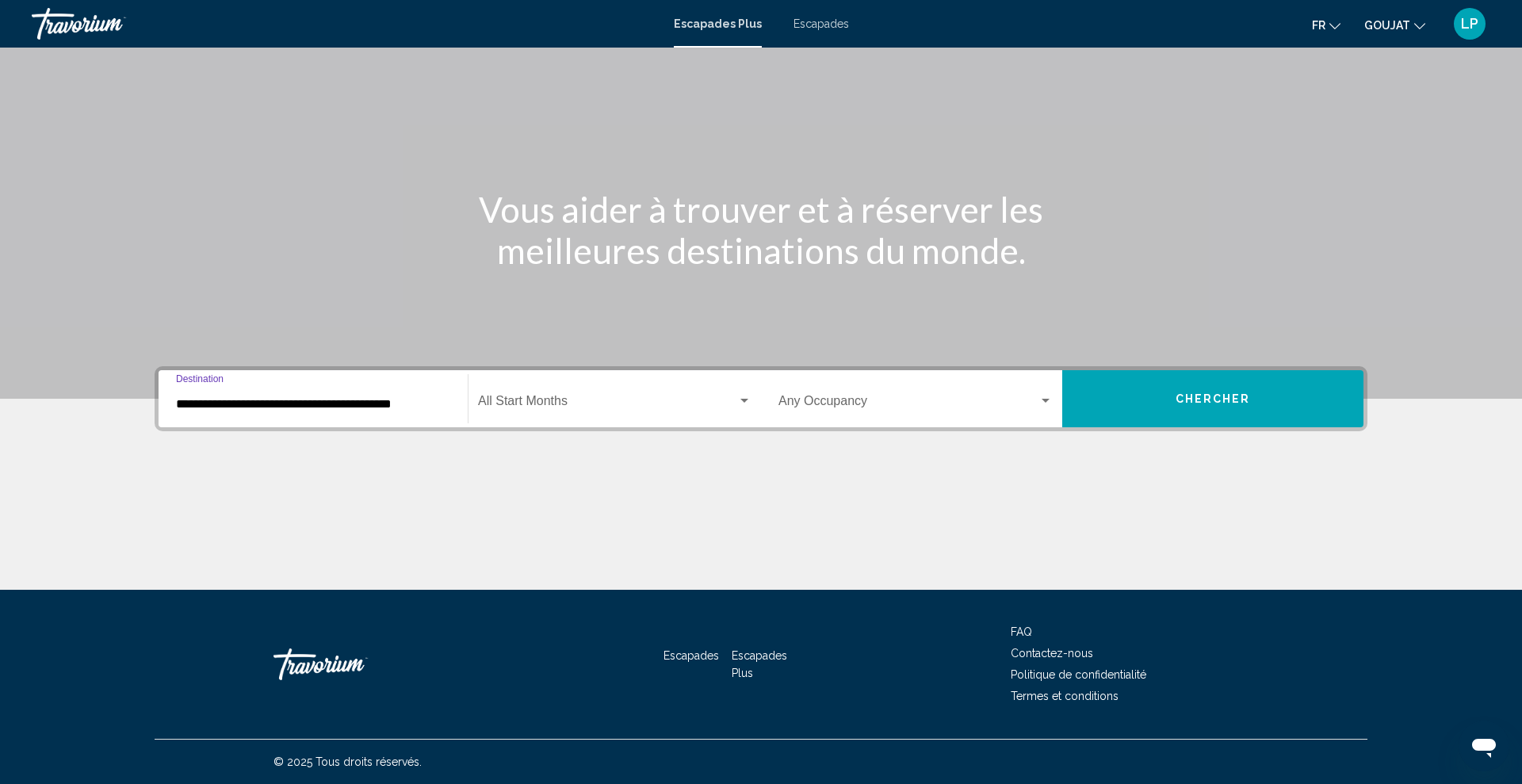
click at [561, 392] on div "Start Month All Start Months" at bounding box center [615, 398] width 274 height 50
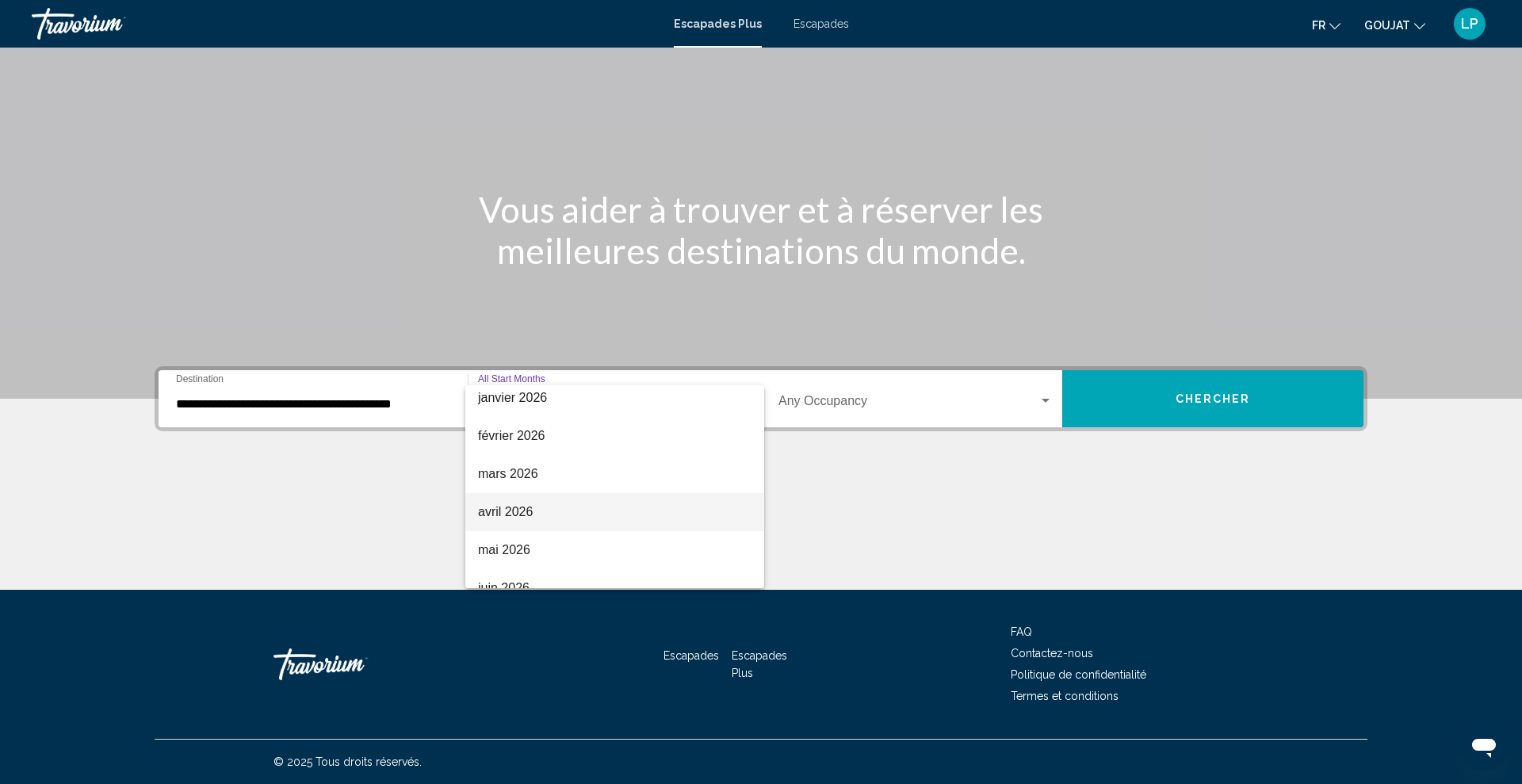
scroll to position [231, 0]
click at [533, 443] on font "février 2026" at bounding box center [512, 438] width 67 height 14
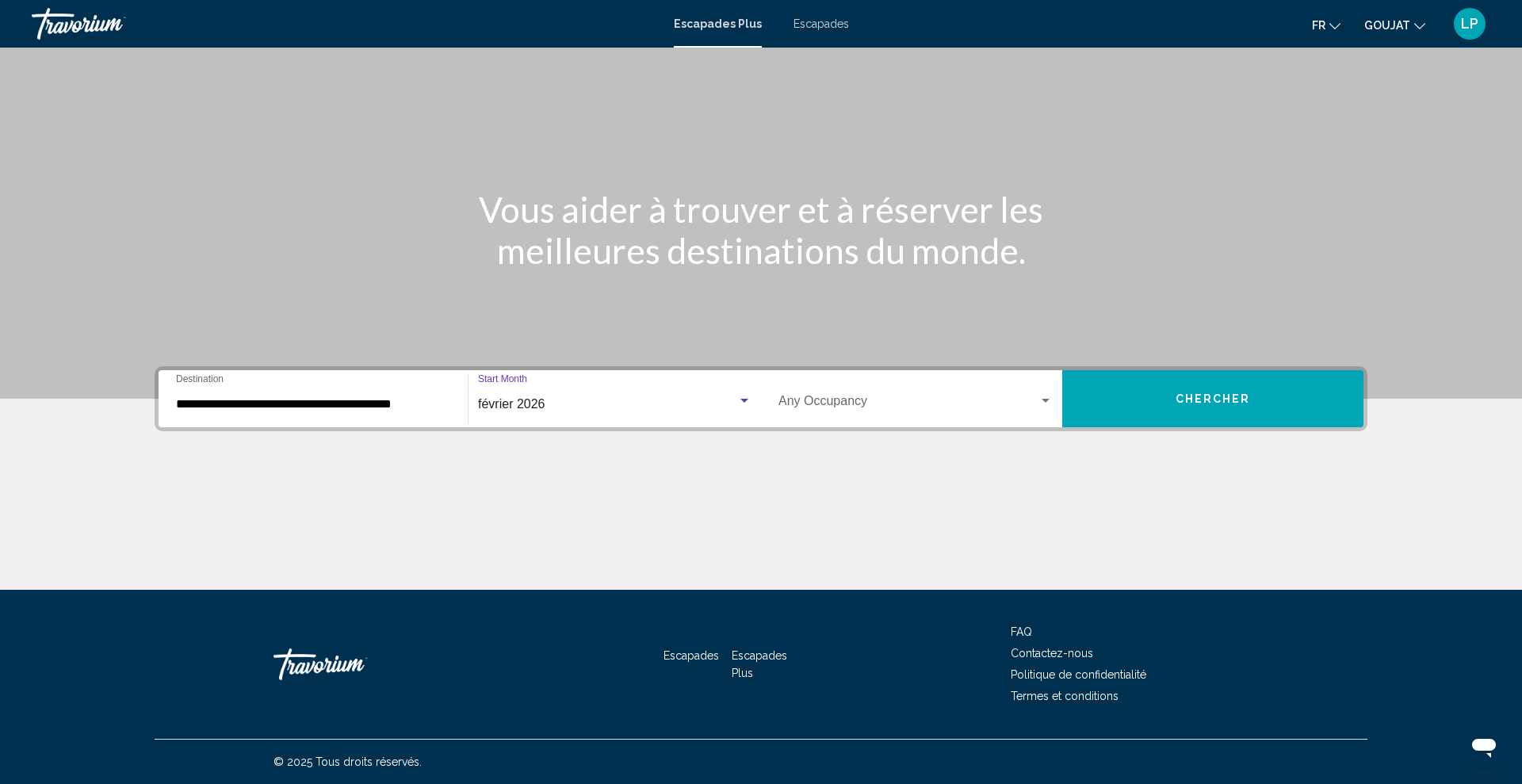
click at [1107, 412] on button "Chercher" at bounding box center [1213, 398] width 301 height 57
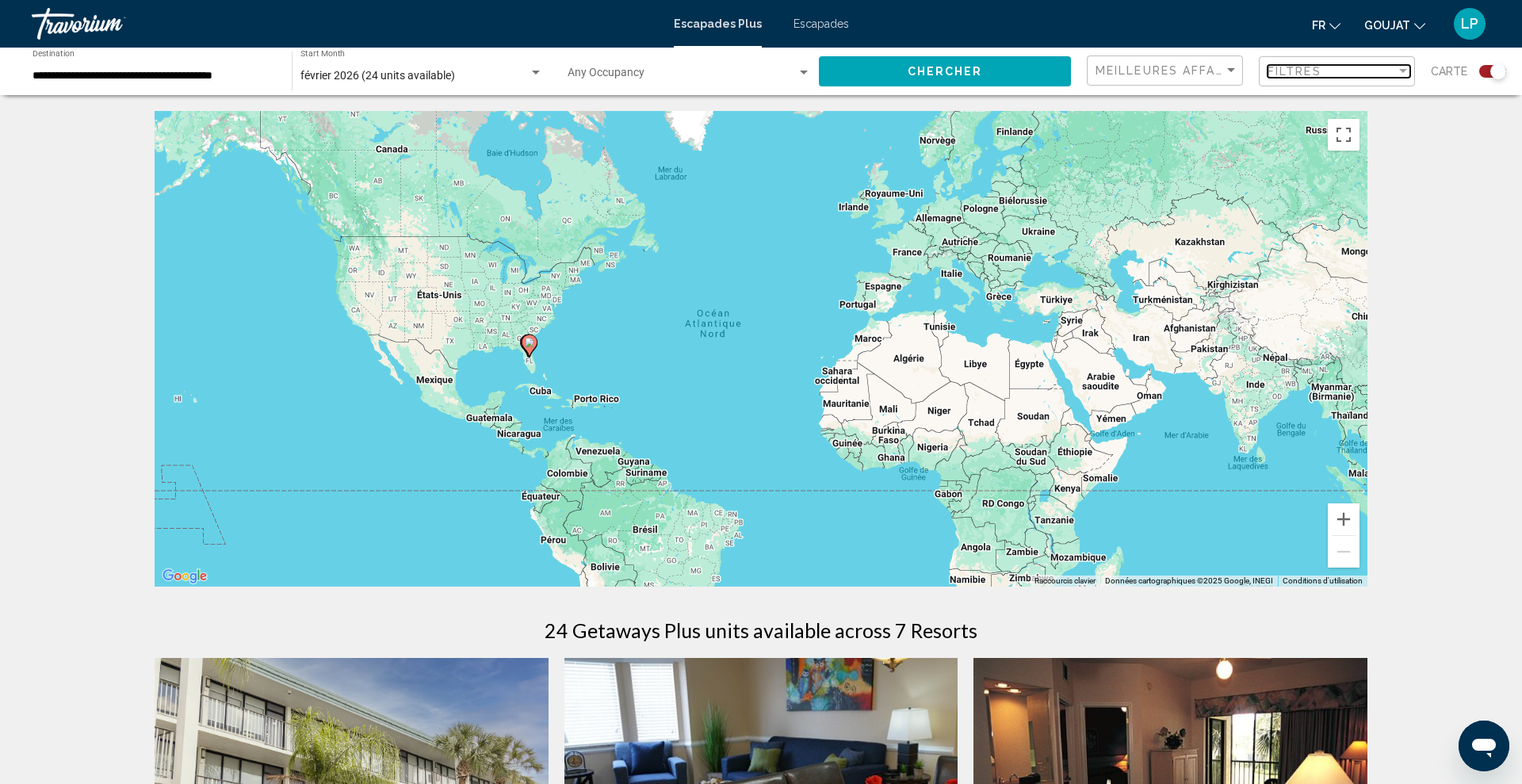
click at [1280, 68] on span "Filtres" at bounding box center [1294, 72] width 54 height 13
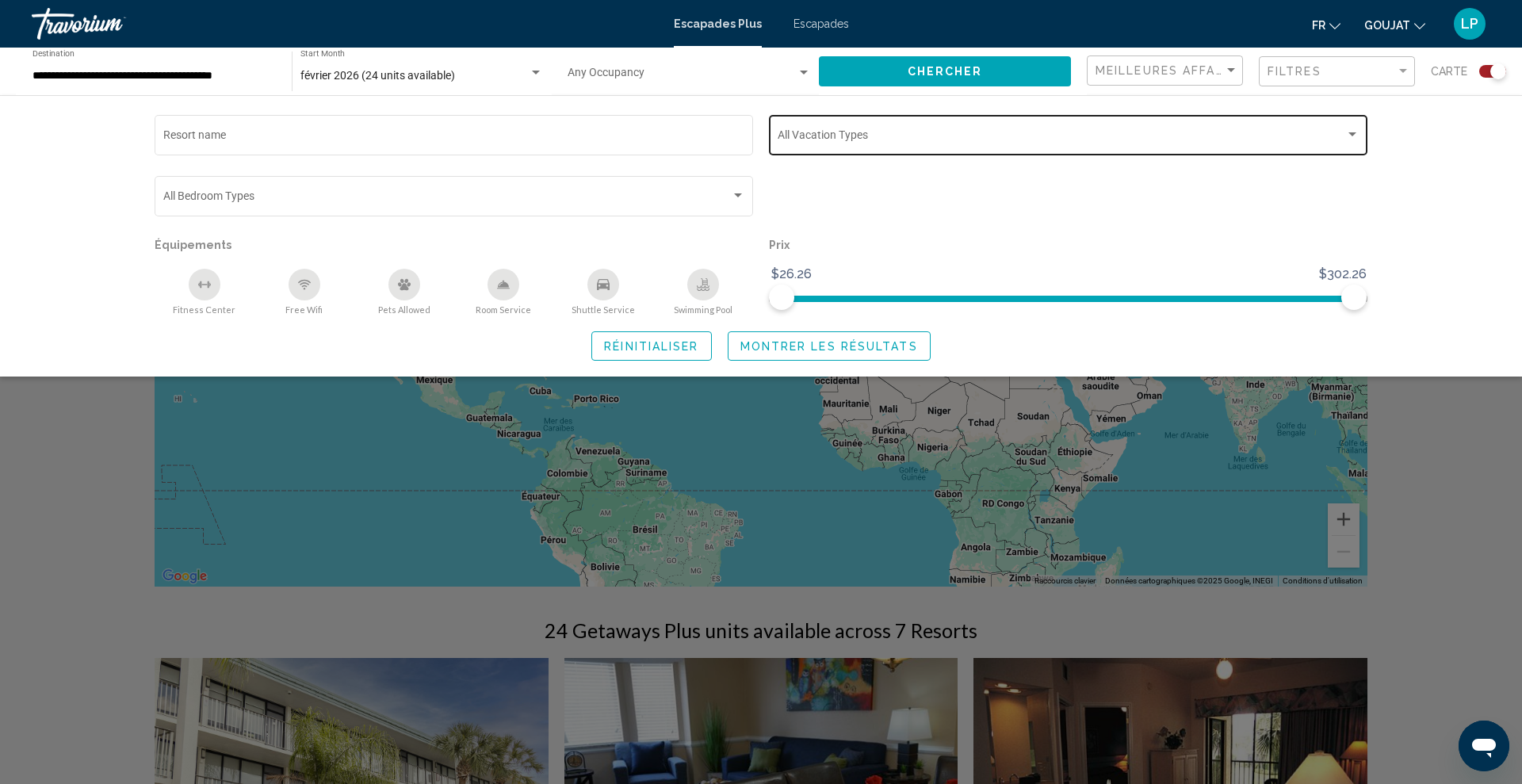
click at [820, 131] on span "Search widget" at bounding box center [1062, 138] width 568 height 13
click at [820, 131] on font "hebdomadaire" at bounding box center [814, 138] width 72 height 13
click at [797, 351] on div at bounding box center [761, 392] width 1522 height 784
click at [824, 343] on span "Montrer les résultats" at bounding box center [829, 346] width 177 height 13
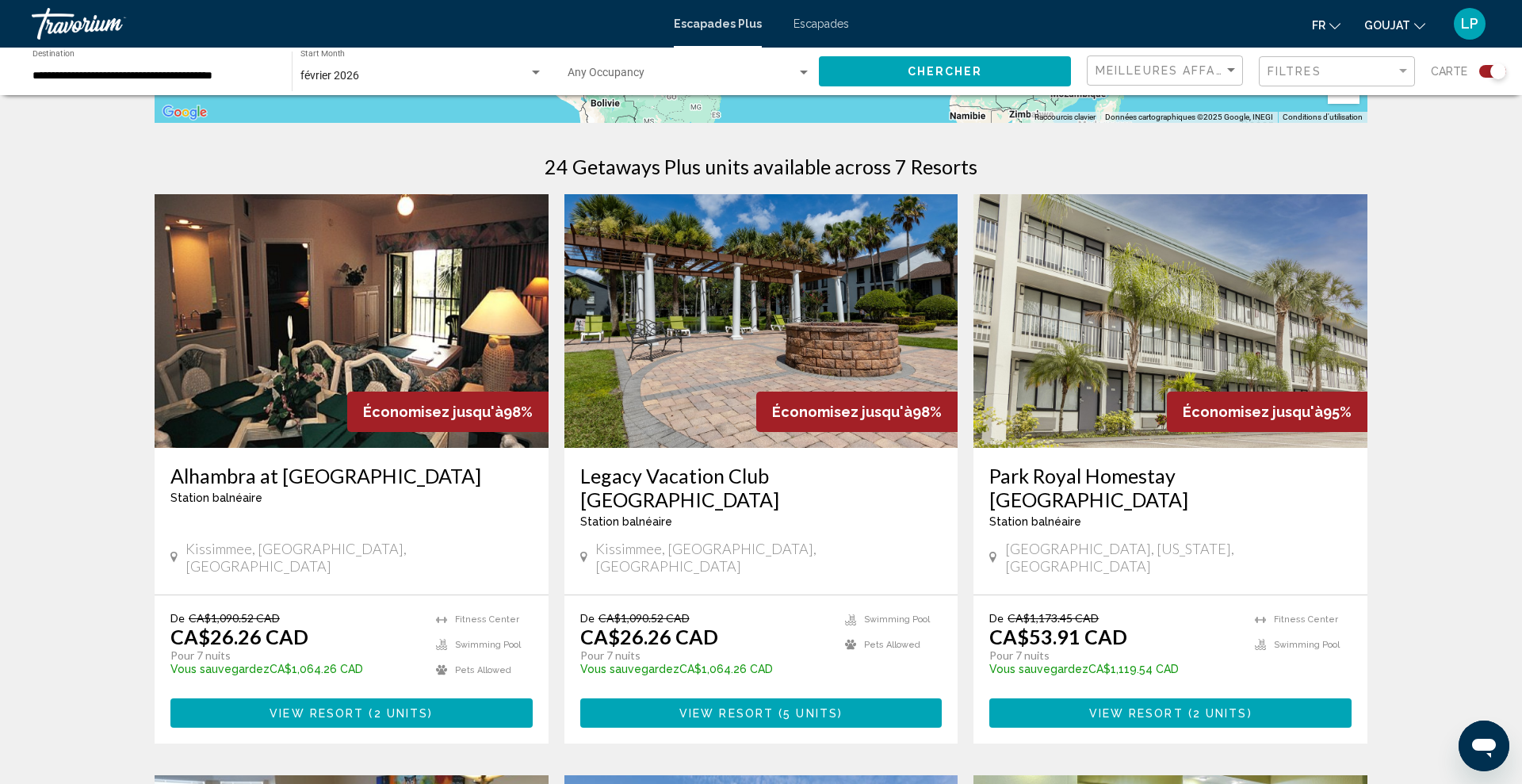
scroll to position [466, 0]
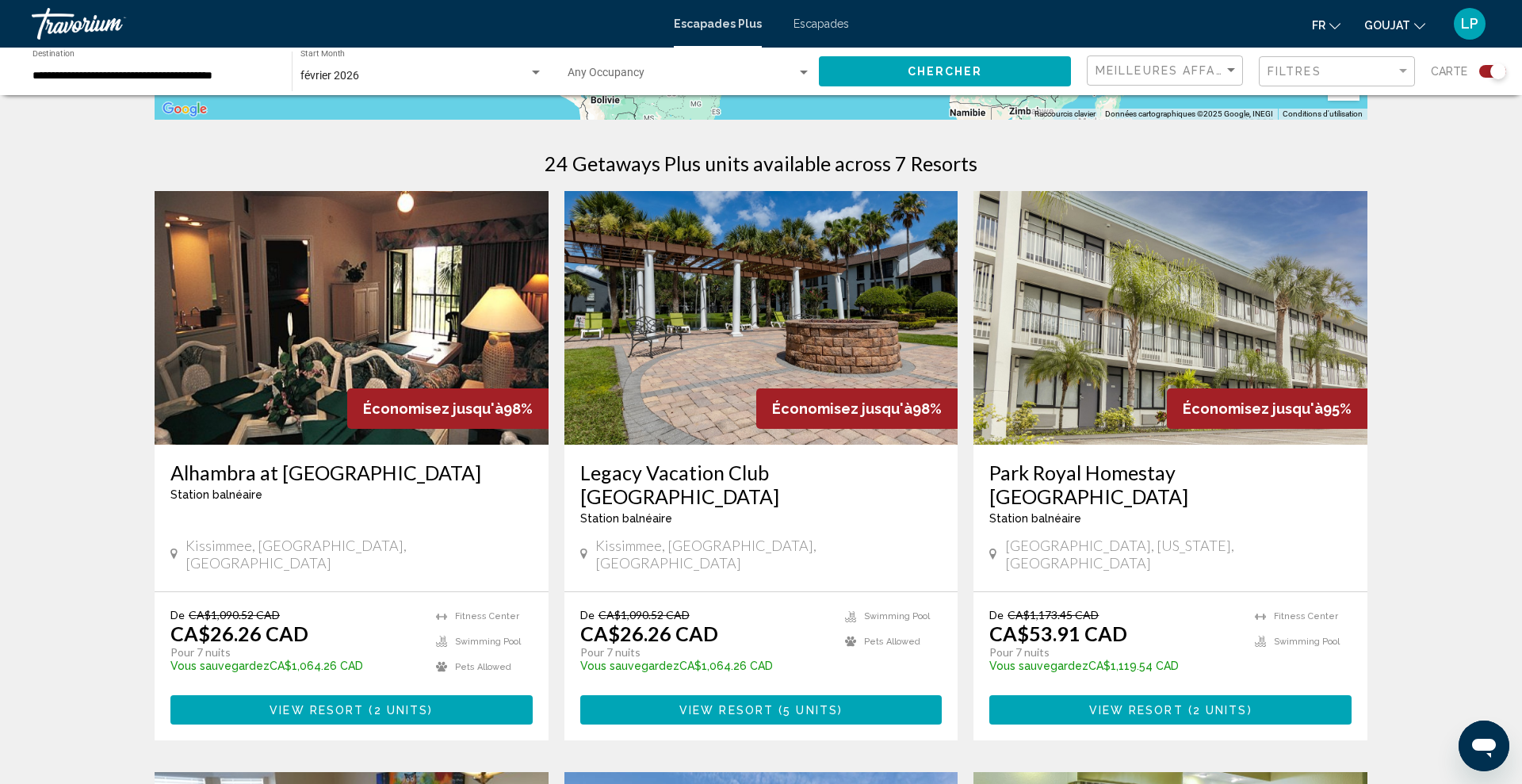
click at [784, 316] on img "Contenu principal" at bounding box center [761, 318] width 394 height 253
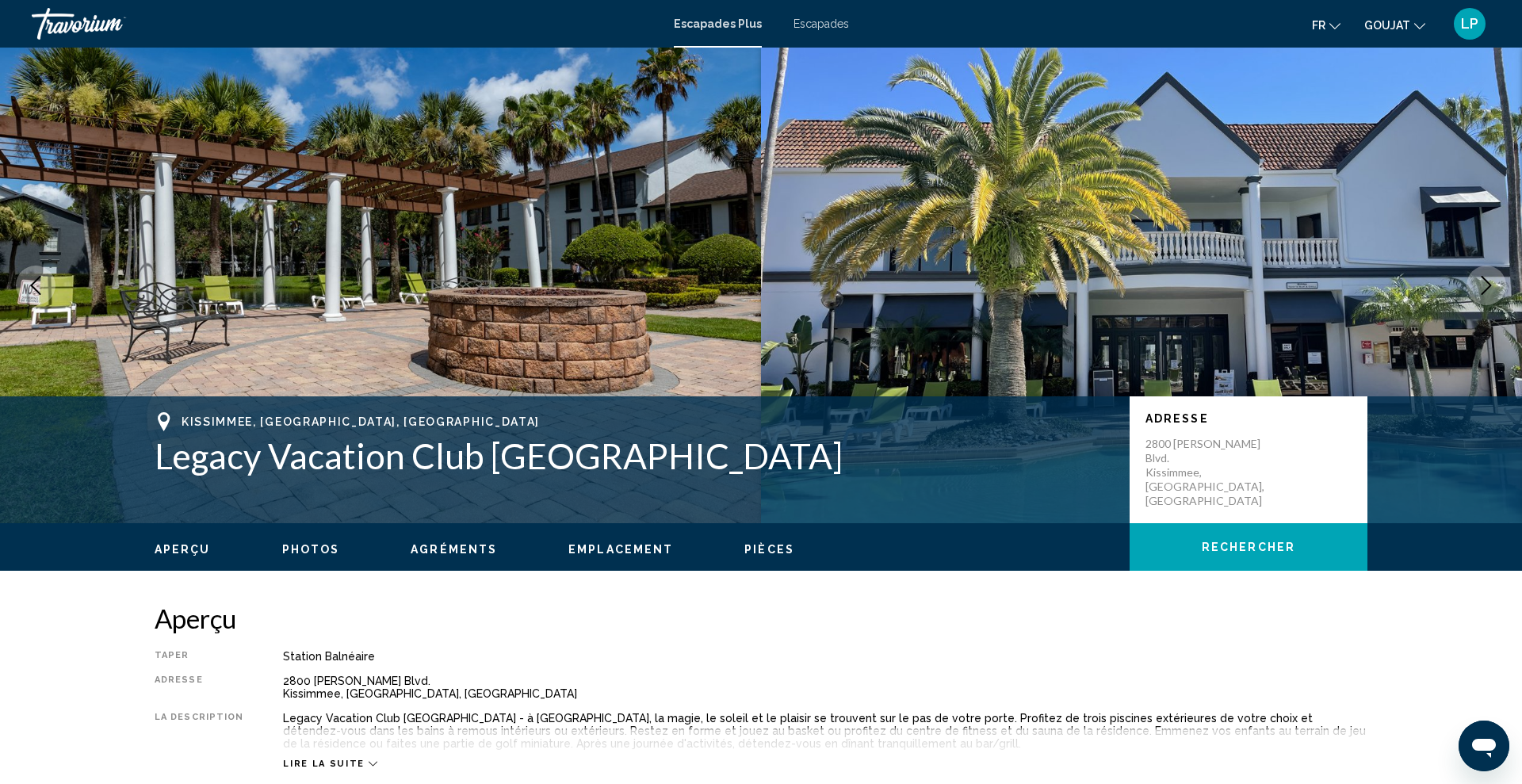
click at [1484, 292] on icon "Next image" at bounding box center [1486, 285] width 10 height 19
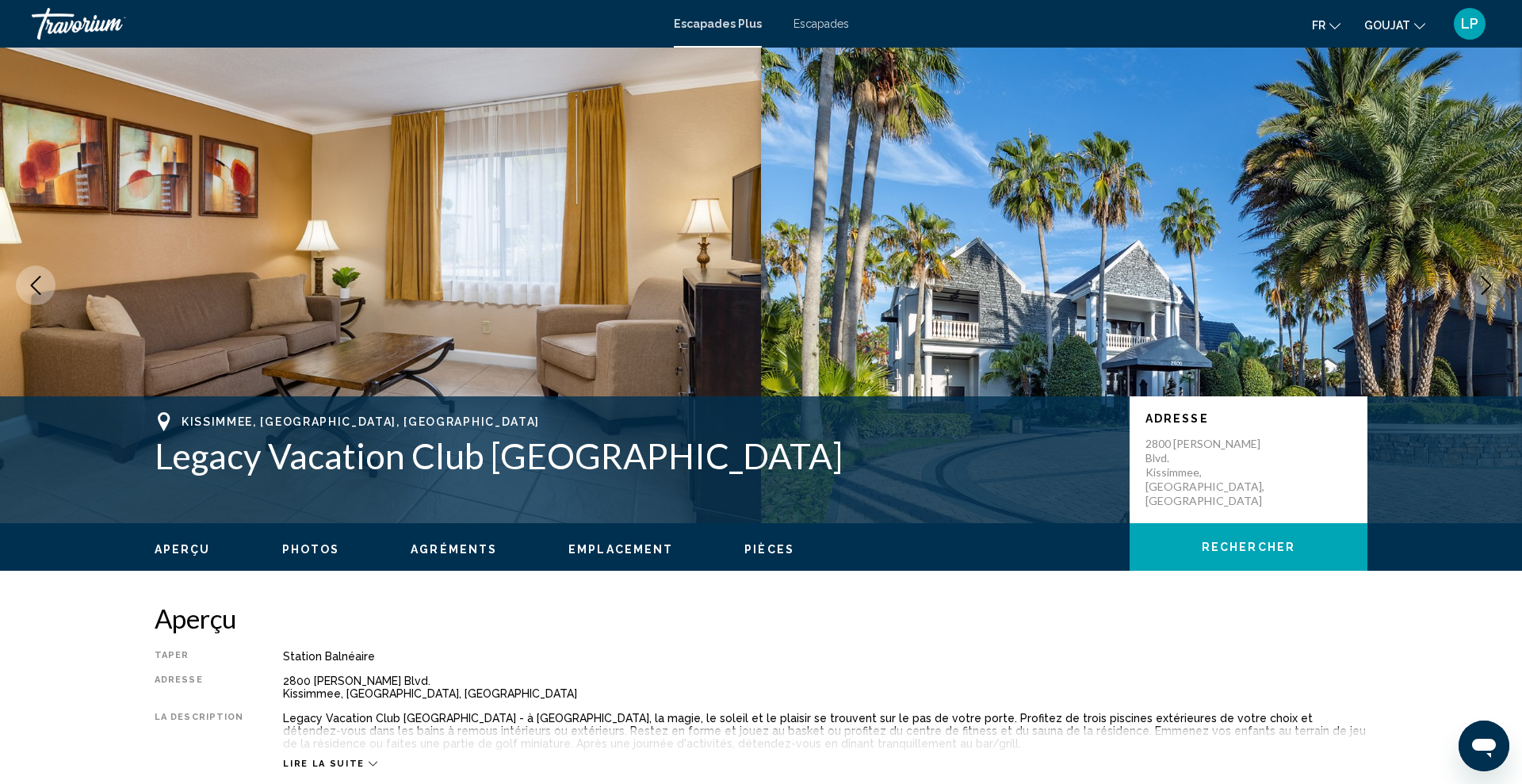
click at [1484, 292] on icon "Next image" at bounding box center [1486, 285] width 10 height 19
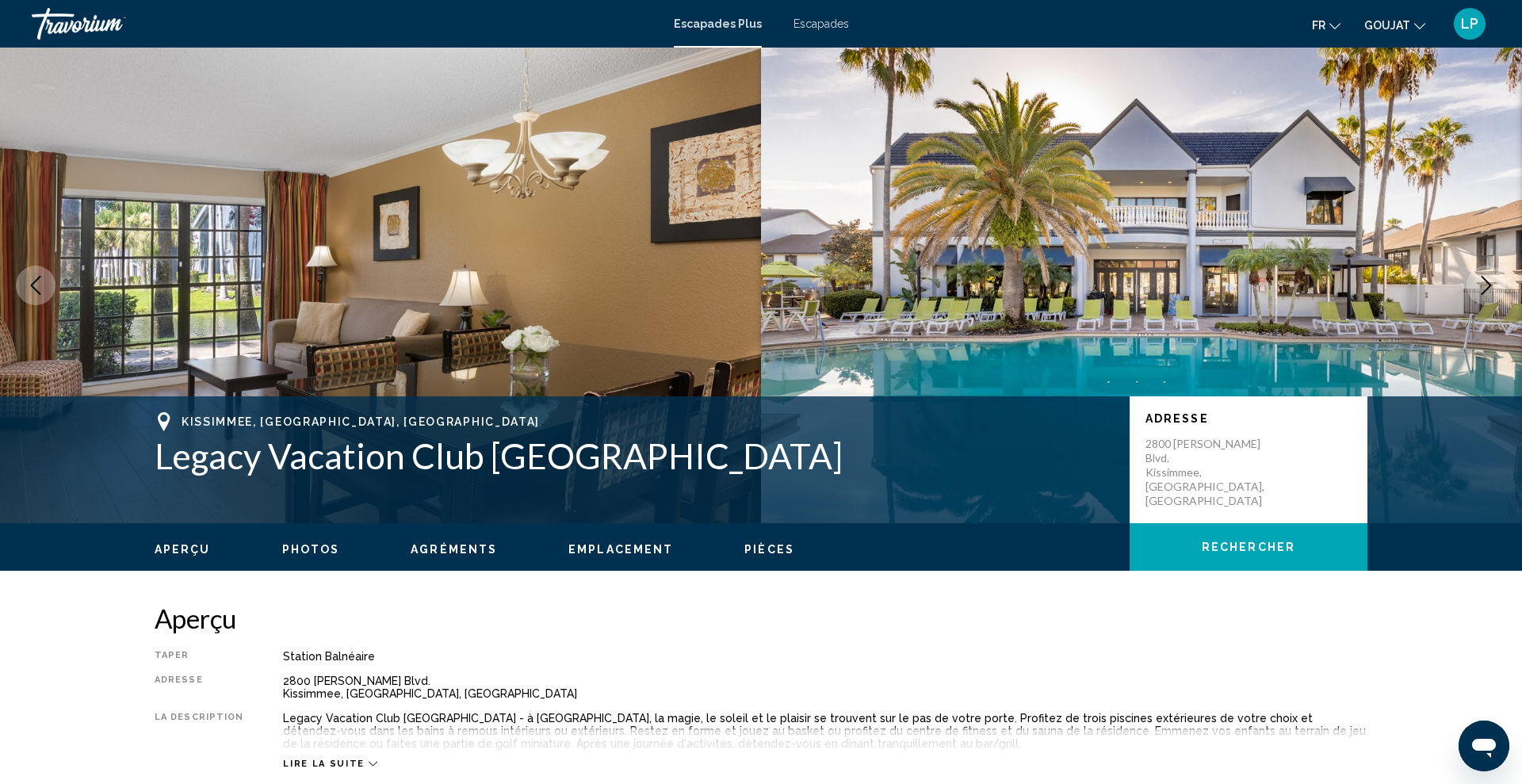
click at [1484, 292] on icon "Next image" at bounding box center [1486, 285] width 10 height 19
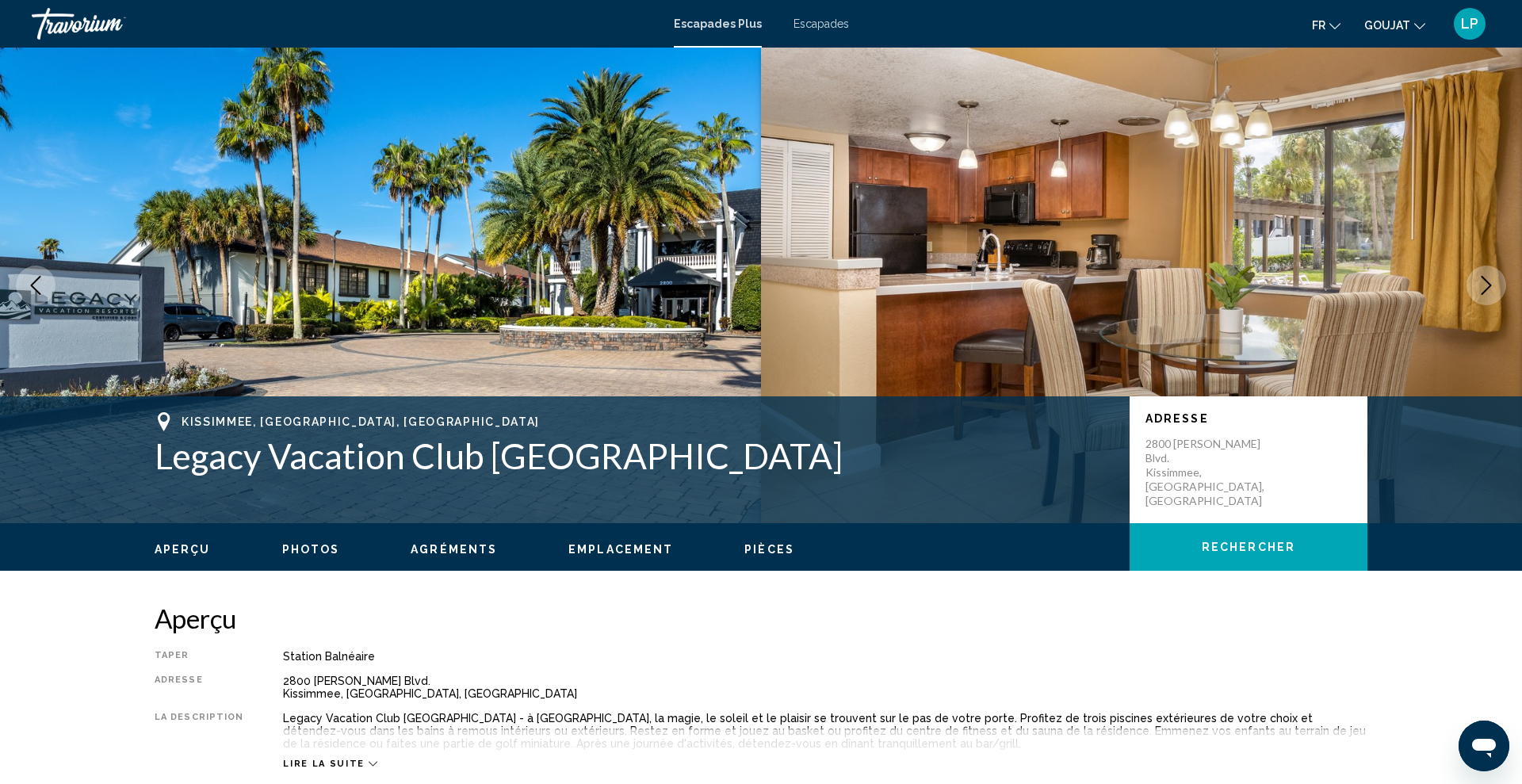
click at [1484, 292] on icon "Next image" at bounding box center [1486, 285] width 10 height 19
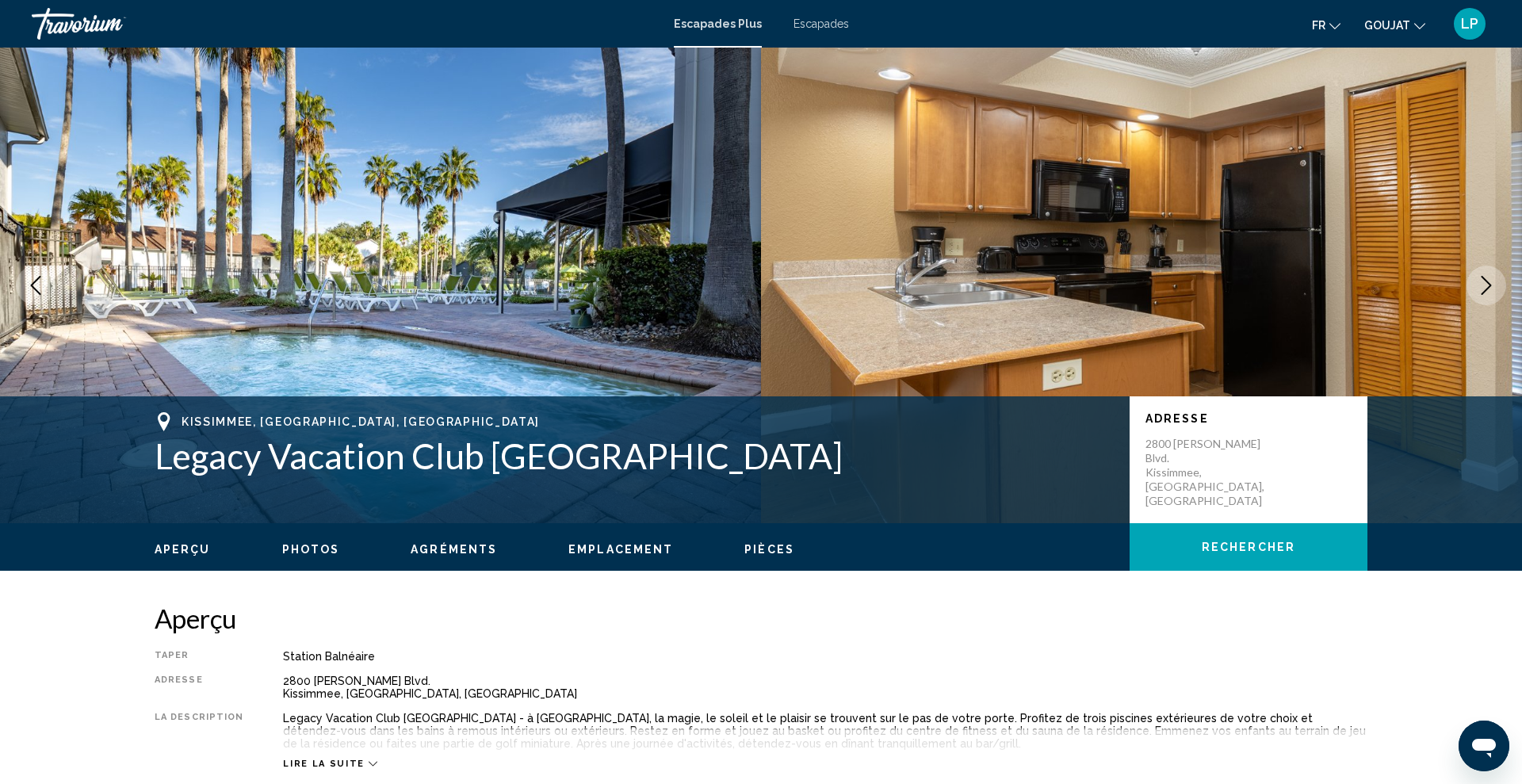
click at [1484, 292] on icon "Next image" at bounding box center [1486, 285] width 10 height 19
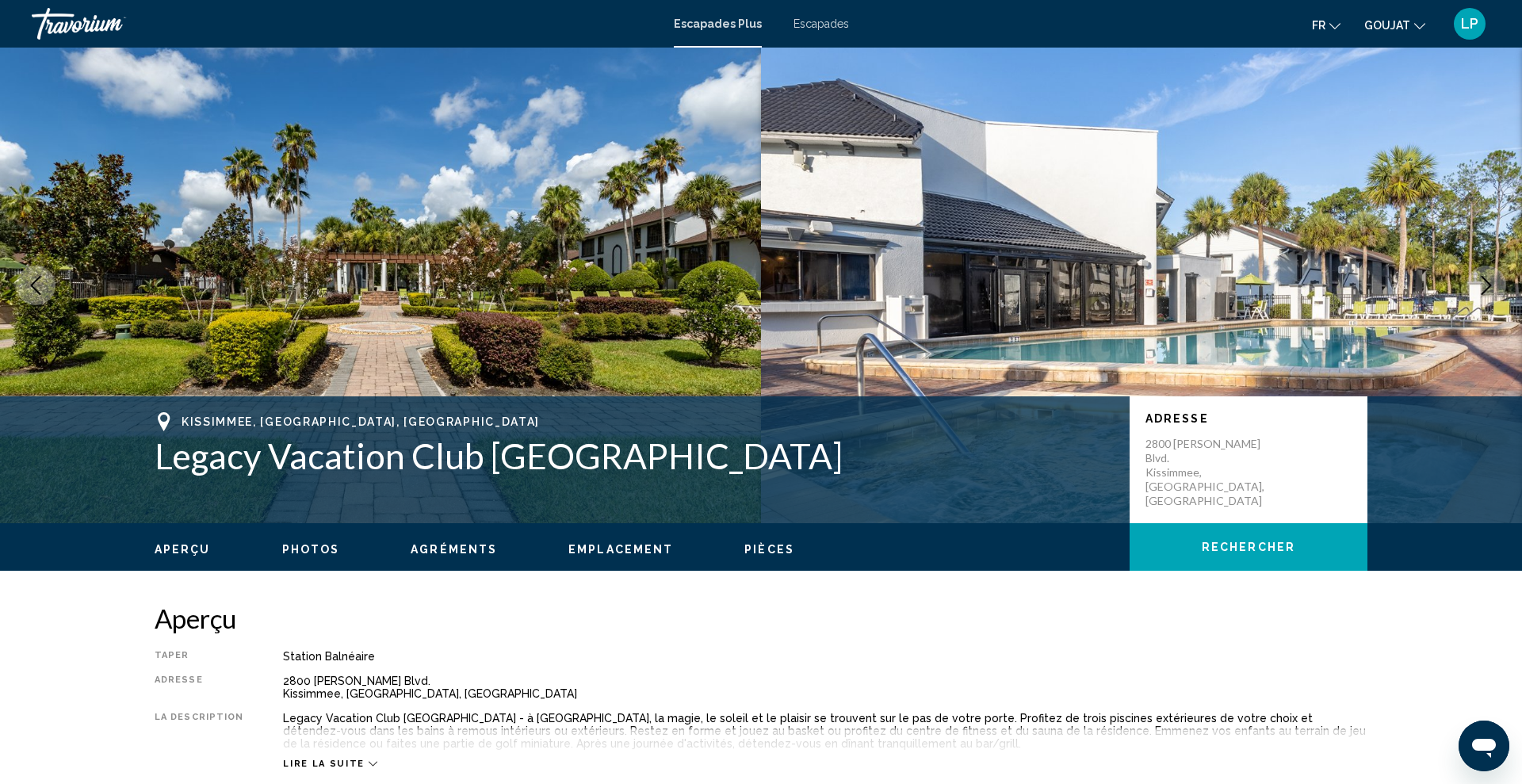
click at [1484, 292] on icon "Next image" at bounding box center [1486, 285] width 10 height 19
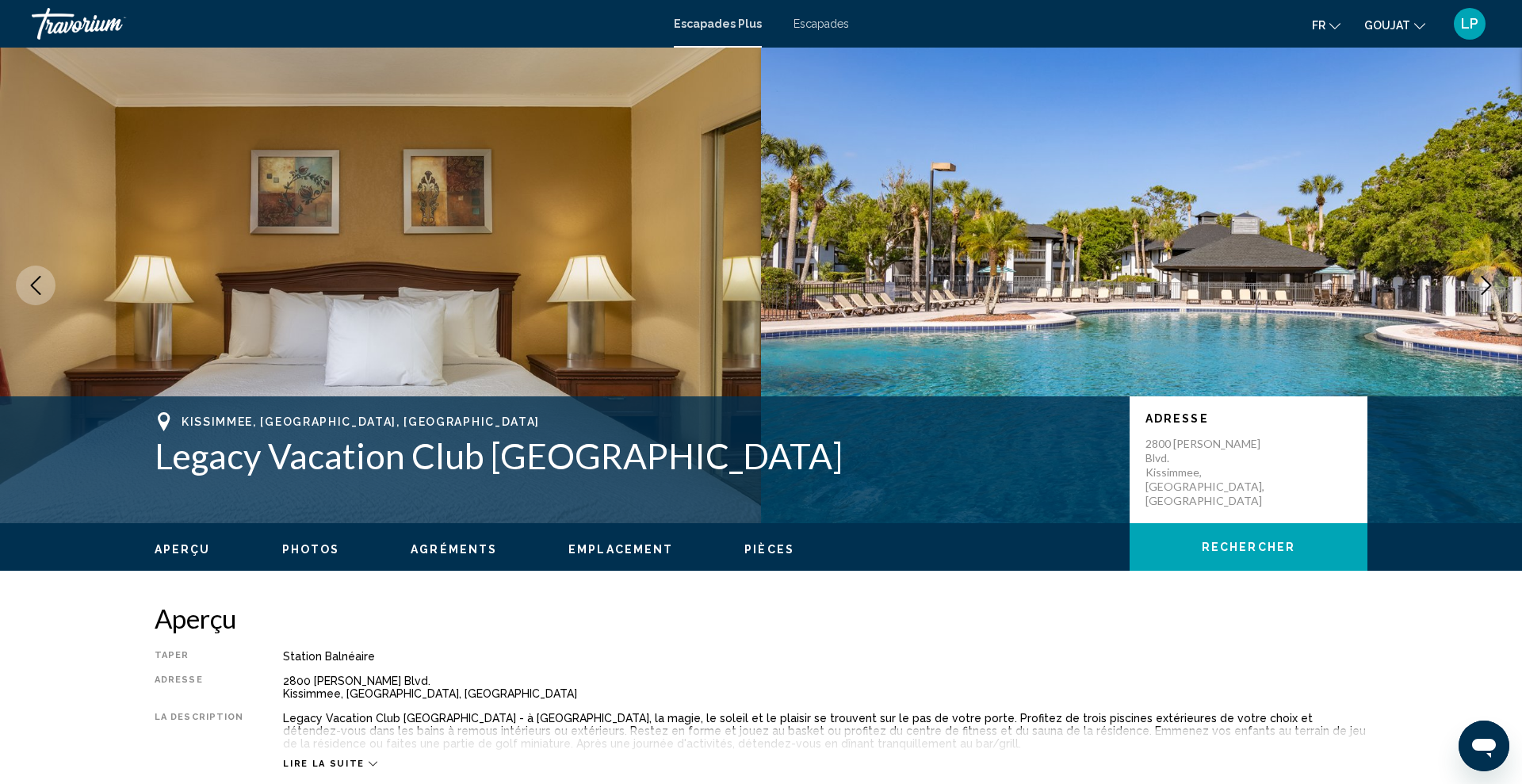
click at [1484, 292] on icon "Next image" at bounding box center [1486, 285] width 10 height 19
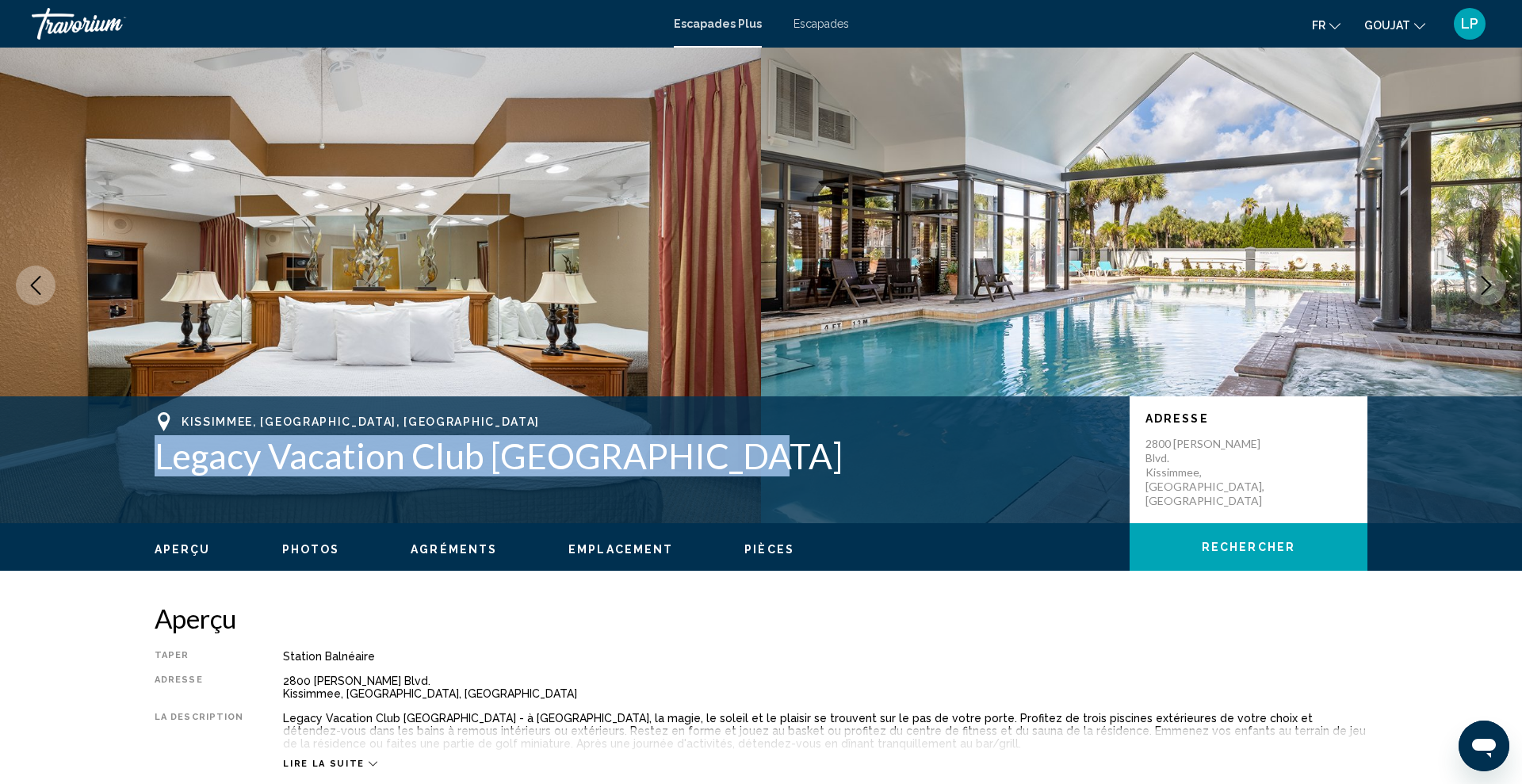
drag, startPoint x: 153, startPoint y: 455, endPoint x: 736, endPoint y: 470, distance: 583.2
click at [736, 470] on div "[GEOGRAPHIC_DATA], [GEOGRAPHIC_DATA], [GEOGRAPHIC_DATA] Legacy Vacation Club [G…" at bounding box center [761, 460] width 1277 height 95
copy h1 "Legacy Vacation Club [GEOGRAPHIC_DATA]"
